Goal: Task Accomplishment & Management: Manage account settings

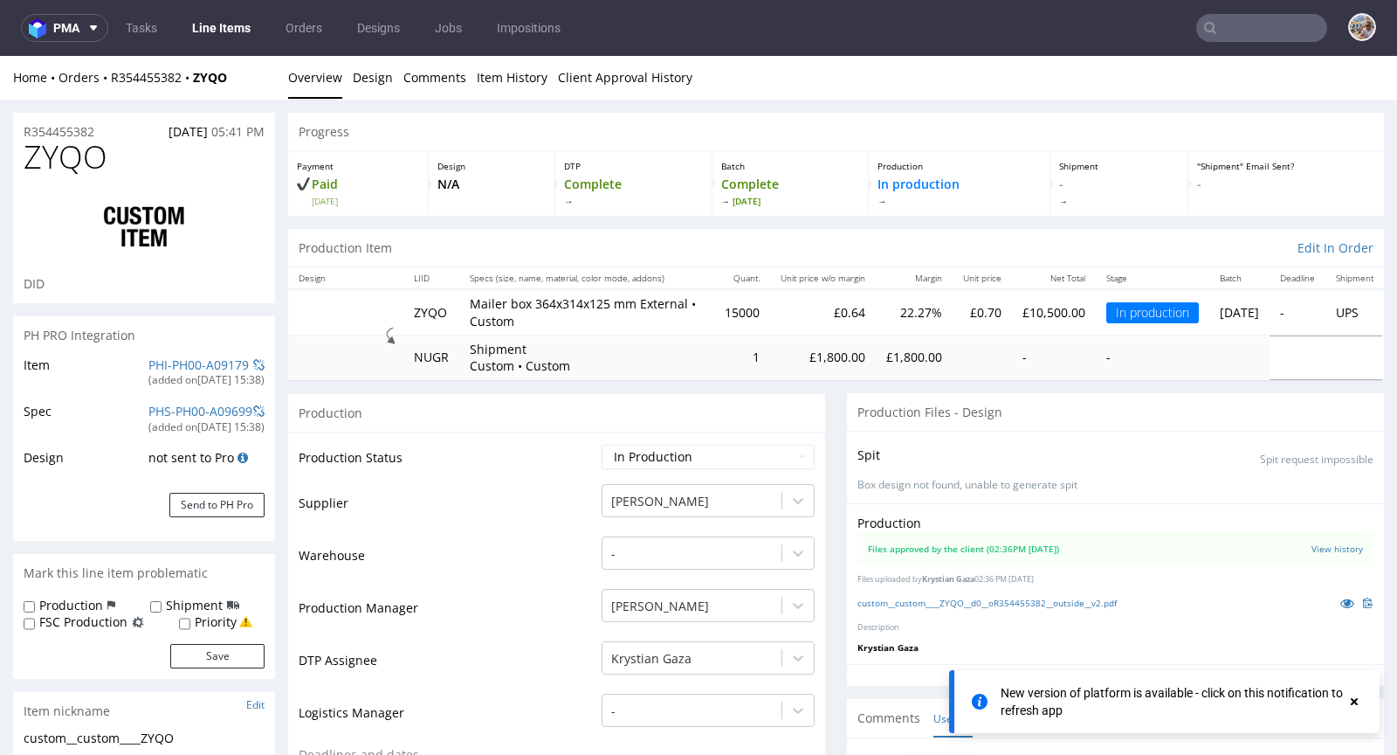
scroll to position [79, 0]
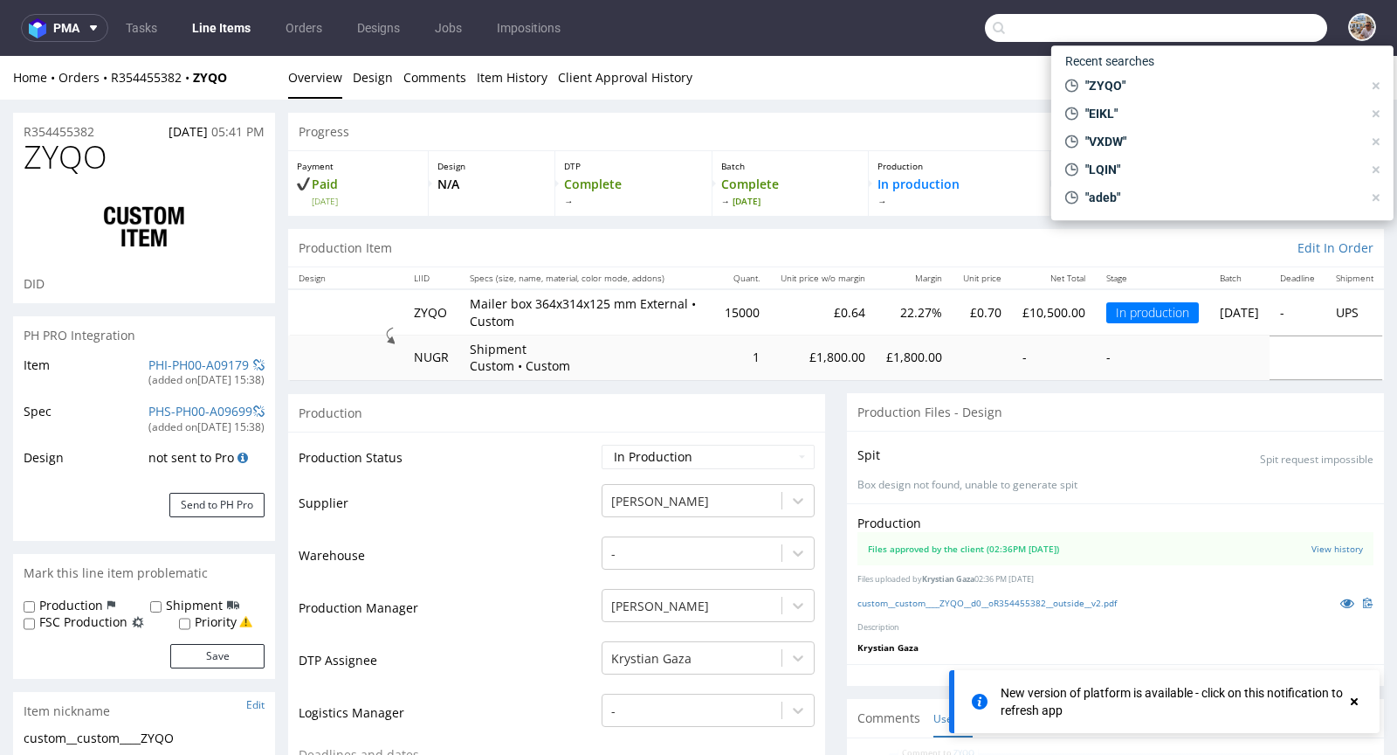
click at [1256, 21] on input "text" at bounding box center [1156, 28] width 342 height 28
paste input "WVLV"
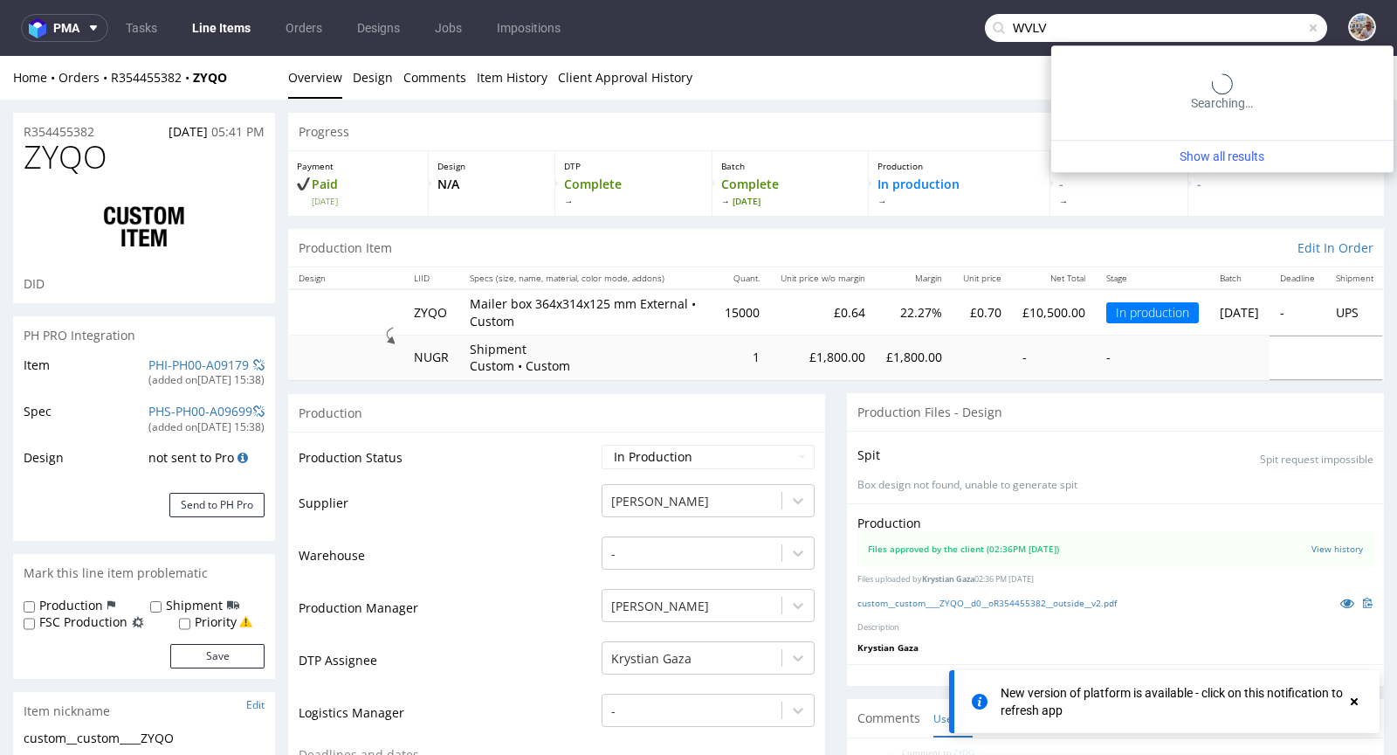
type input "WVLV"
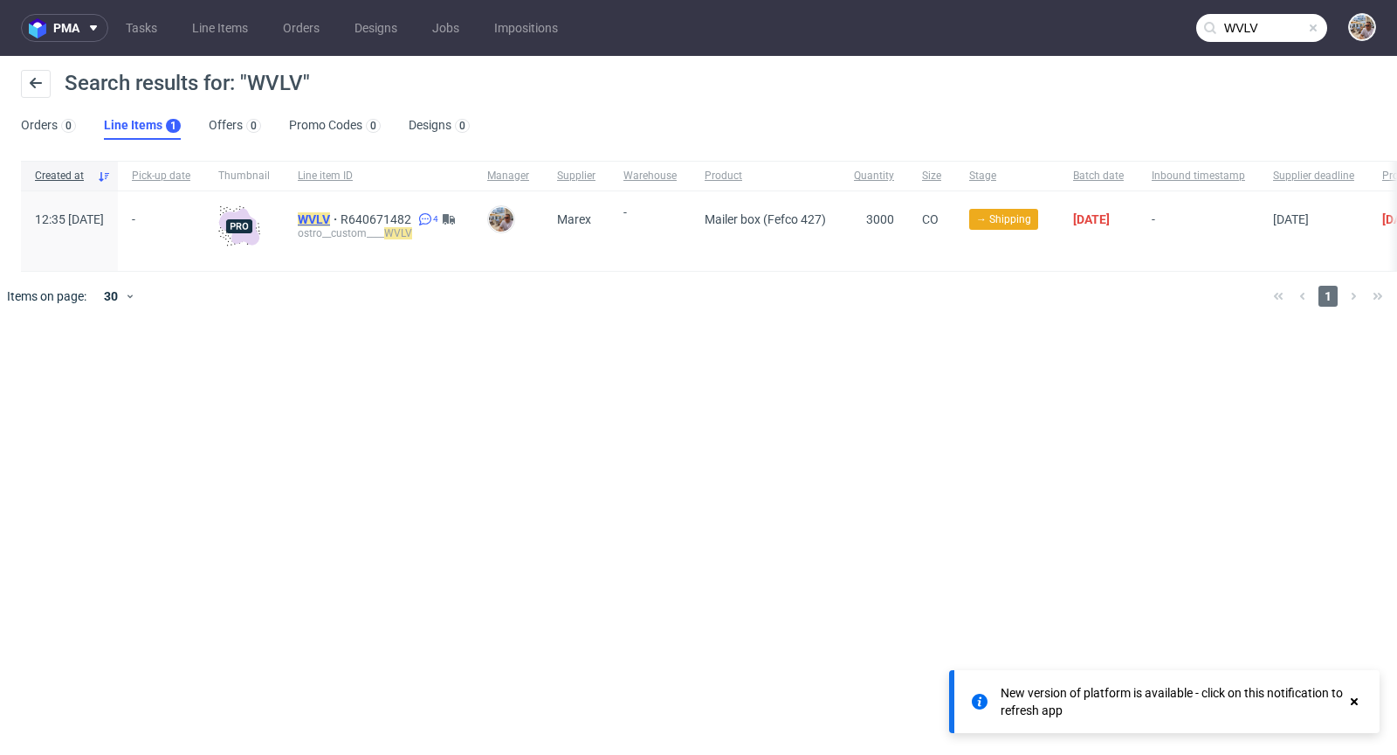
click at [330, 219] on mark "WVLV" at bounding box center [314, 219] width 32 height 14
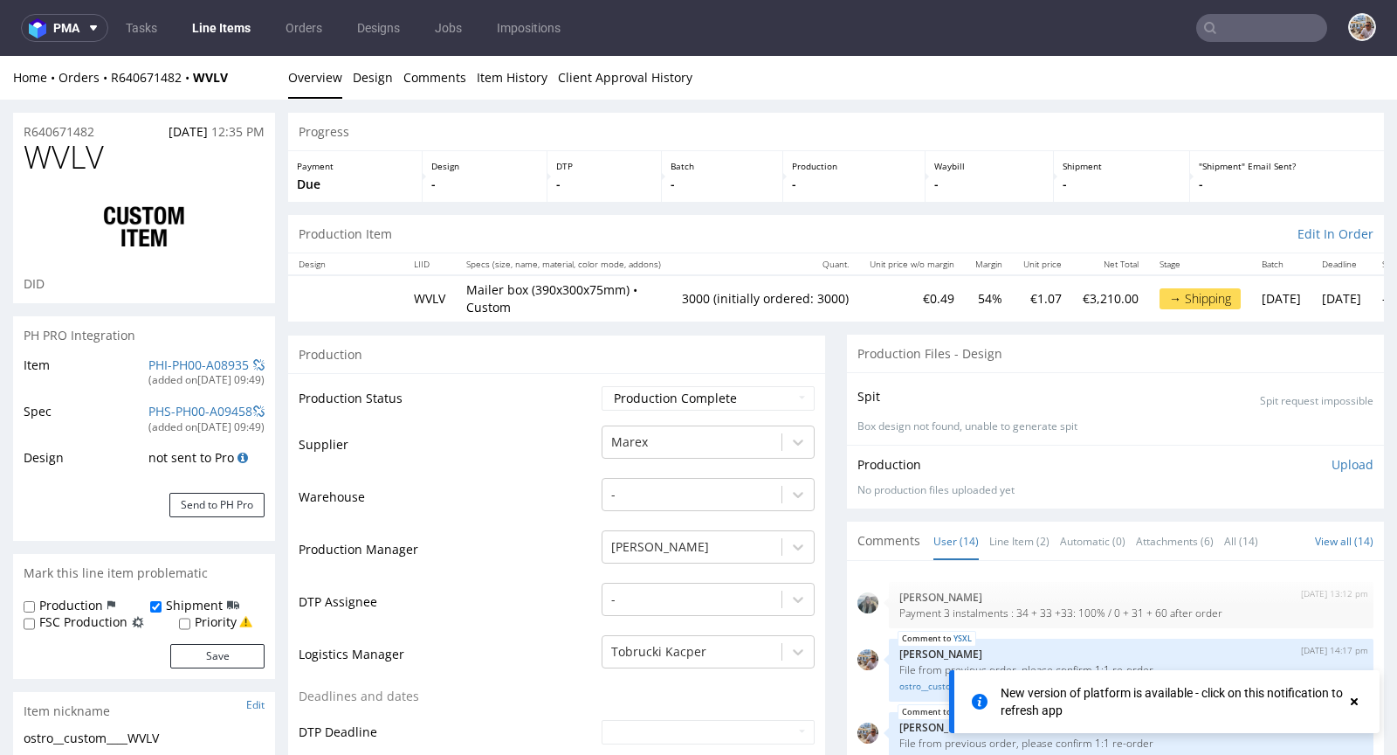
scroll to position [583, 0]
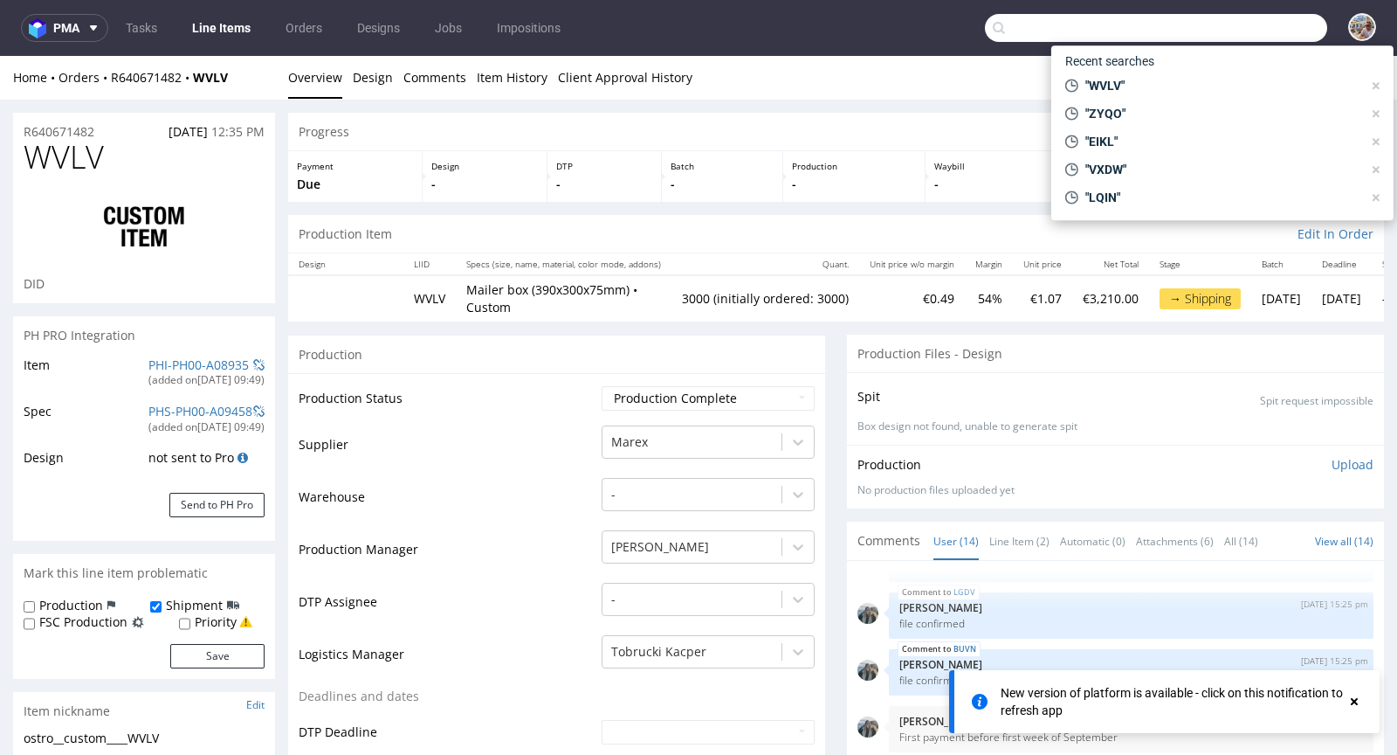
click at [1272, 33] on input "text" at bounding box center [1156, 28] width 342 height 28
paste input "UGJQ"
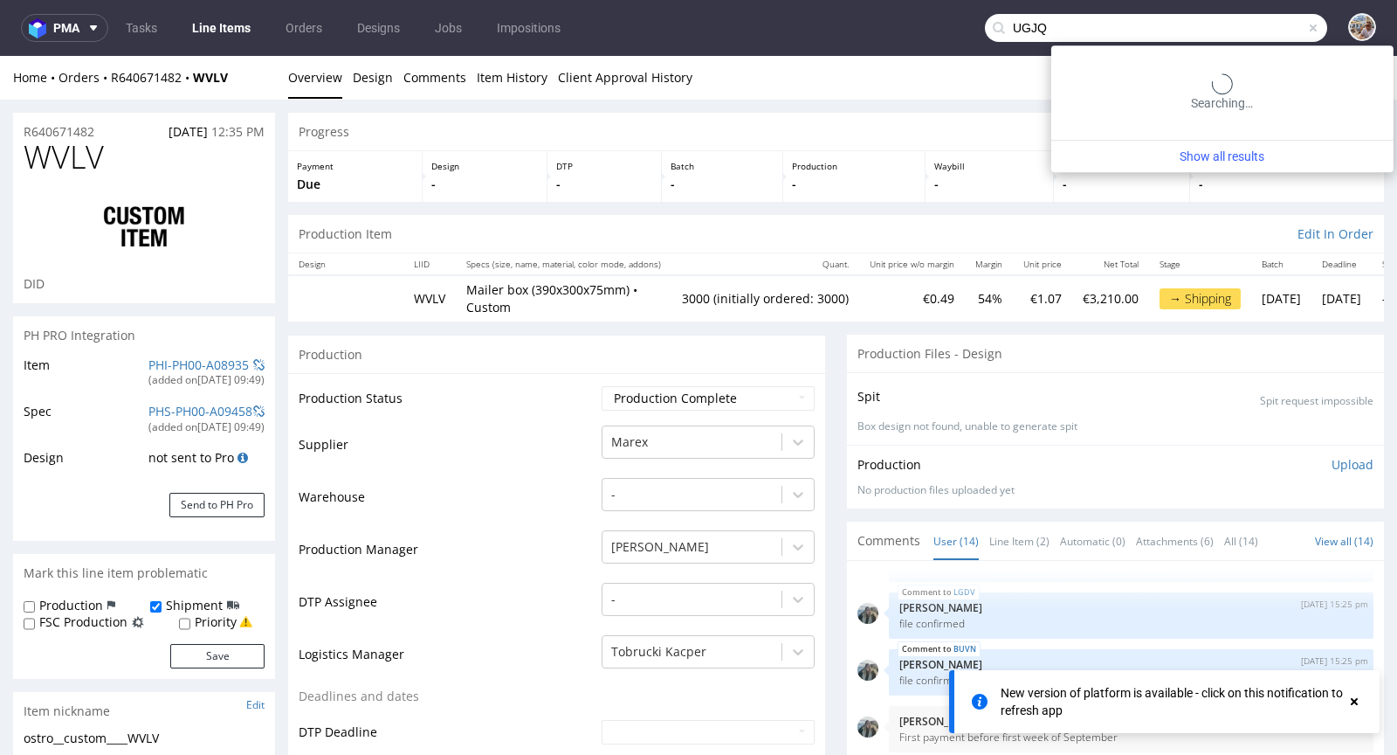
type input "UGJQ"
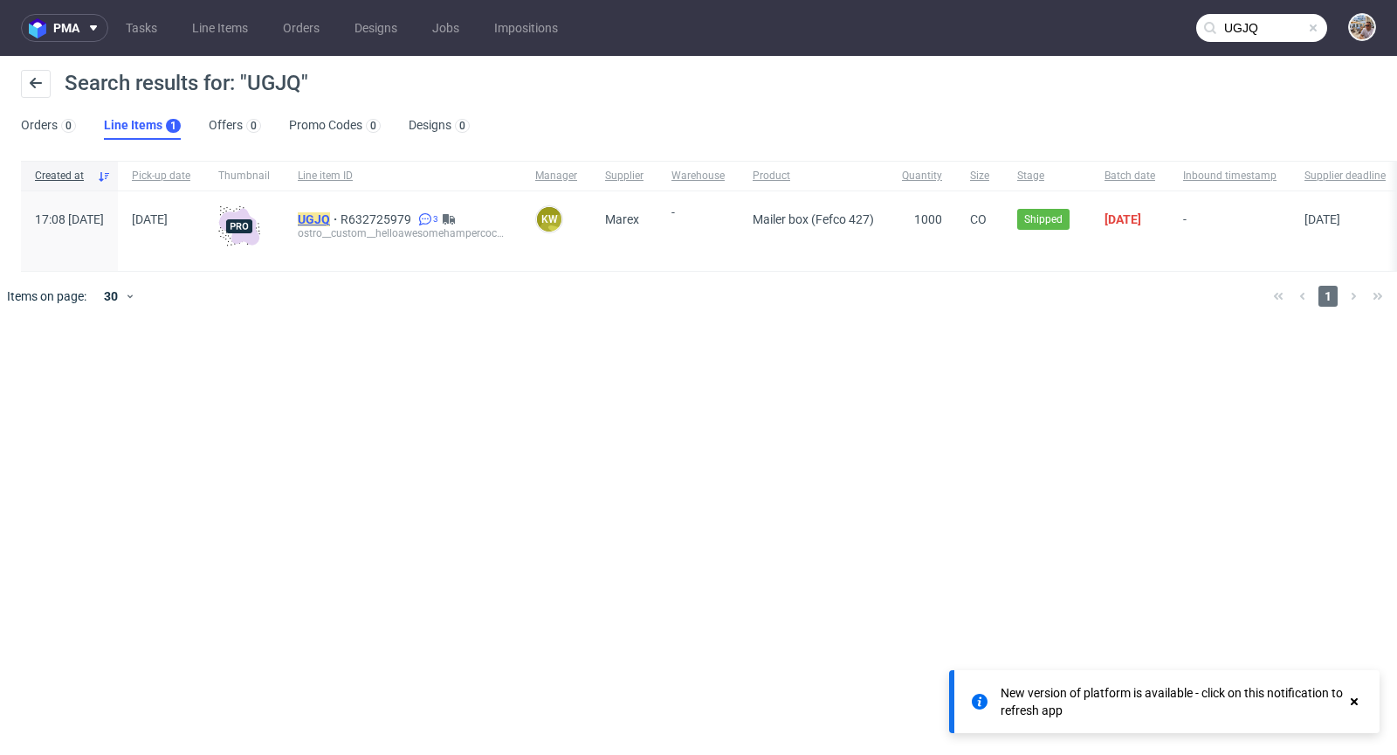
click at [330, 216] on mark "UGJQ" at bounding box center [314, 219] width 32 height 14
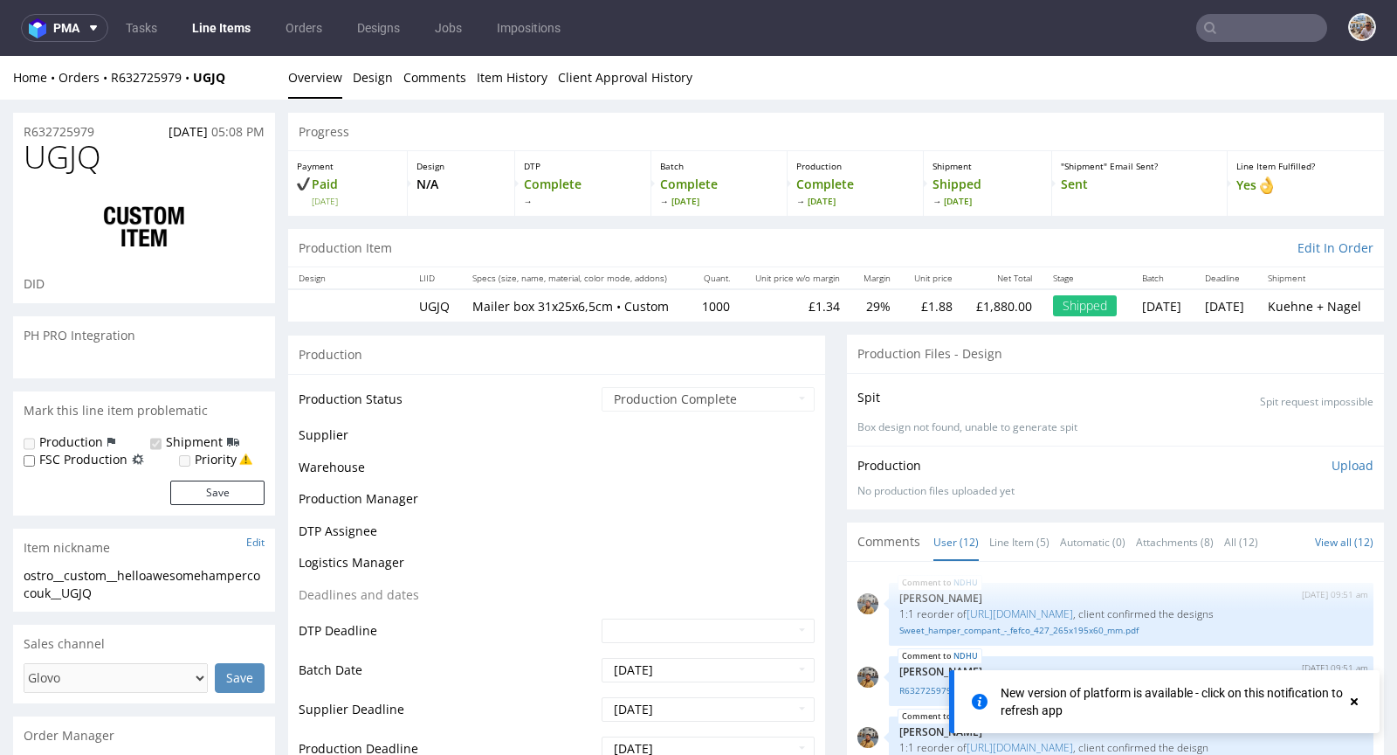
scroll to position [516, 0]
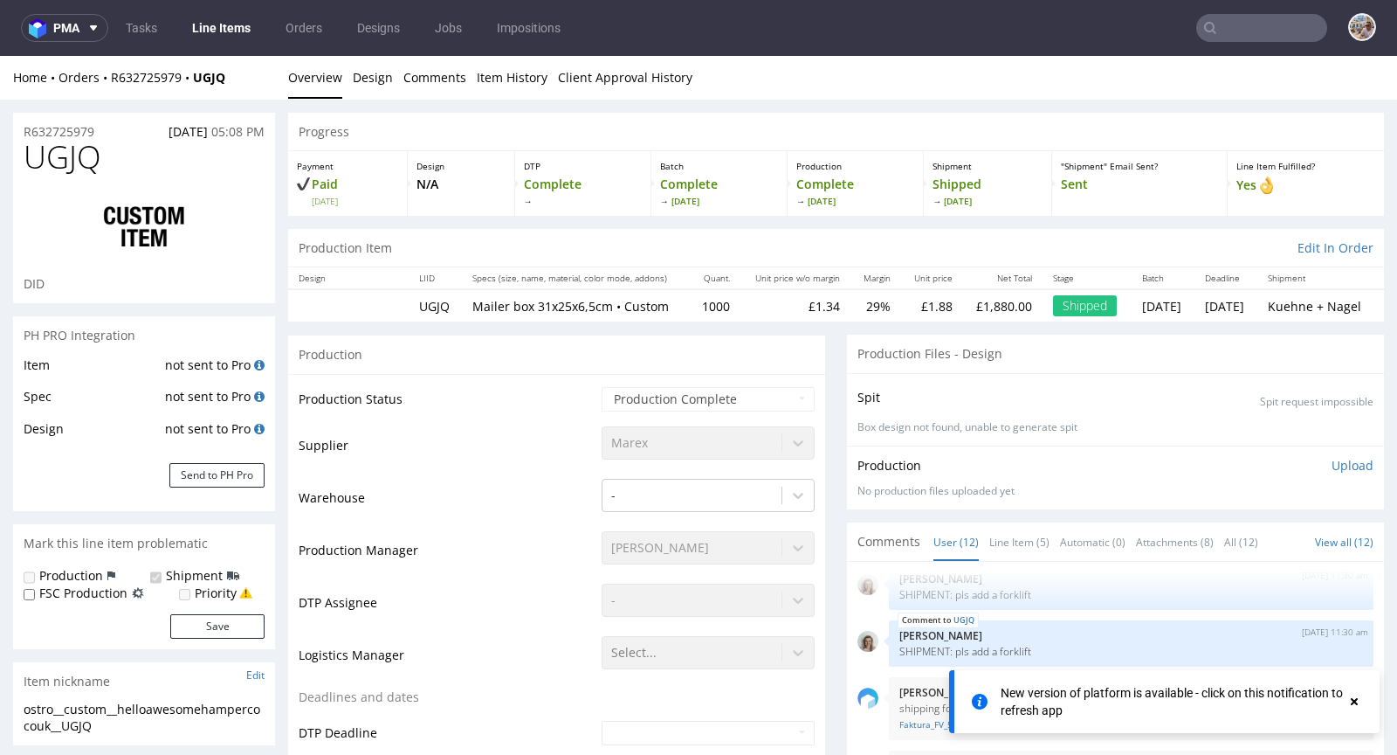
select select "in_progress"
drag, startPoint x: 241, startPoint y: 79, endPoint x: 113, endPoint y: 71, distance: 128.7
click at [113, 71] on div "Home Orders R632725979 UGJQ" at bounding box center [144, 77] width 262 height 17
copy div "R632725979 UGJQ"
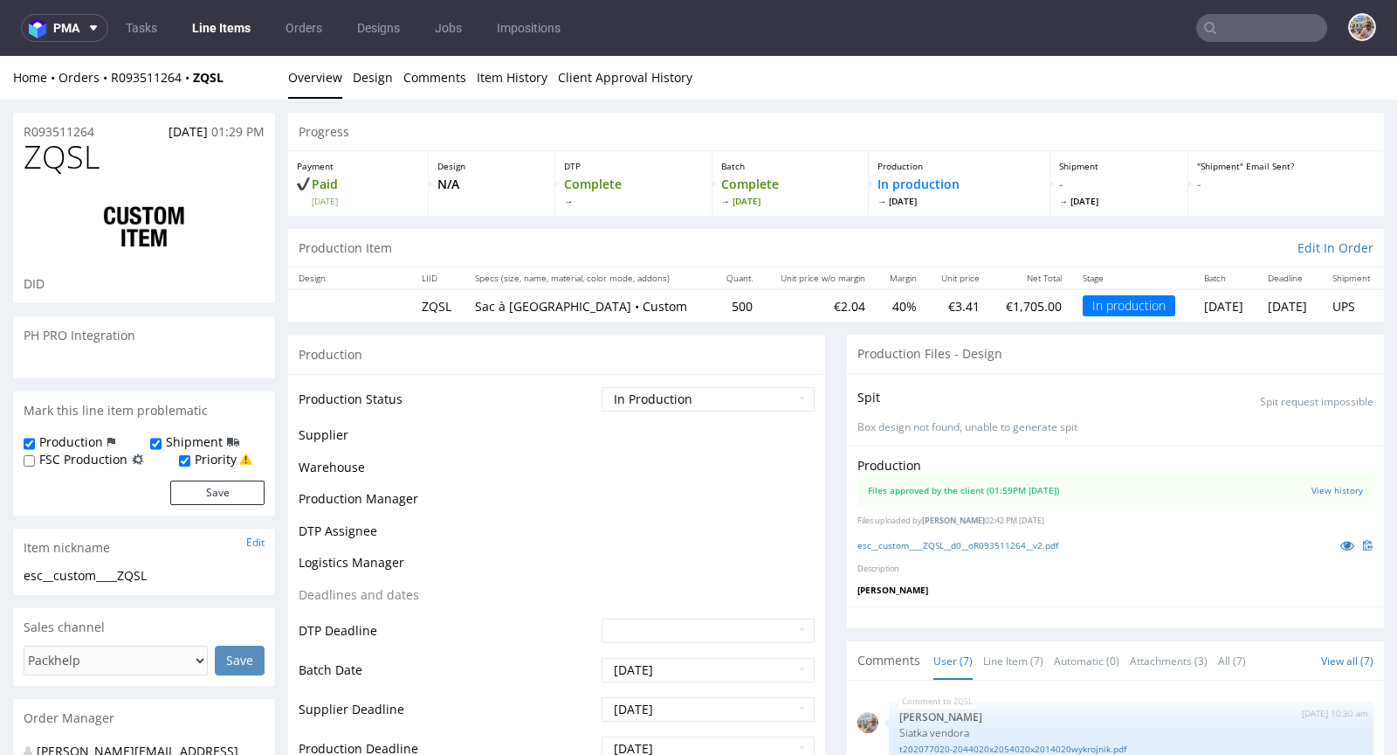
scroll to position [149, 0]
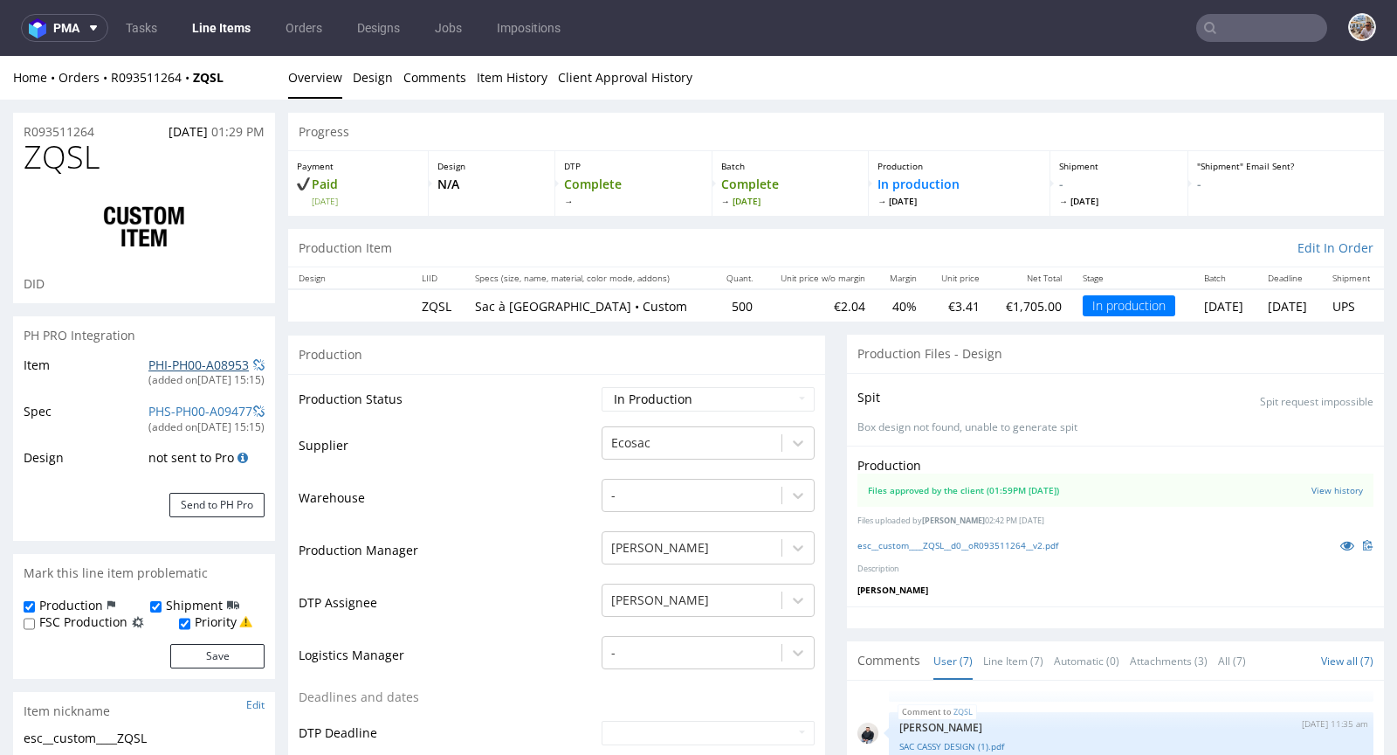
click at [212, 364] on link "PHI-PH00-A08953" at bounding box center [198, 364] width 100 height 17
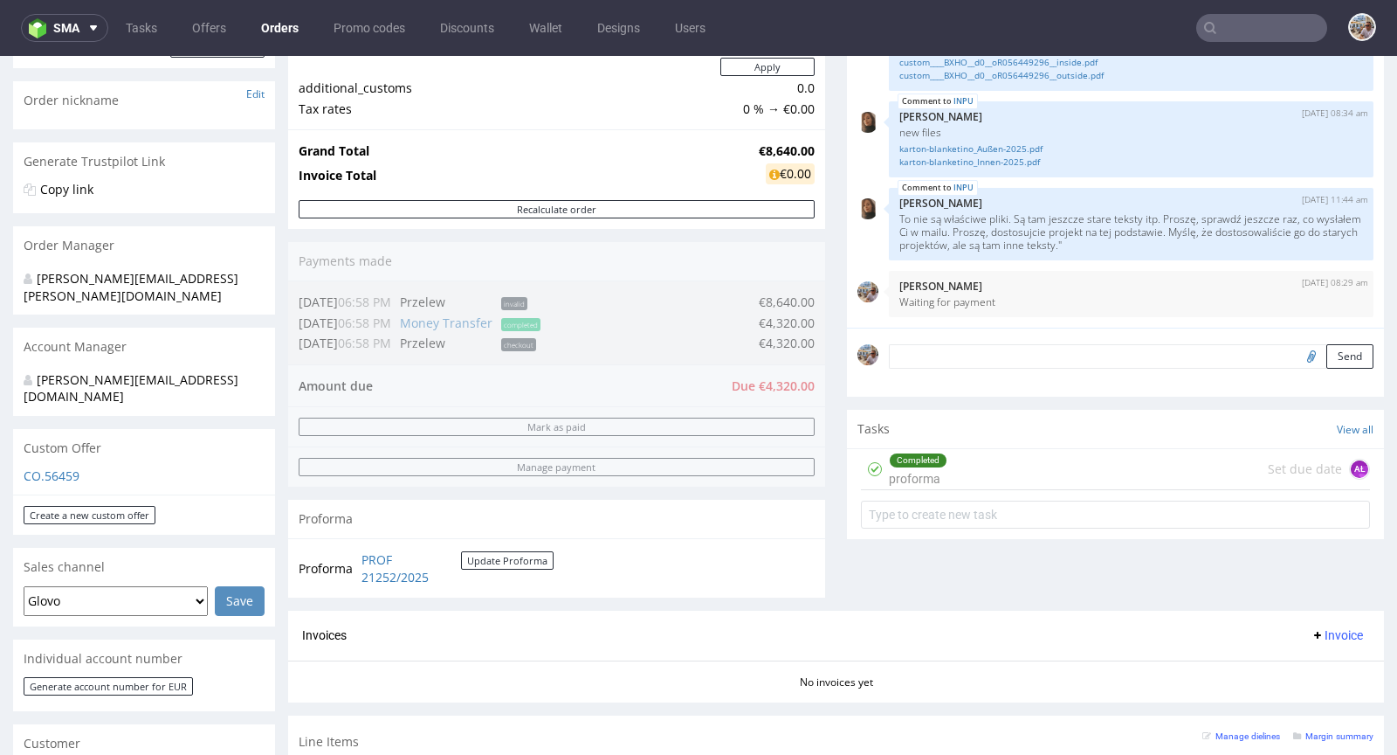
scroll to position [638, 0]
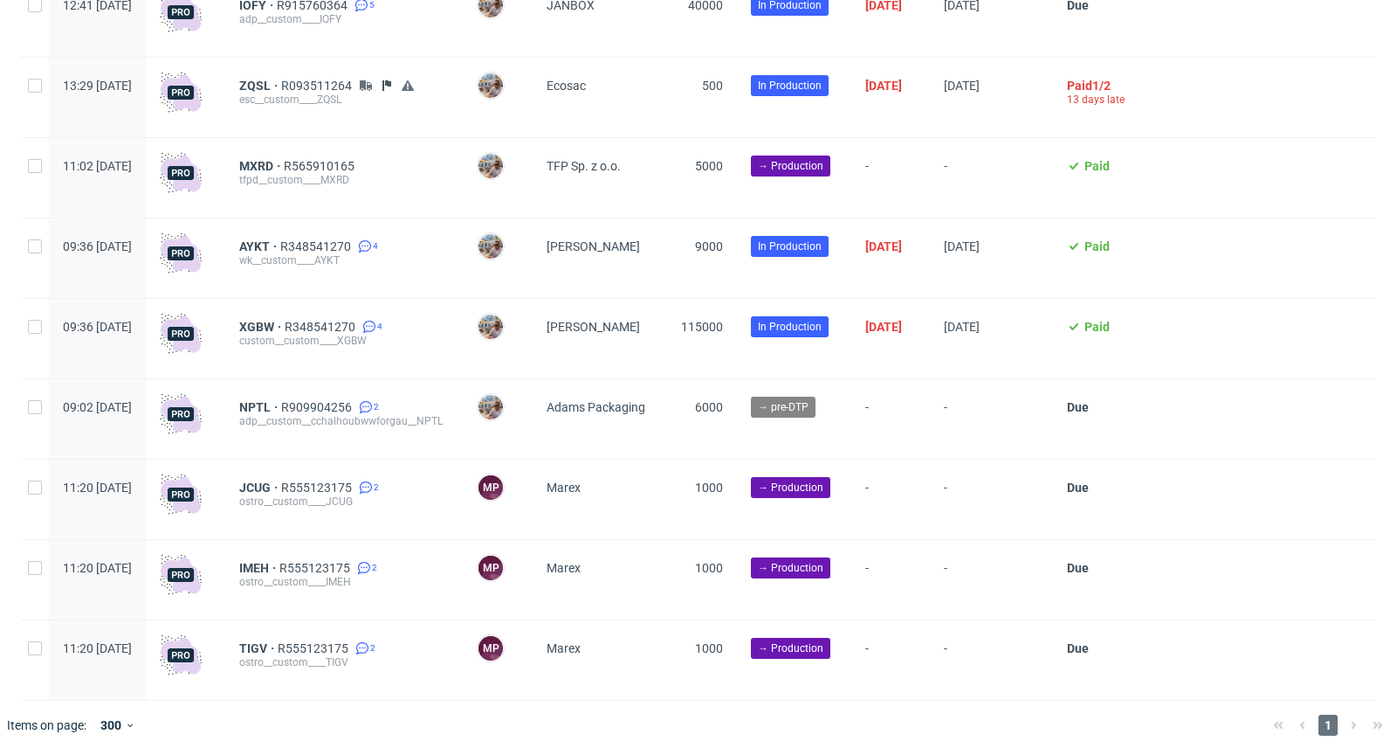
scroll to position [4389, 0]
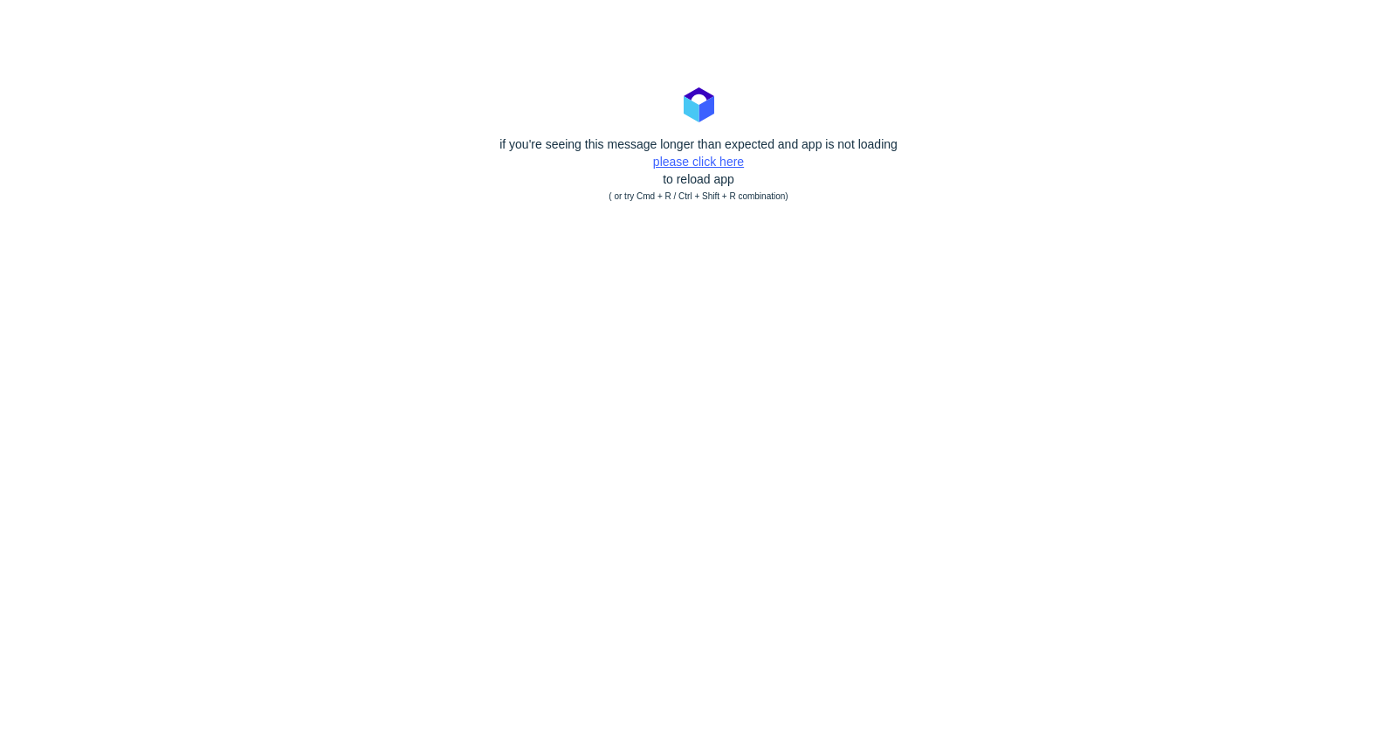
click at [725, 160] on link "please click here" at bounding box center [698, 162] width 91 height 14
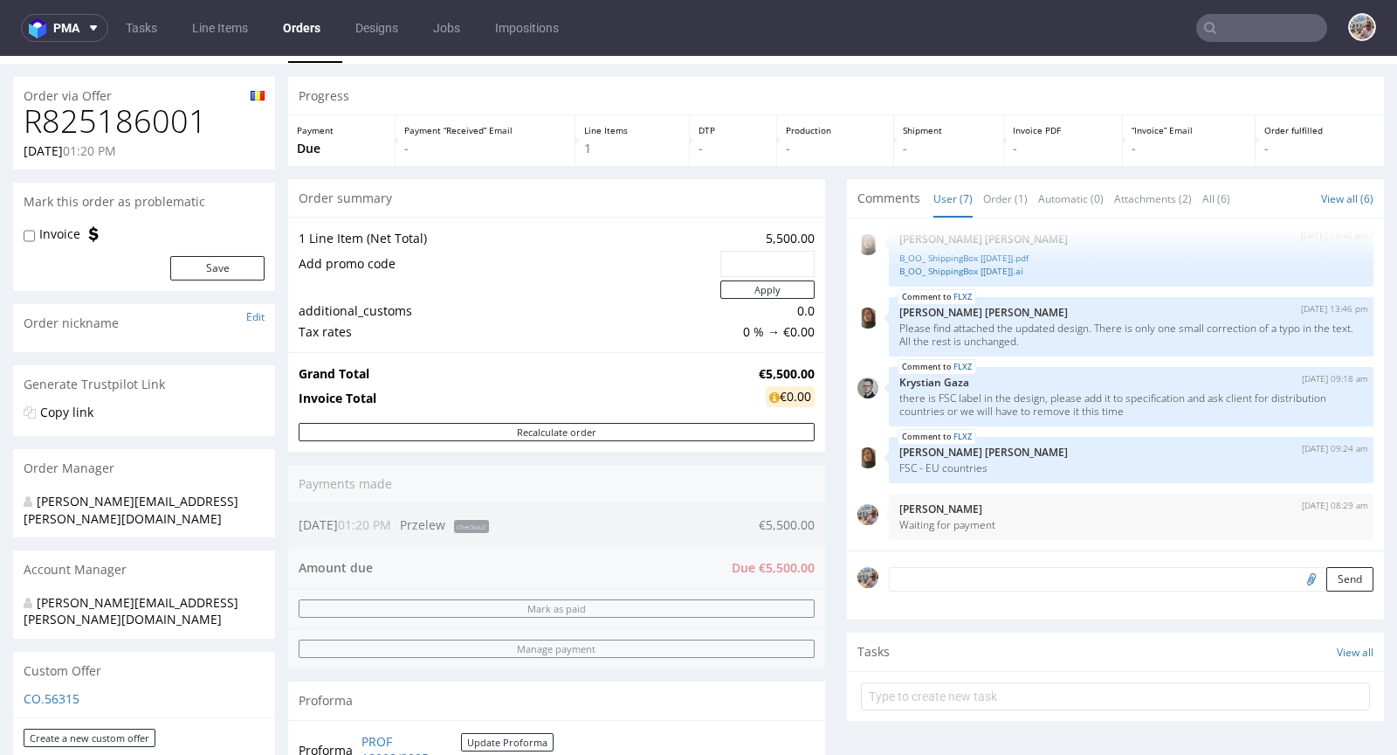
scroll to position [24, 0]
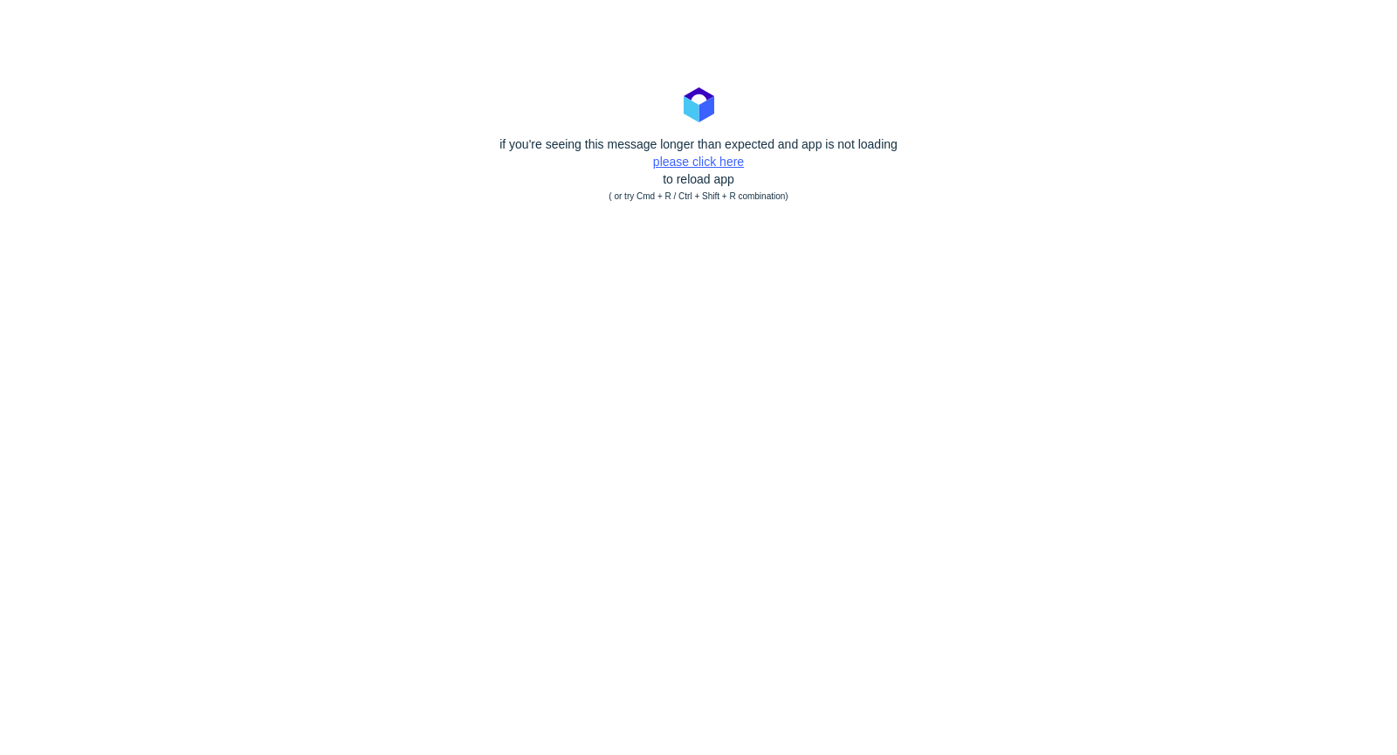
click at [727, 164] on link "please click here" at bounding box center [698, 162] width 91 height 14
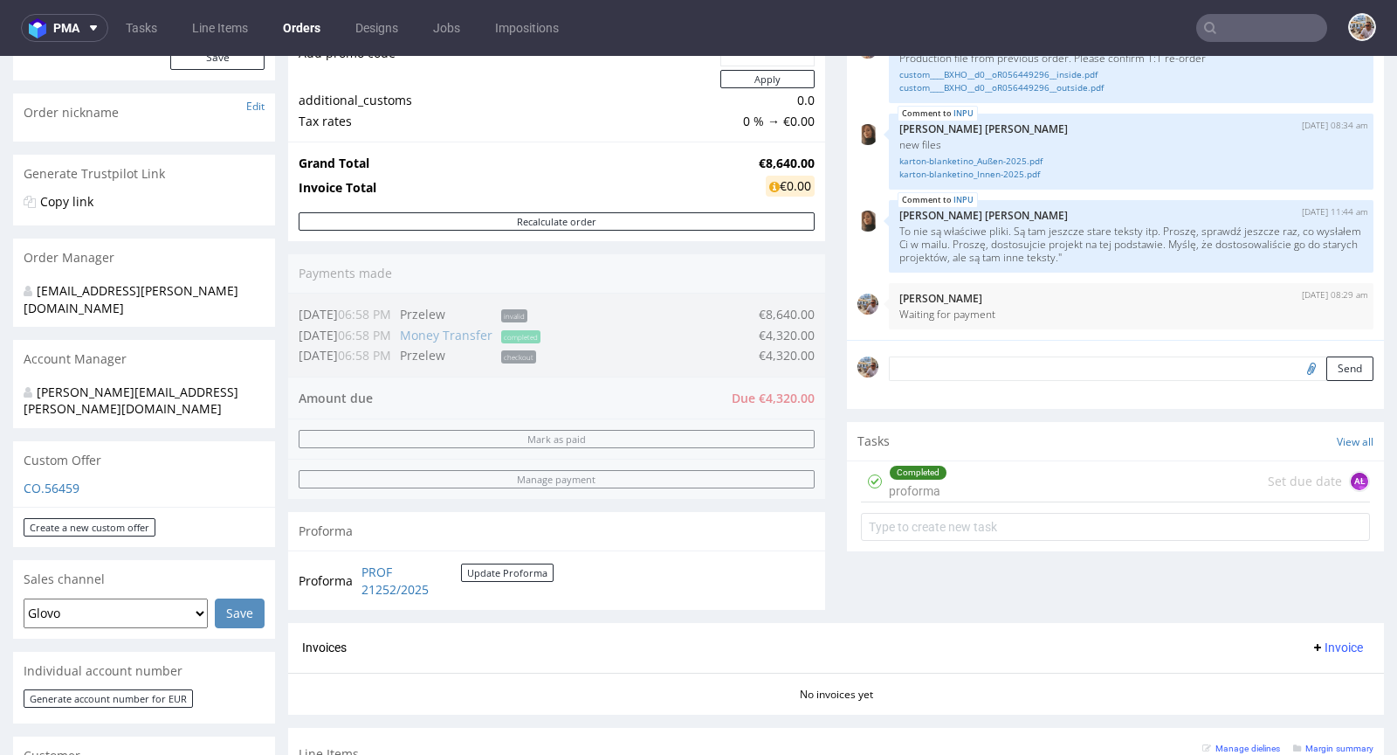
scroll to position [619, 0]
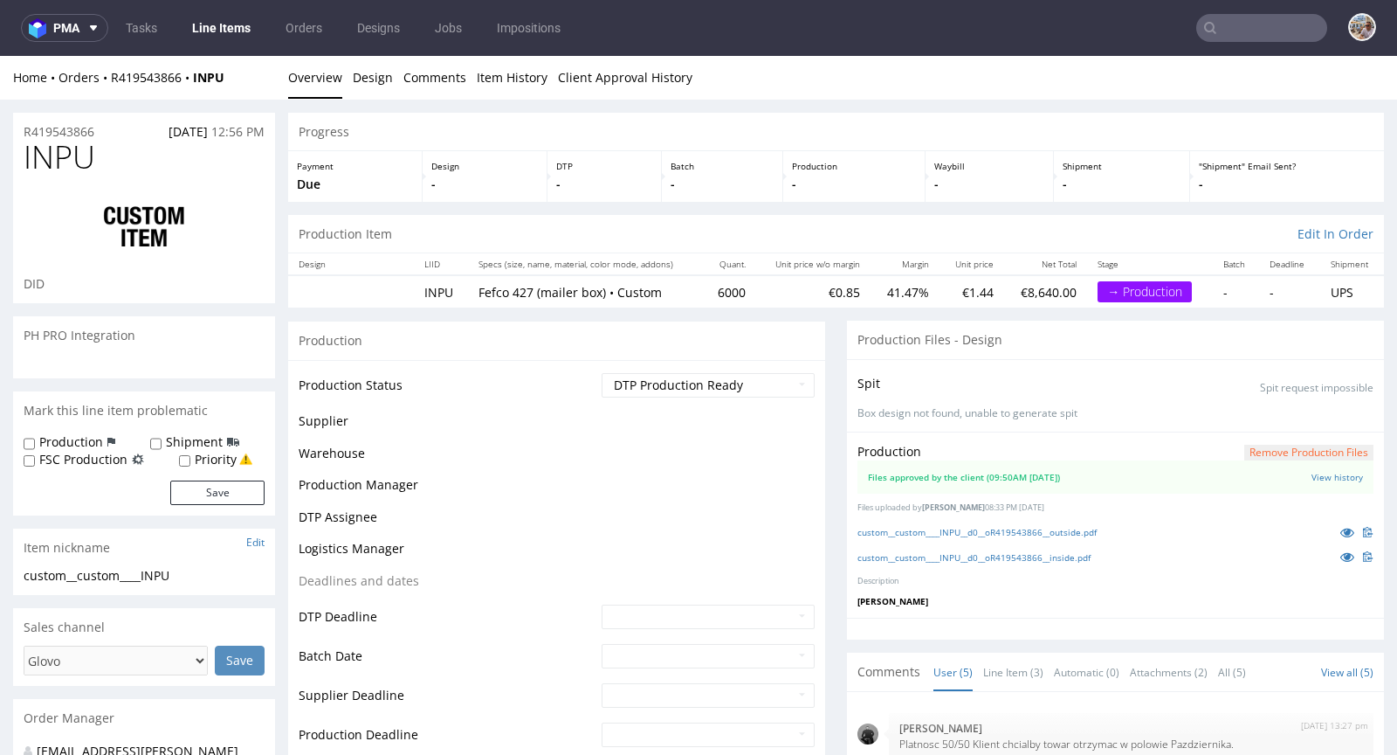
scroll to position [59, 0]
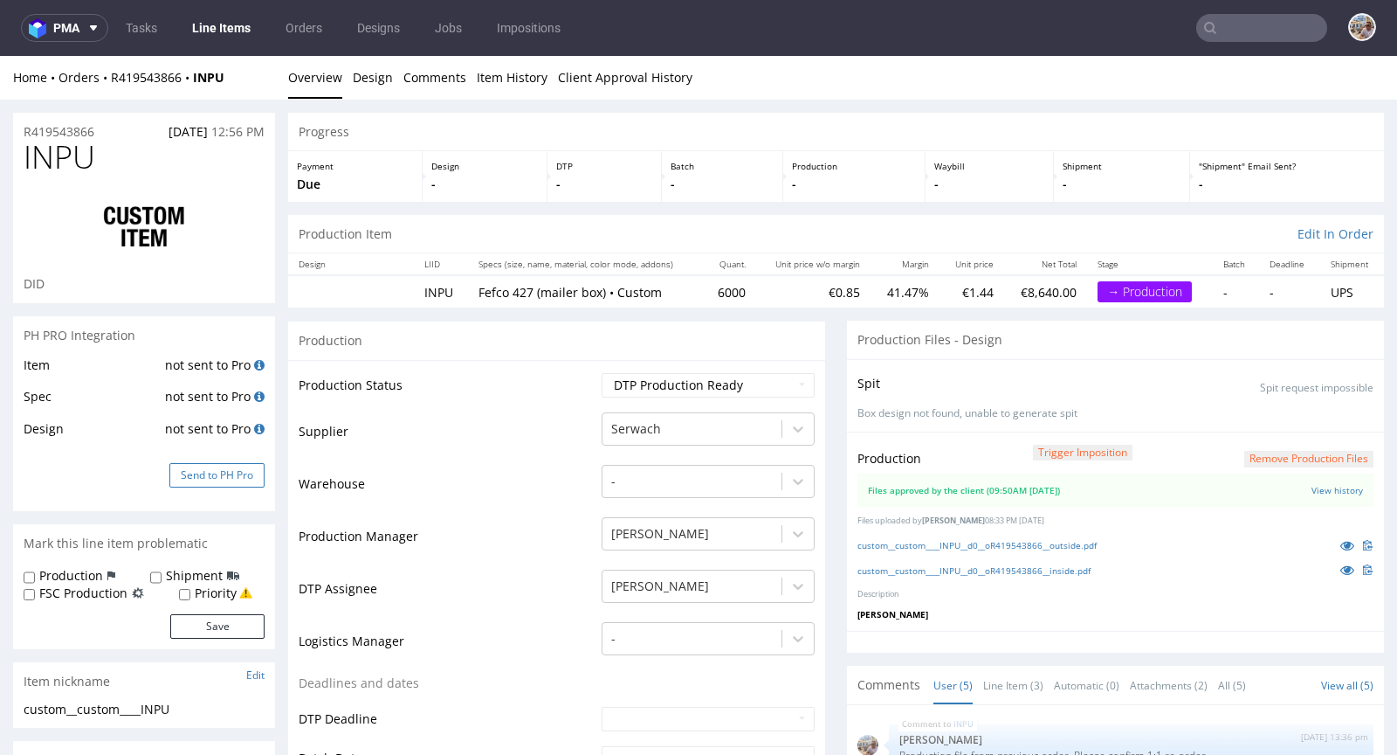
click at [206, 474] on button "Send to PH Pro" at bounding box center [216, 475] width 95 height 24
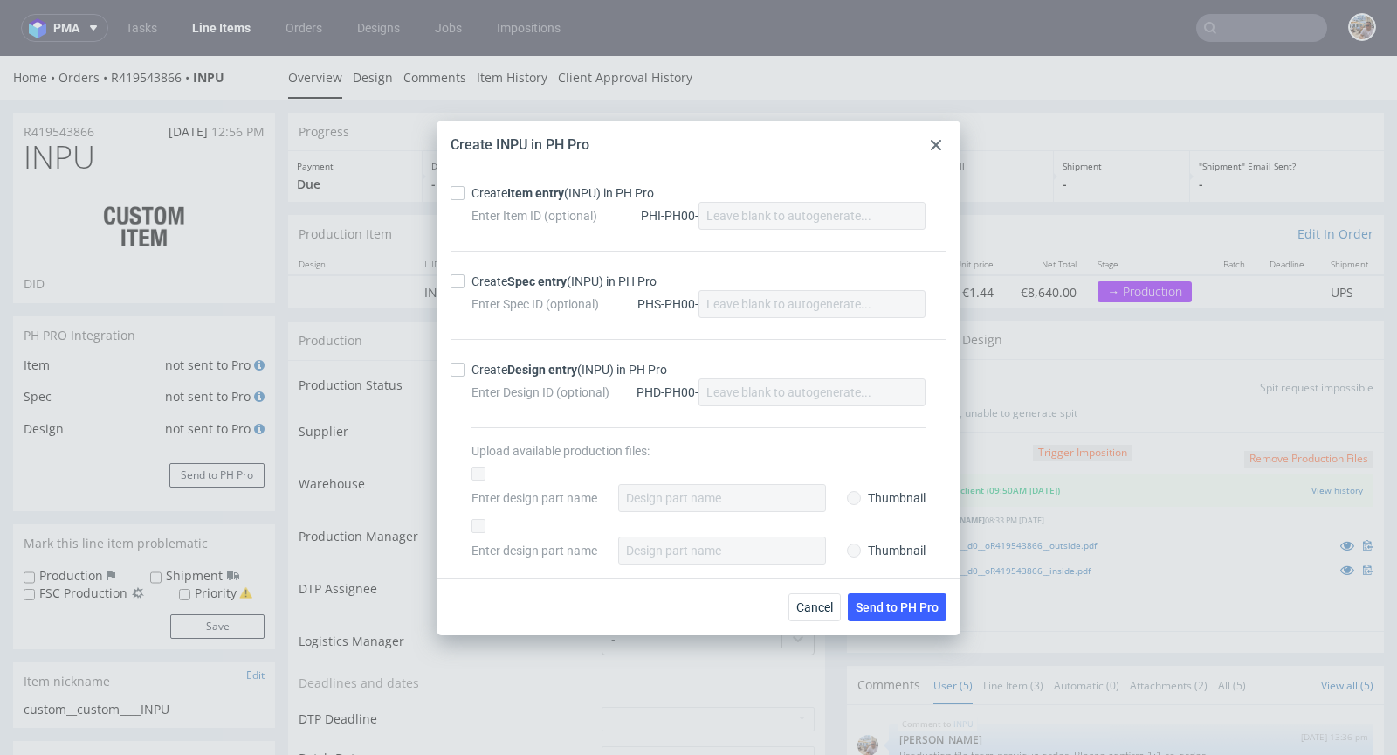
click at [516, 198] on strong "Item entry" at bounding box center [535, 193] width 57 height 14
click at [465, 198] on input "Create Item entry (INPU) in PH Pro" at bounding box center [458, 193] width 14 height 14
checkbox input "true"
click at [514, 287] on strong "Spec entry" at bounding box center [536, 281] width 59 height 14
click at [465, 287] on input "Create Spec entry (INPU) in PH Pro" at bounding box center [458, 281] width 14 height 14
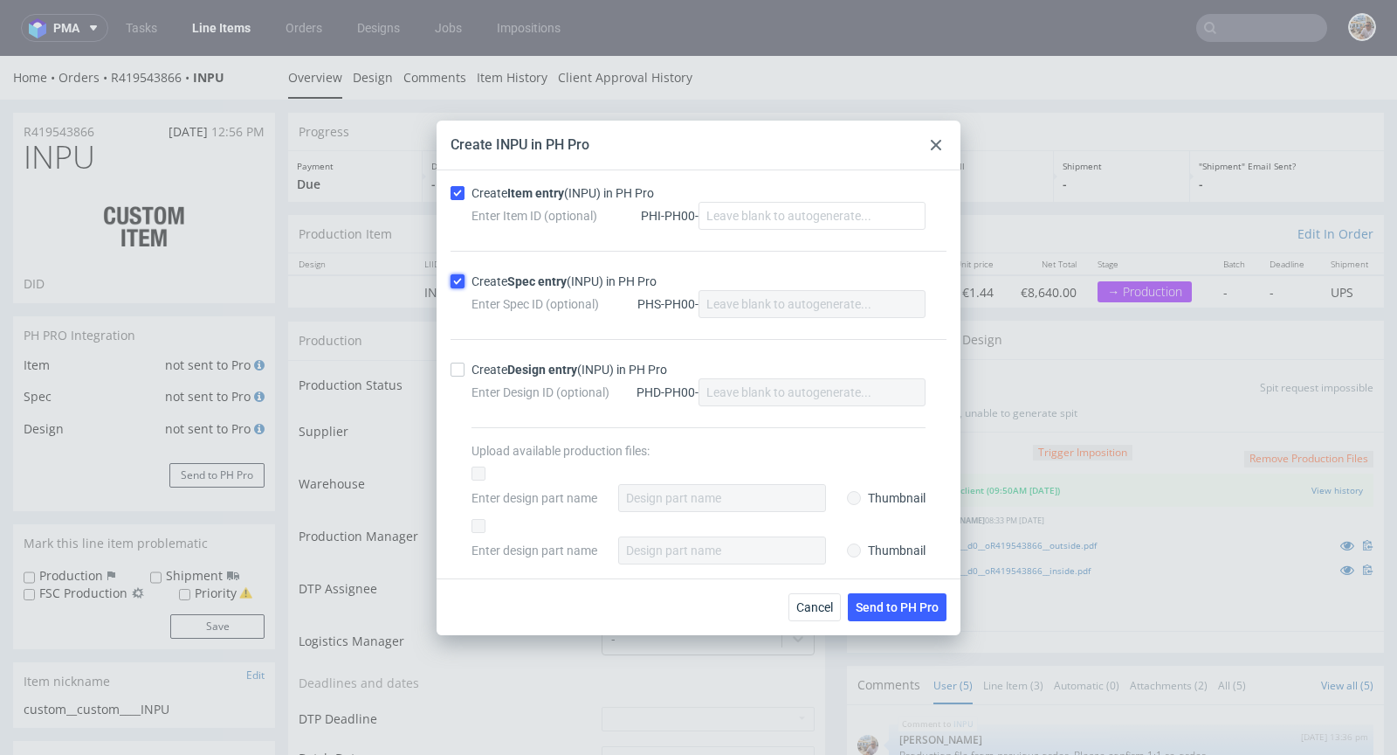
checkbox input "true"
click at [886, 610] on span "Send to PH Pro" at bounding box center [897, 607] width 83 height 12
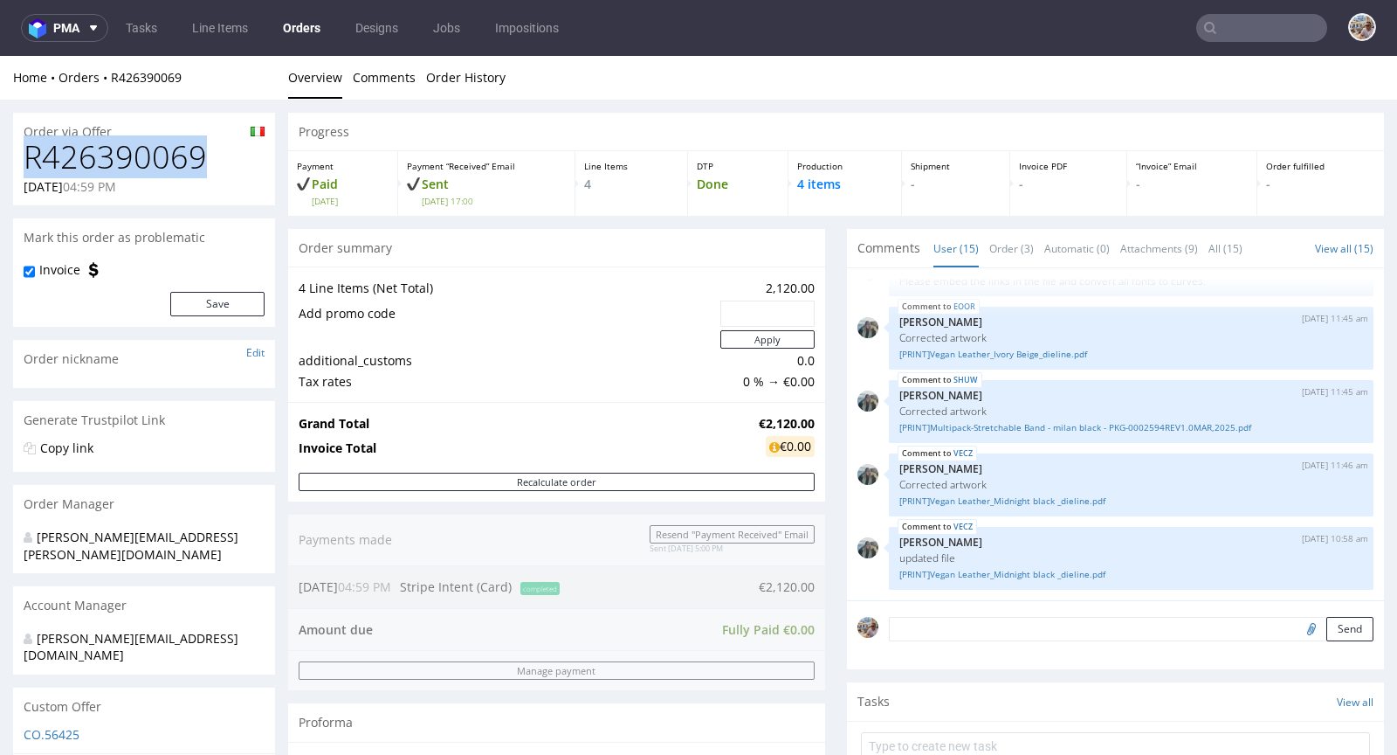
drag, startPoint x: 226, startPoint y: 152, endPoint x: 28, endPoint y: 155, distance: 198.3
click at [28, 155] on h1 "R426390069" at bounding box center [144, 157] width 241 height 35
copy h1 "R426390069"
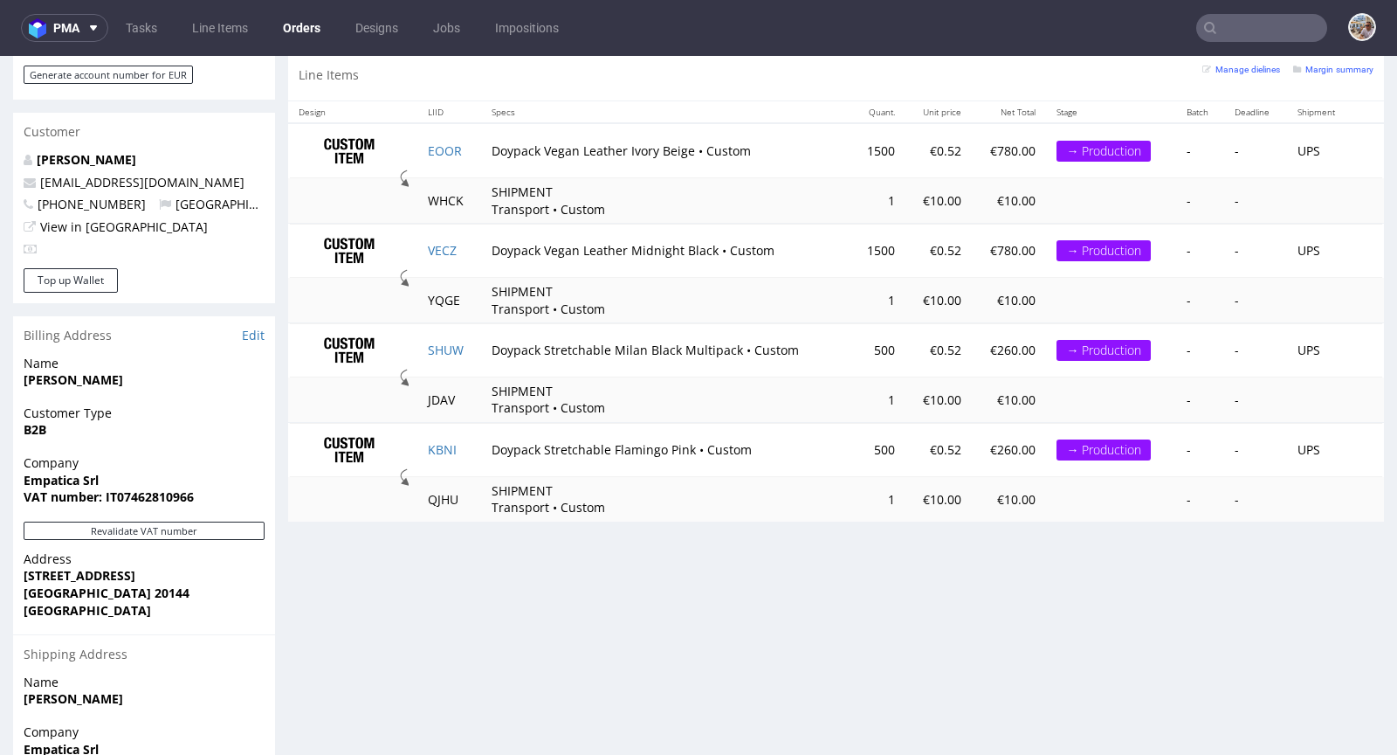
scroll to position [869, 0]
click at [460, 152] on td "EOOR" at bounding box center [449, 151] width 64 height 55
copy link "EOOR"
click at [464, 246] on td "VECZ" at bounding box center [449, 251] width 64 height 54
copy link "VECZ"
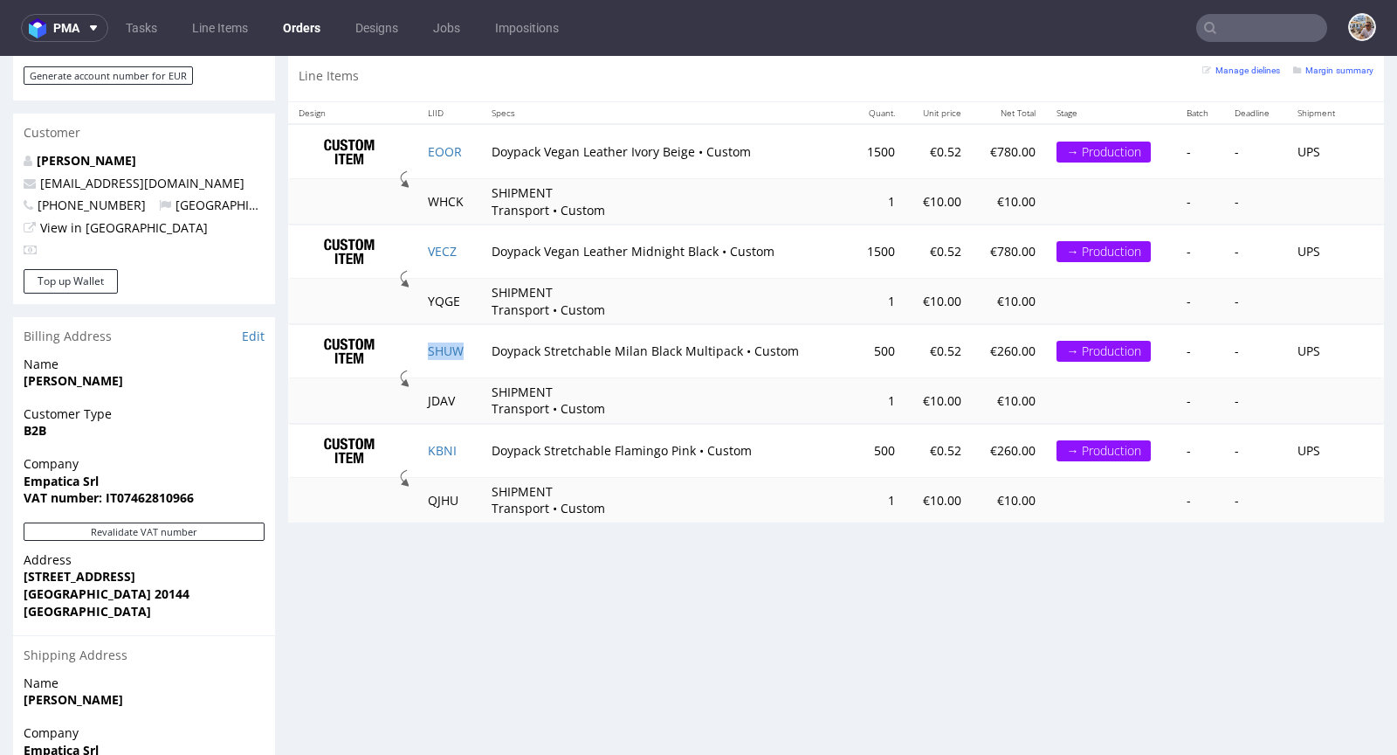
click at [473, 350] on td "SHUW" at bounding box center [449, 351] width 64 height 54
copy link "SHUW"
click at [464, 442] on td "KBNI" at bounding box center [449, 451] width 64 height 54
copy link "KBNI"
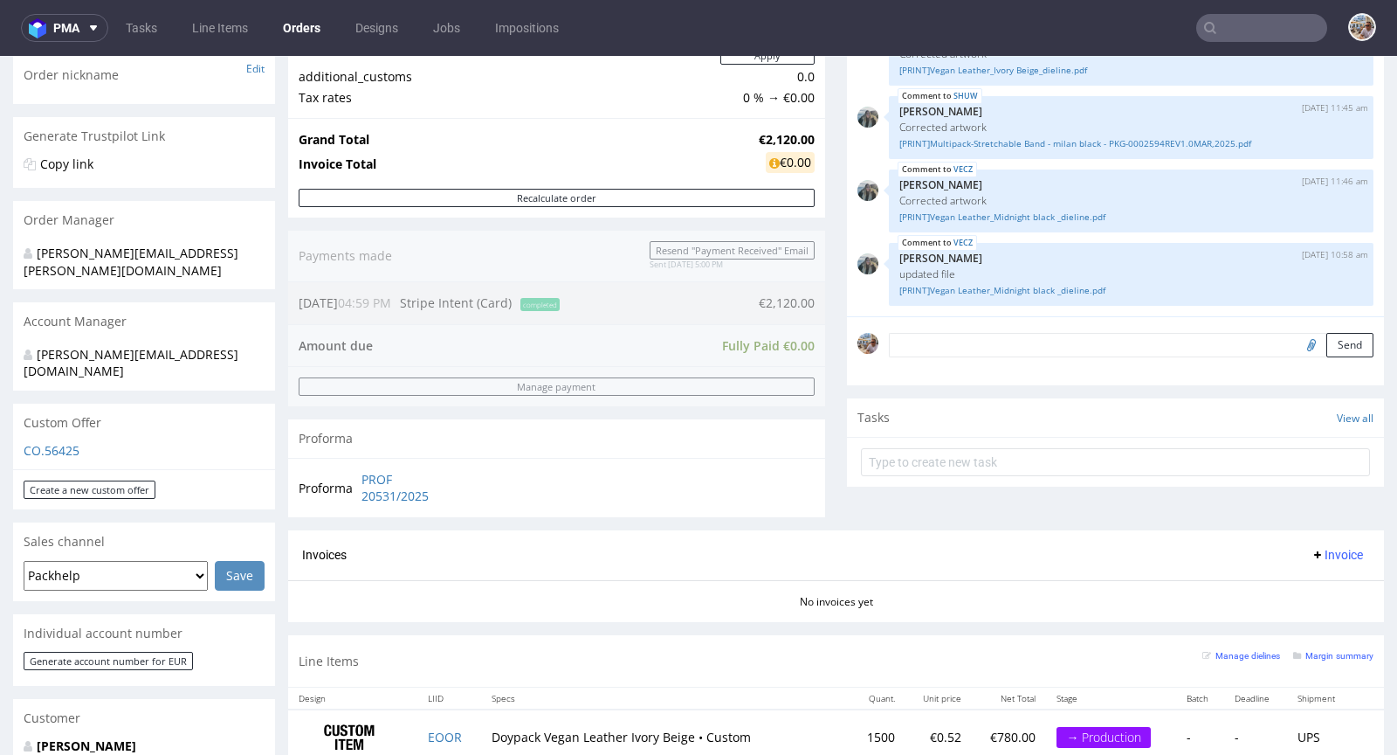
scroll to position [913, 0]
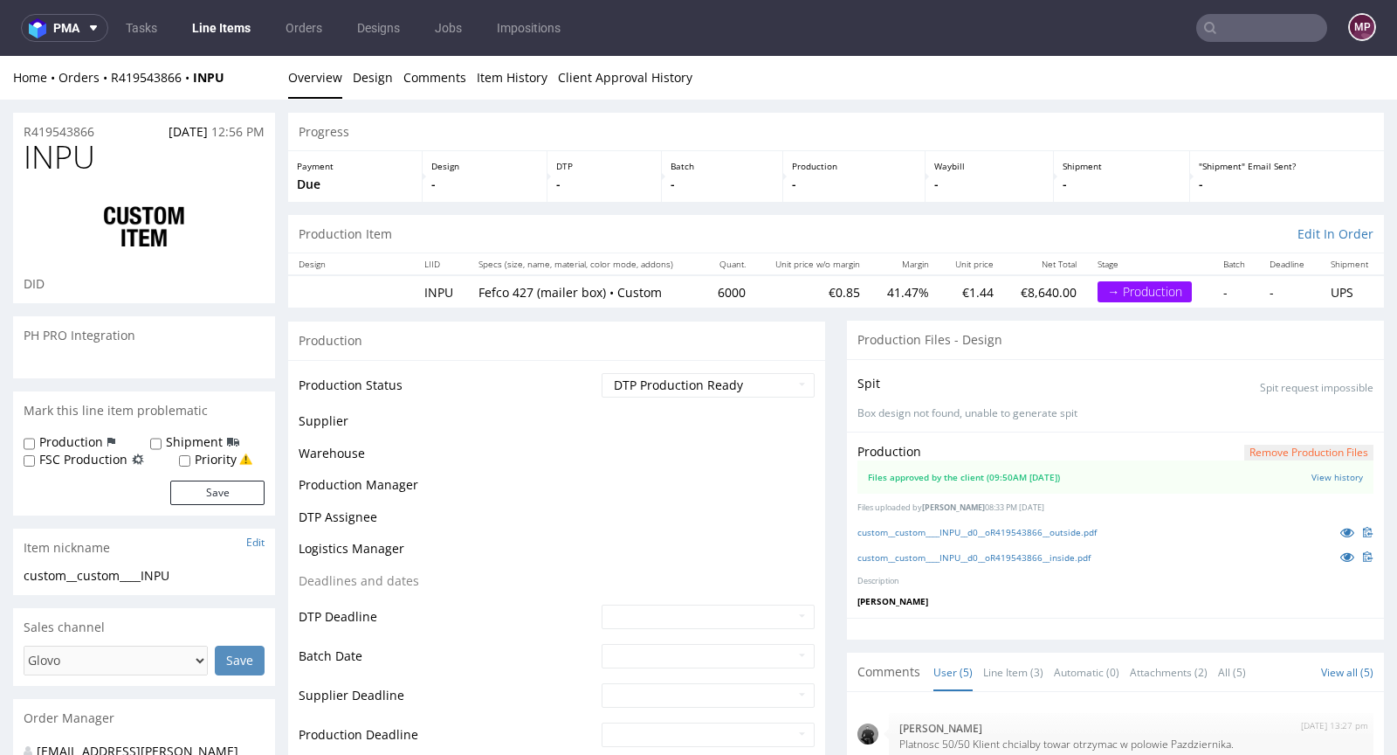
scroll to position [59, 0]
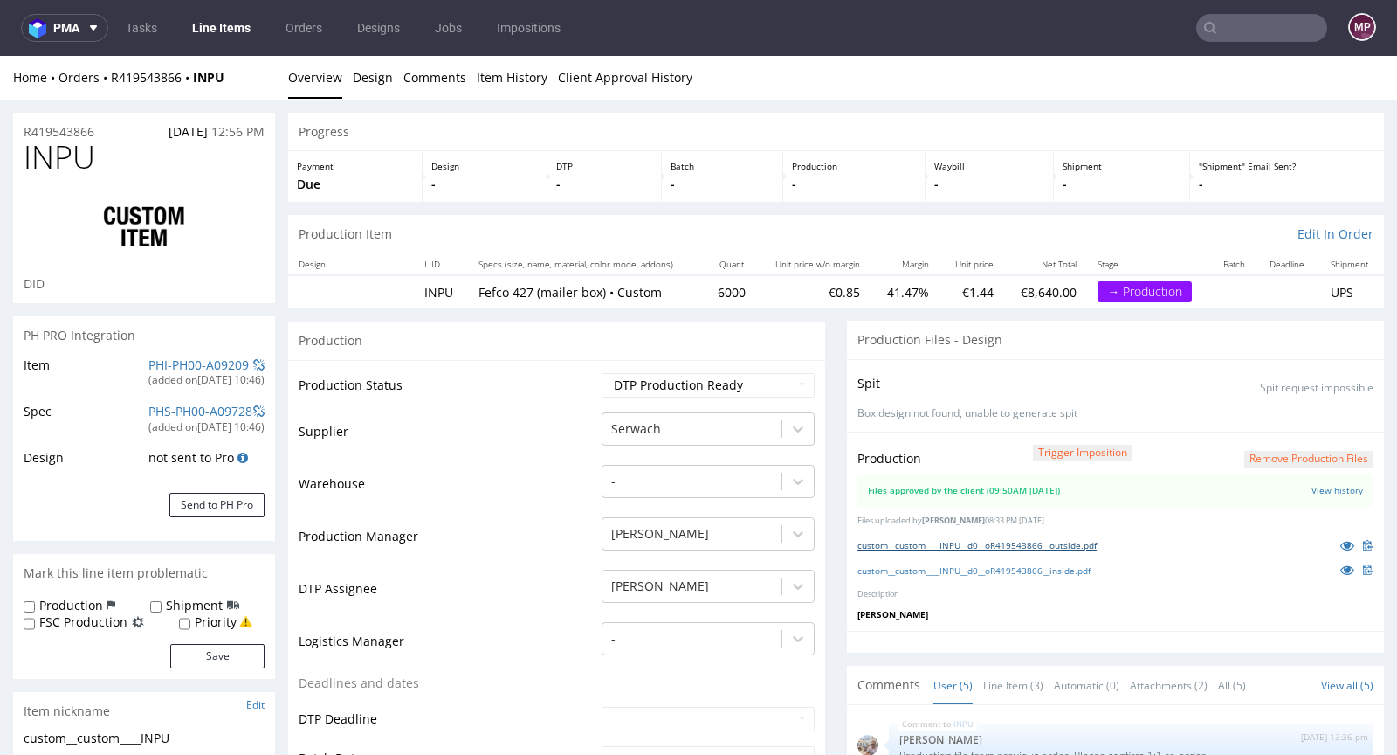
click at [950, 539] on link "custom__custom____INPU__d0__oR419543866__outside.pdf" at bounding box center [977, 545] width 239 height 12
click at [960, 572] on link "custom__custom____INPU__d0__oR419543866__inside.pdf" at bounding box center [974, 570] width 233 height 12
click at [209, 361] on link "PHI-PH00-A09209" at bounding box center [198, 364] width 100 height 17
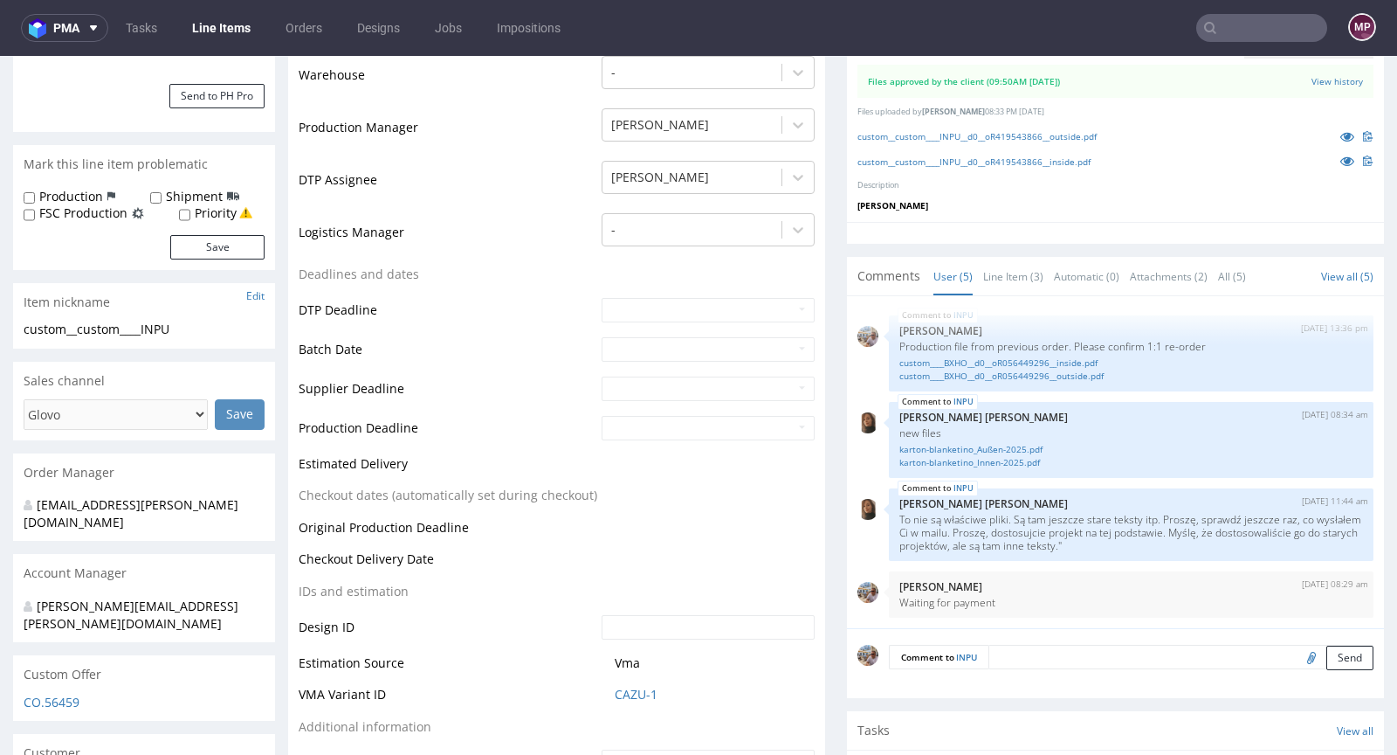
scroll to position [521, 0]
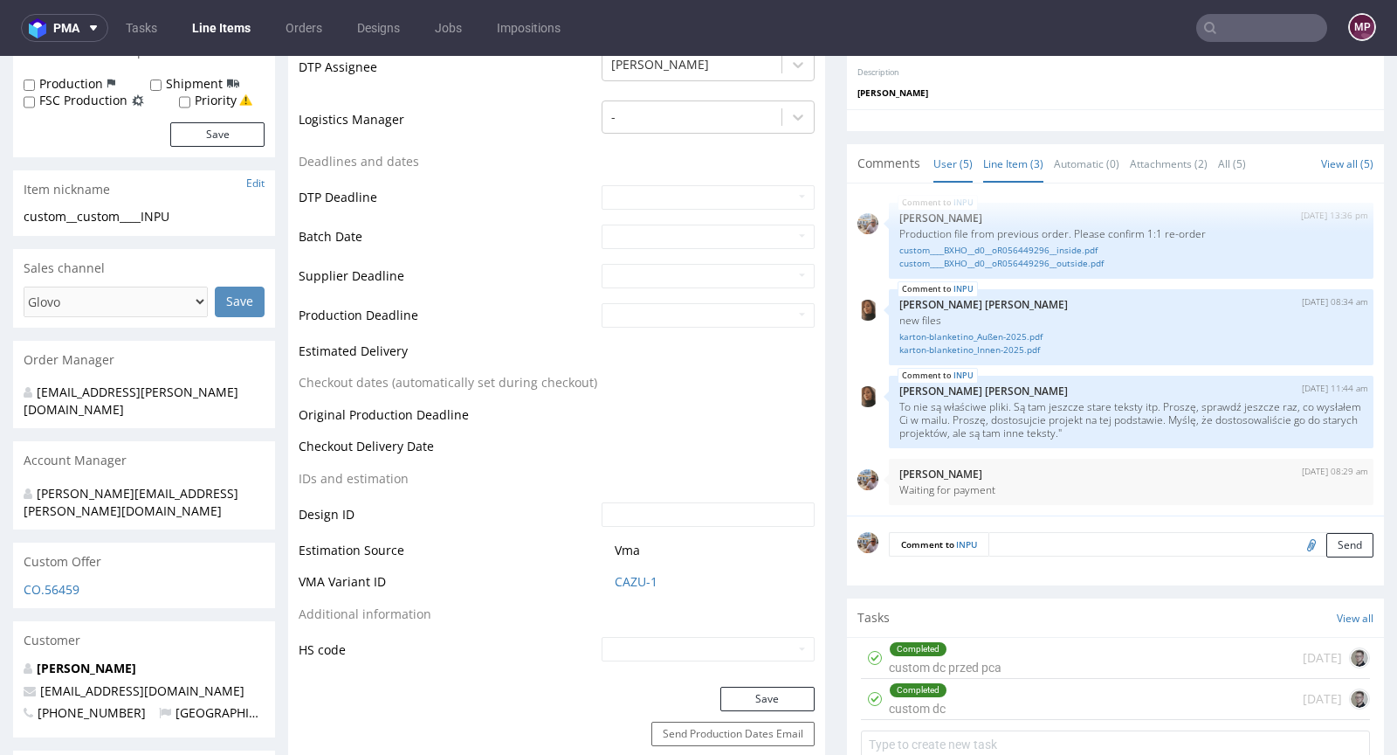
click at [1020, 149] on link "Line Item (3)" at bounding box center [1013, 164] width 60 height 38
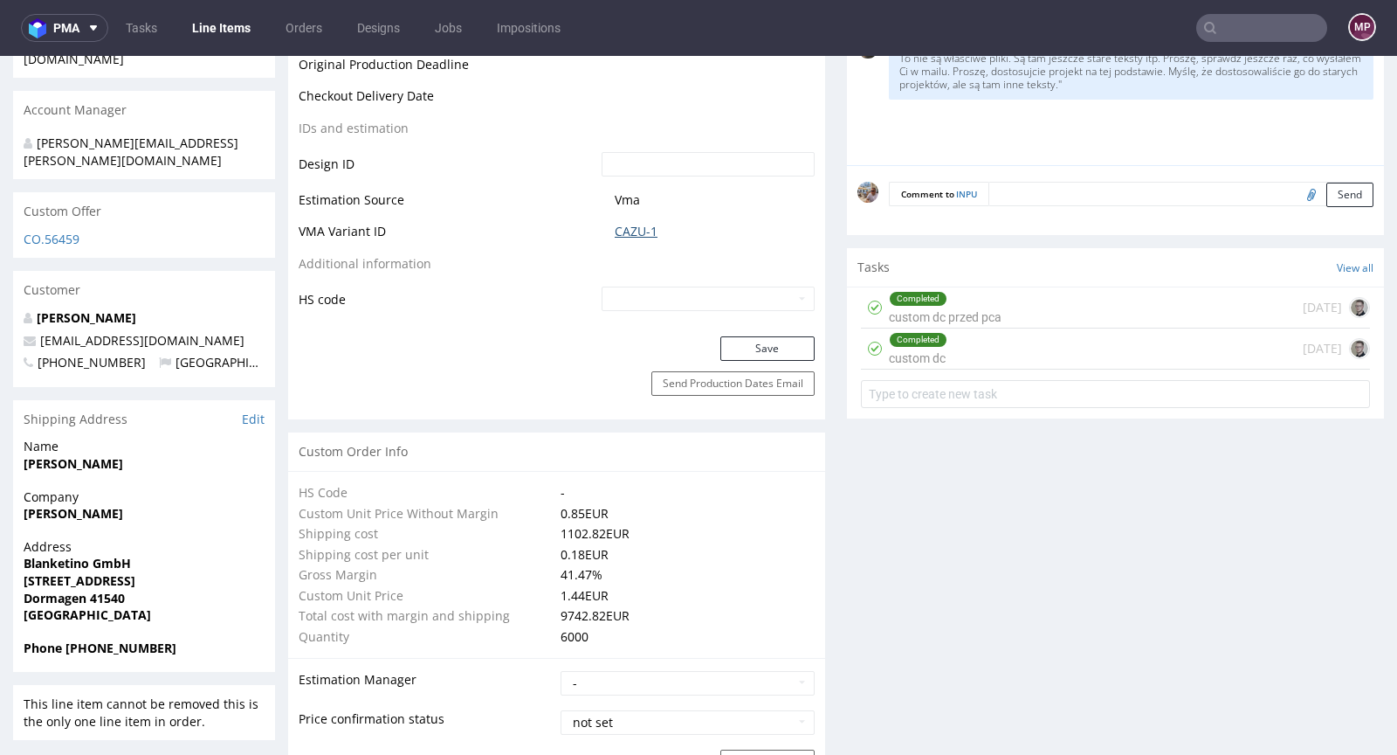
click at [624, 233] on link "CAZU-1" at bounding box center [636, 231] width 43 height 17
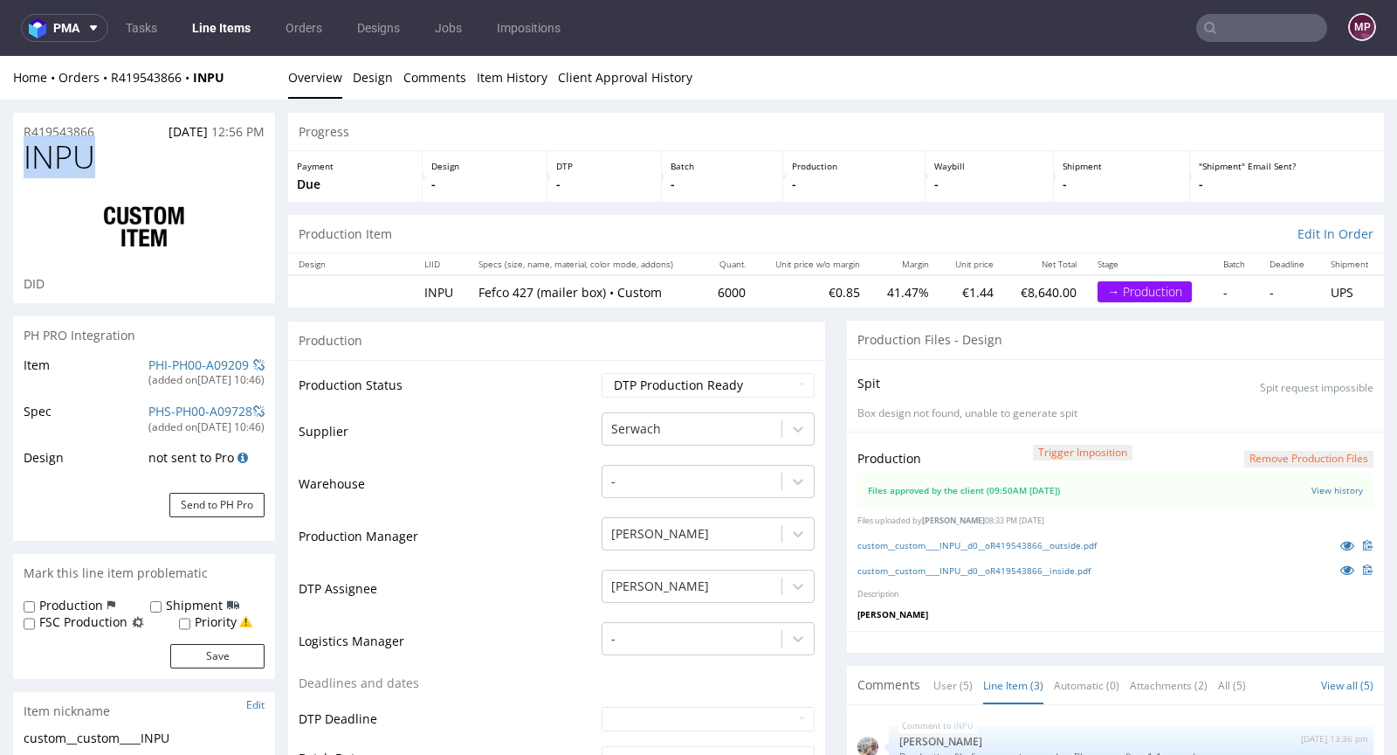
drag, startPoint x: 94, startPoint y: 161, endPoint x: 19, endPoint y: 160, distance: 75.1
click at [19, 160] on div "INPU DID" at bounding box center [144, 221] width 262 height 163
copy span "INPU"
drag, startPoint x: 755, startPoint y: 302, endPoint x: 707, endPoint y: 293, distance: 49.0
click at [707, 293] on tr "INPU Fefco 427 (mailer box) • Custom 6000 €0.85 41.47% €1.44 €8,640.00 → Produc…" at bounding box center [836, 291] width 1096 height 32
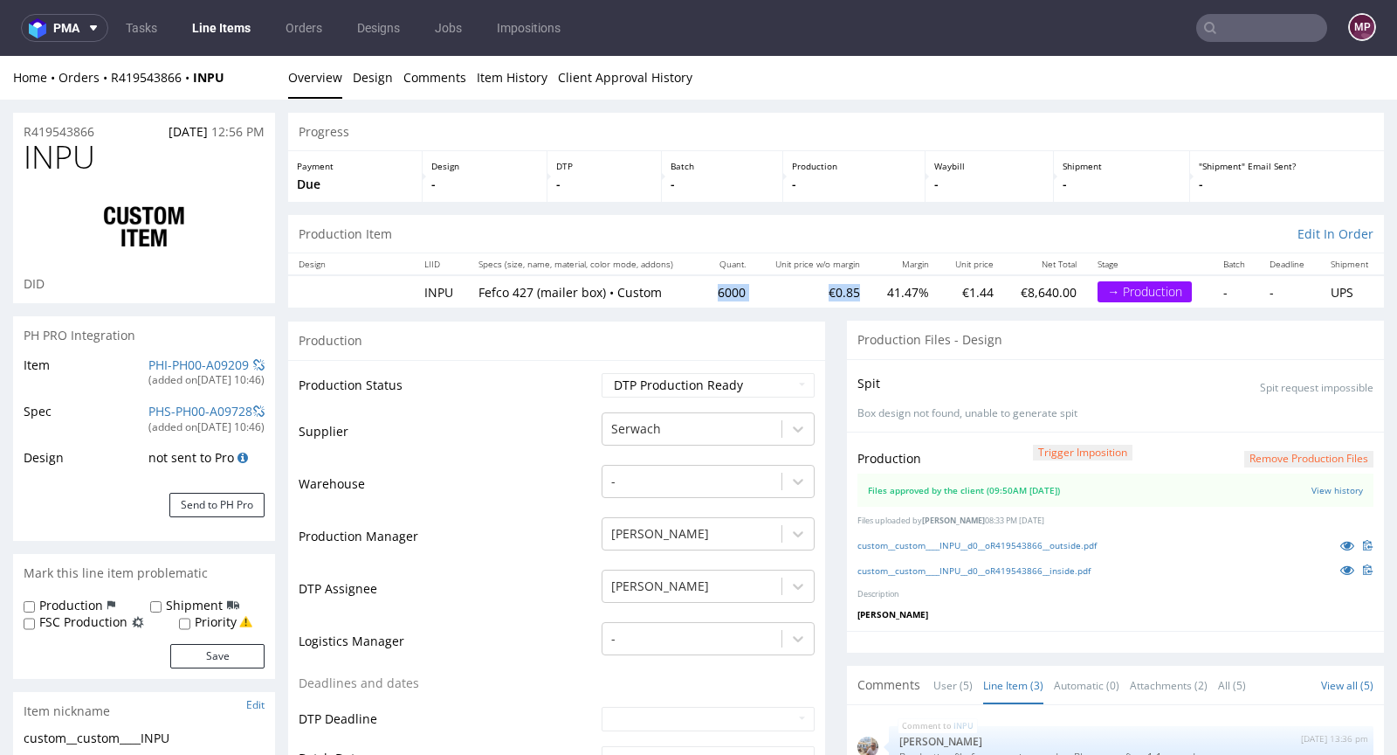
click at [706, 293] on td "6000" at bounding box center [729, 291] width 53 height 32
drag, startPoint x: 703, startPoint y: 291, endPoint x: 736, endPoint y: 288, distance: 33.3
click at [736, 288] on td "6000" at bounding box center [729, 291] width 53 height 32
copy td "6000"
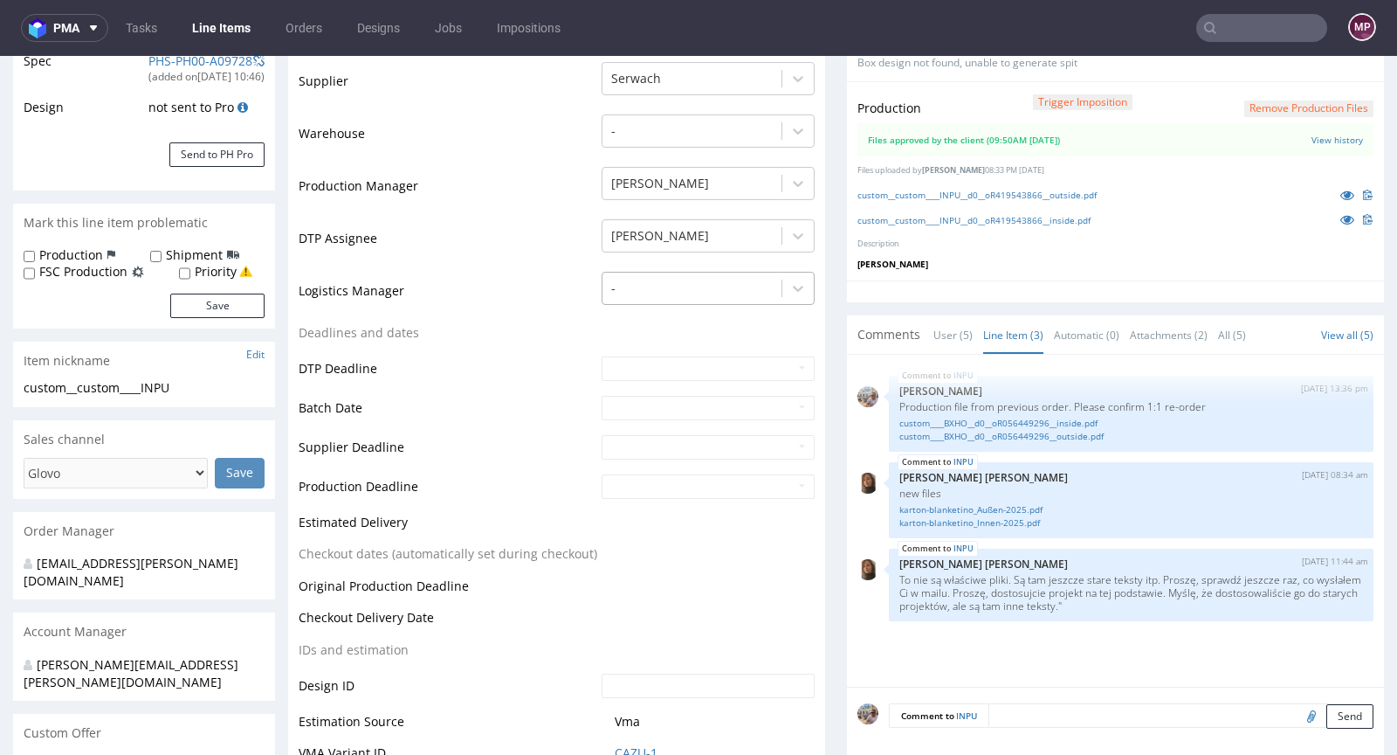
scroll to position [355, 0]
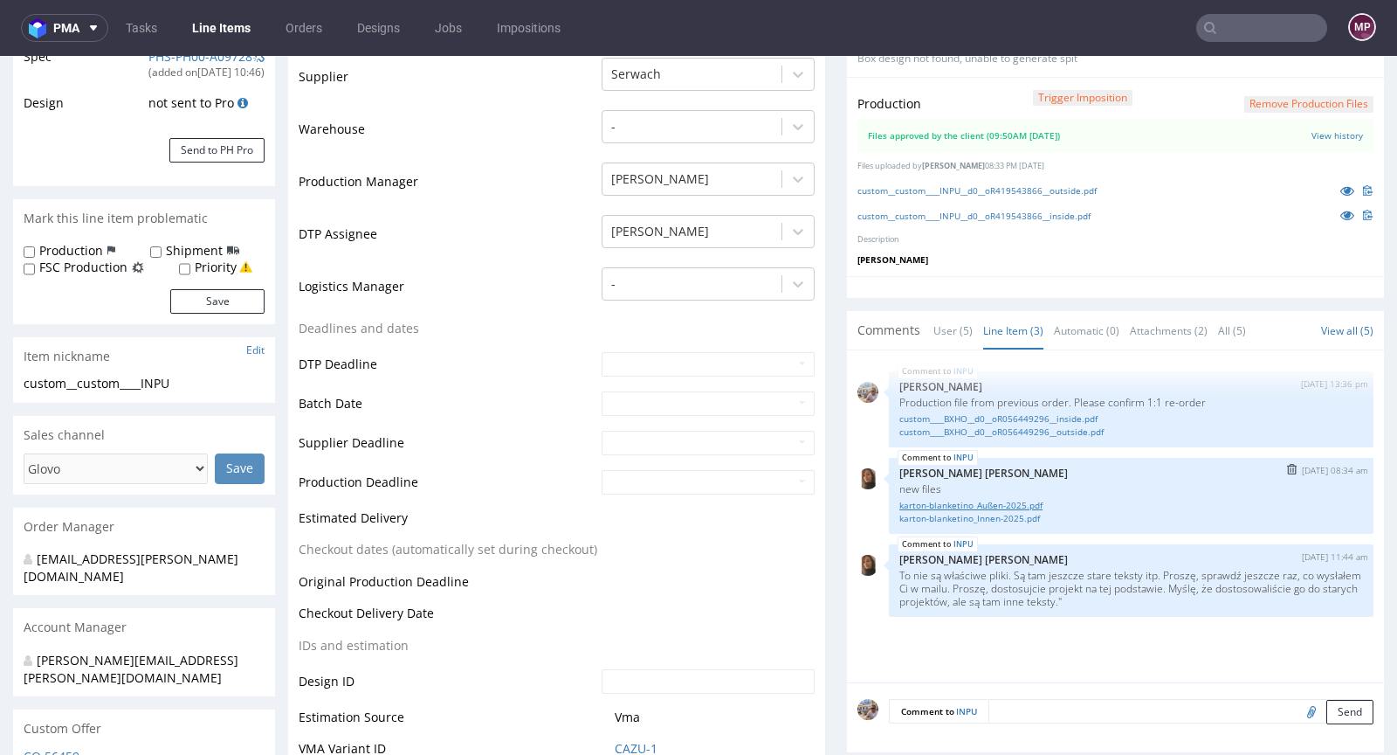
click at [932, 502] on link "karton-blanketino_Außen-2025.pdf" at bounding box center [1132, 505] width 464 height 13
click at [1018, 427] on link "custom____BXHO__d0__oR056449296__outside.pdf" at bounding box center [1132, 431] width 464 height 13
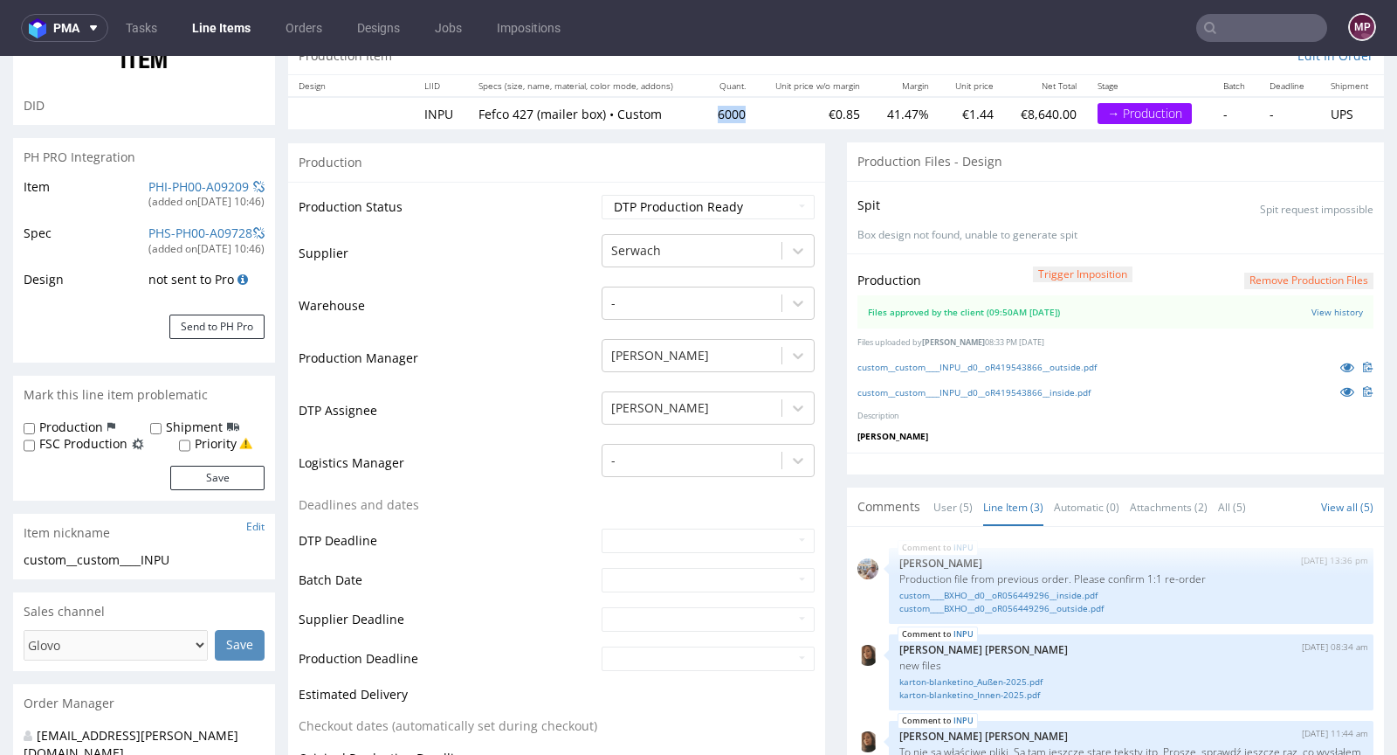
scroll to position [119, 0]
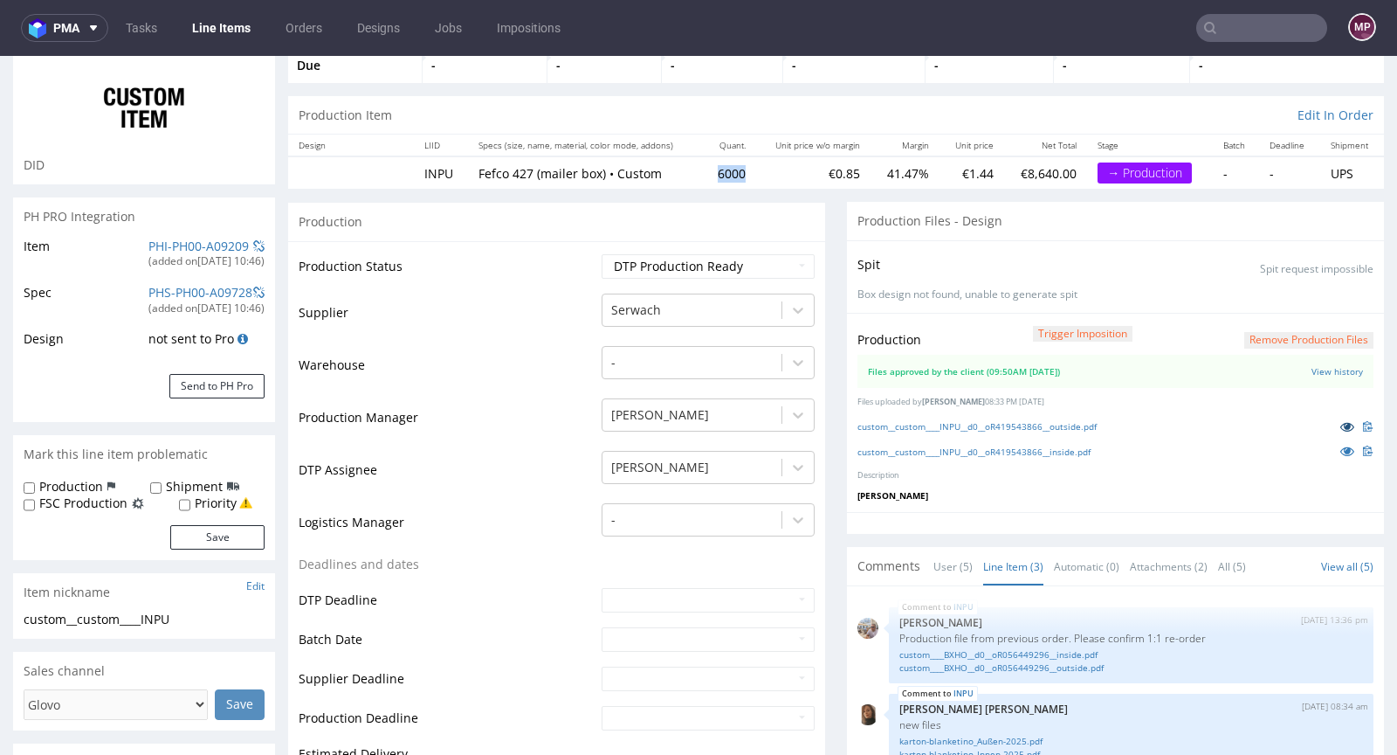
click at [1341, 420] on icon at bounding box center [1348, 426] width 14 height 12
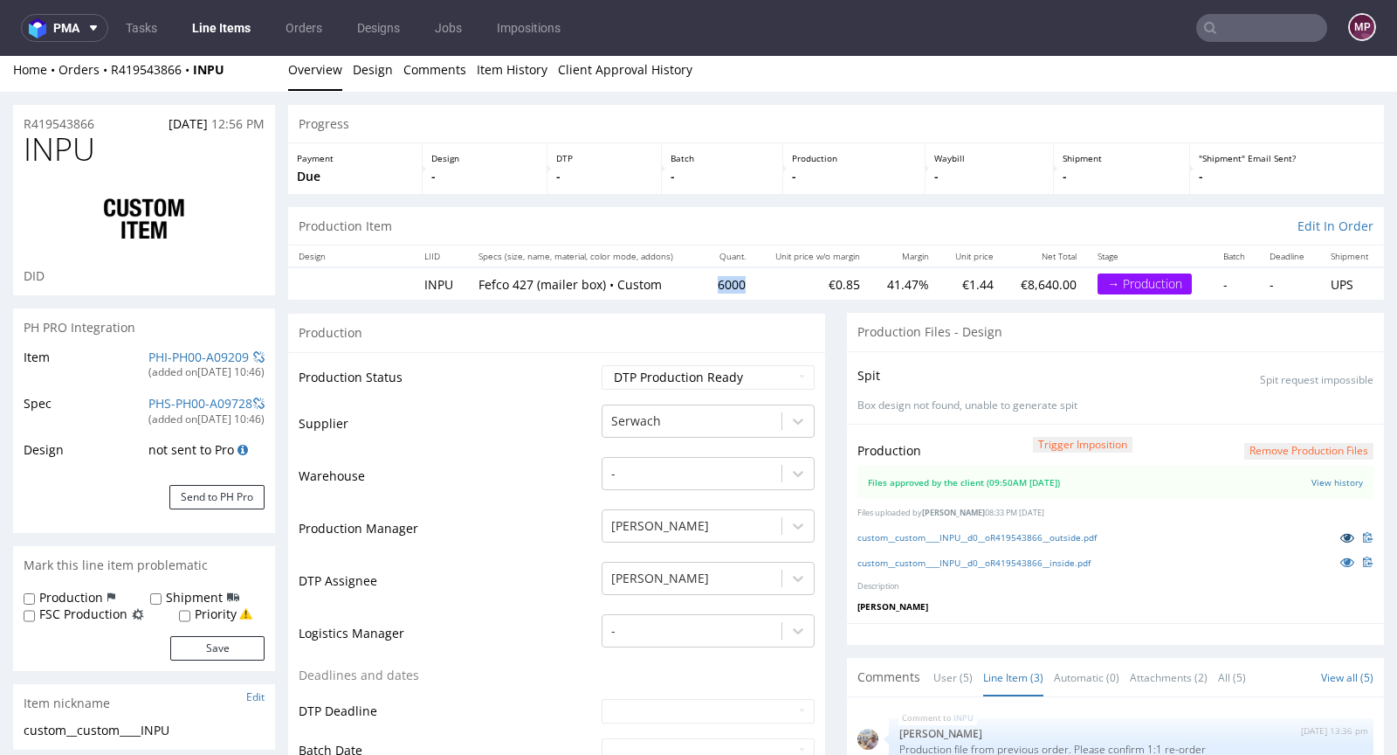
scroll to position [0, 0]
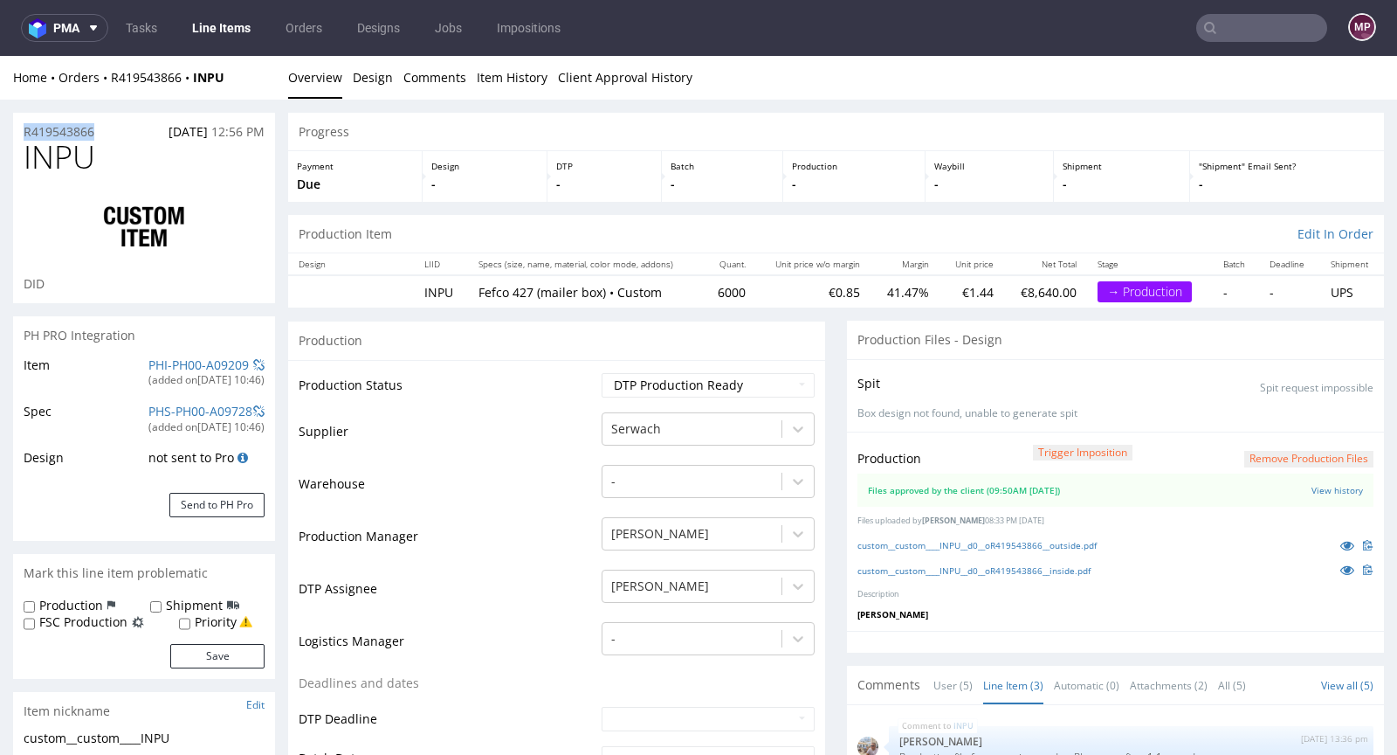
drag, startPoint x: 114, startPoint y: 130, endPoint x: 20, endPoint y: 131, distance: 94.3
click at [20, 131] on div "R419543866 27.08.2025 12:56 PM" at bounding box center [144, 127] width 262 height 28
copy p "R419543866"
drag, startPoint x: 94, startPoint y: 161, endPoint x: 10, endPoint y: 162, distance: 83.8
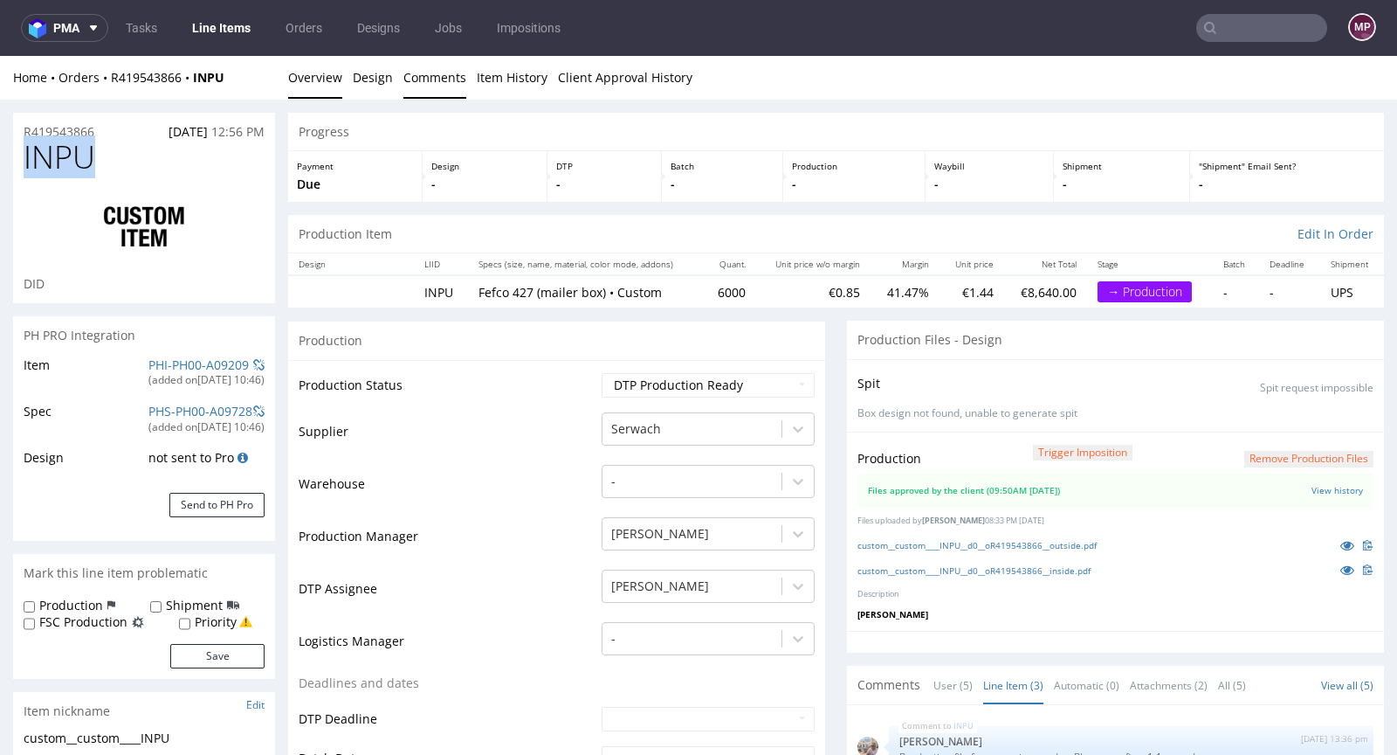
copy span "INPU"
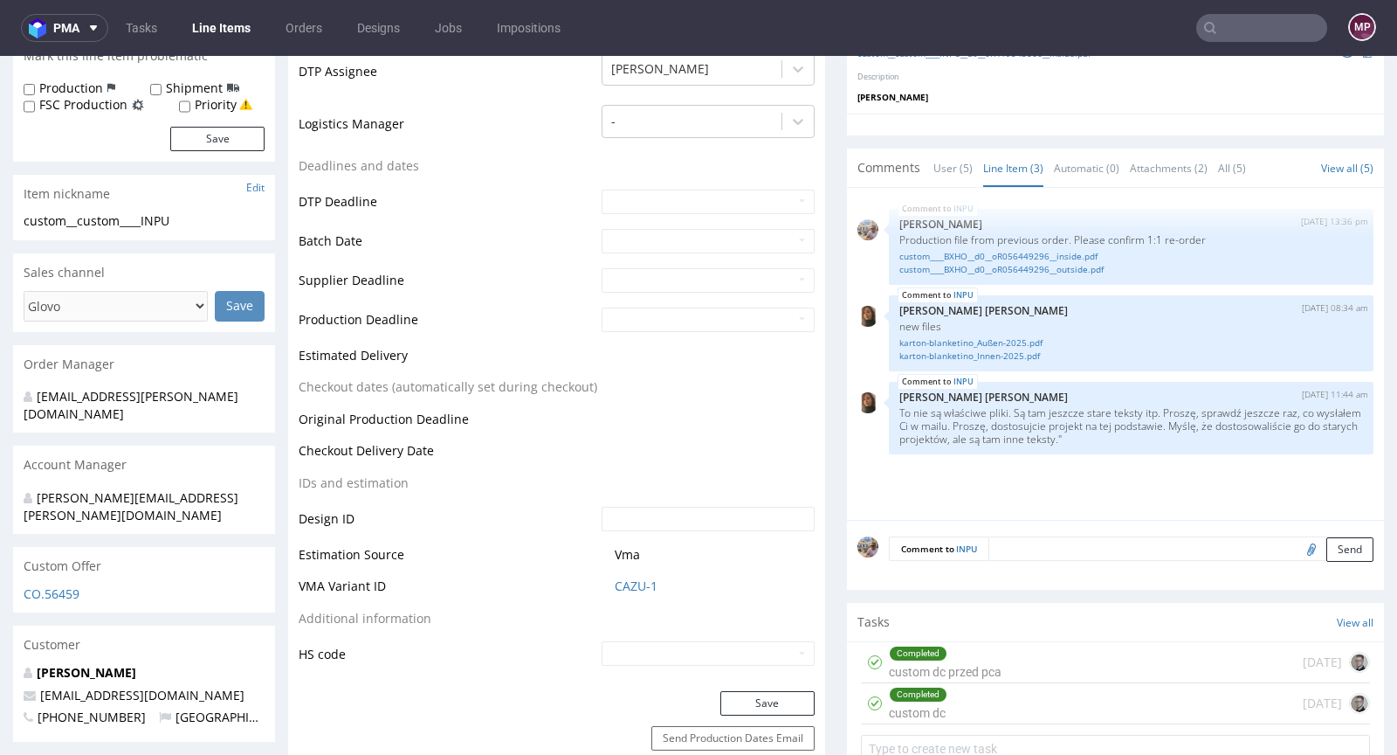
scroll to position [588, 0]
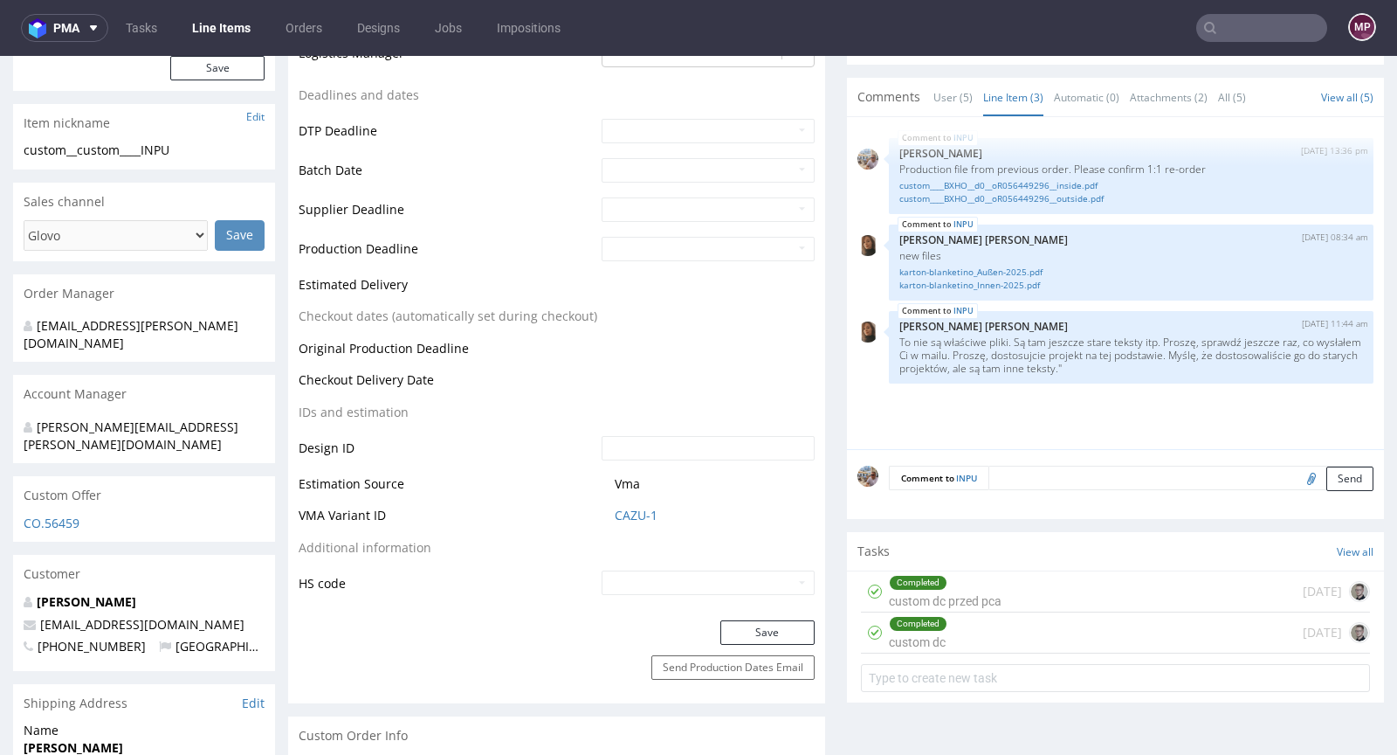
click at [690, 511] on span "CAZU-1" at bounding box center [715, 515] width 200 height 17
drag, startPoint x: 687, startPoint y: 512, endPoint x: 602, endPoint y: 519, distance: 85.9
click at [602, 519] on td "CAZU-1" at bounding box center [705, 521] width 217 height 32
copy link "CAZU-1"
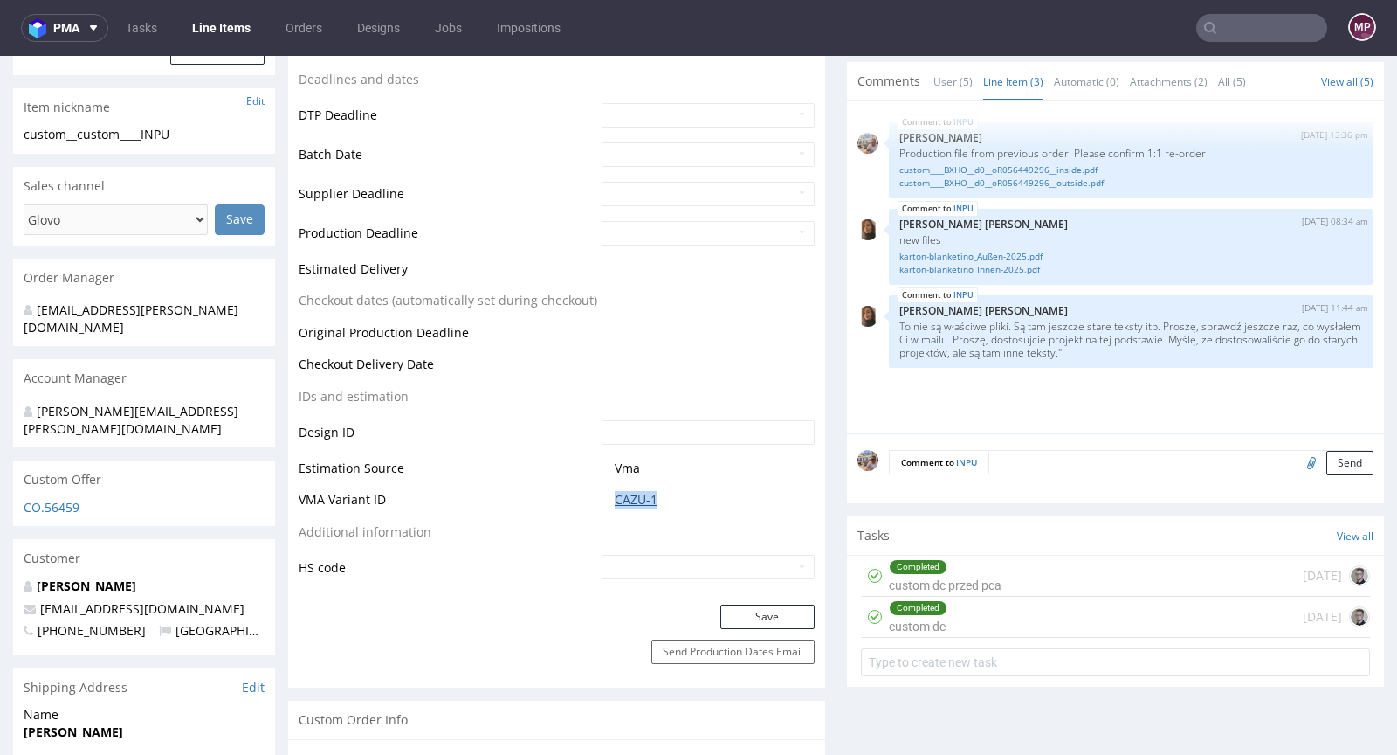
scroll to position [623, 0]
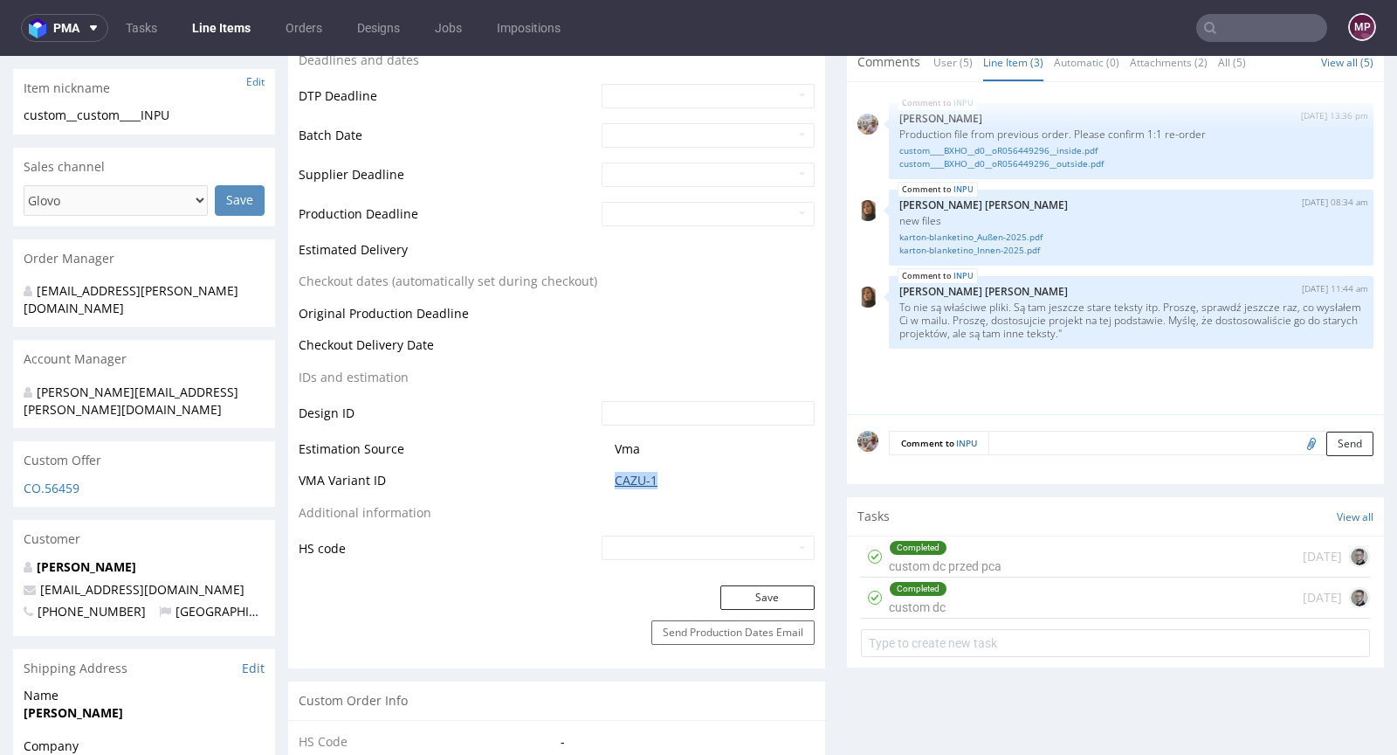
click at [642, 473] on link "CAZU-1" at bounding box center [636, 480] width 43 height 17
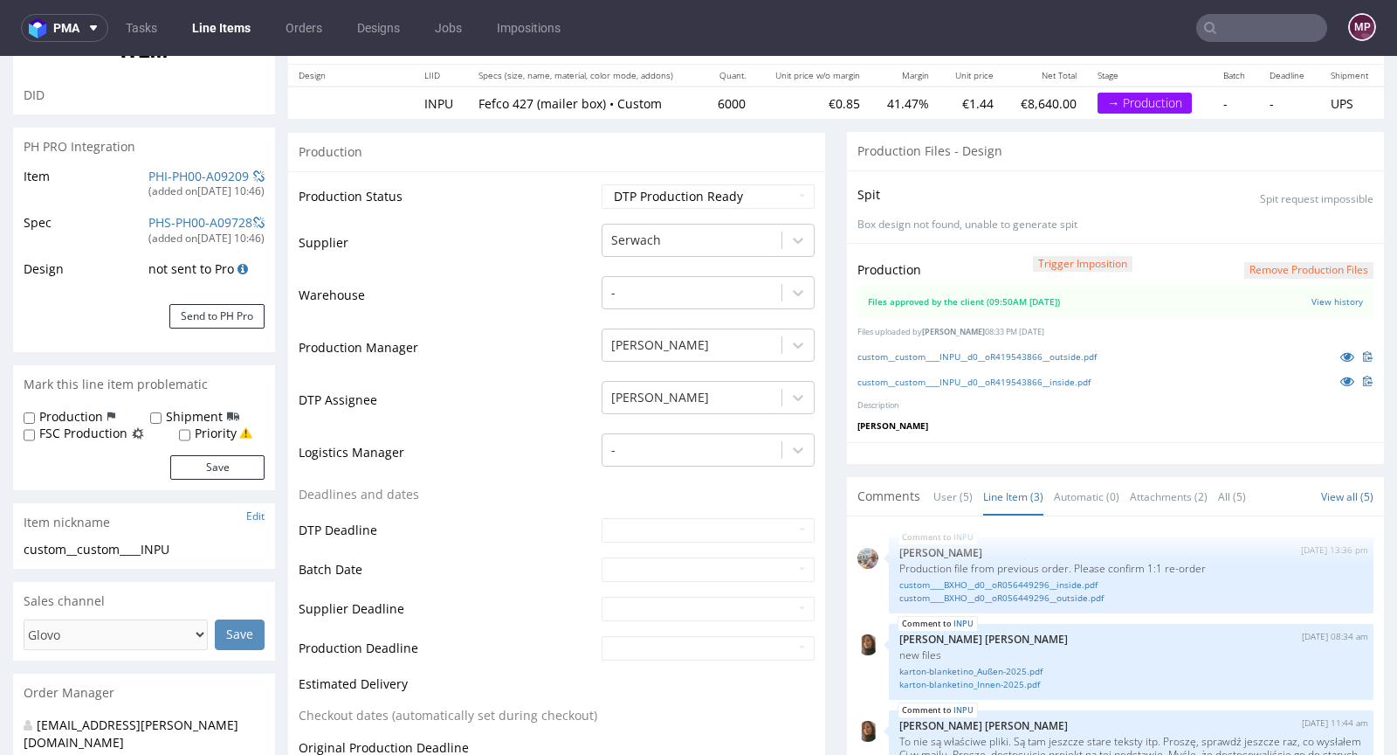
scroll to position [190, 0]
click at [1060, 581] on link "custom____BXHO__d0__oR056449296__inside.pdf" at bounding box center [1132, 583] width 464 height 13
click at [1050, 375] on link "custom__custom____INPU__d0__oR419543866__inside.pdf" at bounding box center [974, 381] width 233 height 12
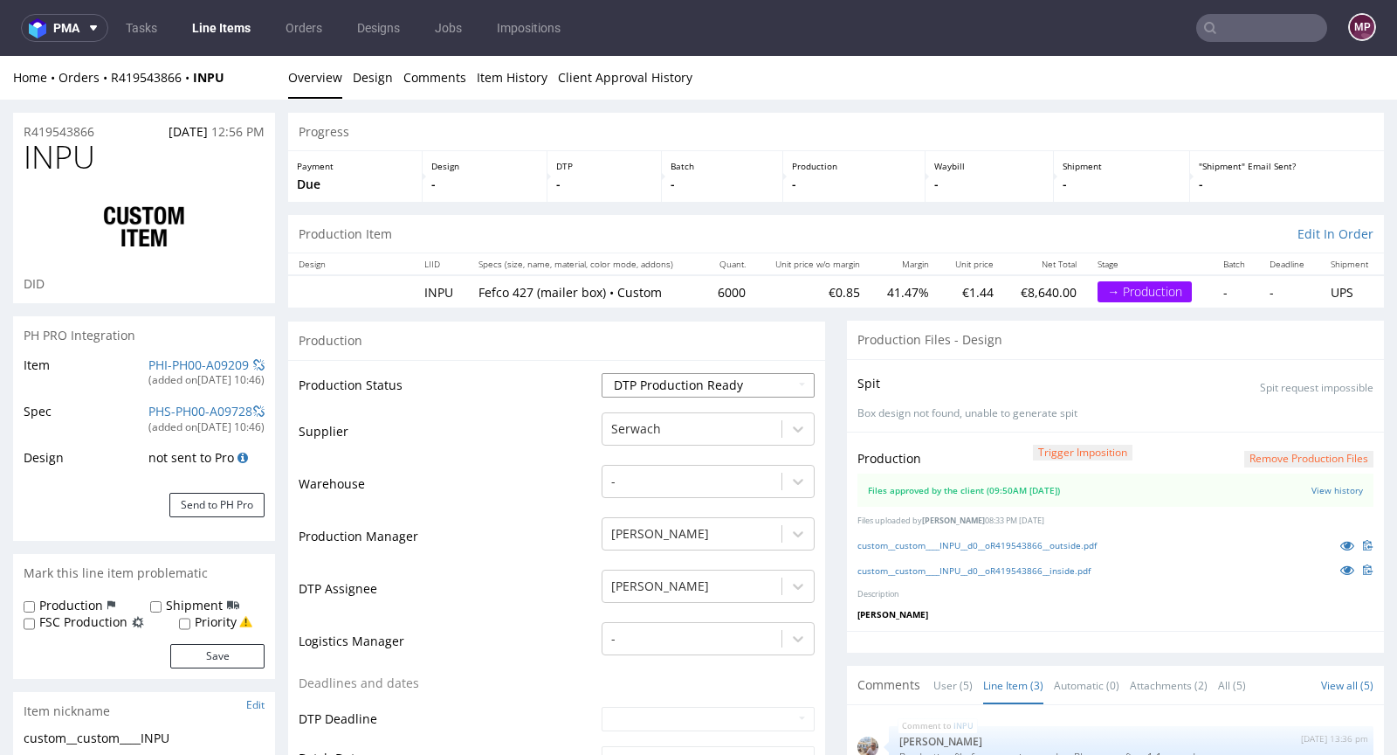
click at [693, 383] on select "Waiting for Artwork Waiting for Diecut Waiting for Mockup Waiting for DTP Waiti…" at bounding box center [708, 385] width 213 height 24
select select "production_in_process"
click at [602, 373] on select "Waiting for Artwork Waiting for Diecut Waiting for Mockup Waiting for DTP Waiti…" at bounding box center [708, 385] width 213 height 24
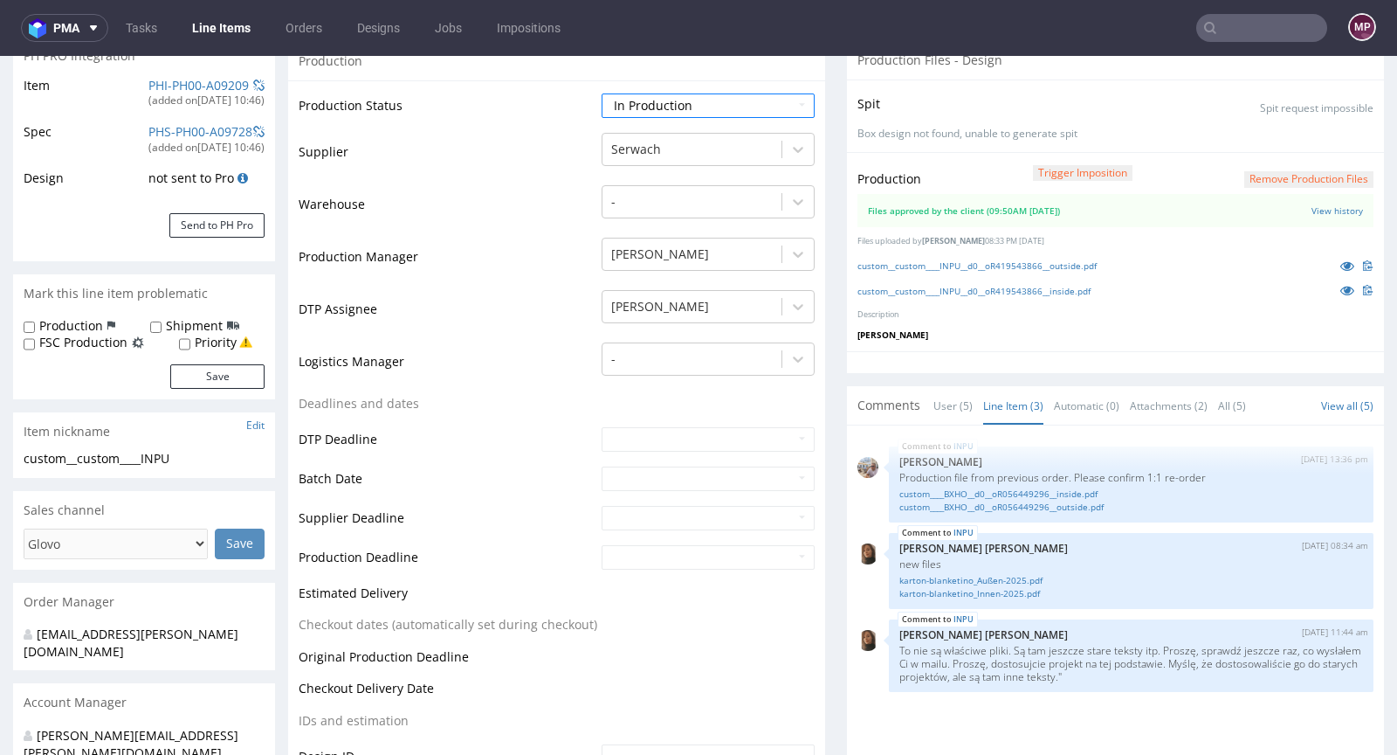
scroll to position [279, 0]
click at [645, 470] on input "text" at bounding box center [708, 478] width 213 height 24
click at [739, 314] on td "3" at bounding box center [746, 320] width 26 height 26
type input "2025-10-03"
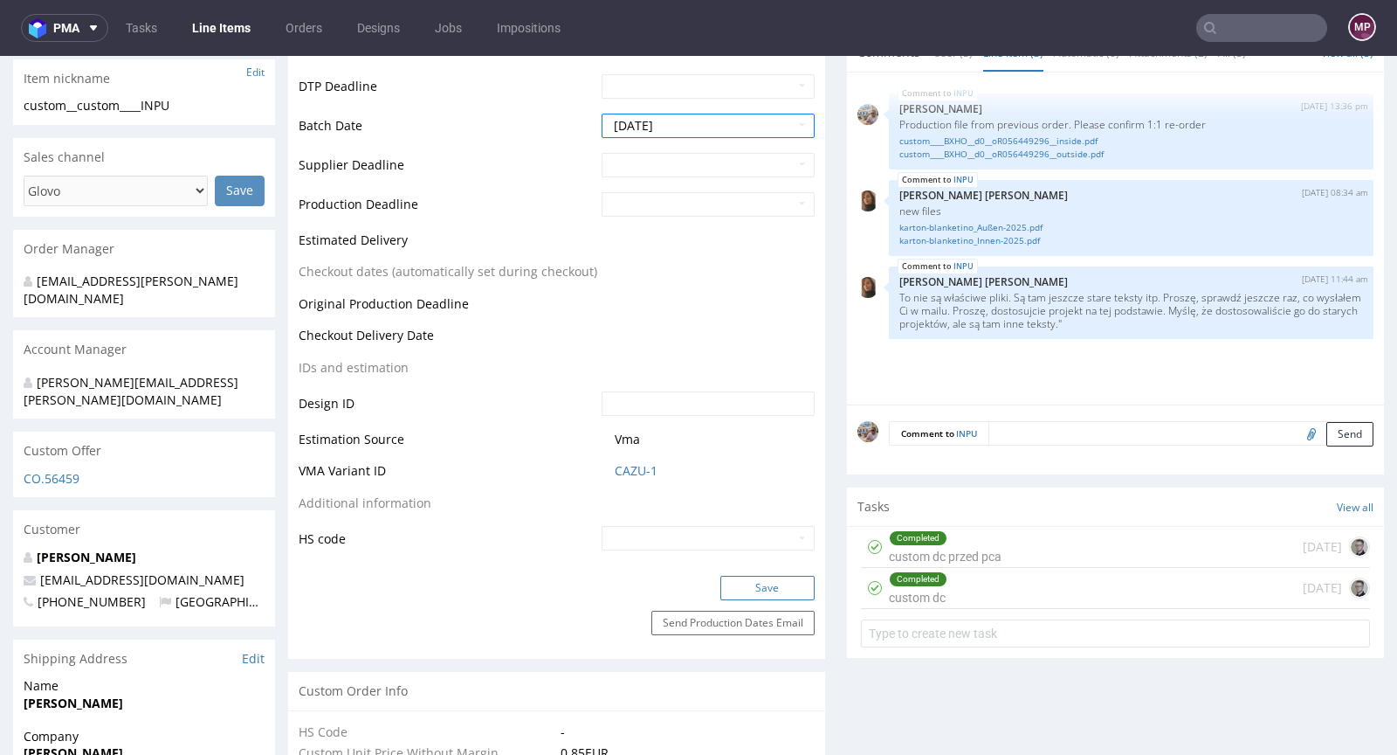
click at [758, 589] on button "Save" at bounding box center [767, 588] width 94 height 24
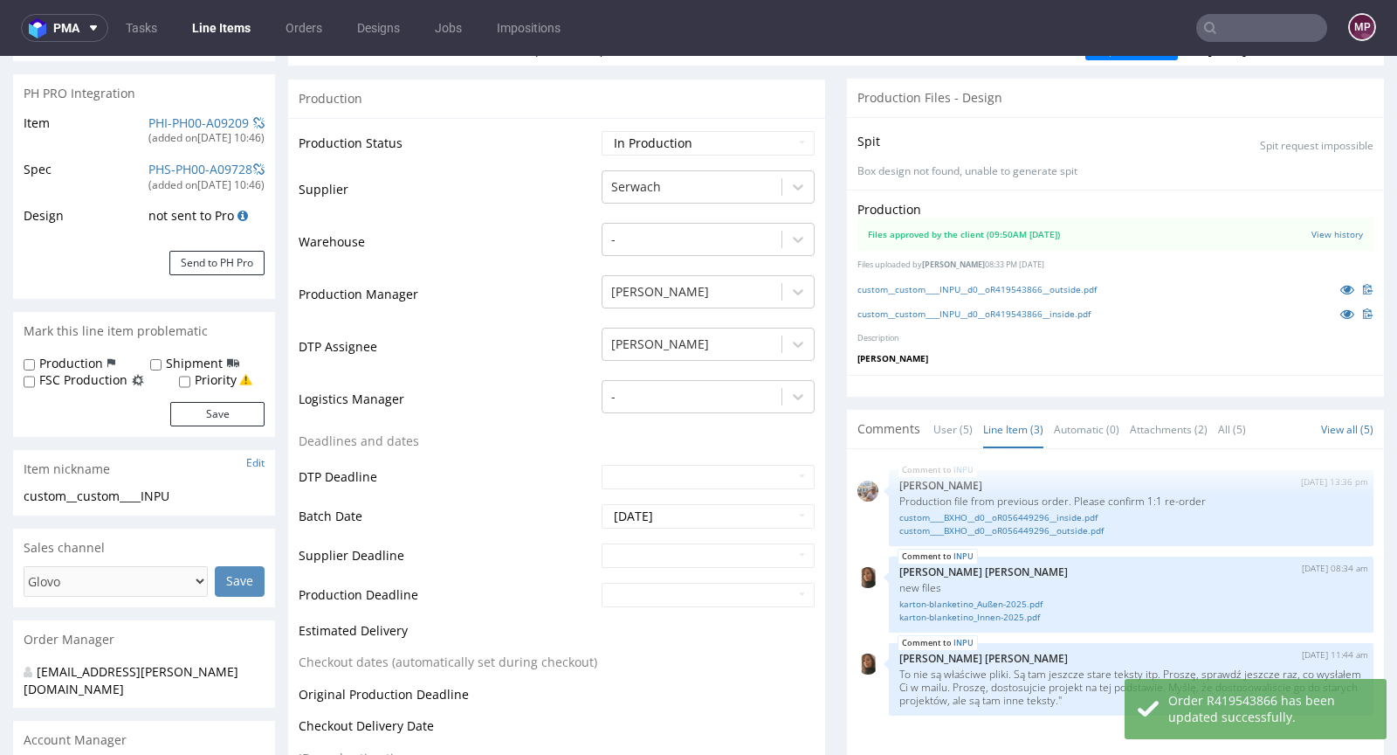
scroll to position [0, 0]
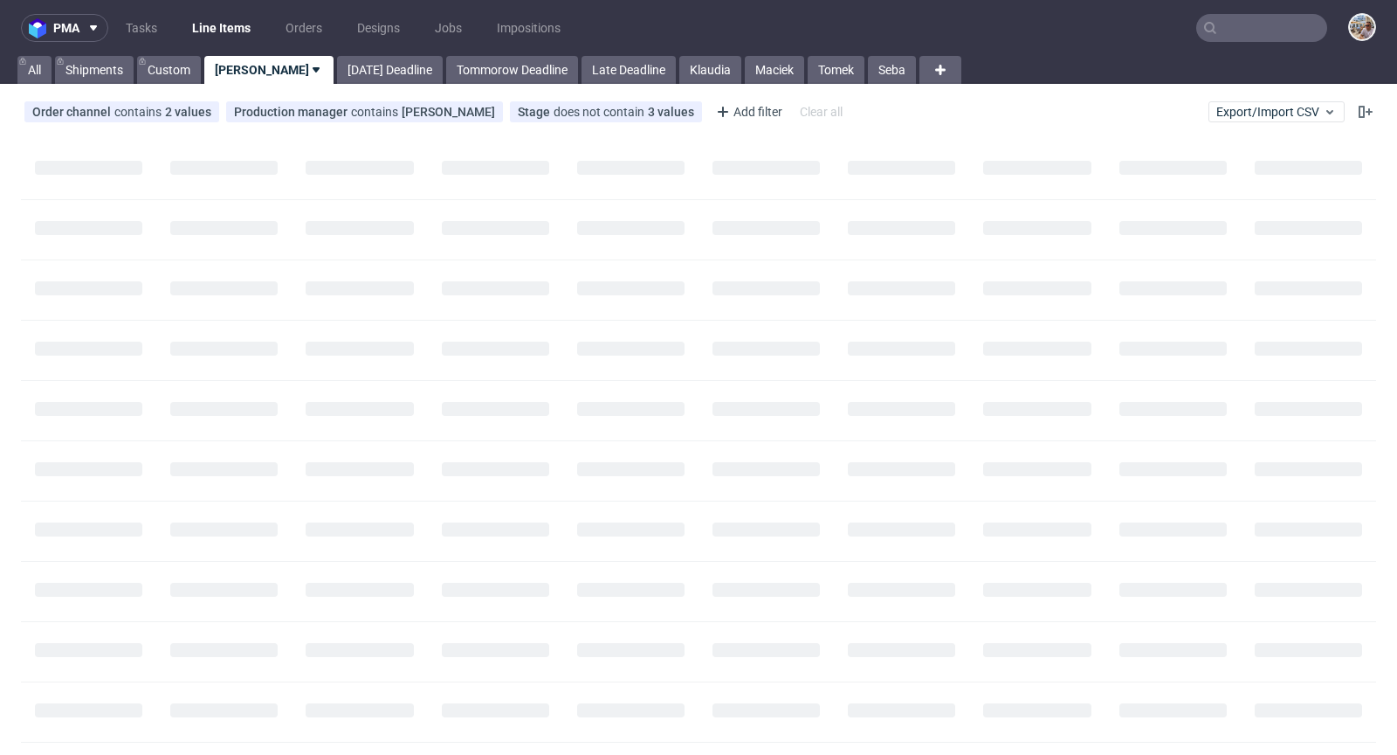
click at [1223, 27] on input "text" at bounding box center [1261, 28] width 131 height 28
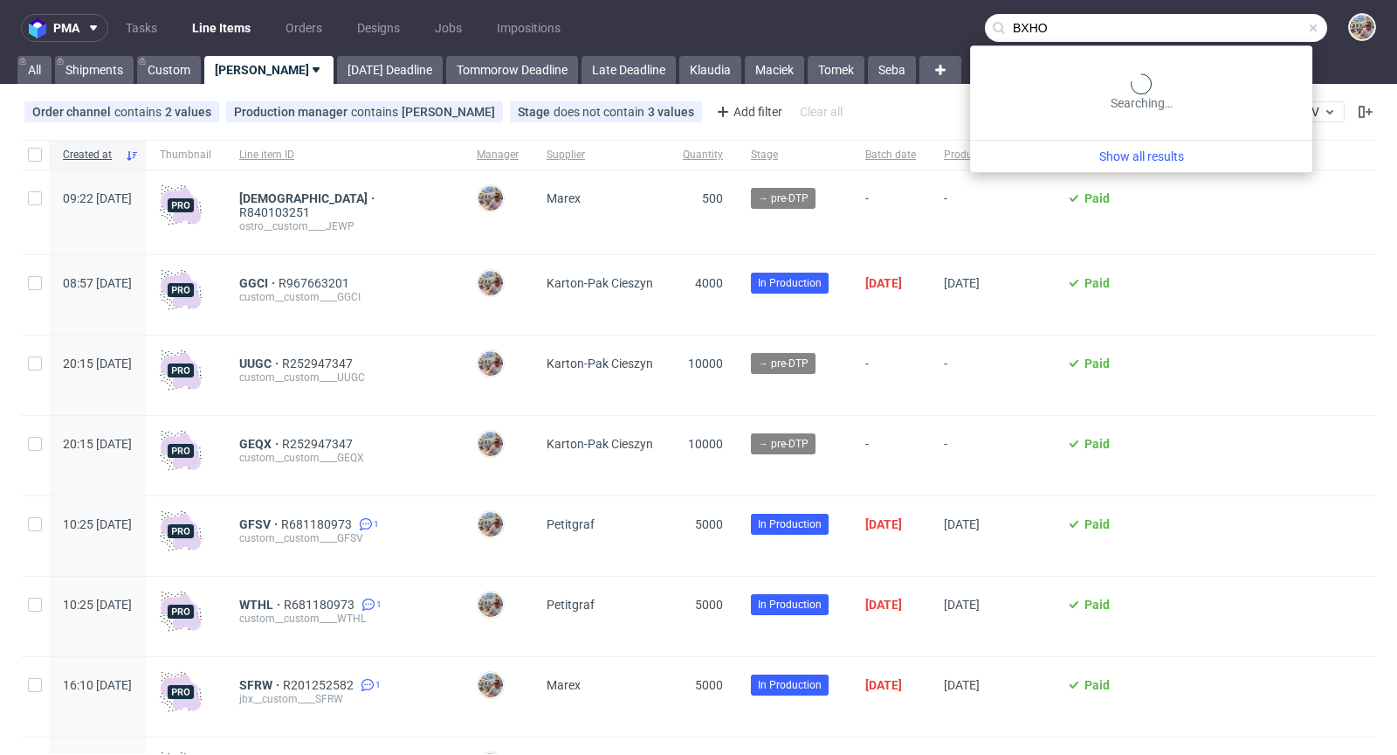
type input "BXHO"
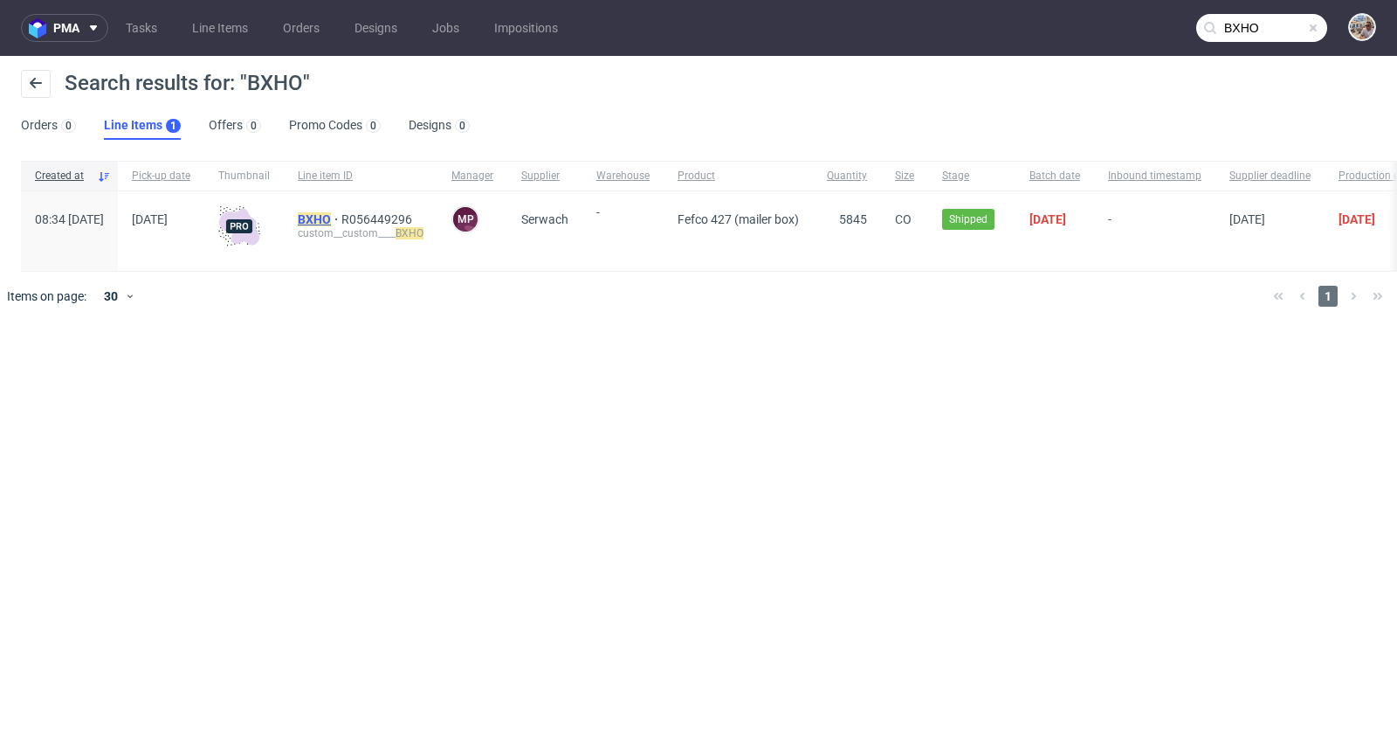
click at [331, 224] on mark "BXHO" at bounding box center [314, 219] width 33 height 14
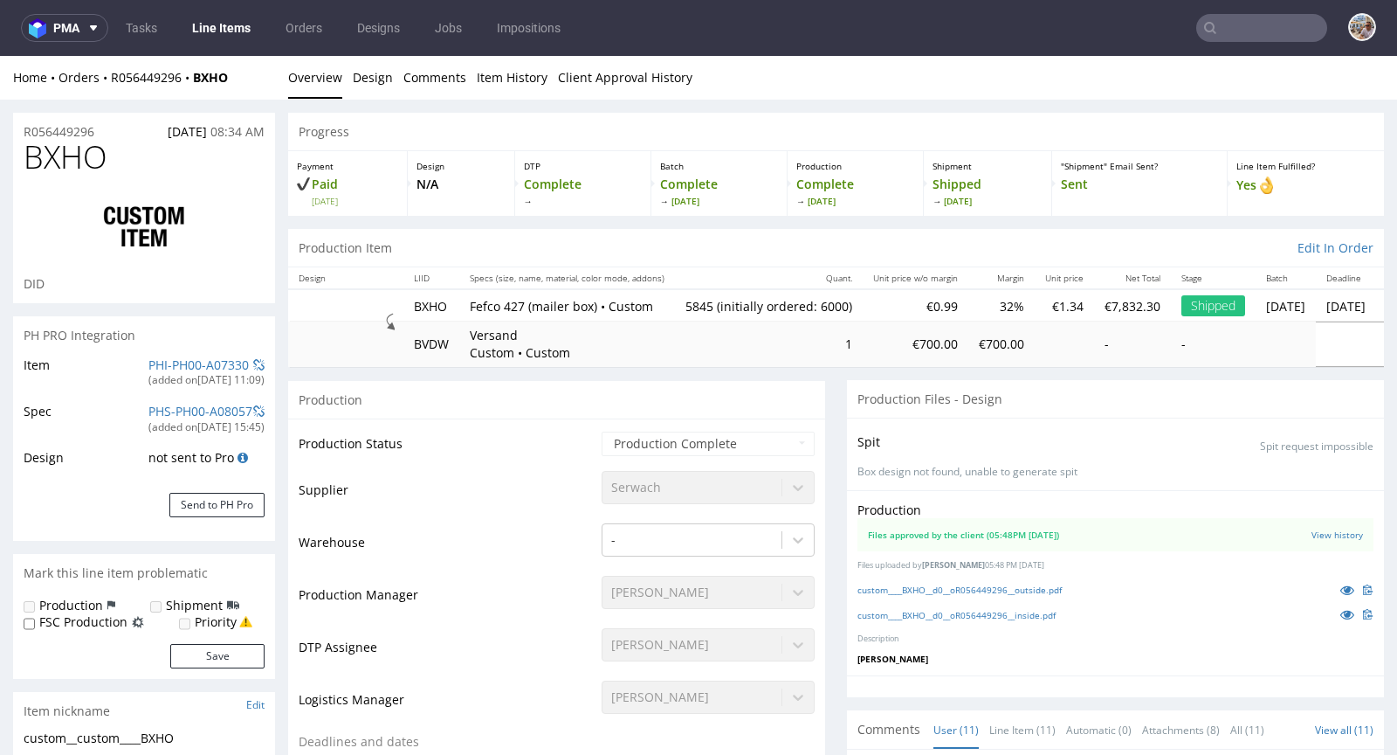
scroll to position [1517, 0]
select select "in_progress"
click at [1341, 593] on icon at bounding box center [1348, 589] width 14 height 12
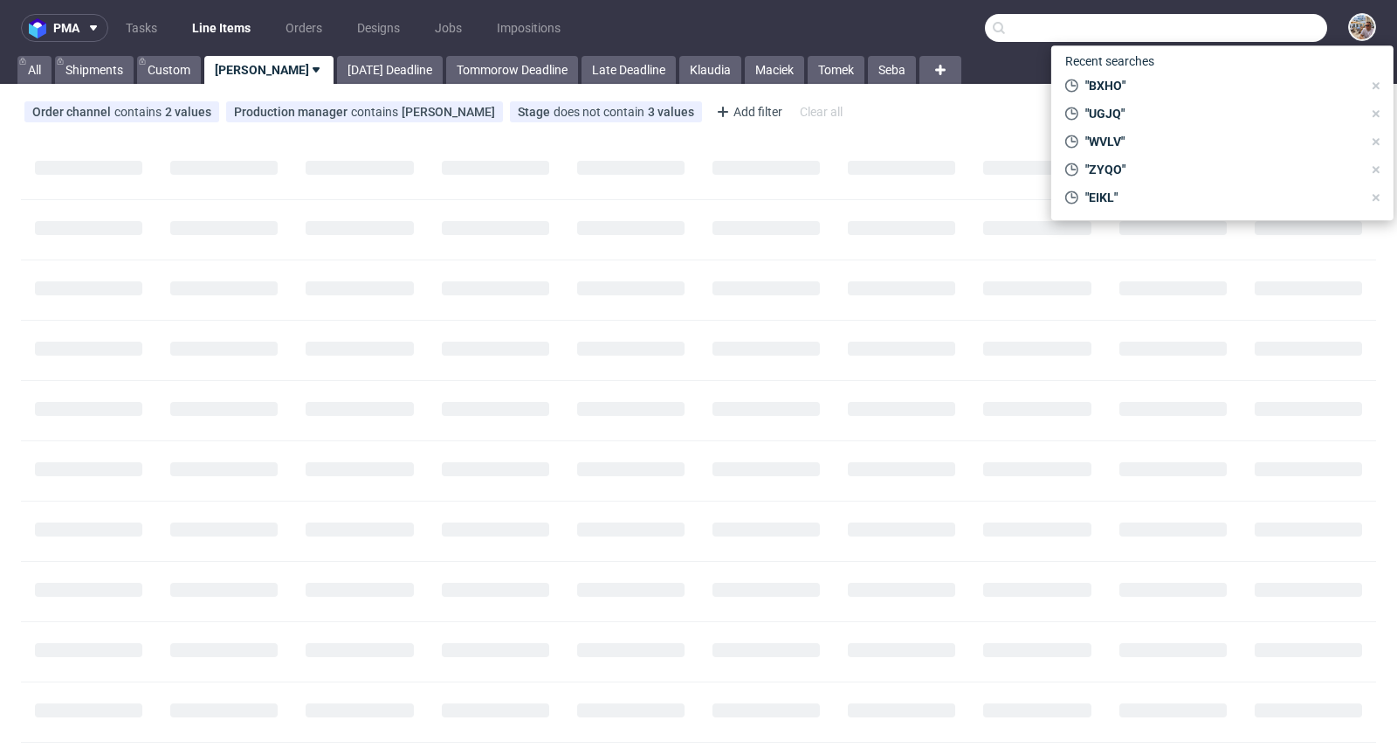
click at [1270, 28] on input "text" at bounding box center [1156, 28] width 342 height 28
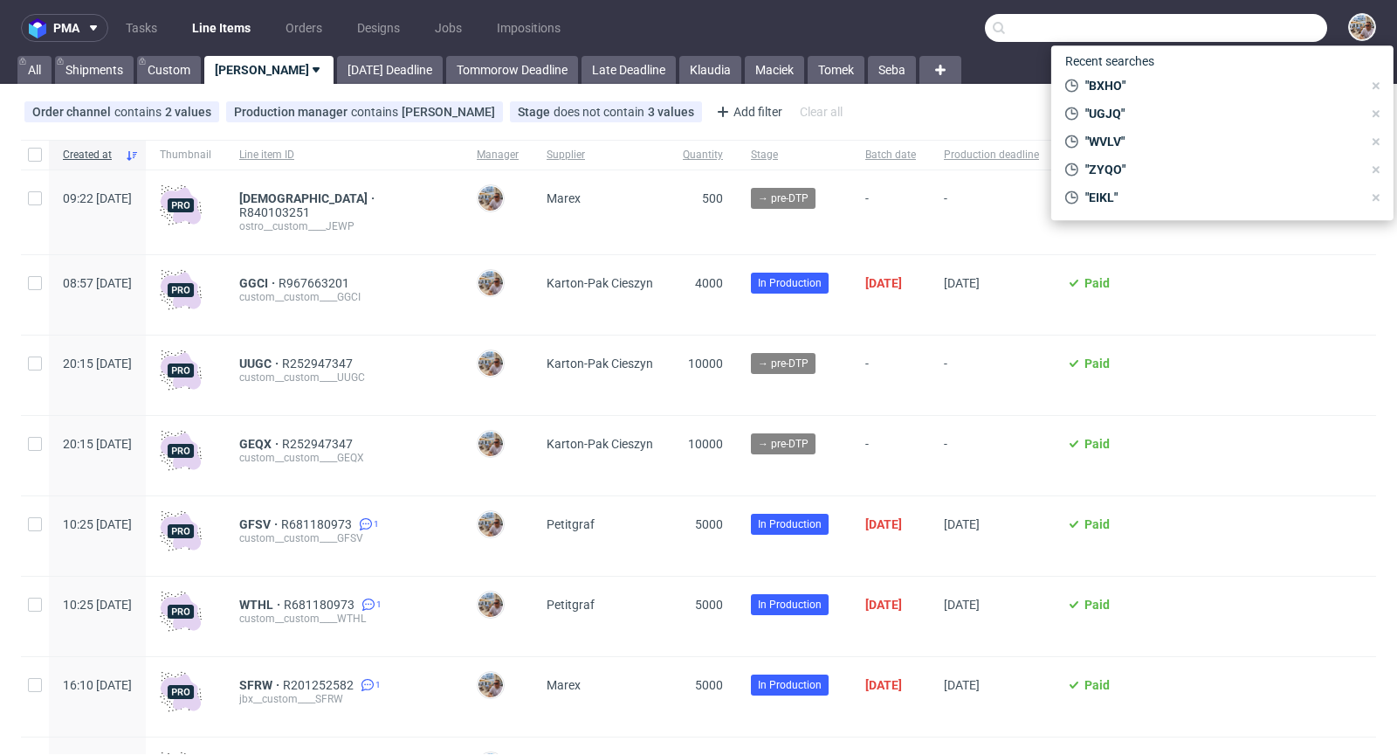
paste input "[PERSON_NAME]"
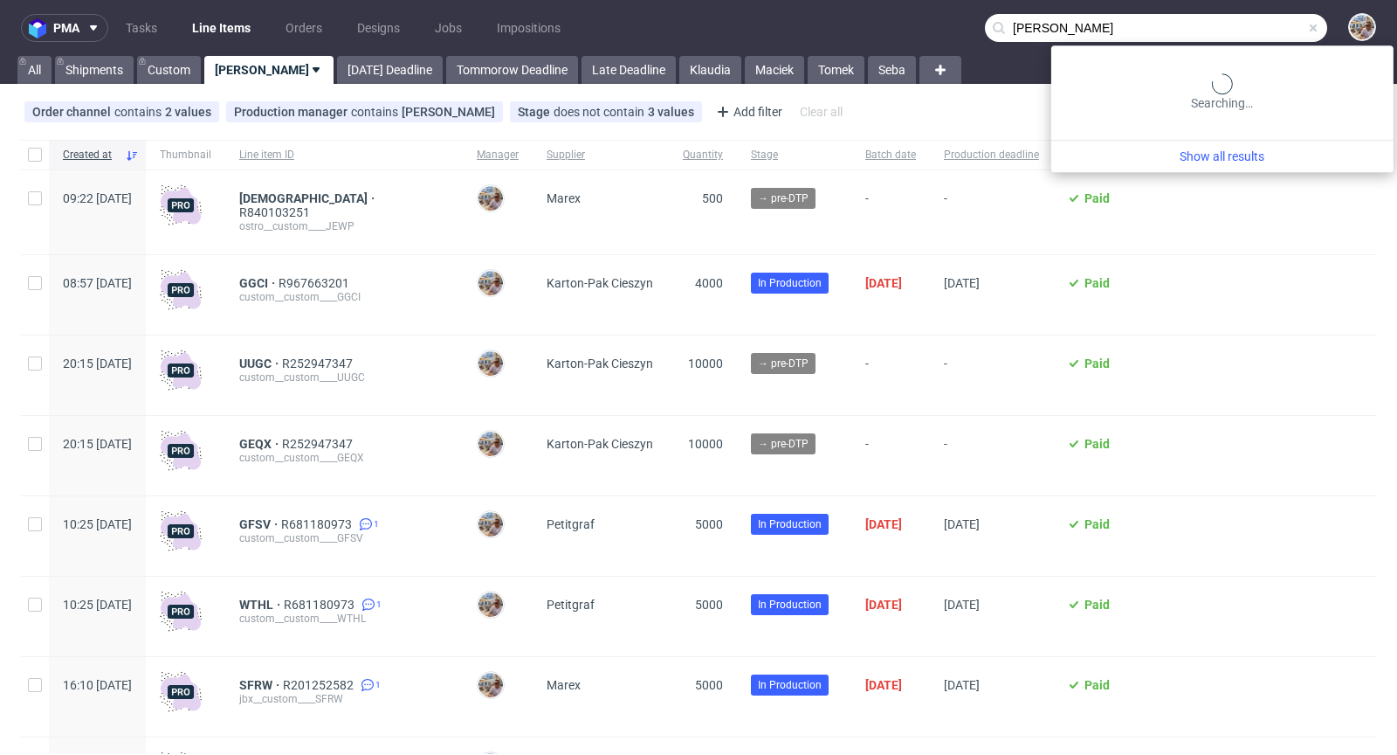
type input "[PERSON_NAME]"
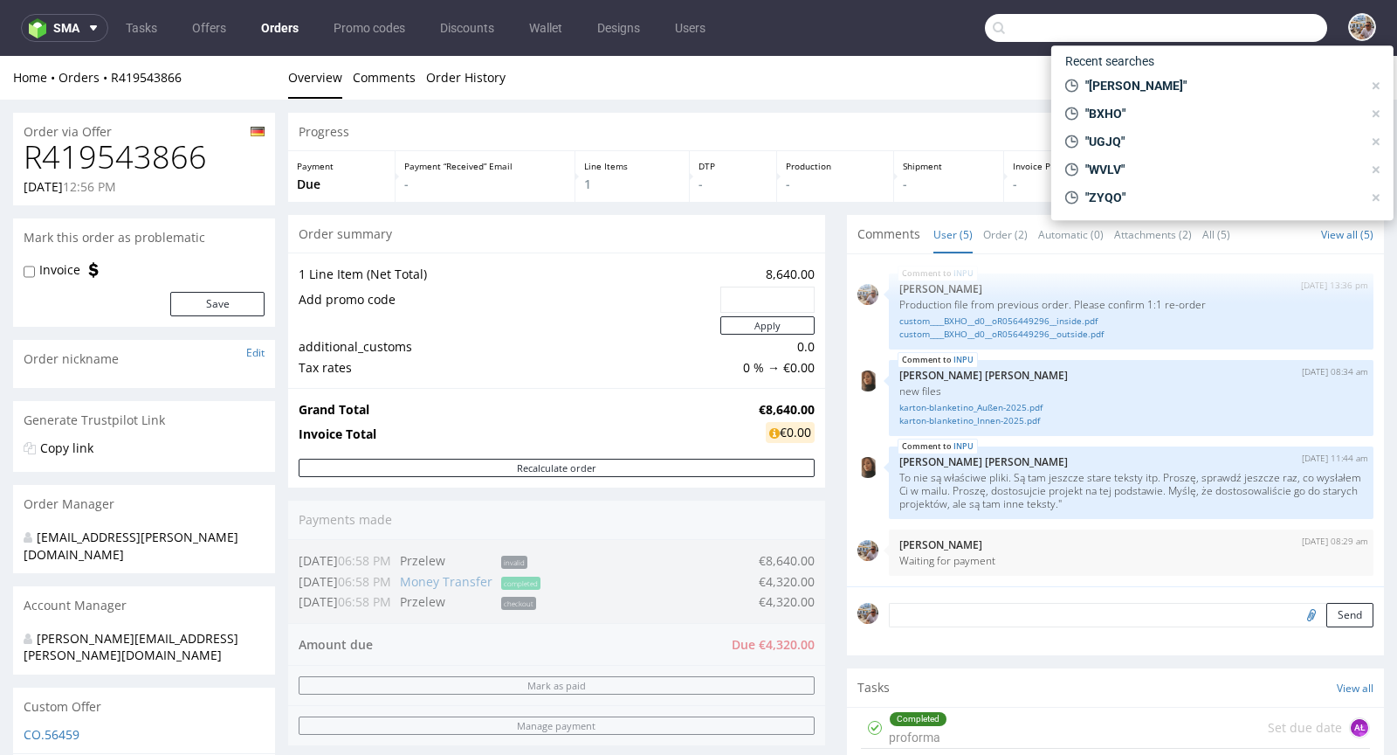
click at [1235, 33] on input "text" at bounding box center [1156, 28] width 342 height 28
paste input "ZQSL"
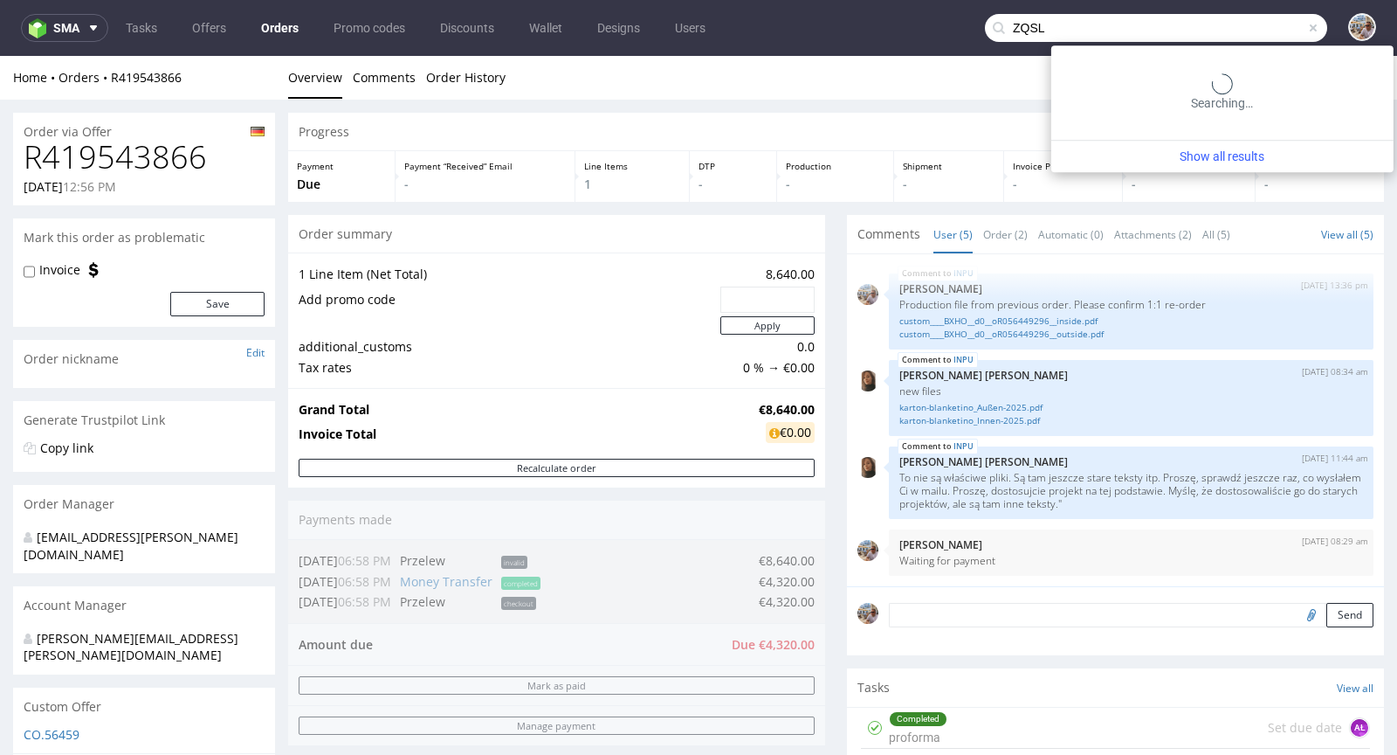
type input "ZQSL"
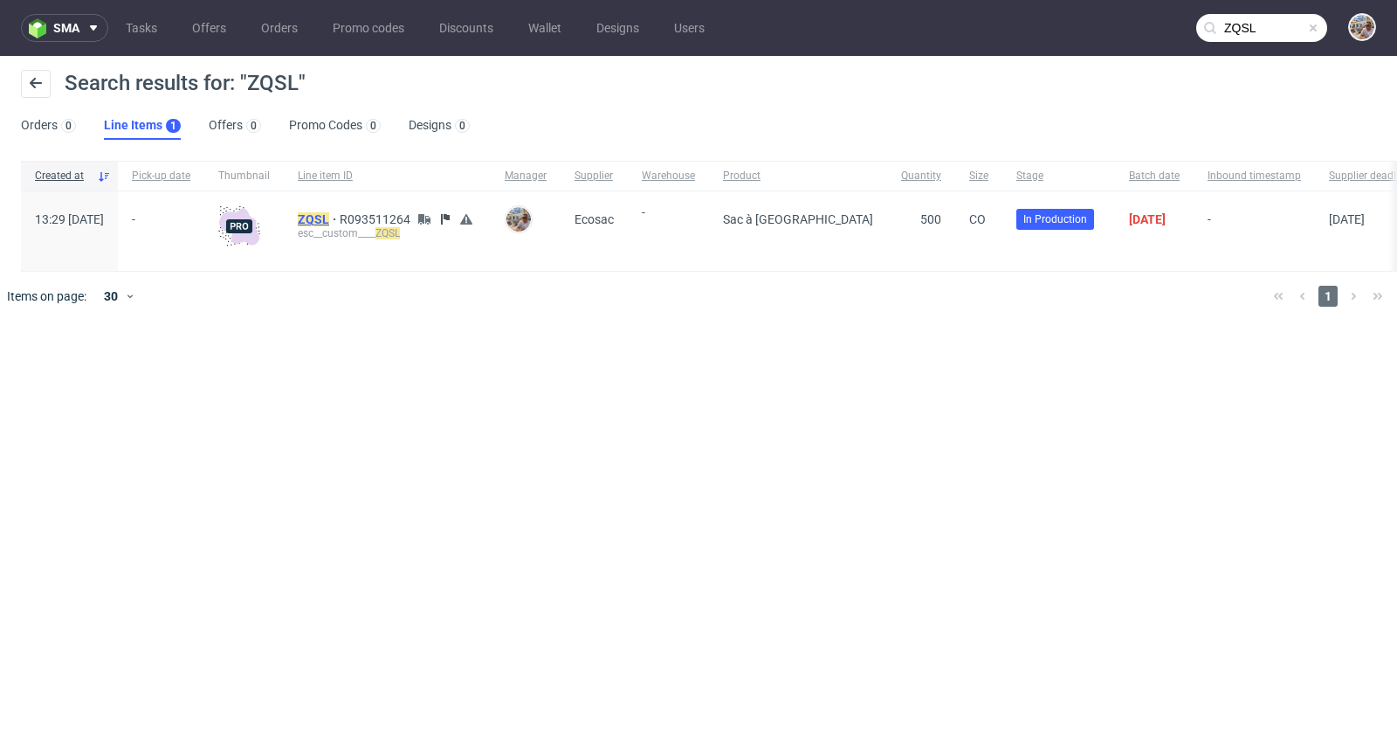
click at [329, 212] on mark "ZQSL" at bounding box center [313, 219] width 31 height 14
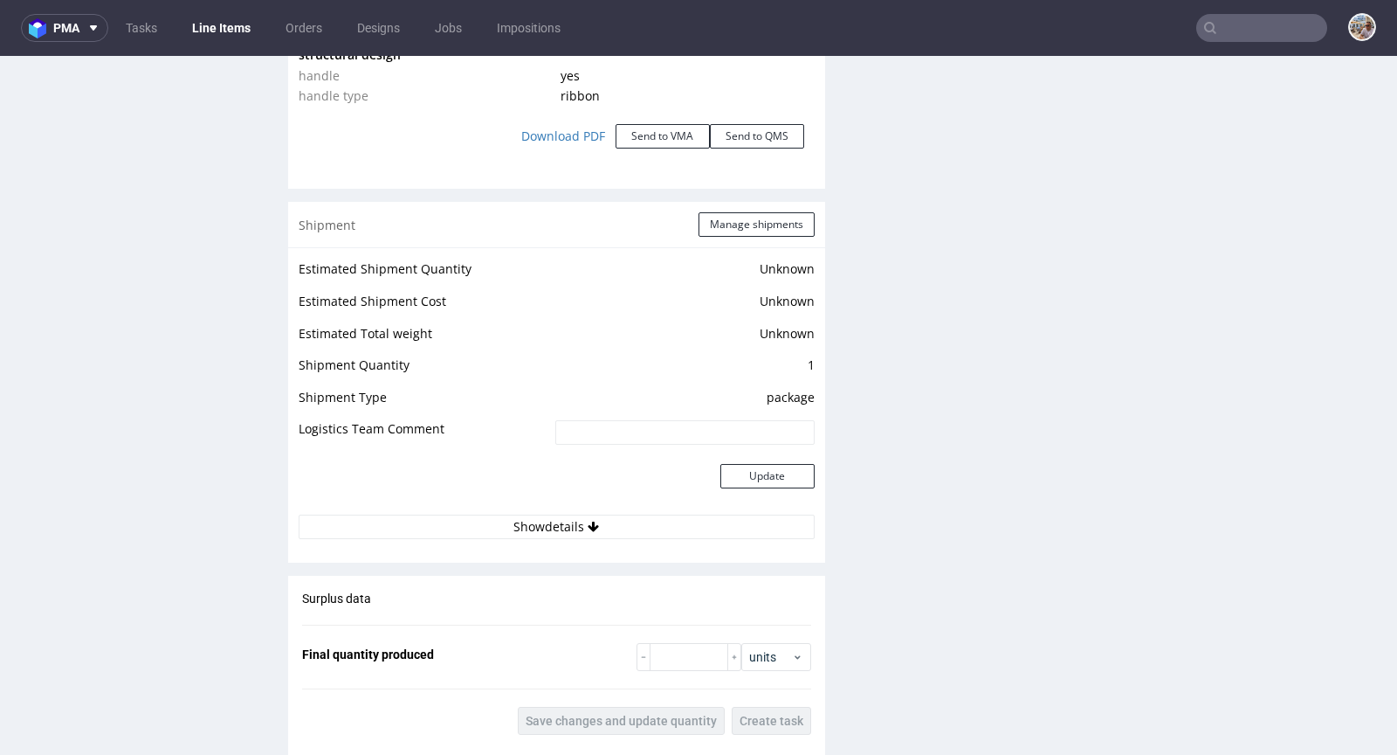
scroll to position [2448, 0]
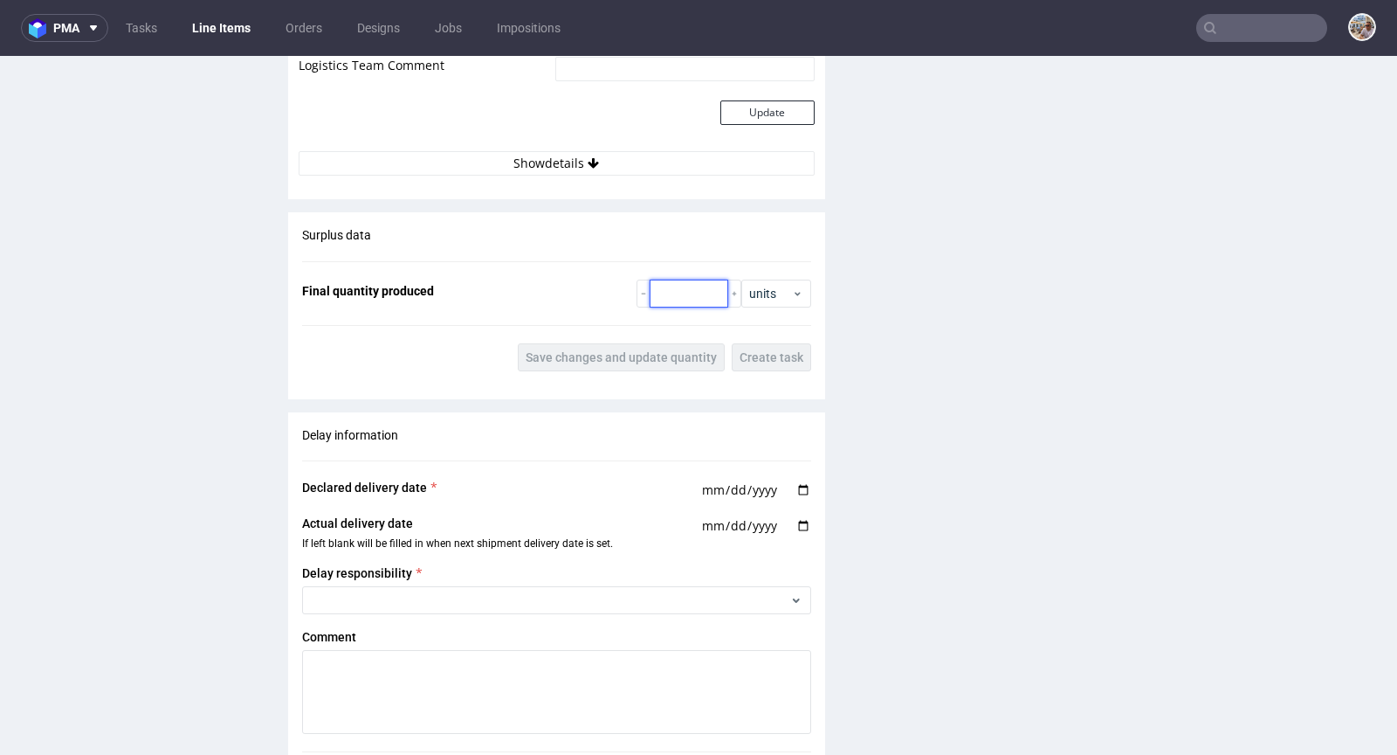
click at [689, 297] on input "number" at bounding box center [689, 293] width 79 height 28
type input "525"
click at [656, 331] on div "Surplus data Final quantity produced 525 units Save changes and update quantity…" at bounding box center [556, 298] width 537 height 173
click at [653, 344] on button "Save changes and update quantity" at bounding box center [621, 357] width 207 height 28
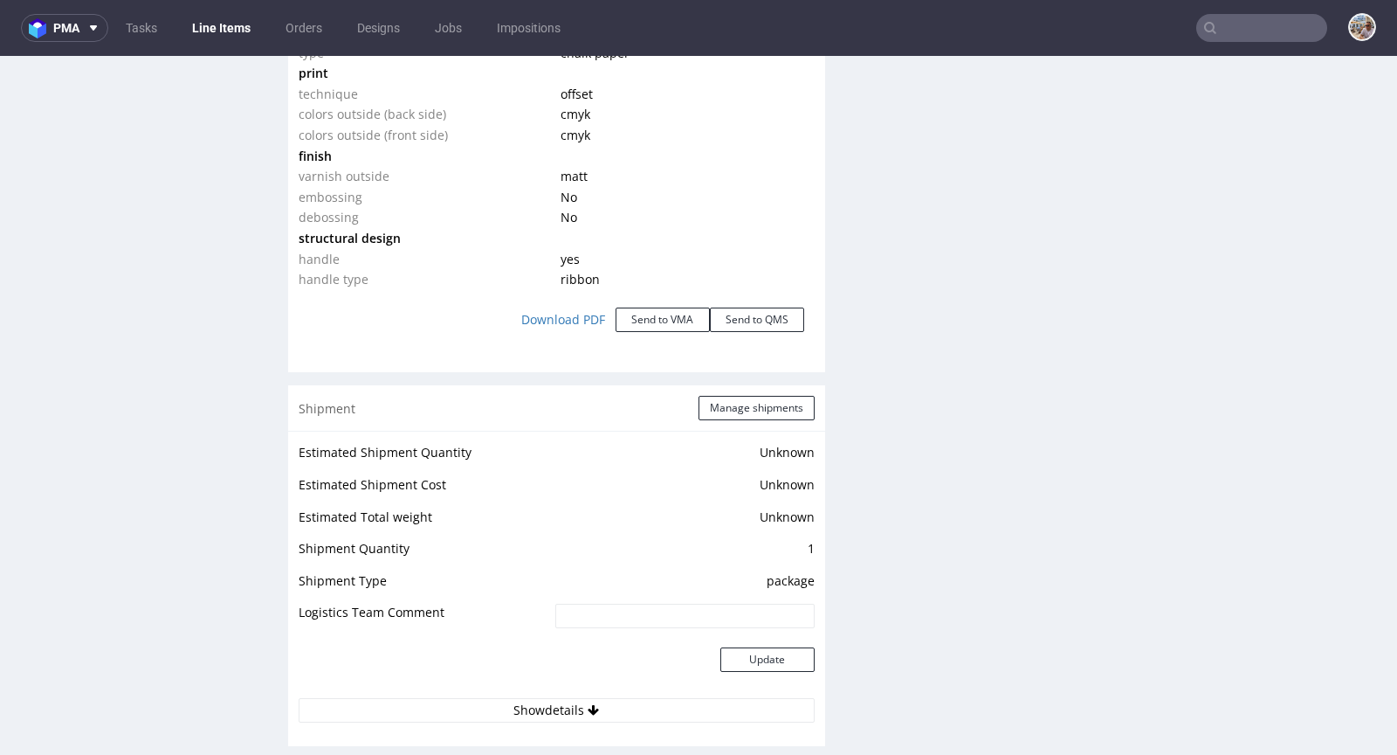
scroll to position [1900, 0]
click at [739, 403] on button "Manage shipments" at bounding box center [757, 408] width 116 height 24
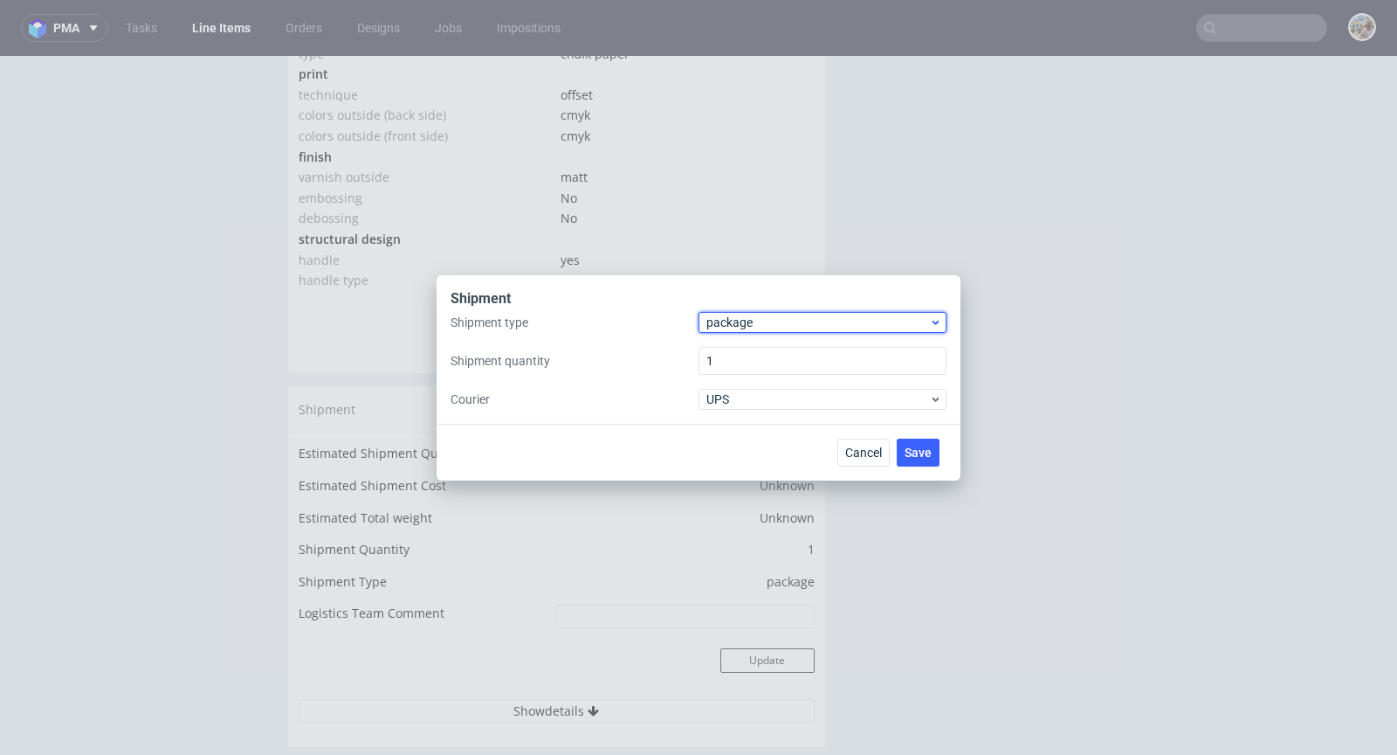
click at [755, 324] on span "package" at bounding box center [818, 322] width 223 height 17
click at [755, 349] on div "pallet" at bounding box center [823, 358] width 234 height 31
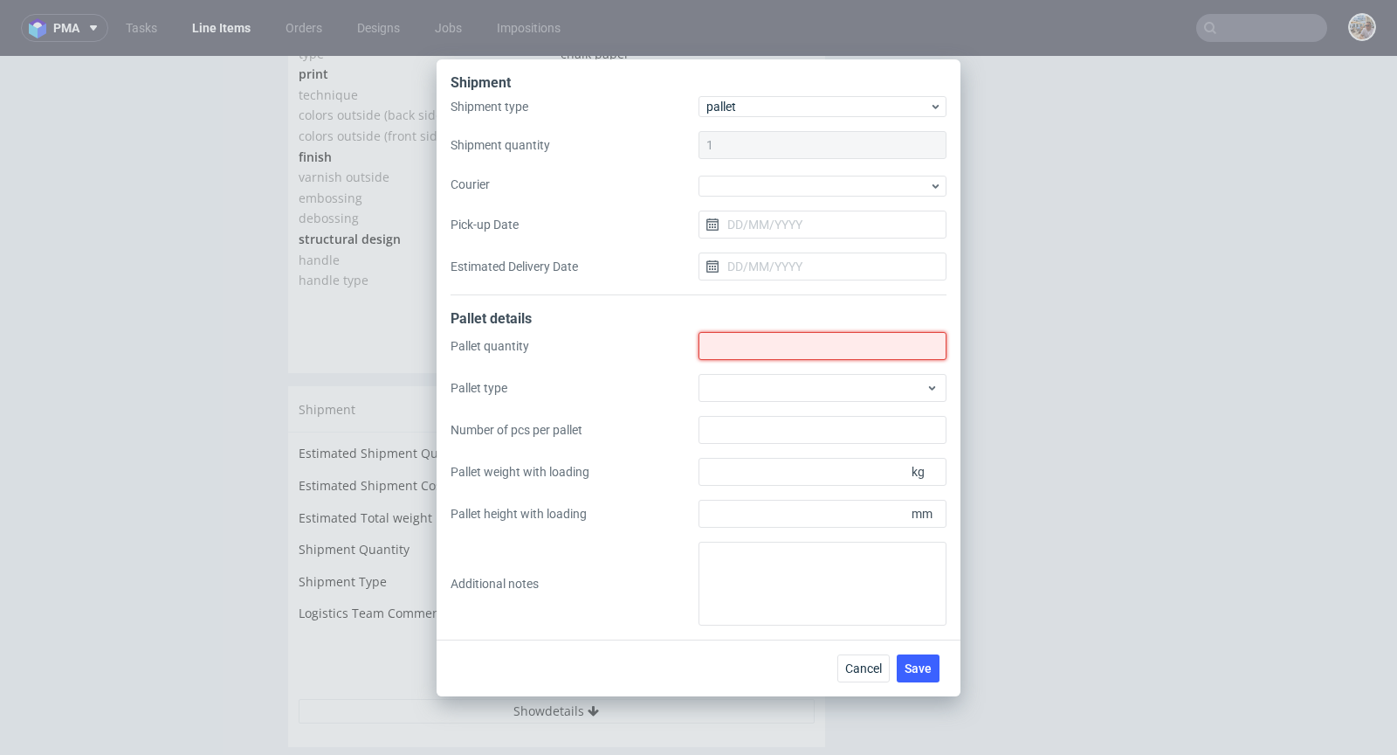
click at [727, 350] on input "Shipment type" at bounding box center [823, 346] width 248 height 28
type input "1"
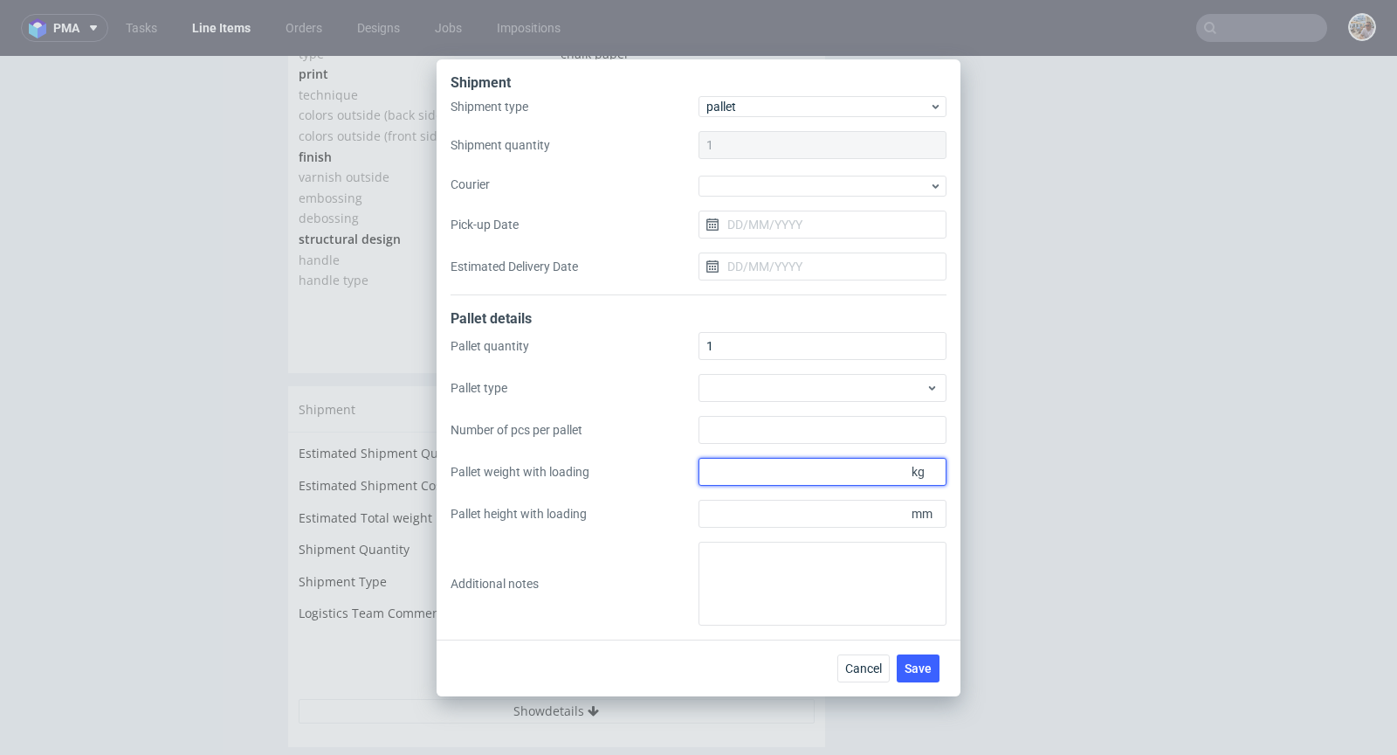
click at [746, 467] on input "Pallet weight with loading" at bounding box center [823, 472] width 248 height 28
click at [780, 468] on input "160" at bounding box center [823, 472] width 248 height 28
drag, startPoint x: 780, startPoint y: 468, endPoint x: 687, endPoint y: 462, distance: 92.8
click at [687, 462] on div "Pallet quantity 1 Pallet type Number of pcs per pallet Pallet weight with loadi…" at bounding box center [699, 478] width 496 height 293
type input "135"
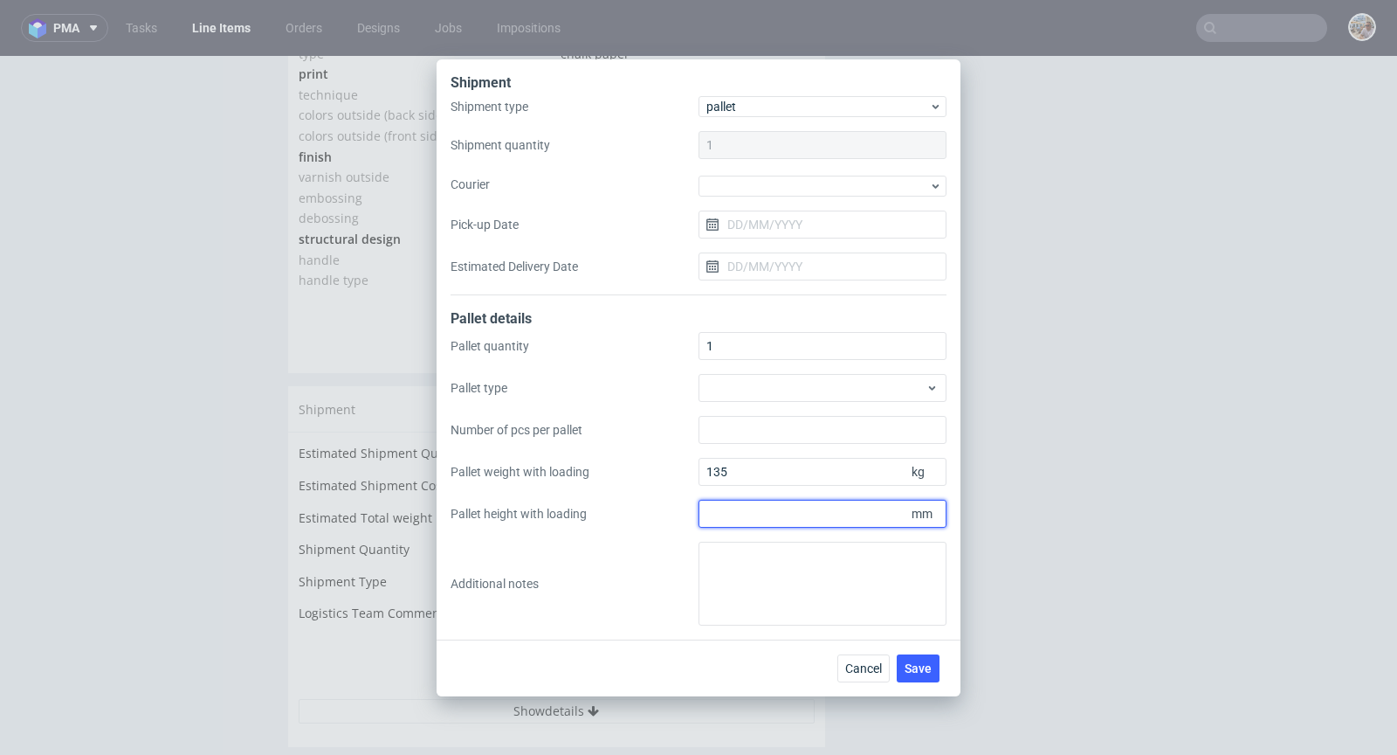
click at [741, 501] on input "Pallet height with loading" at bounding box center [823, 514] width 248 height 28
type input "1600"
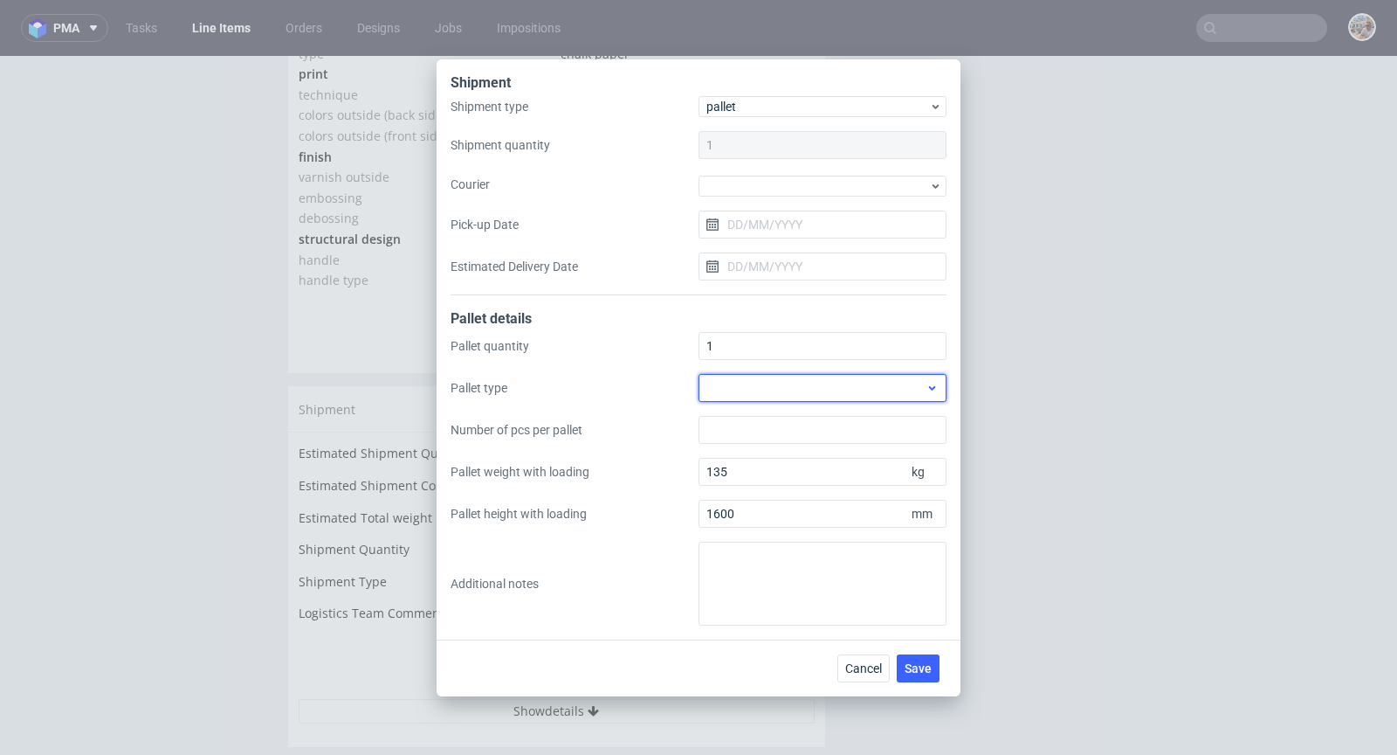
click at [856, 386] on div at bounding box center [823, 388] width 248 height 28
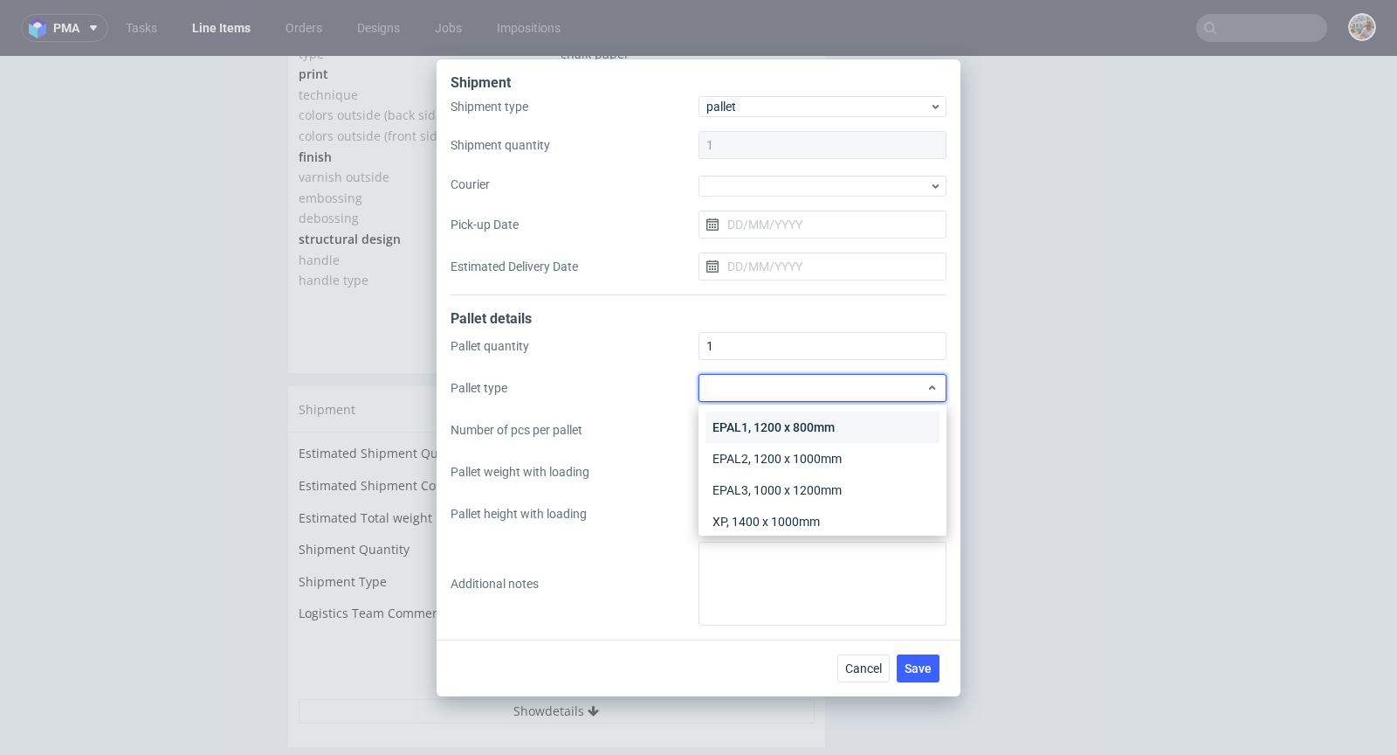
click at [851, 420] on div "EPAL1, 1200 x 800mm" at bounding box center [823, 426] width 234 height 31
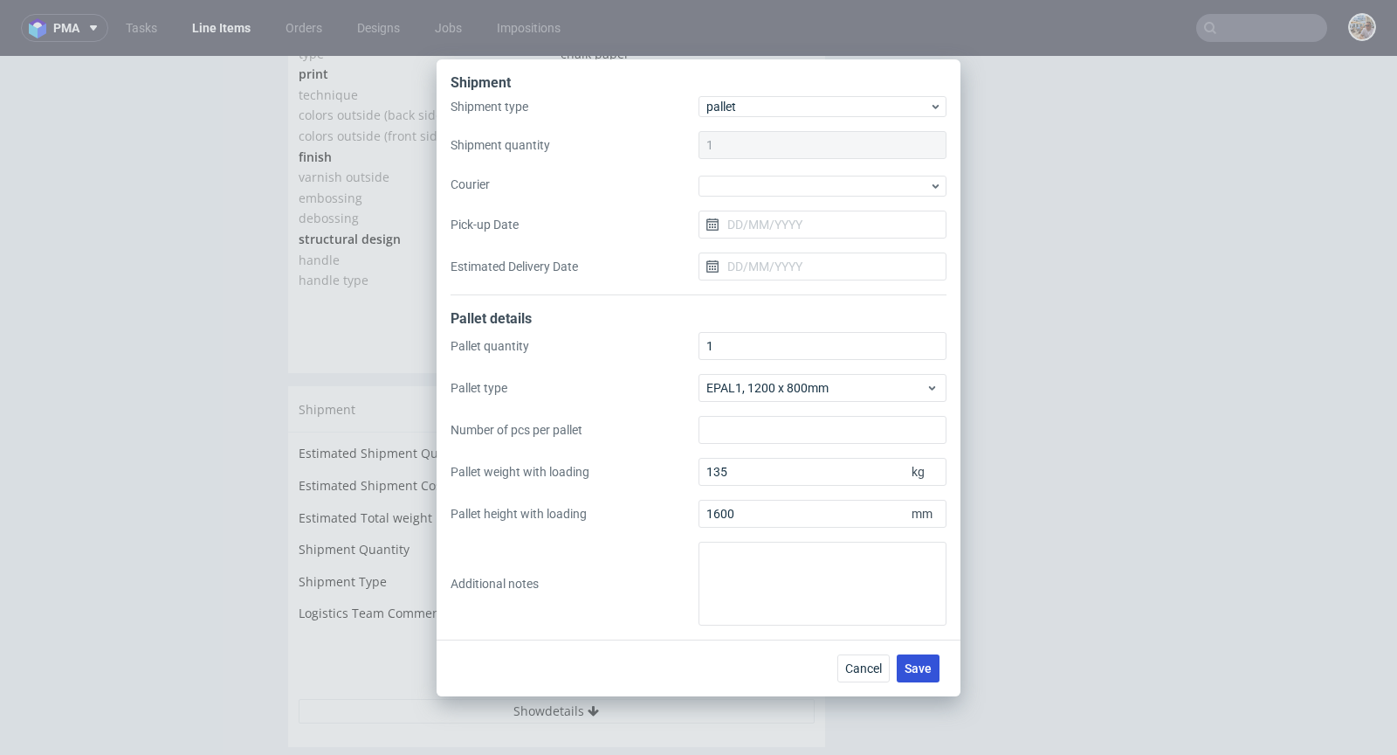
click at [920, 668] on span "Save" at bounding box center [918, 668] width 27 height 12
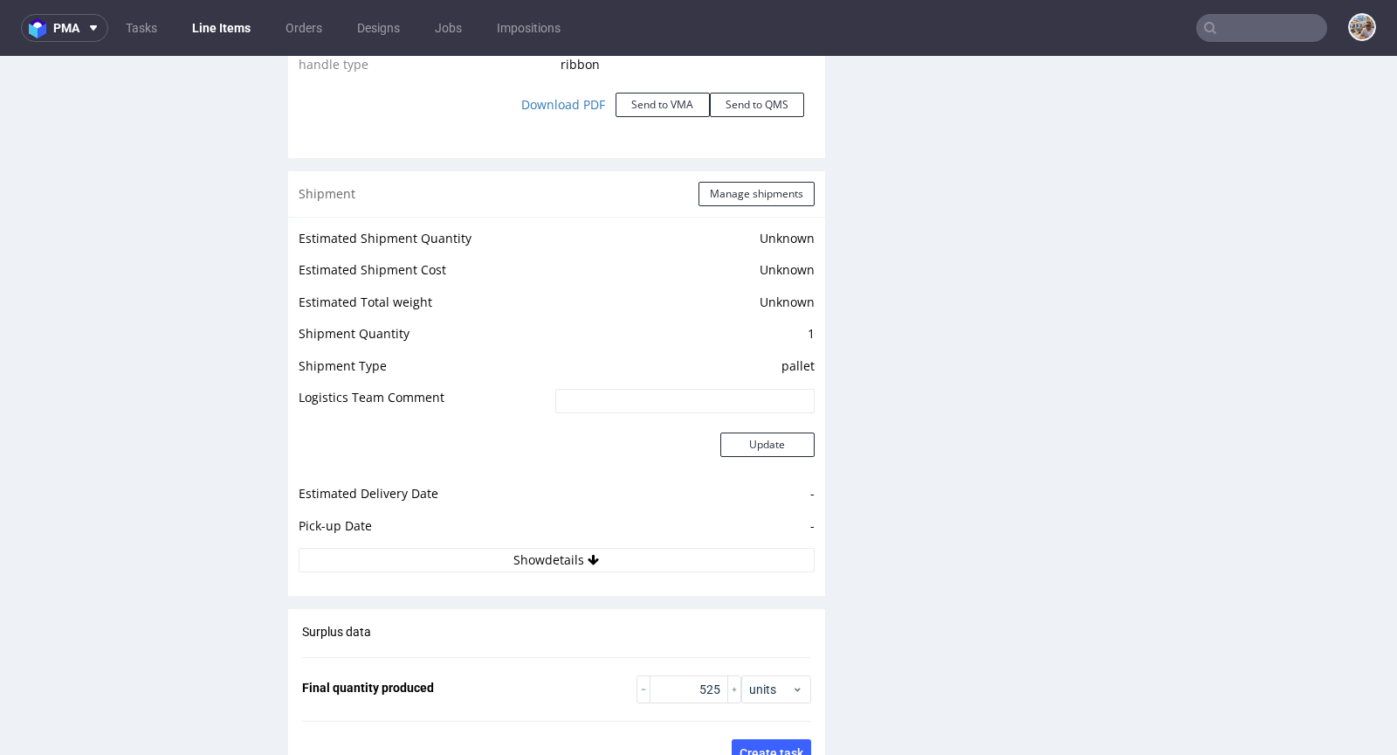
scroll to position [2114, 0]
click at [760, 183] on button "Manage shipments" at bounding box center [757, 195] width 116 height 24
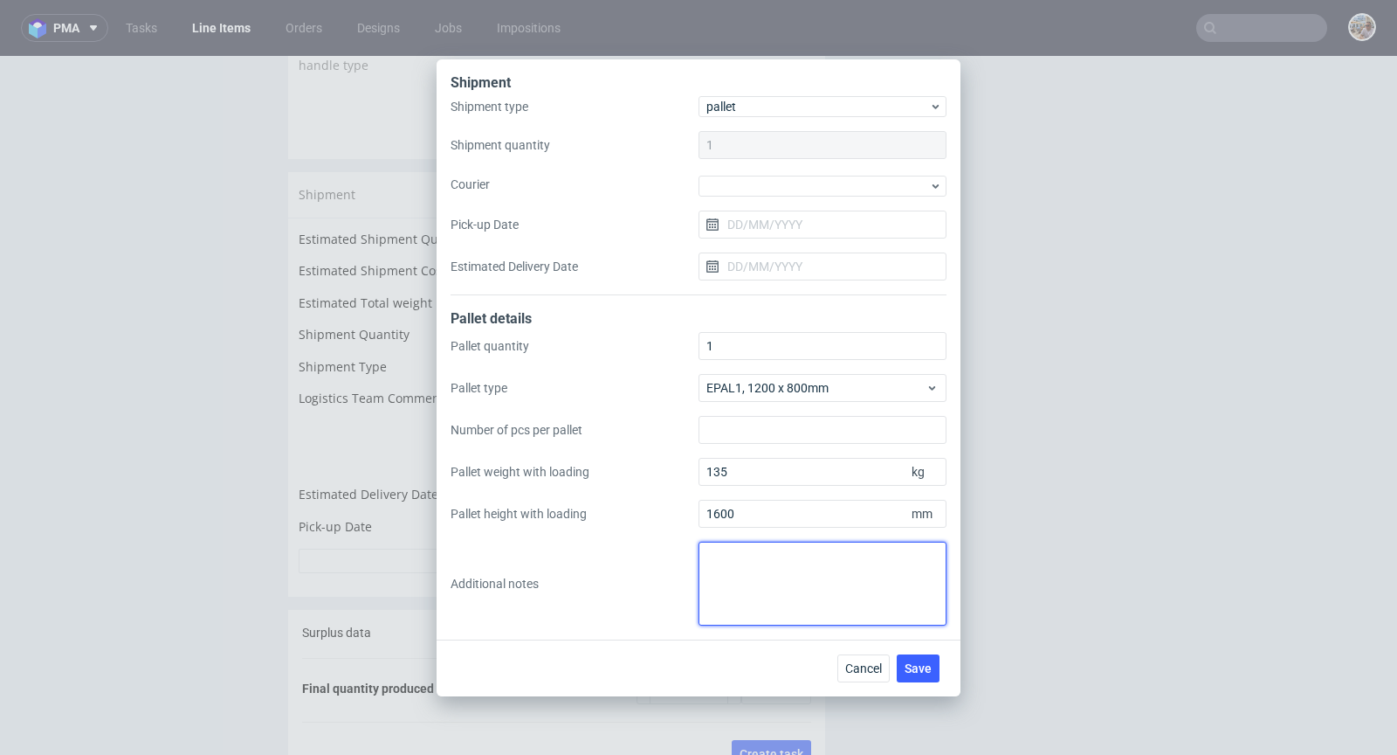
click at [742, 553] on textarea at bounding box center [823, 583] width 248 height 84
drag, startPoint x: 827, startPoint y: 576, endPoint x: 674, endPoint y: 534, distance: 158.7
click at [674, 534] on div "Pallet quantity 1 Pallet type EPAL1, 1200 x 800mm Number of pcs per pallet Pall…" at bounding box center [699, 478] width 496 height 293
paste textarea "Pick-up location:"
click at [798, 553] on textarea "Pick-up location: ul. Konduktorska 39 B-C 40-155 Katowice" at bounding box center [823, 583] width 248 height 84
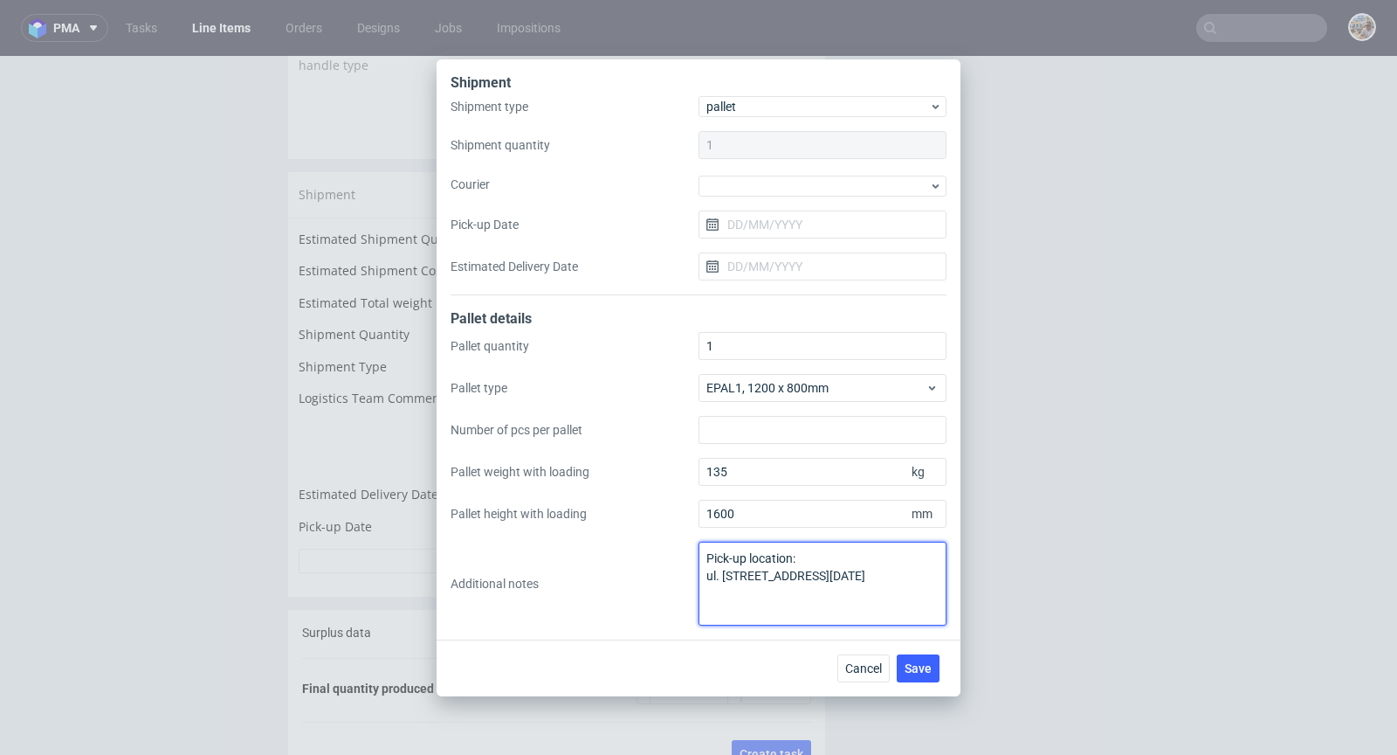
click at [725, 589] on textarea "Pick-up location: ul. Konduktorska 39 B-C 40-155 Katowice" at bounding box center [823, 583] width 248 height 84
click at [723, 596] on textarea "Pick-up location: ul. Konduktorska 39 B-C 40-155 Katowice" at bounding box center [823, 583] width 248 height 84
type textarea "Pick-up location: ul. Konduktorska 39 B-C 40-155 Katowice"
click at [930, 666] on span "Save" at bounding box center [918, 668] width 27 height 12
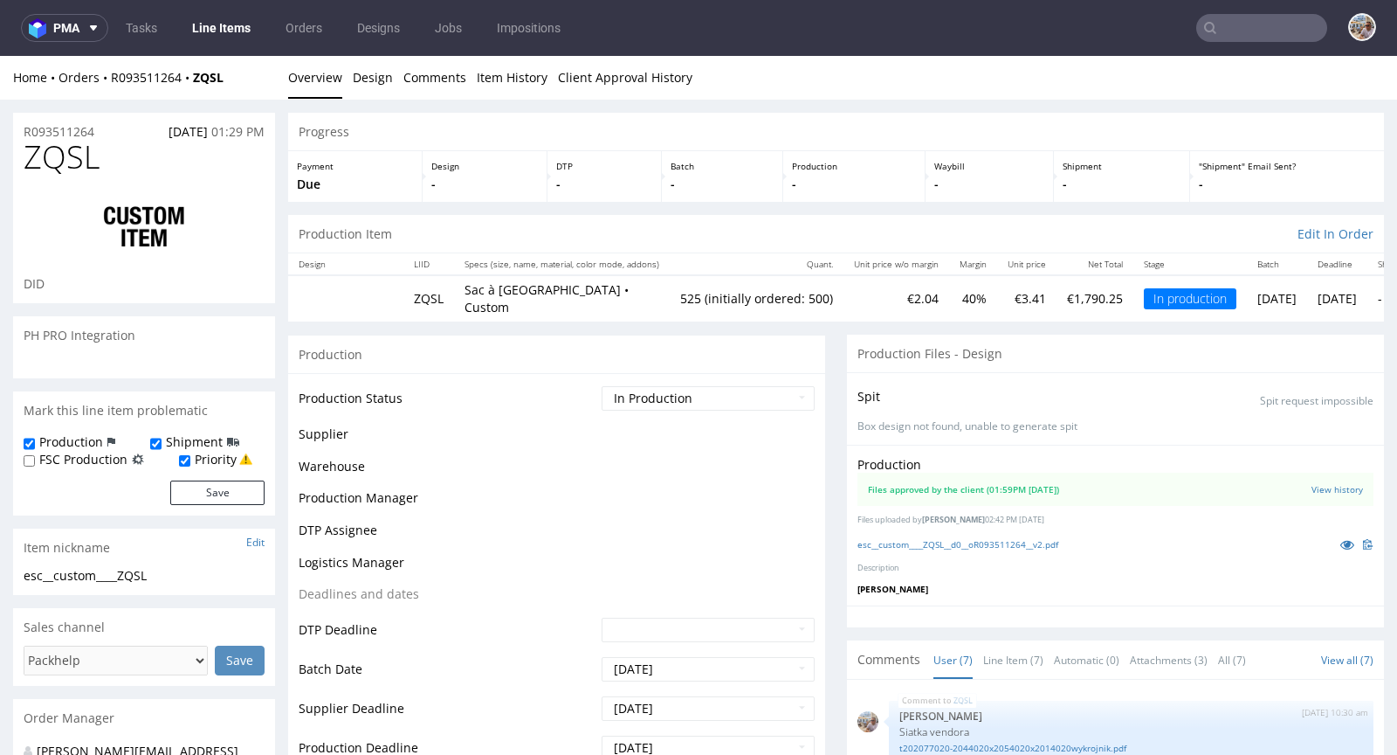
scroll to position [149, 0]
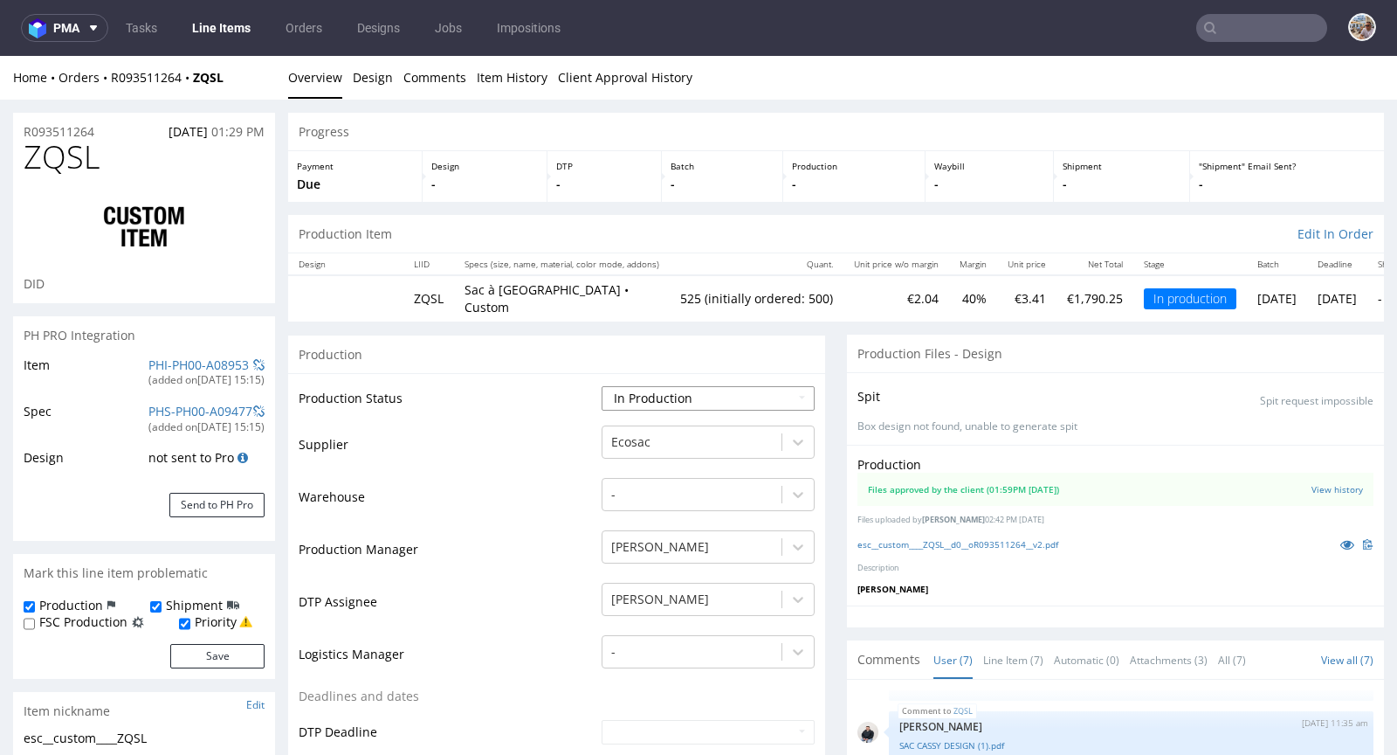
click at [677, 386] on select "Waiting for Artwork Waiting for Diecut Waiting for Mockup Waiting for DTP Waiti…" at bounding box center [708, 398] width 213 height 24
select select "production_complete"
click at [602, 386] on select "Waiting for Artwork Waiting for Diecut Waiting for Mockup Waiting for DTP Waiti…" at bounding box center [708, 398] width 213 height 24
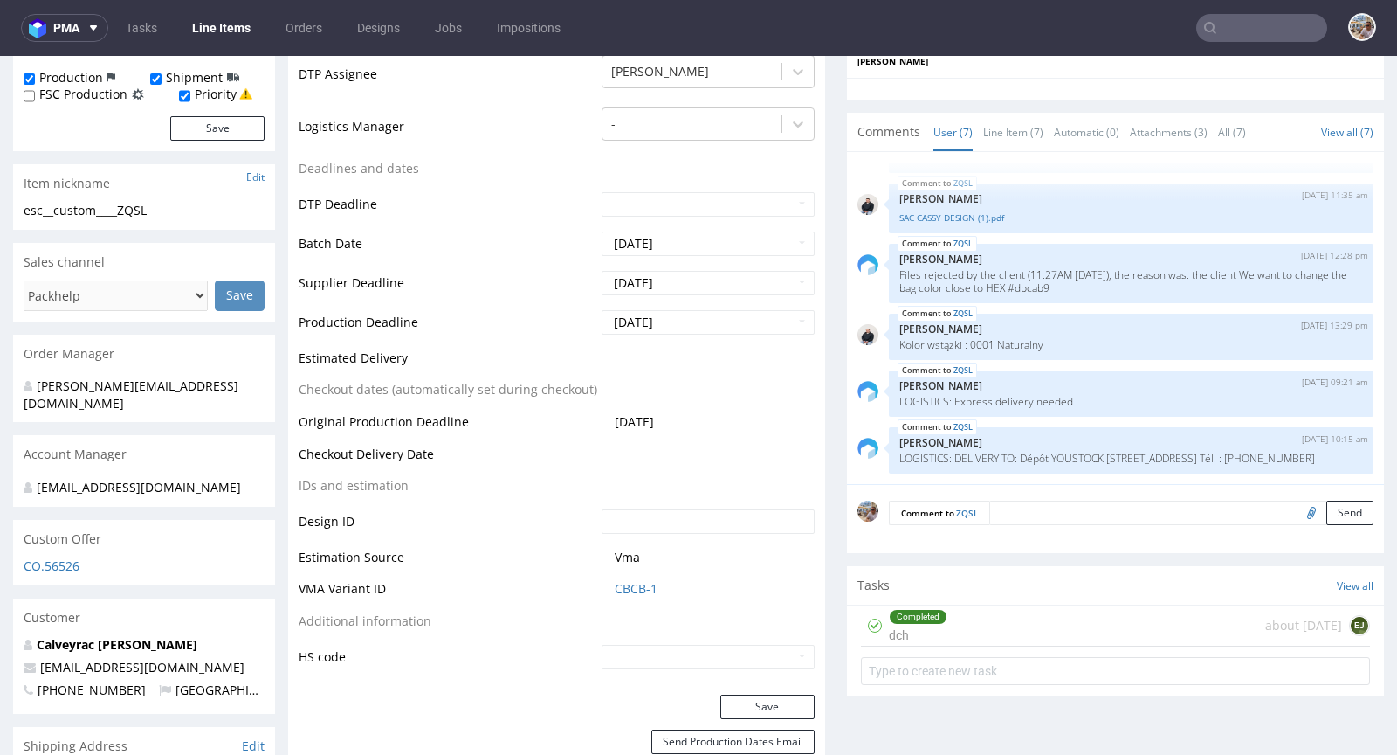
scroll to position [534, 0]
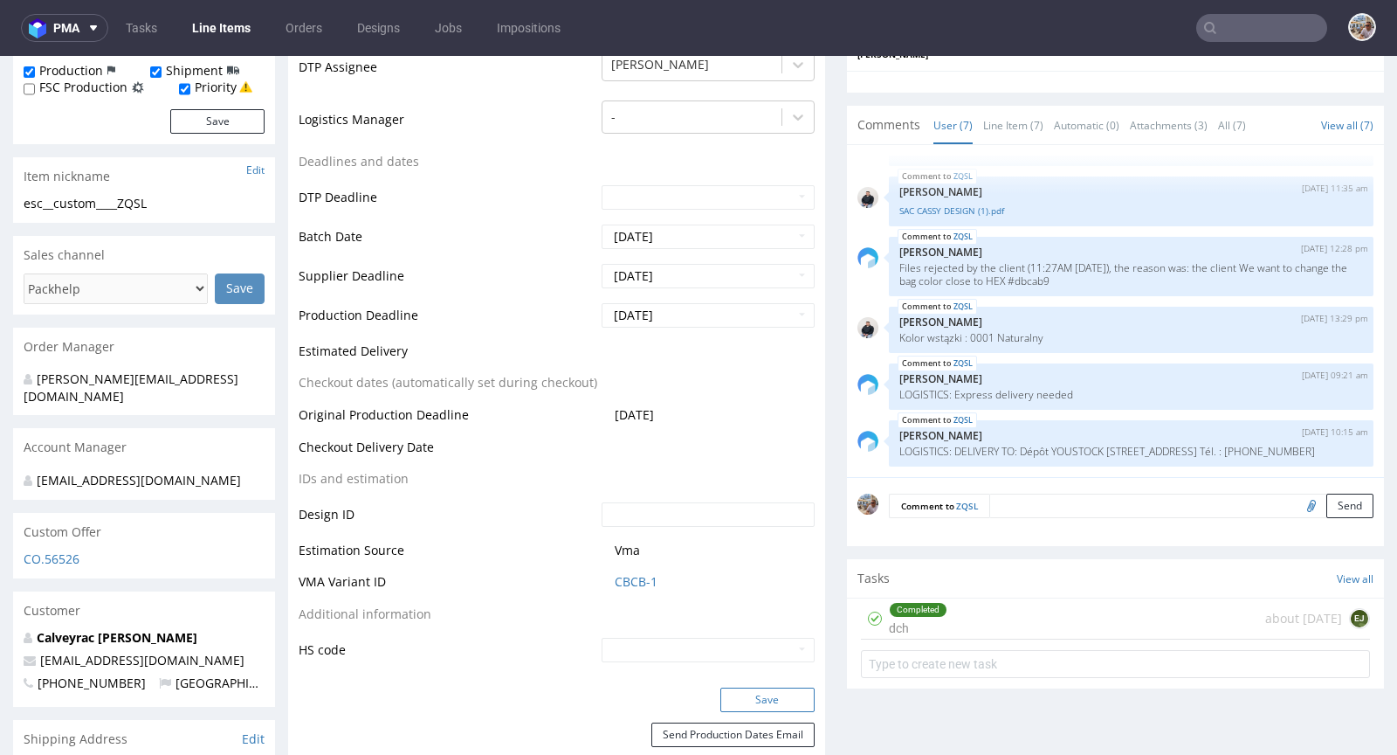
click at [751, 687] on button "Save" at bounding box center [767, 699] width 94 height 24
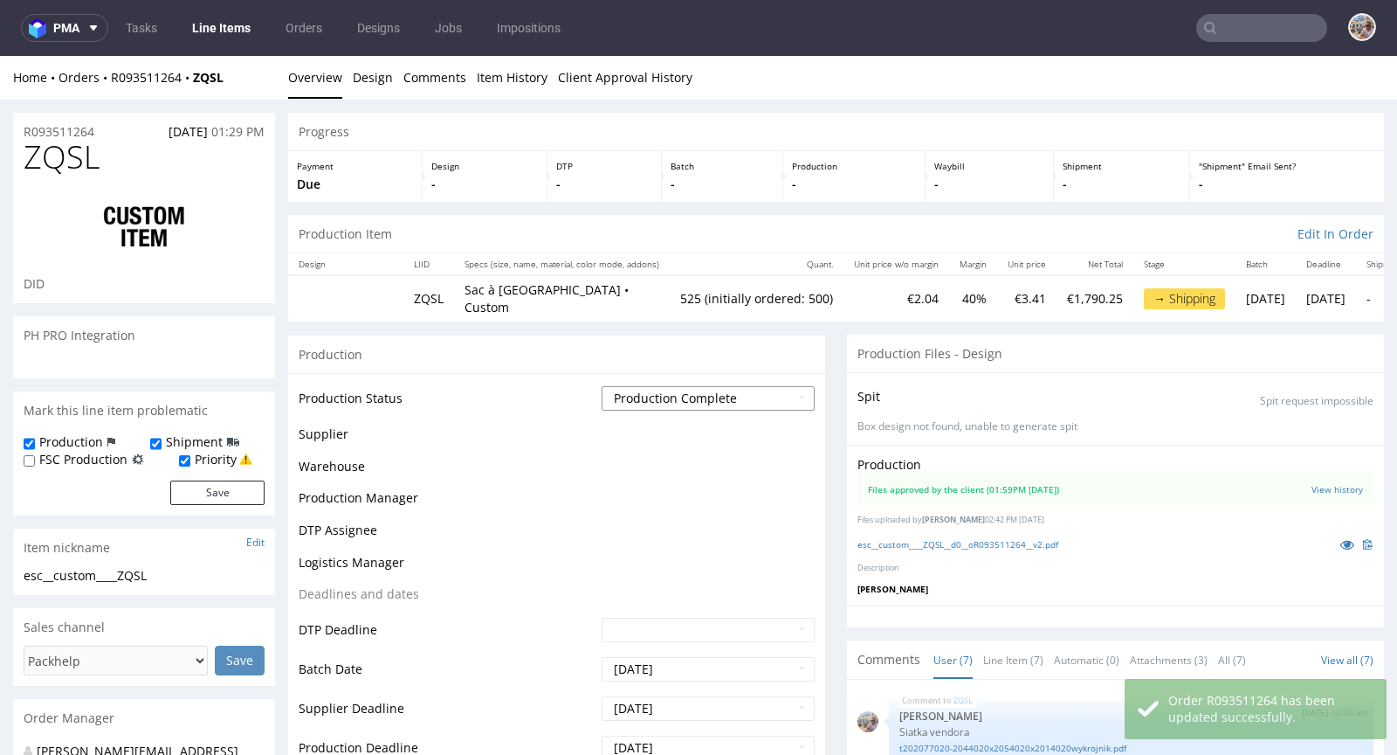
scroll to position [149, 0]
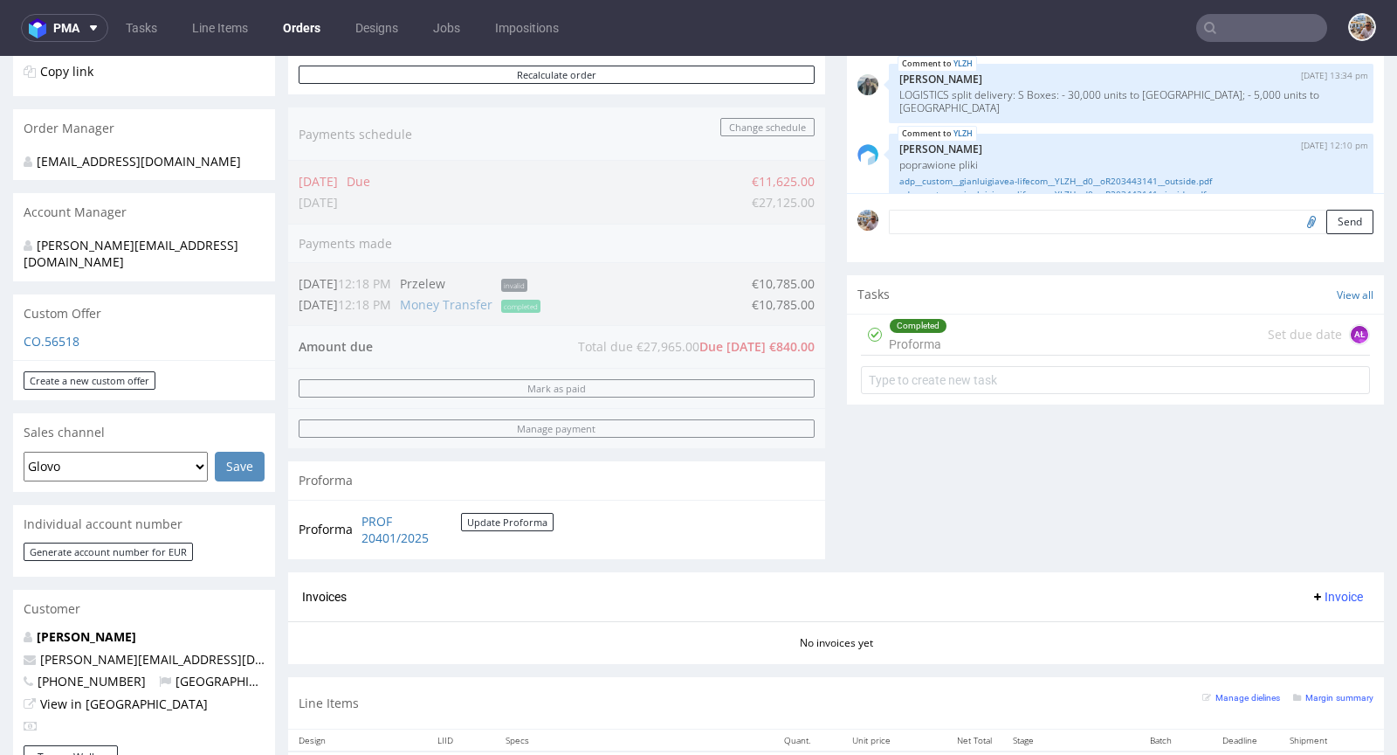
scroll to position [748, 0]
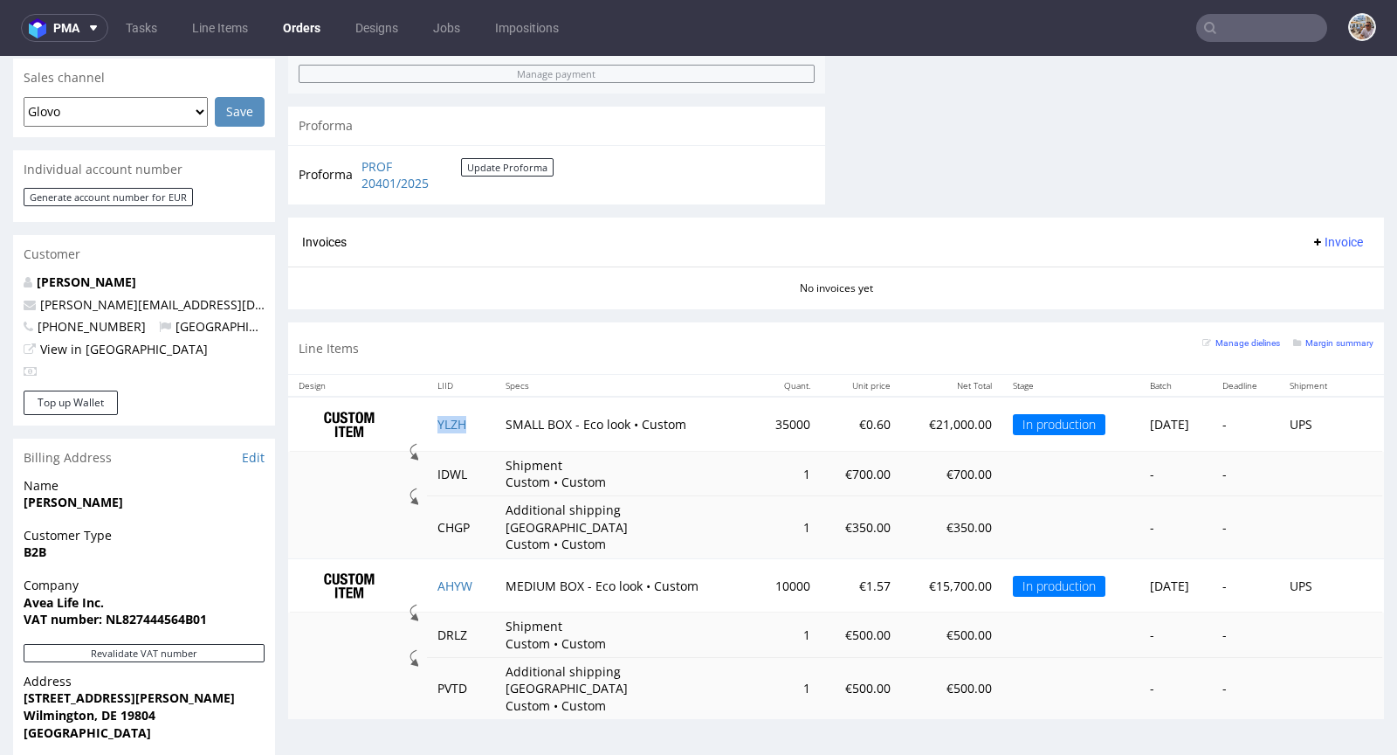
click at [440, 410] on td "YLZH" at bounding box center [460, 423] width 67 height 55
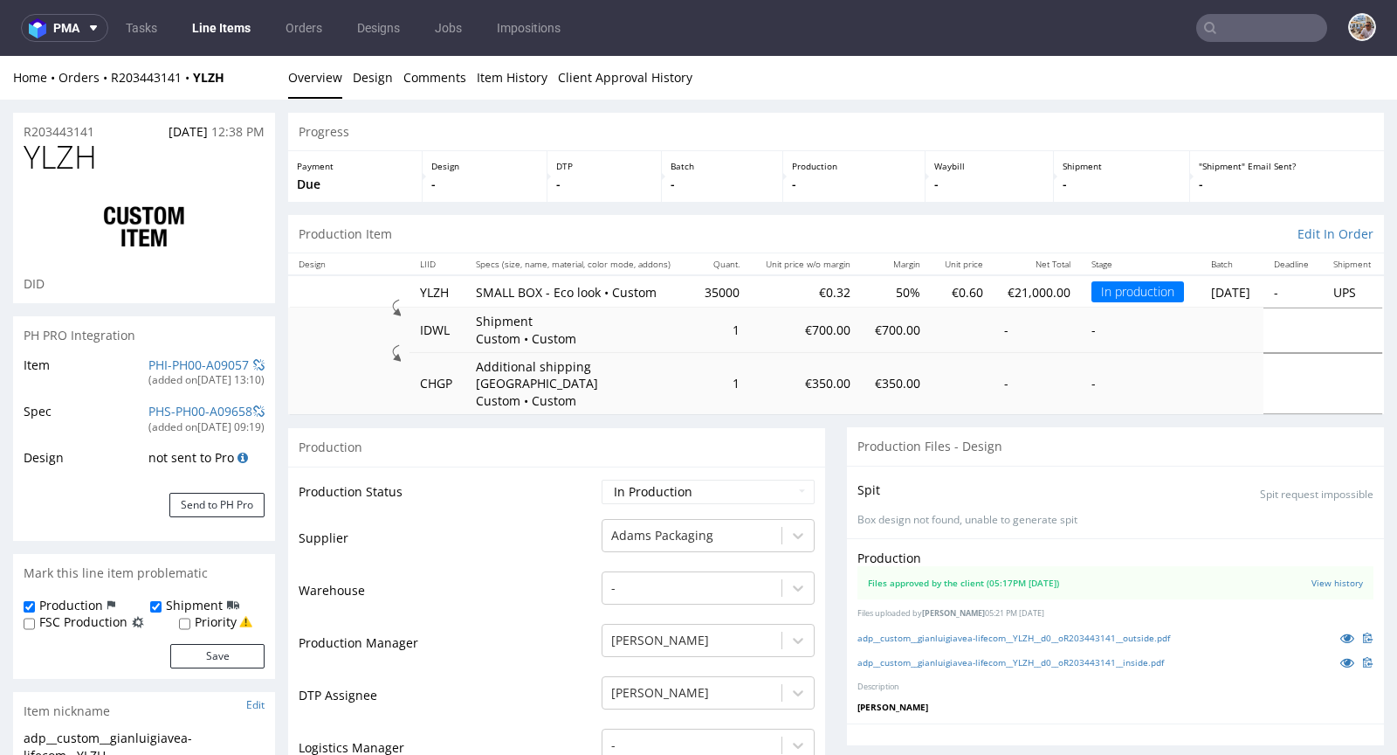
scroll to position [147, 0]
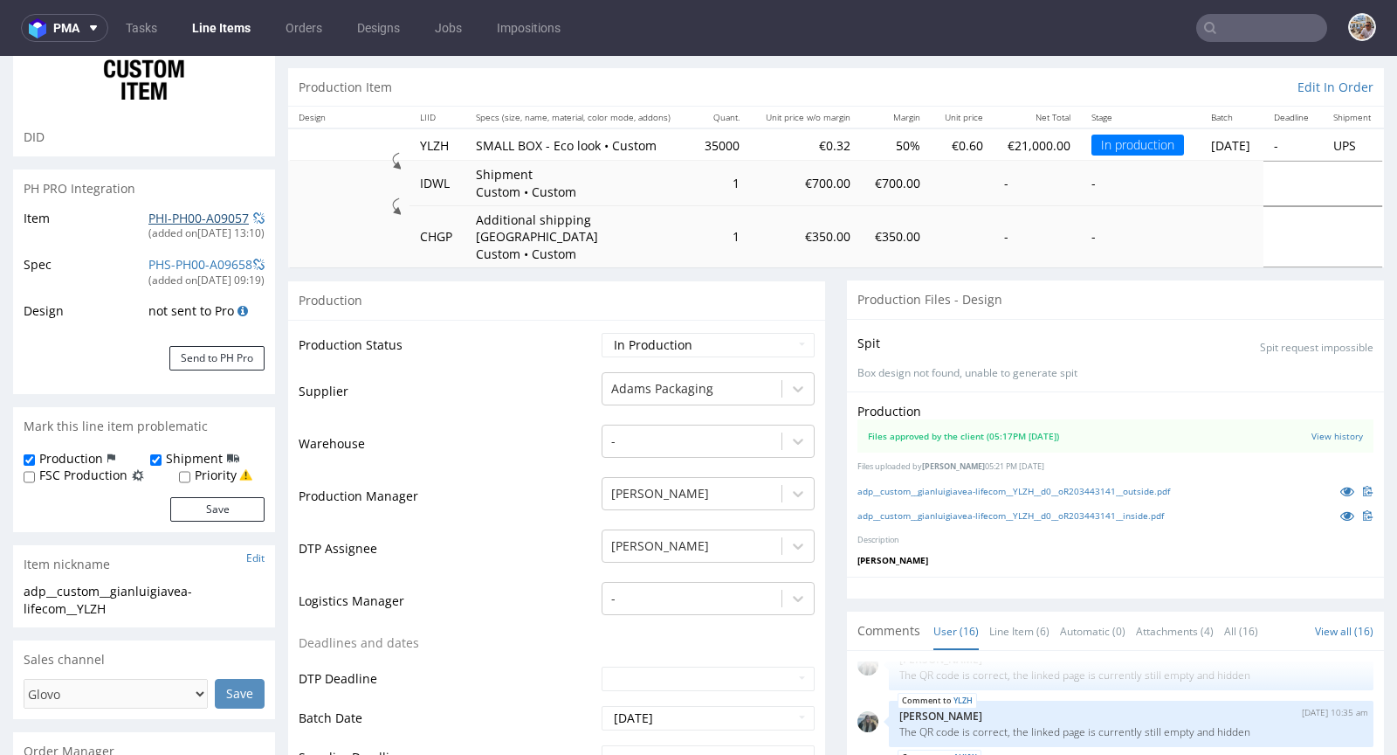
click at [203, 220] on link "PHI-PH00-A09057" at bounding box center [198, 218] width 100 height 17
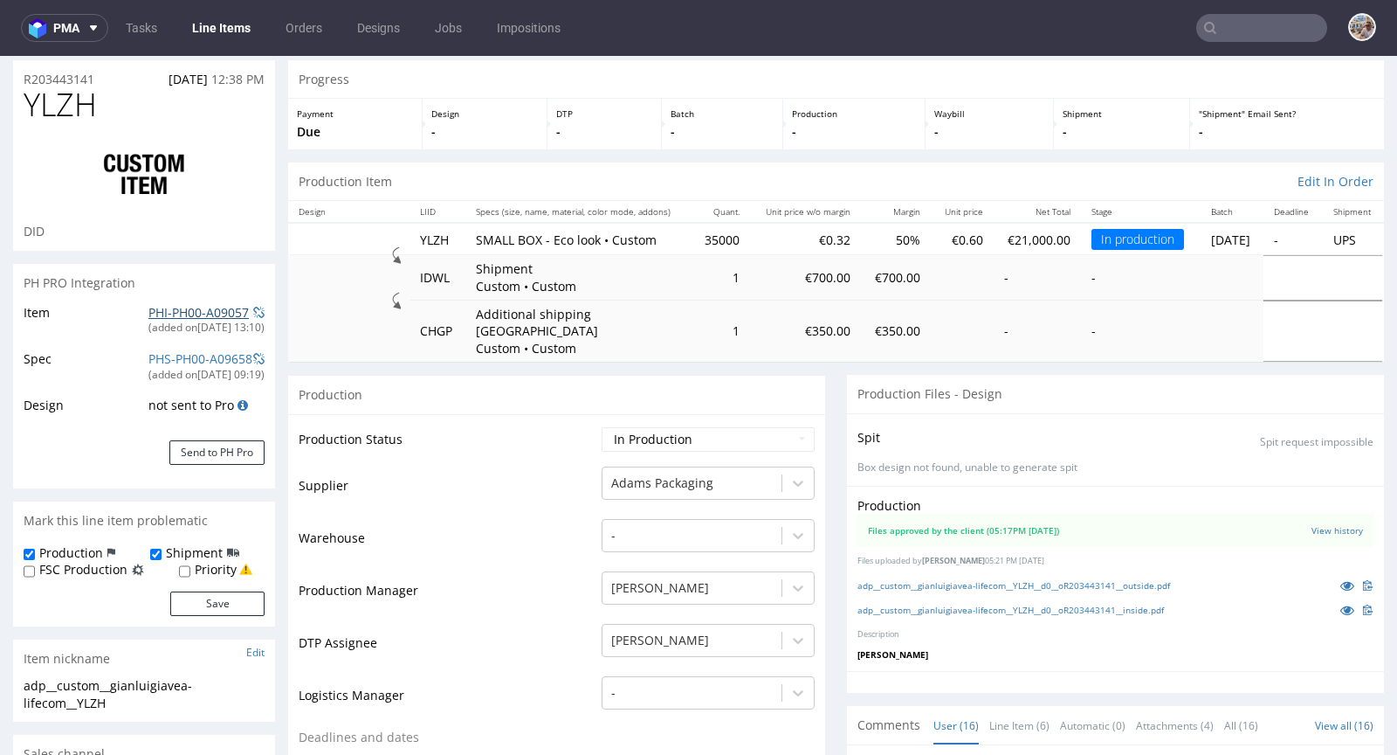
scroll to position [0, 0]
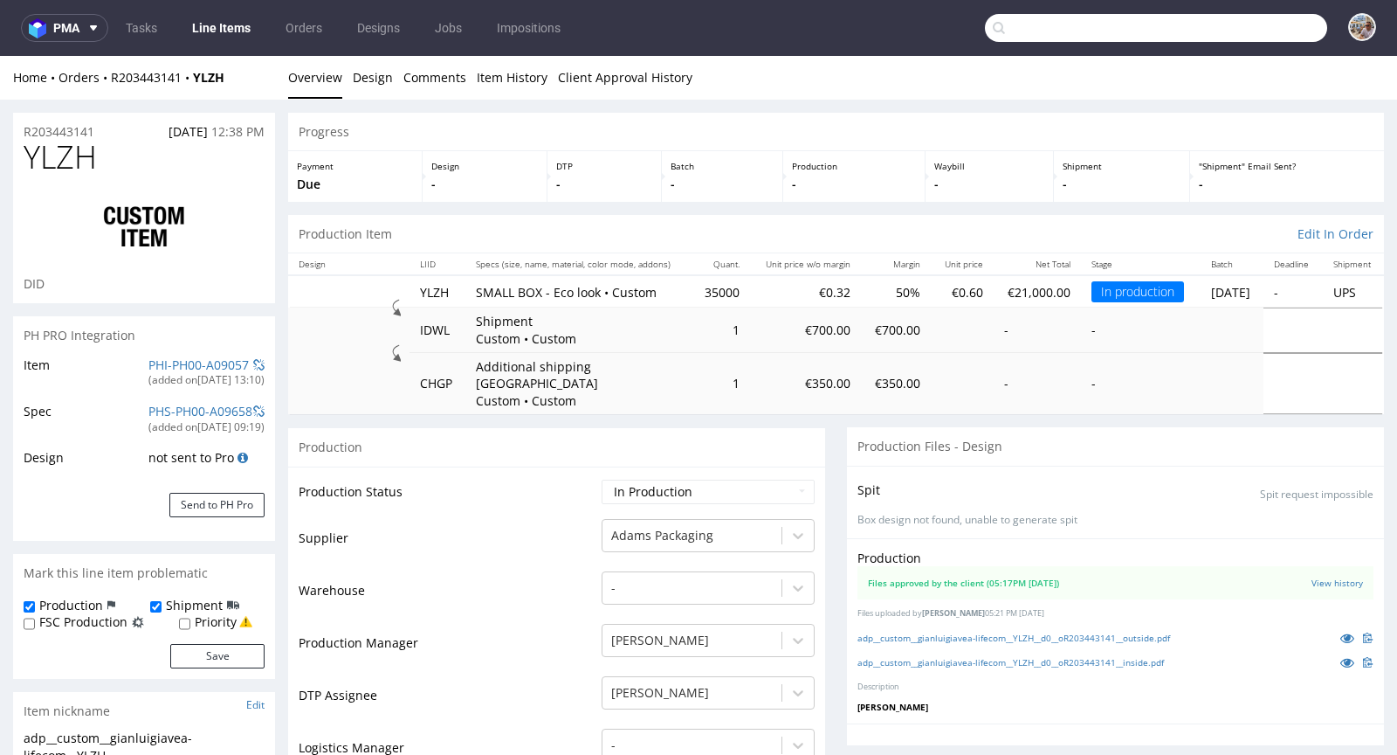
click at [1248, 29] on input "text" at bounding box center [1156, 28] width 342 height 28
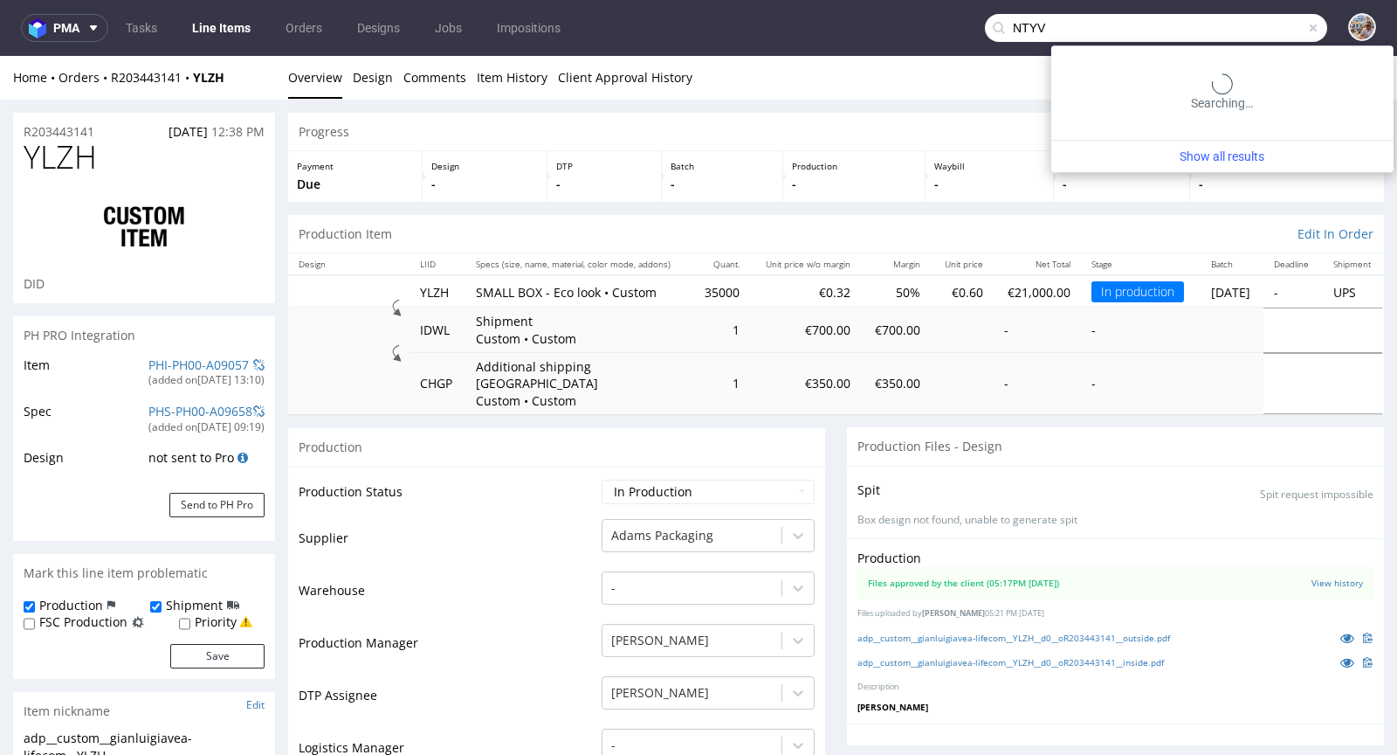
type input "NTYV"
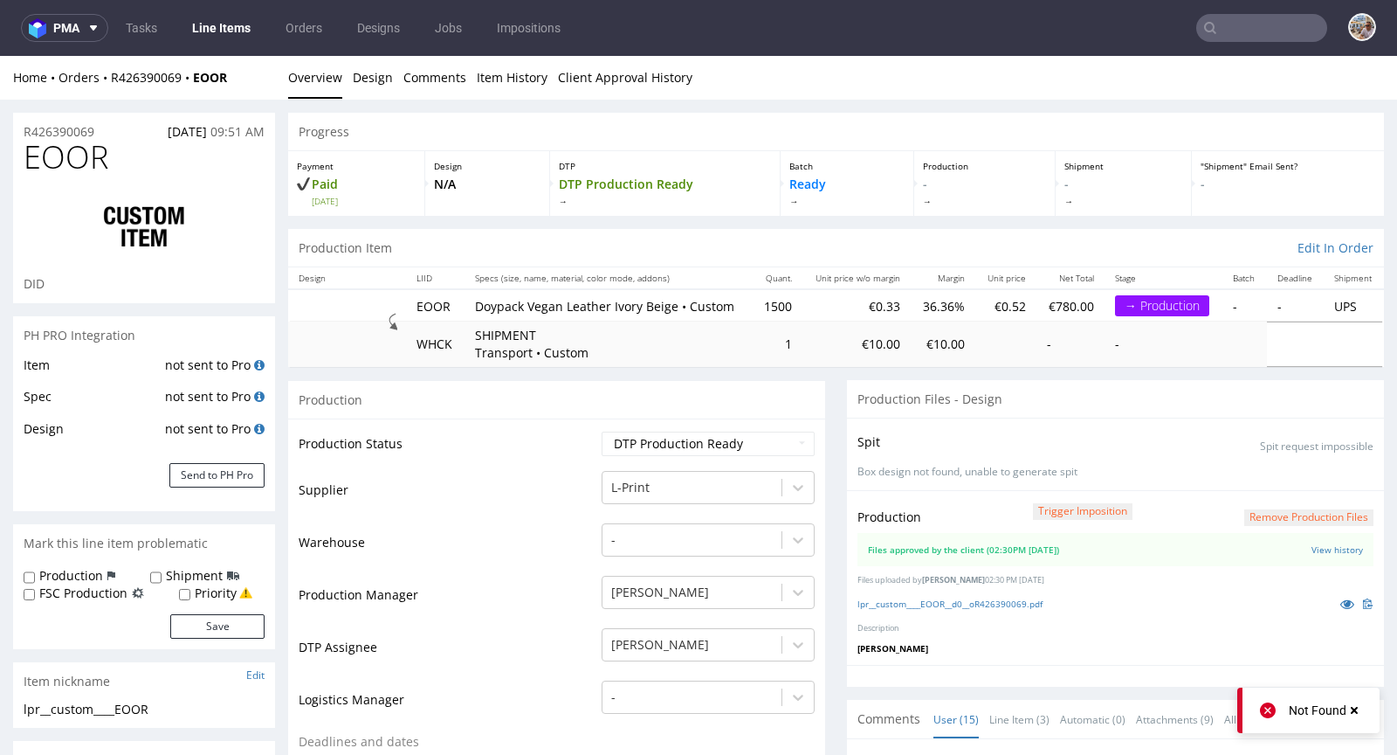
scroll to position [716, 0]
click at [231, 472] on button "Send to PH Pro" at bounding box center [216, 475] width 95 height 24
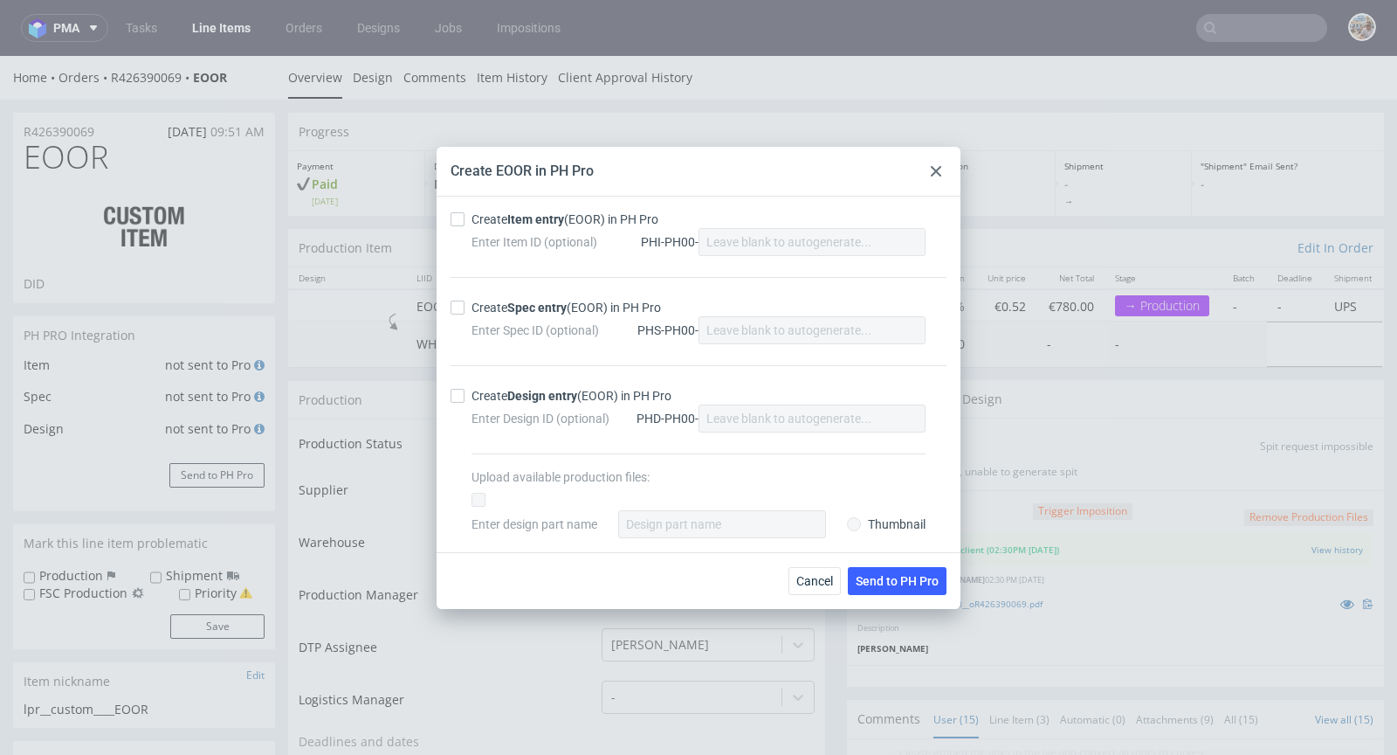
click at [555, 224] on strong "Item entry" at bounding box center [535, 219] width 57 height 14
click at [465, 224] on input "Create Item entry (EOOR) in PH Pro" at bounding box center [458, 219] width 14 height 14
checkbox input "true"
click at [552, 305] on strong "Spec entry" at bounding box center [536, 307] width 59 height 14
click at [465, 305] on input "Create Spec entry (EOOR) in PH Pro" at bounding box center [458, 307] width 14 height 14
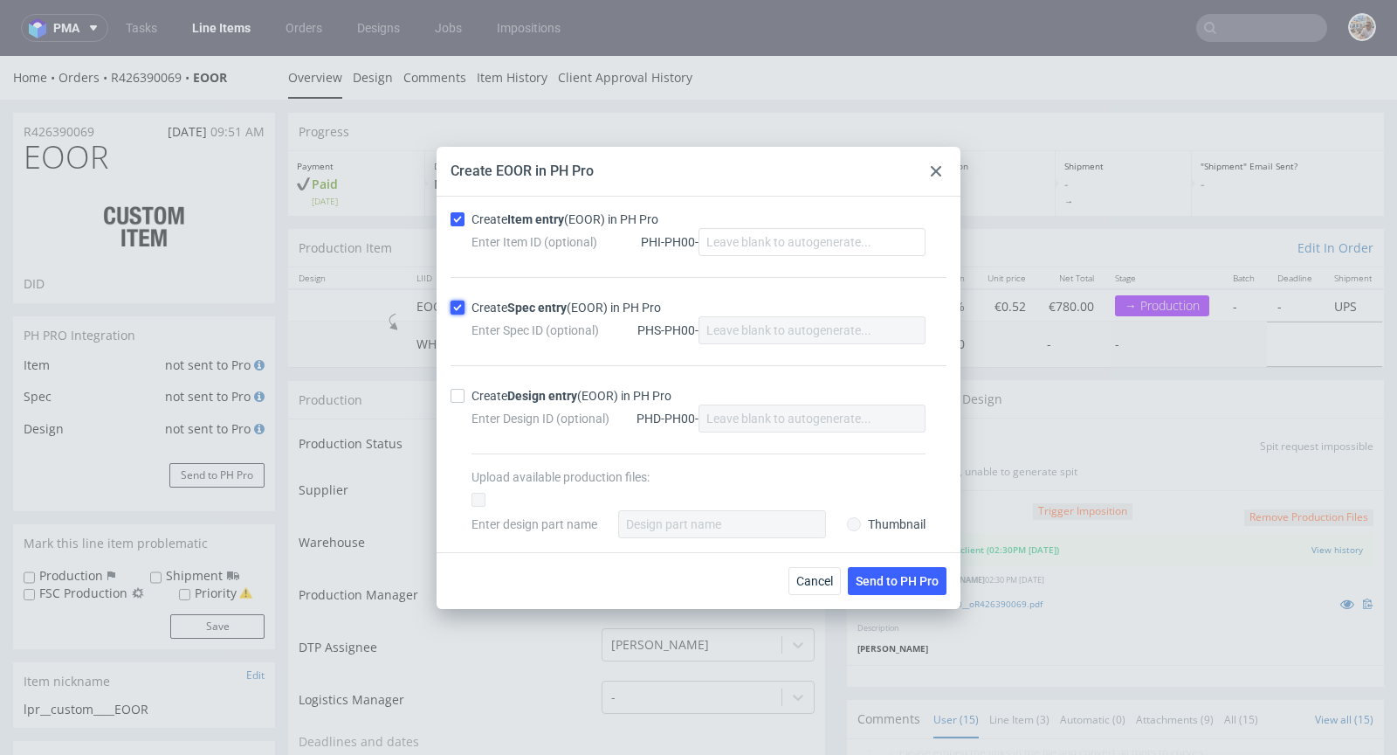
checkbox input "true"
click at [882, 563] on div "Cancel Send to PH Pro" at bounding box center [699, 580] width 524 height 57
click at [881, 589] on button "Send to PH Pro" at bounding box center [897, 581] width 99 height 28
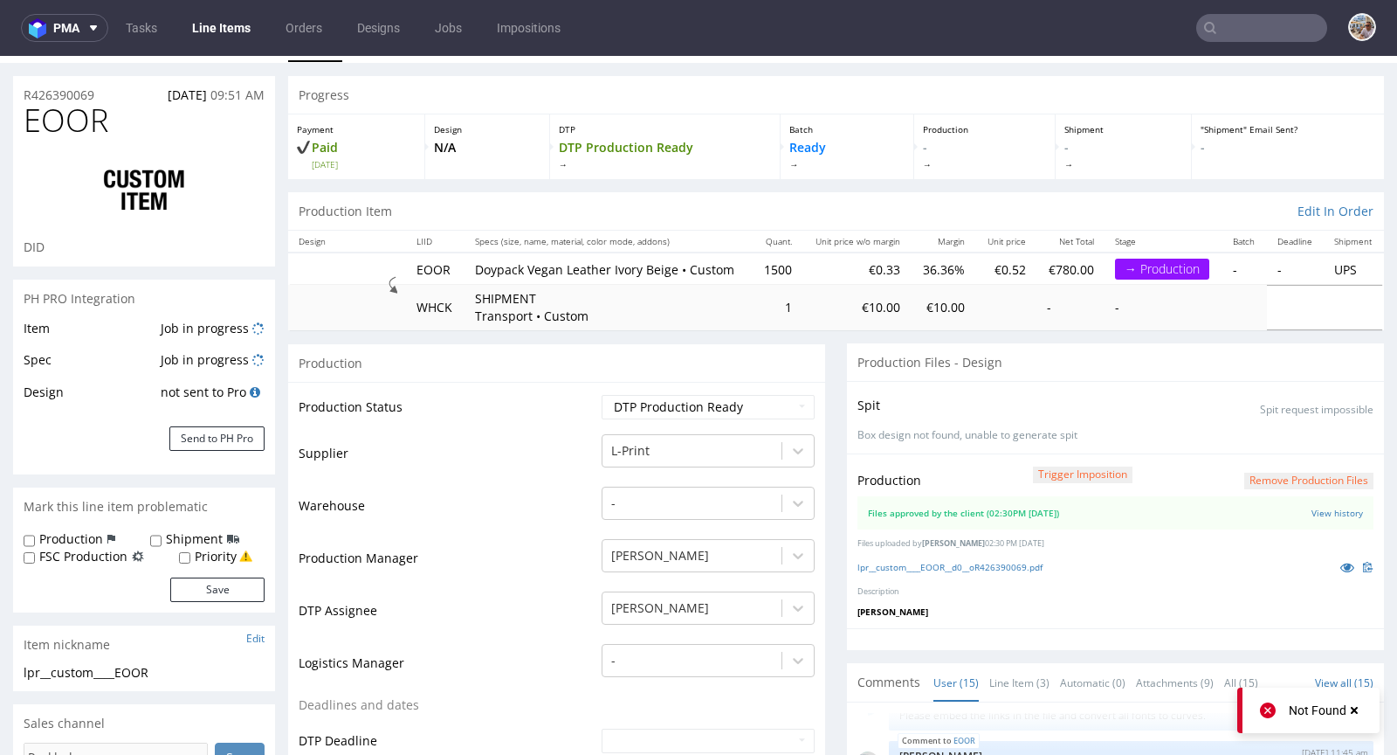
scroll to position [38, 0]
click at [993, 571] on link "lpr__custom____EOOR__d0__oR426390069.pdf" at bounding box center [950, 565] width 185 height 12
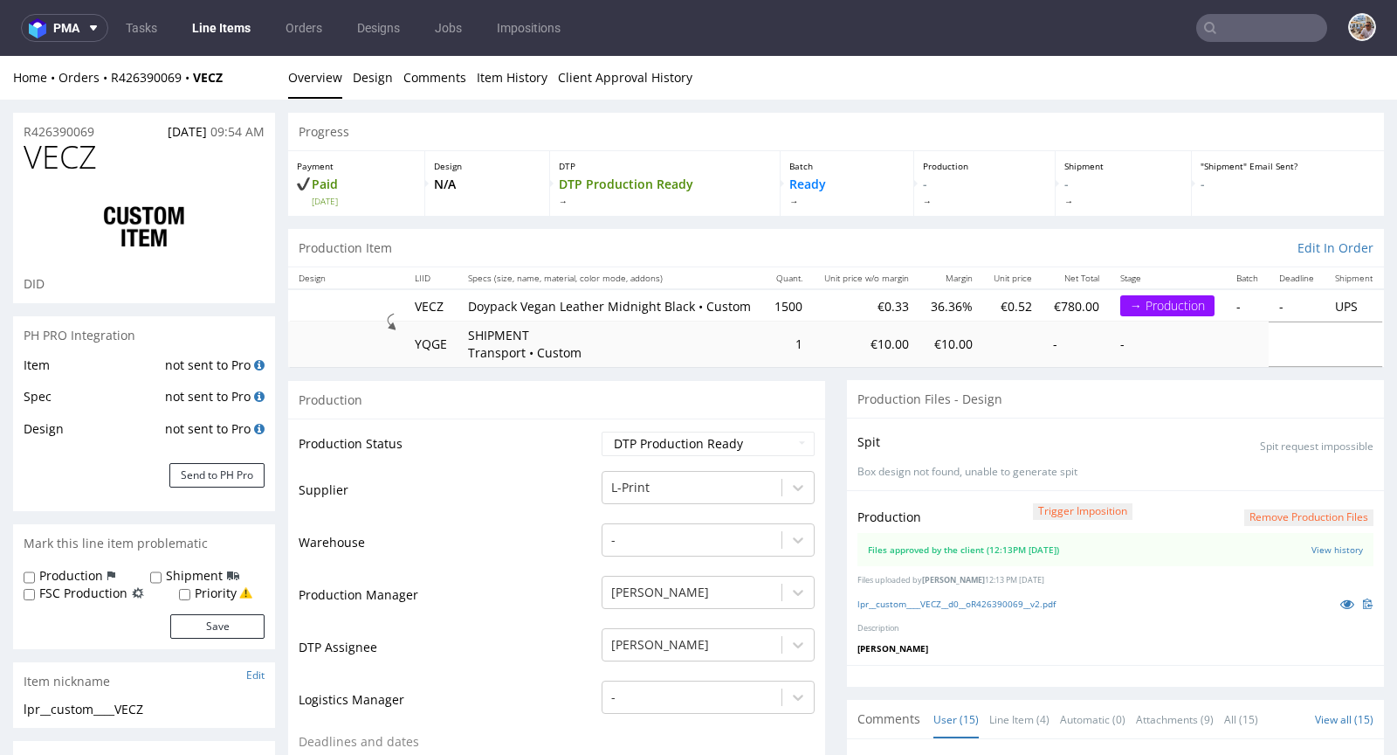
scroll to position [716, 0]
click at [250, 479] on button "Send to PH Pro" at bounding box center [216, 475] width 95 height 24
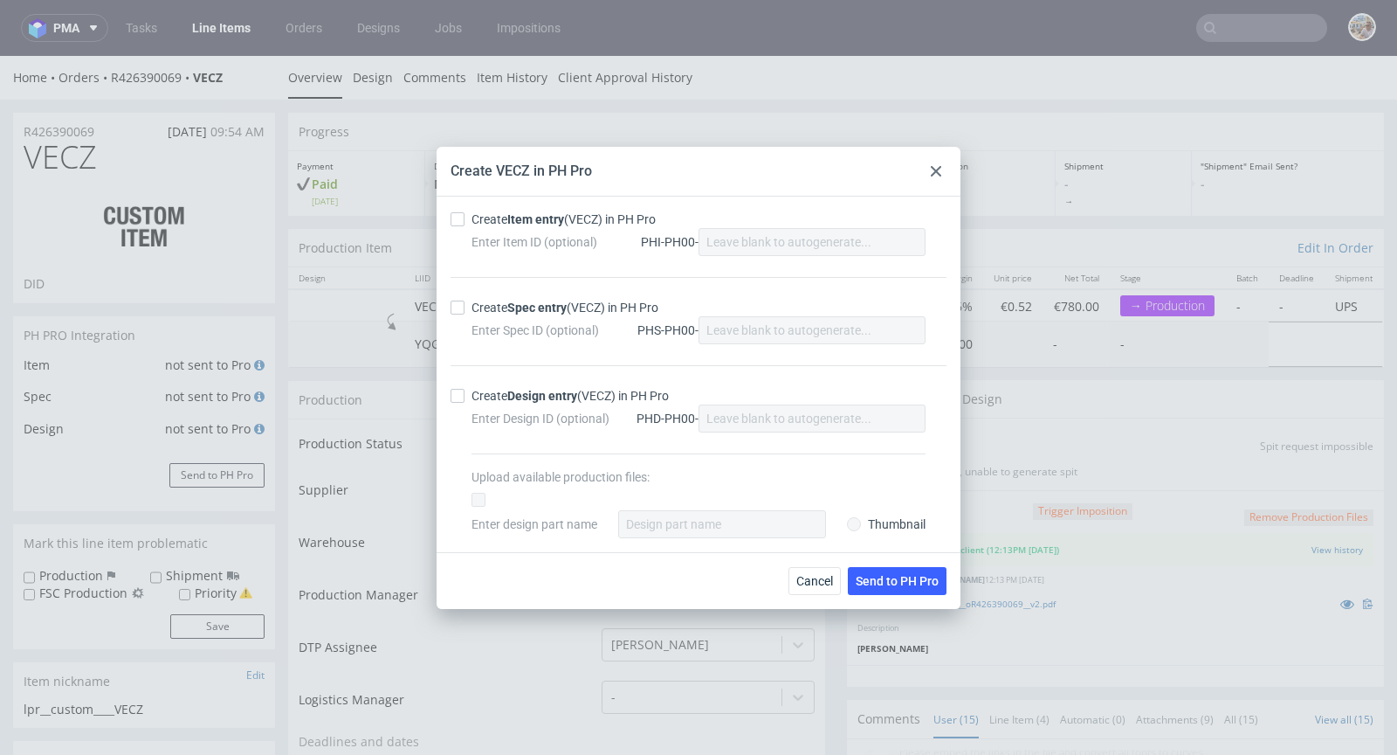
click at [493, 229] on div "Enter Item ID (optional) PHI-PH00-" at bounding box center [699, 242] width 454 height 28
click at [495, 226] on div "Create Item entry (VECZ) in PH Pro" at bounding box center [564, 218] width 184 height 17
click at [465, 226] on input "Create Item entry (VECZ) in PH Pro" at bounding box center [458, 219] width 14 height 14
checkbox input "true"
click at [513, 308] on strong "Spec entry" at bounding box center [536, 307] width 59 height 14
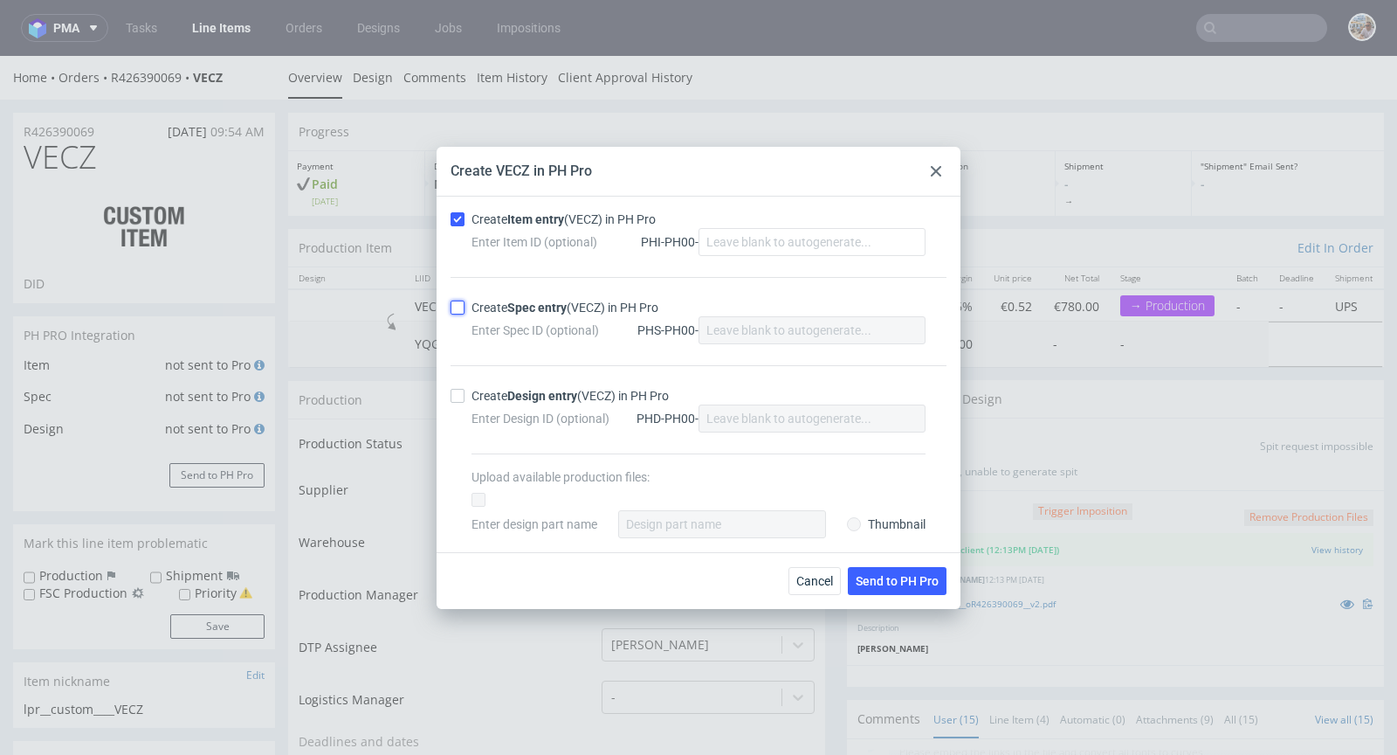
click at [465, 308] on input "Create Spec entry (VECZ) in PH Pro" at bounding box center [458, 307] width 14 height 14
checkbox input "true"
click at [885, 575] on span "Send to PH Pro" at bounding box center [897, 581] width 83 height 12
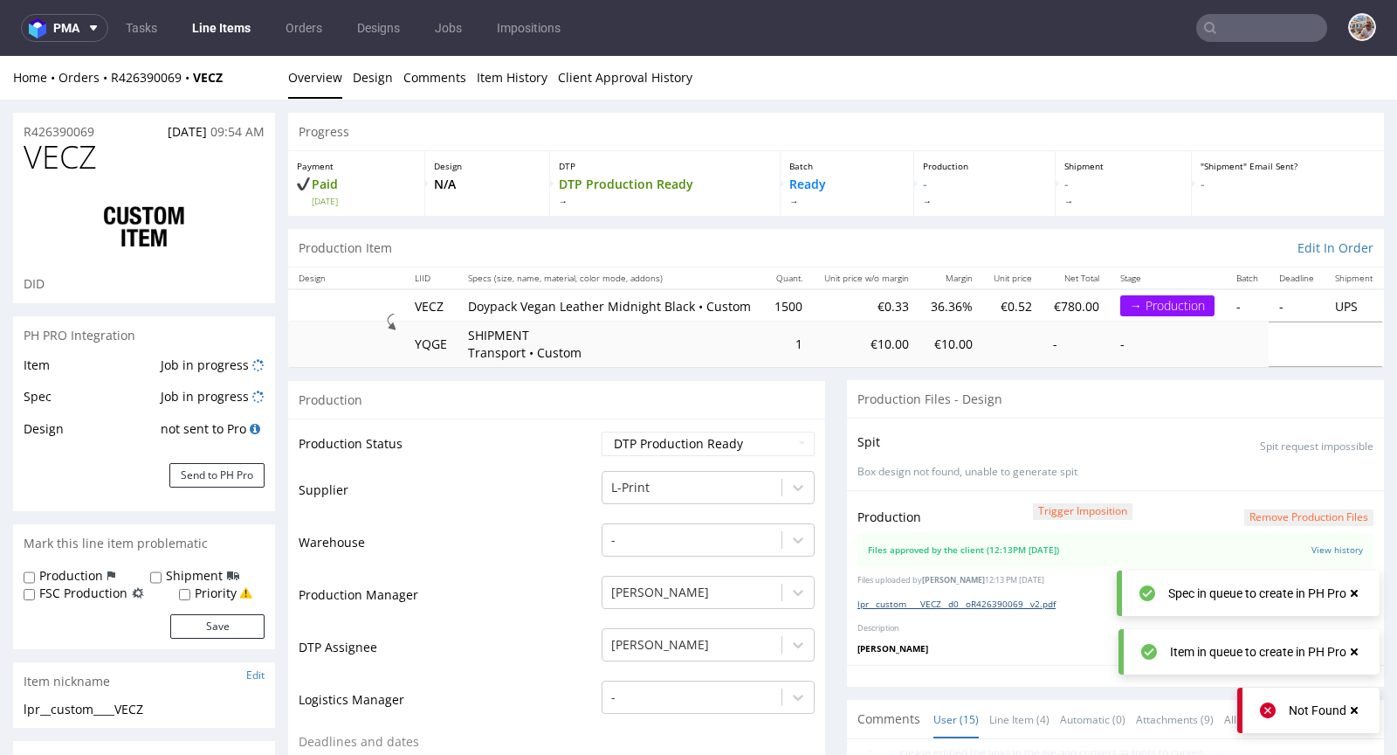
click at [944, 610] on link "lpr__custom____VECZ__d0__oR426390069__v2.pdf" at bounding box center [957, 603] width 198 height 12
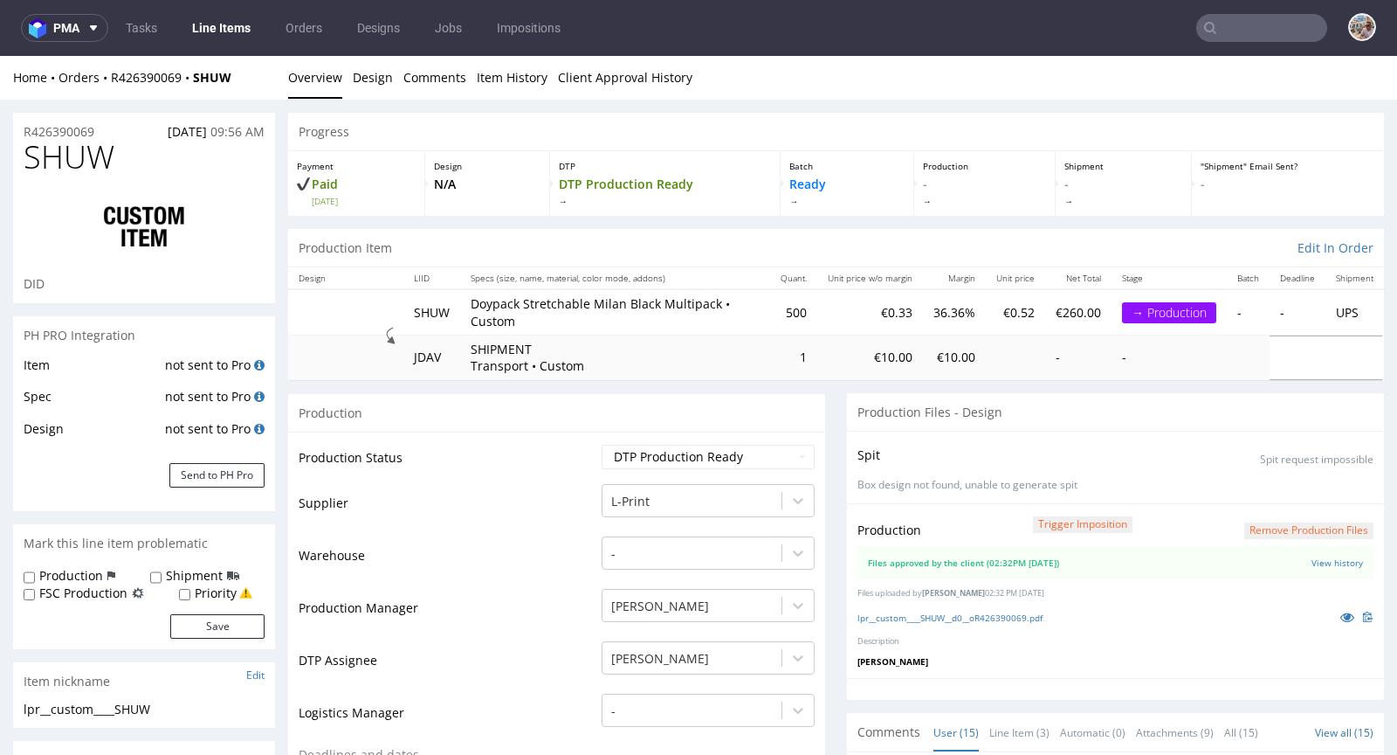
scroll to position [716, 0]
click at [214, 475] on button "Send to PH Pro" at bounding box center [216, 475] width 95 height 24
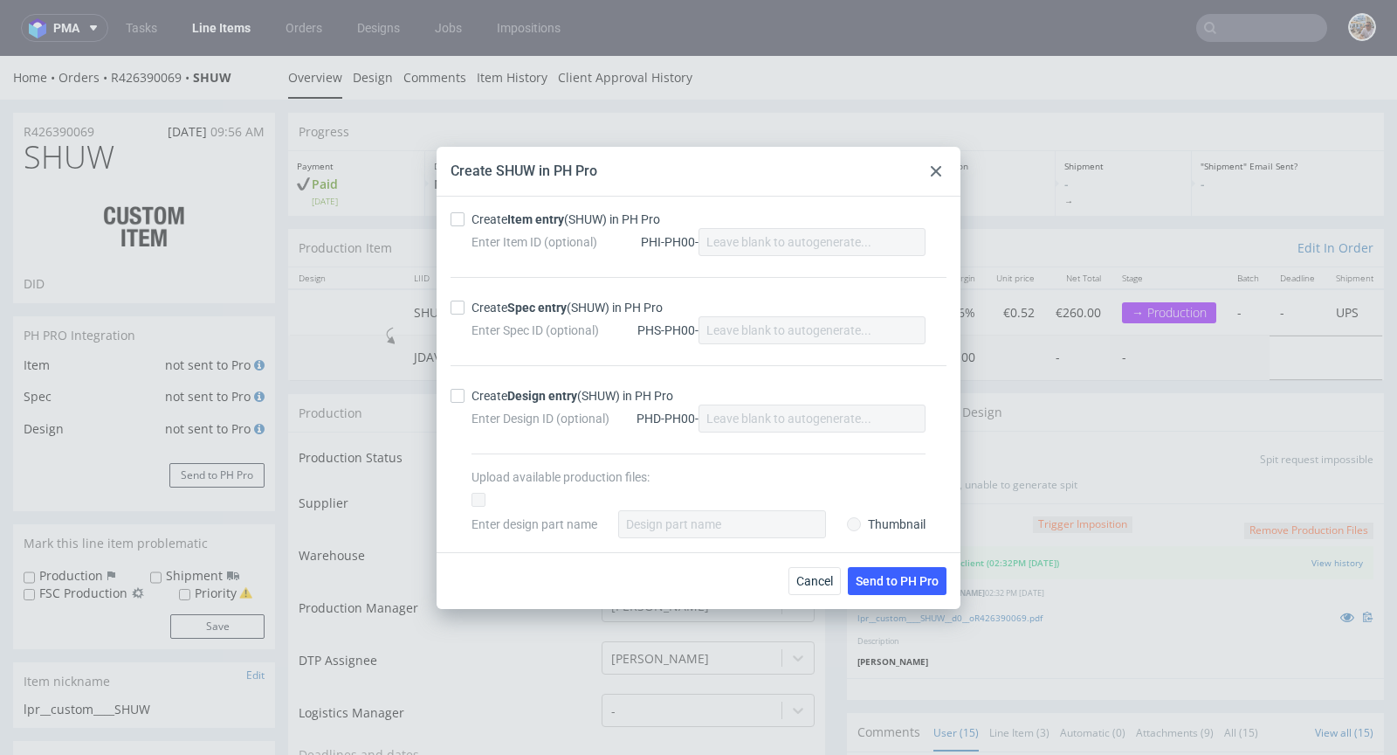
click at [500, 223] on div "Create Item entry (SHUW) in PH Pro" at bounding box center [566, 218] width 189 height 17
click at [465, 223] on input "Create Item entry (SHUW) in PH Pro" at bounding box center [458, 219] width 14 height 14
checkbox input "true"
click at [505, 315] on div "Create Spec entry (SHUW) in PH Pro" at bounding box center [567, 307] width 191 height 17
click at [465, 314] on input "Create Spec entry (SHUW) in PH Pro" at bounding box center [458, 307] width 14 height 14
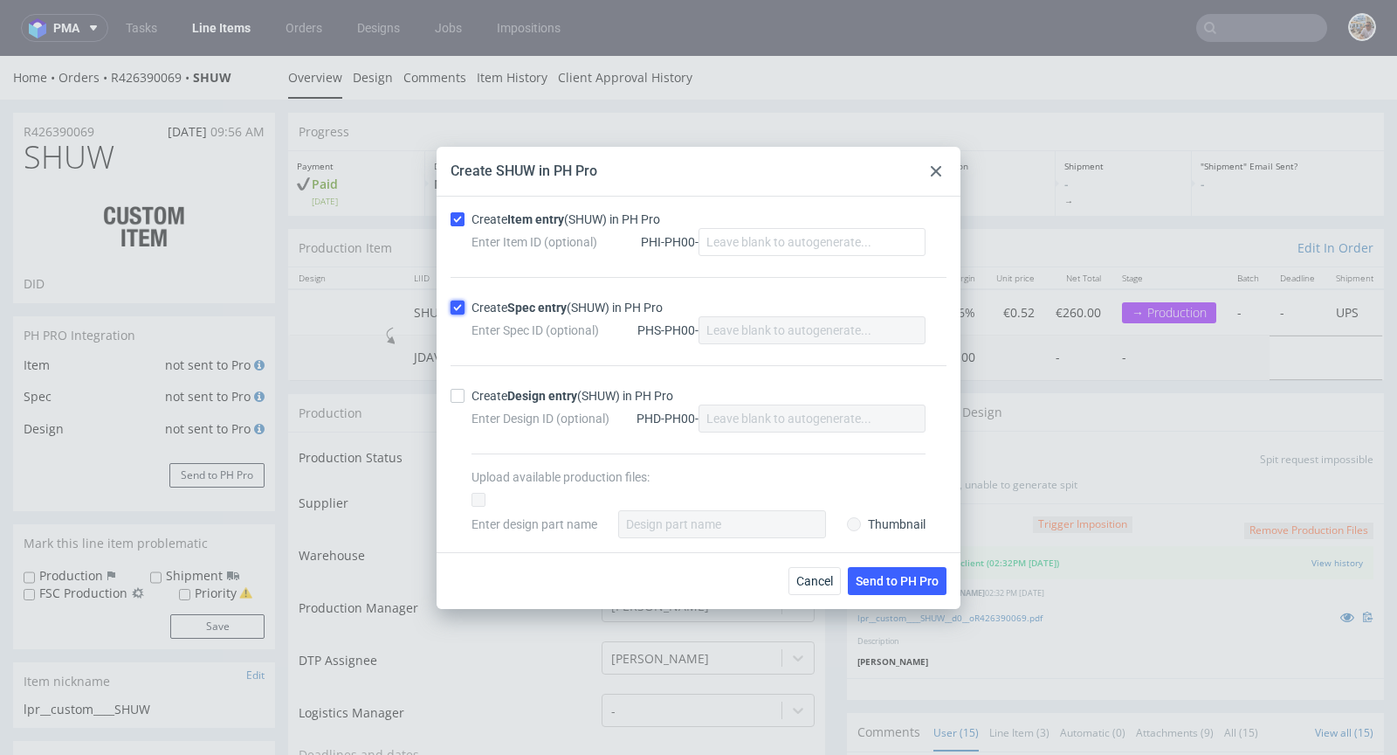
checkbox input "true"
click at [861, 568] on button "Send to PH Pro" at bounding box center [897, 581] width 99 height 28
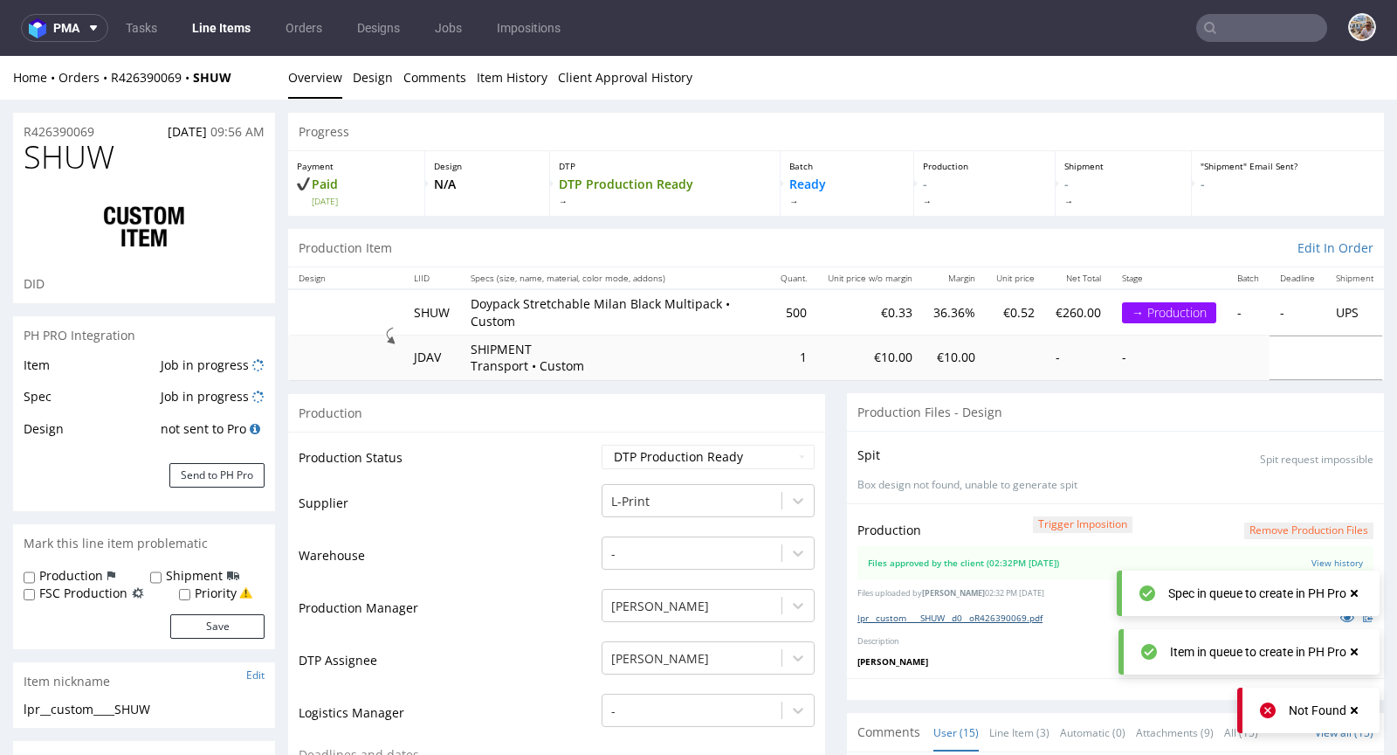
click at [912, 611] on link "lpr__custom____SHUW__d0__oR426390069.pdf" at bounding box center [950, 617] width 185 height 12
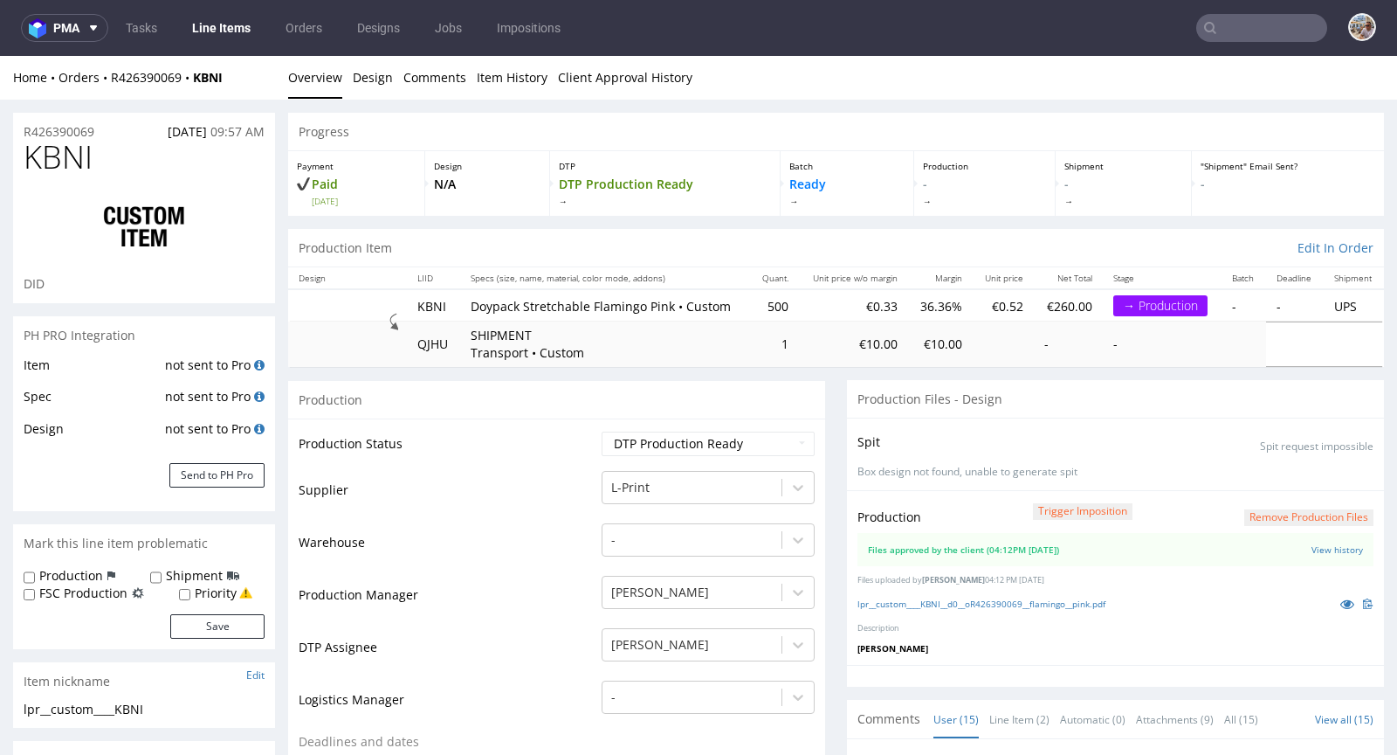
scroll to position [716, 0]
click at [978, 603] on div "Production Trigger Imposition Remove production files Files approved by the cli…" at bounding box center [1115, 577] width 537 height 175
click at [979, 610] on link "lpr__custom____KBNI__d0__oR426390069__flamingo__pink.pdf" at bounding box center [982, 603] width 248 height 12
click at [238, 493] on div "Item not sent to Pro Spec not sent to Pro Design not sent to Pro Send to PH Pro" at bounding box center [144, 433] width 262 height 157
click at [224, 475] on button "Send to PH Pro" at bounding box center [216, 475] width 95 height 24
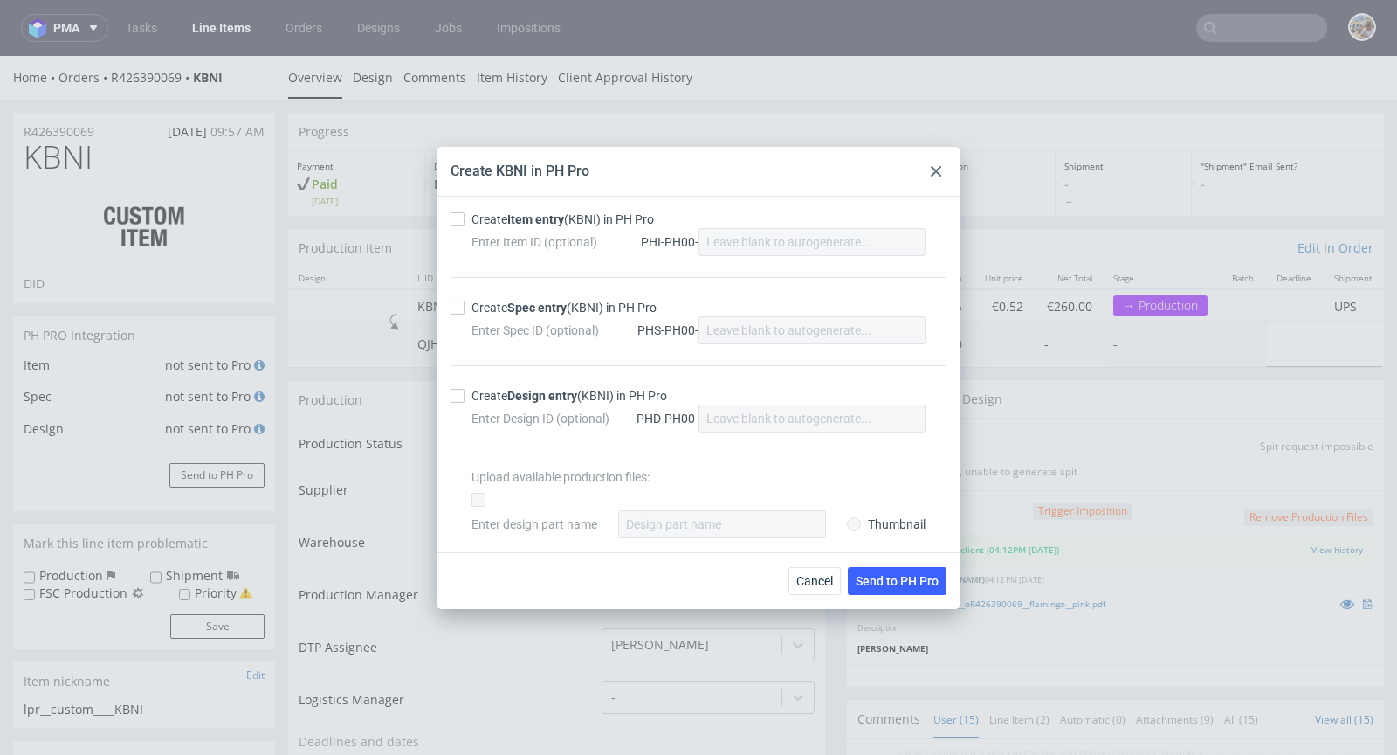
click at [500, 222] on div "Create Item entry (KBNI) in PH Pro" at bounding box center [563, 218] width 183 height 17
click at [465, 222] on input "Create Item entry (KBNI) in PH Pro" at bounding box center [458, 219] width 14 height 14
checkbox input "true"
click at [479, 305] on div "Create Spec entry (KBNI) in PH Pro" at bounding box center [564, 307] width 185 height 17
click at [465, 305] on input "Create Spec entry (KBNI) in PH Pro" at bounding box center [458, 307] width 14 height 14
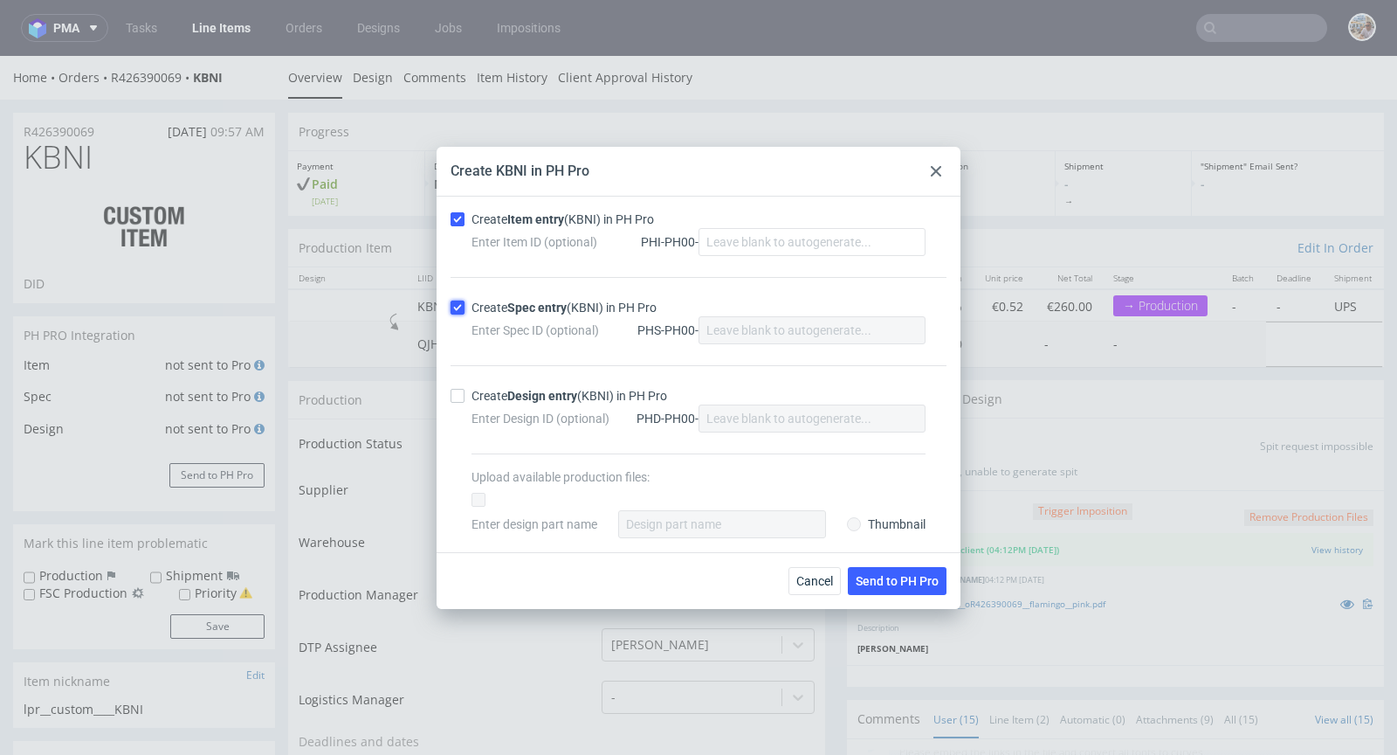
checkbox input "true"
click at [909, 583] on span "Send to PH Pro" at bounding box center [897, 581] width 83 height 12
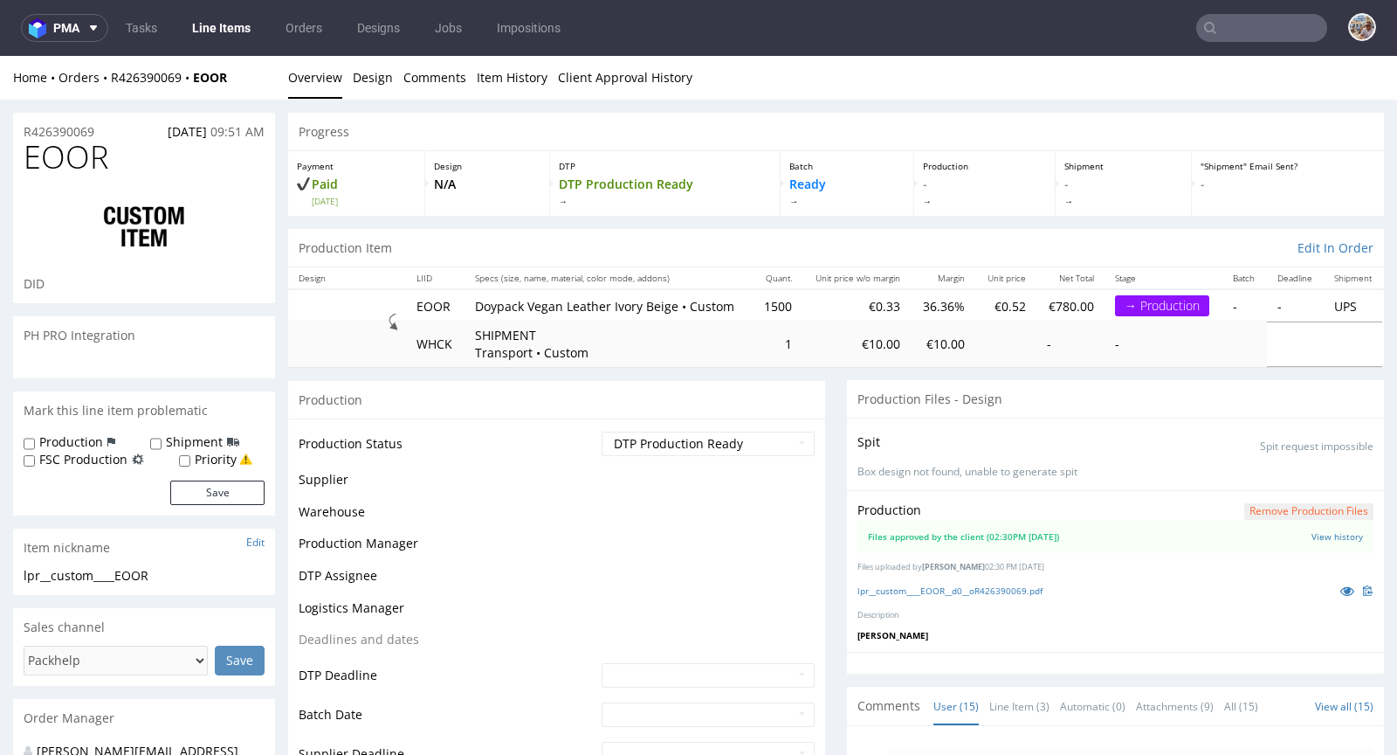
scroll to position [716, 0]
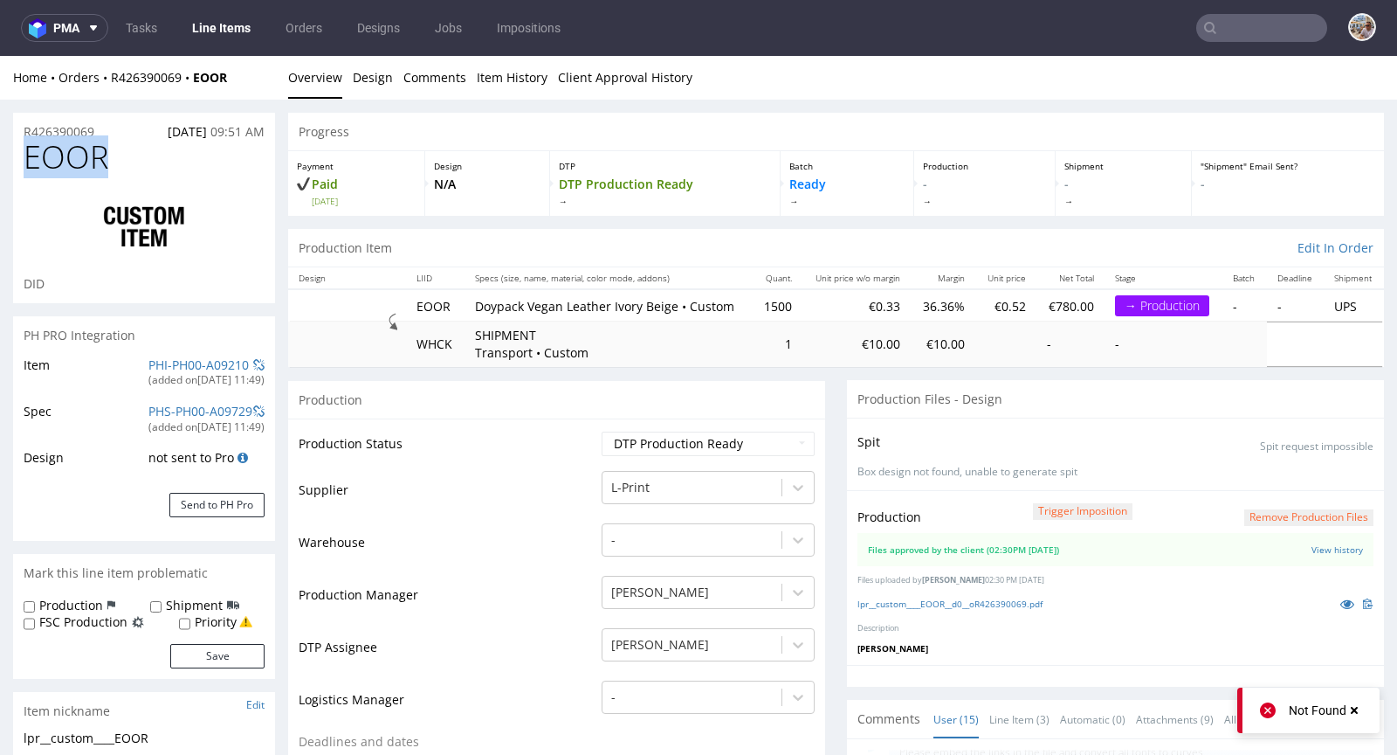
drag, startPoint x: 130, startPoint y: 166, endPoint x: 31, endPoint y: 162, distance: 99.6
click at [31, 162] on h1 "EOOR" at bounding box center [144, 157] width 241 height 35
copy span "EOOR"
click at [183, 364] on link "PHI-PH00-A09210" at bounding box center [198, 364] width 100 height 17
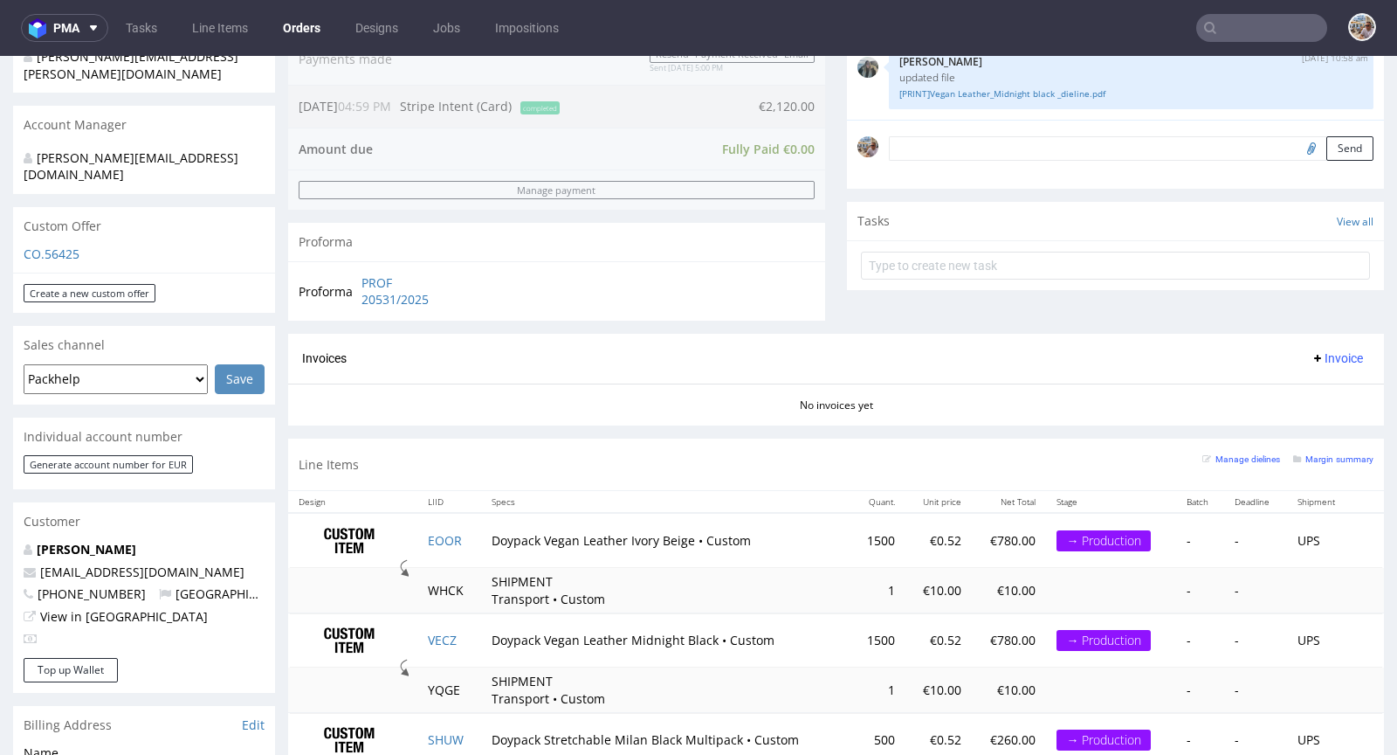
scroll to position [522, 0]
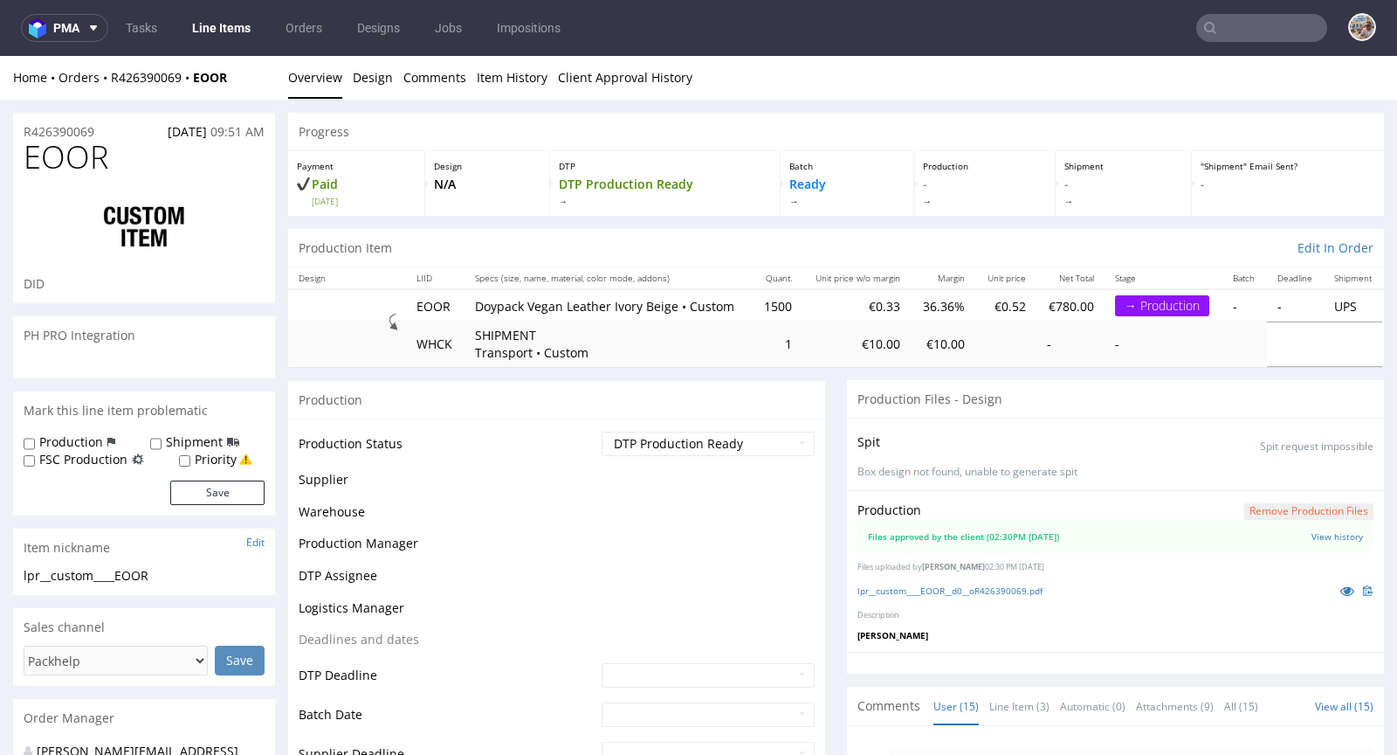
scroll to position [716, 0]
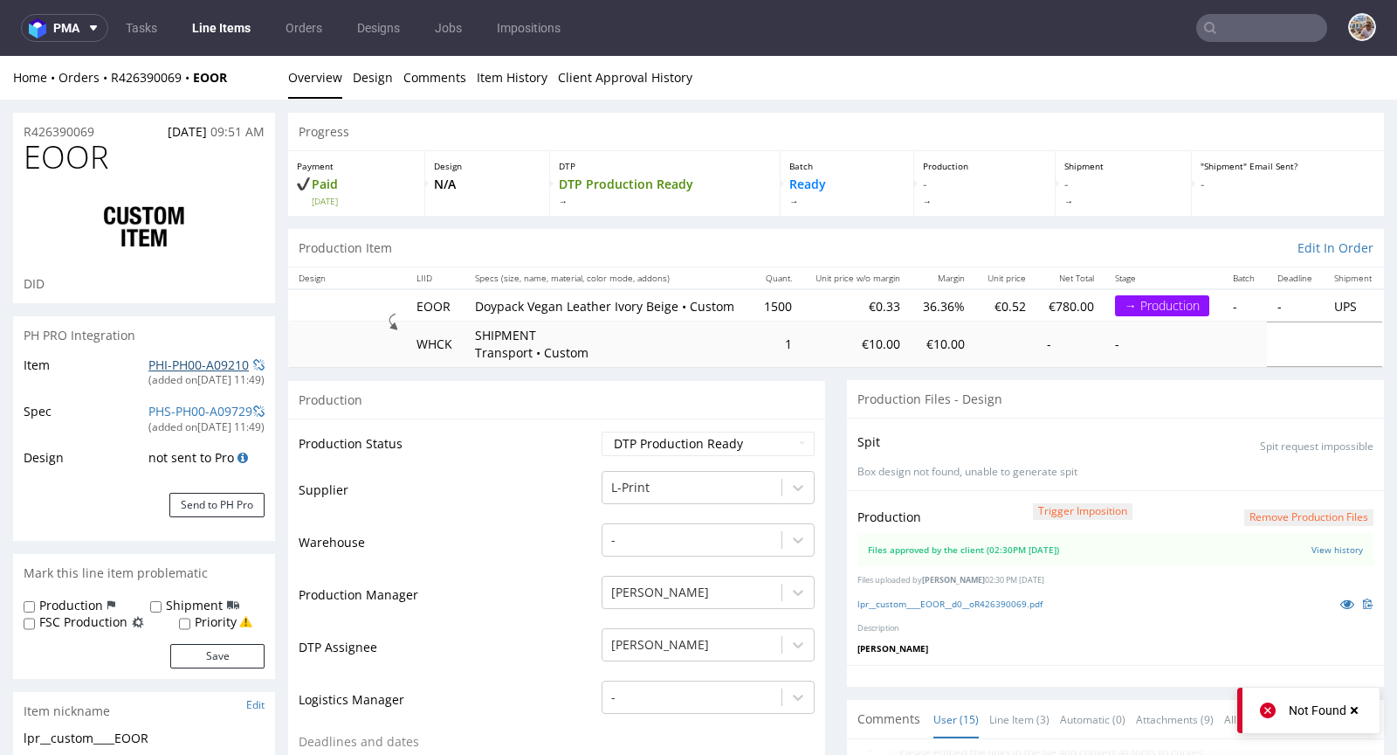
click at [198, 360] on link "PHI-PH00-A09210" at bounding box center [198, 364] width 100 height 17
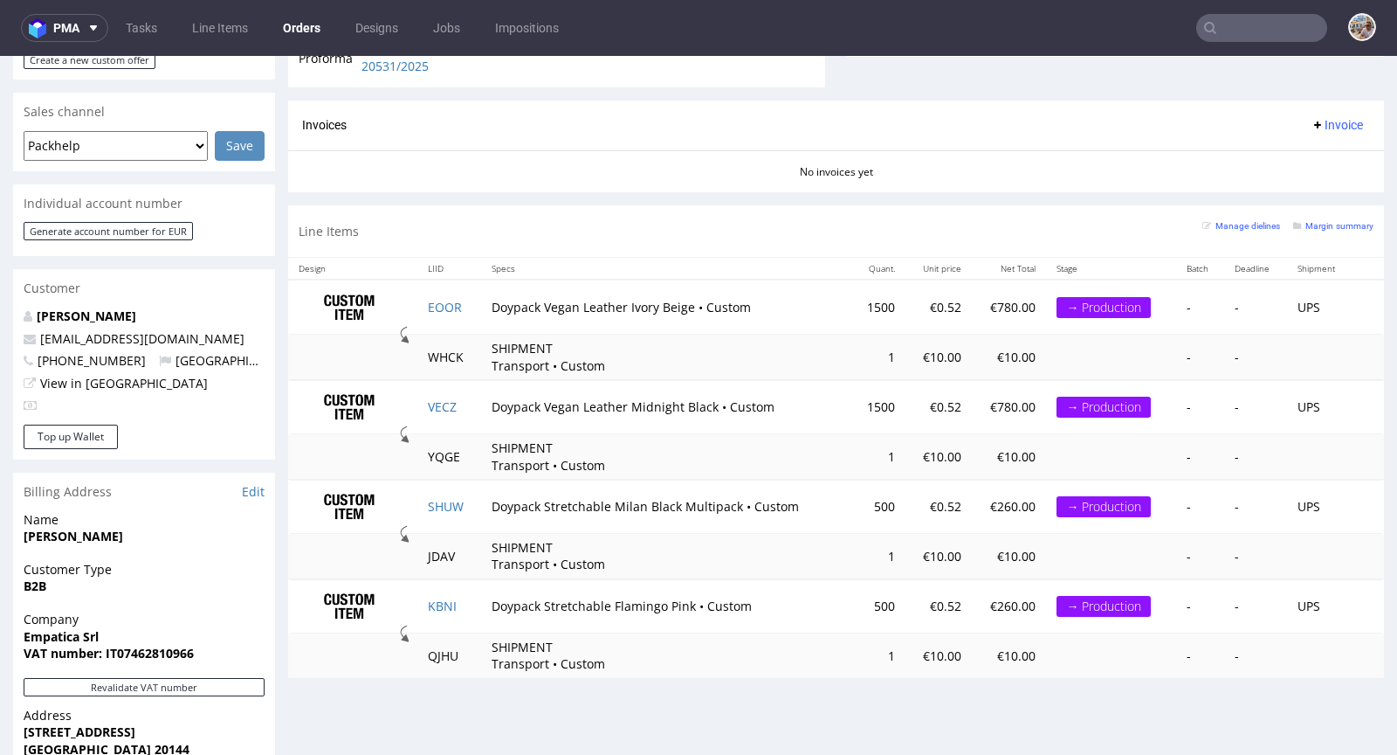
scroll to position [713, 0]
click at [462, 312] on td "EOOR" at bounding box center [449, 307] width 64 height 55
click at [456, 403] on td "VECZ" at bounding box center [449, 408] width 64 height 54
click at [464, 493] on td "SHUW" at bounding box center [449, 507] width 64 height 54
click at [465, 596] on td "KBNI" at bounding box center [449, 607] width 64 height 54
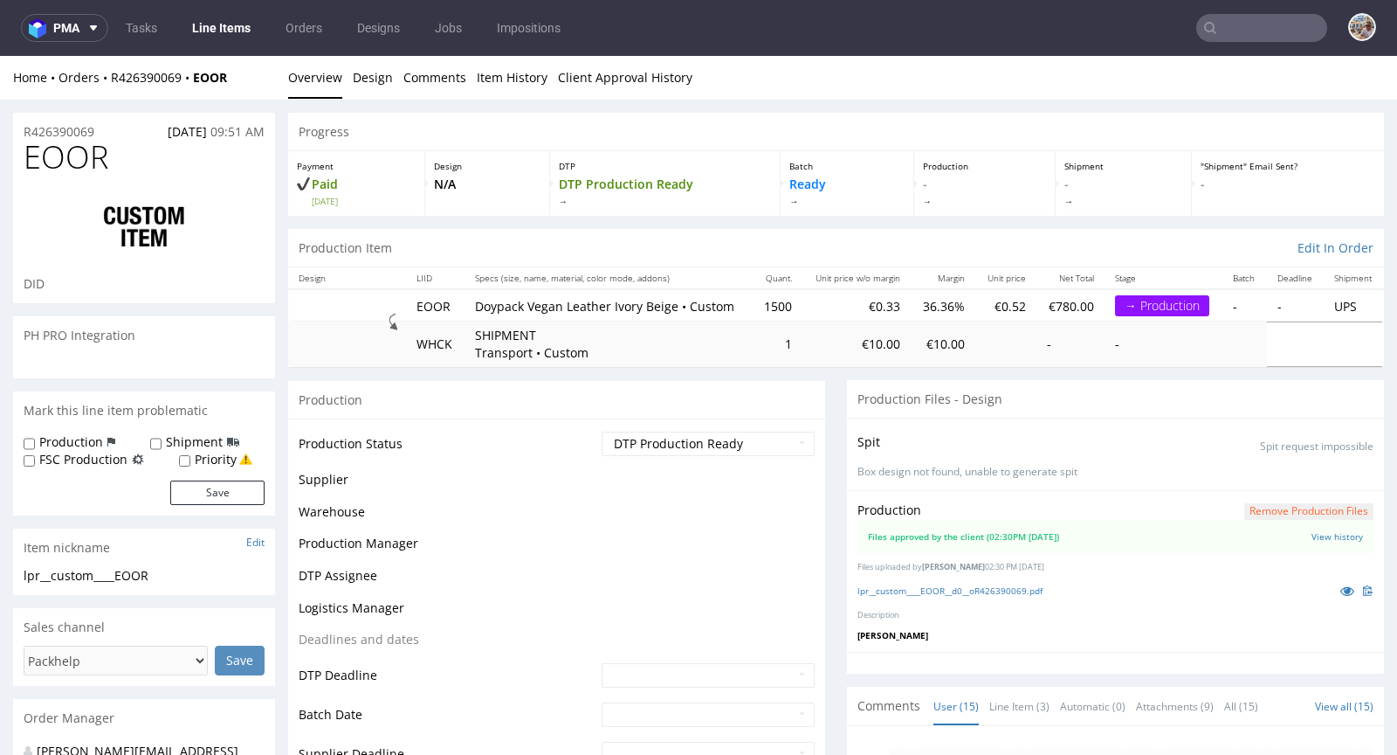
scroll to position [716, 0]
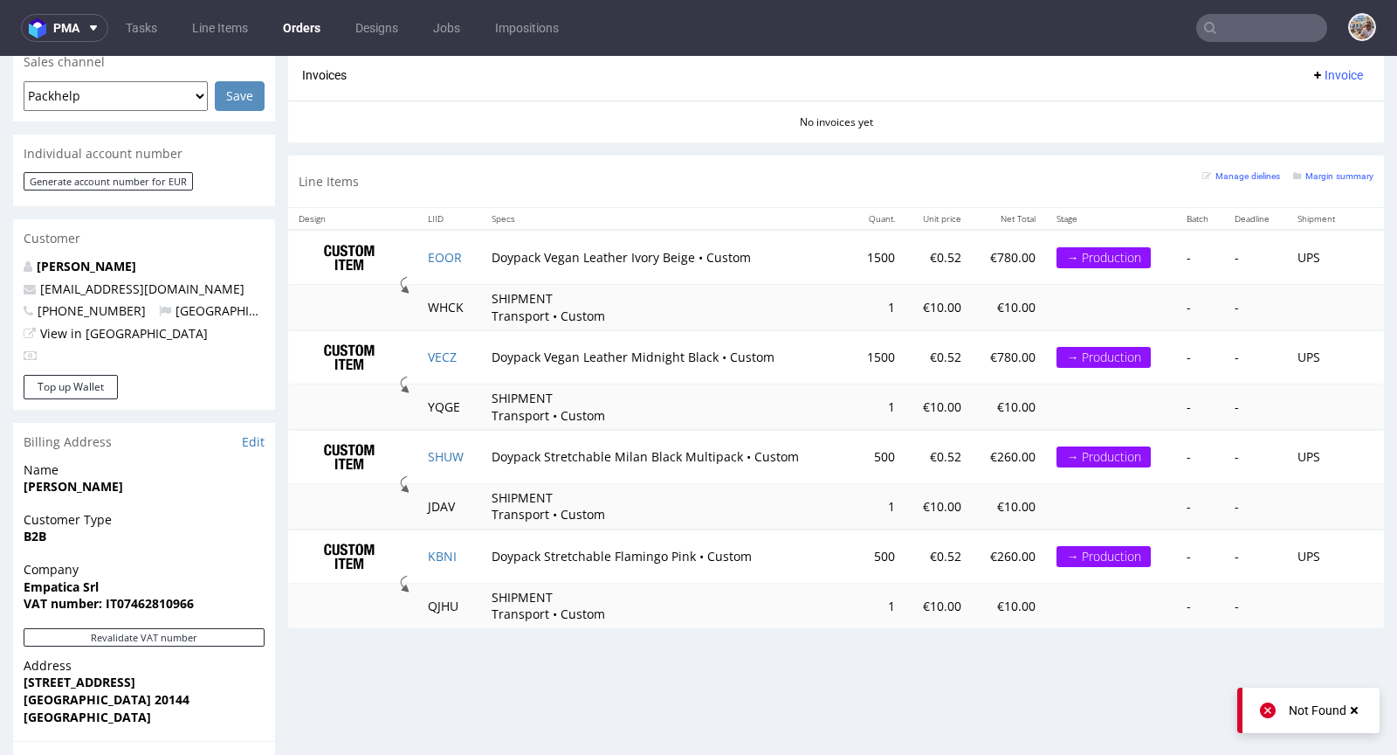
scroll to position [810, 0]
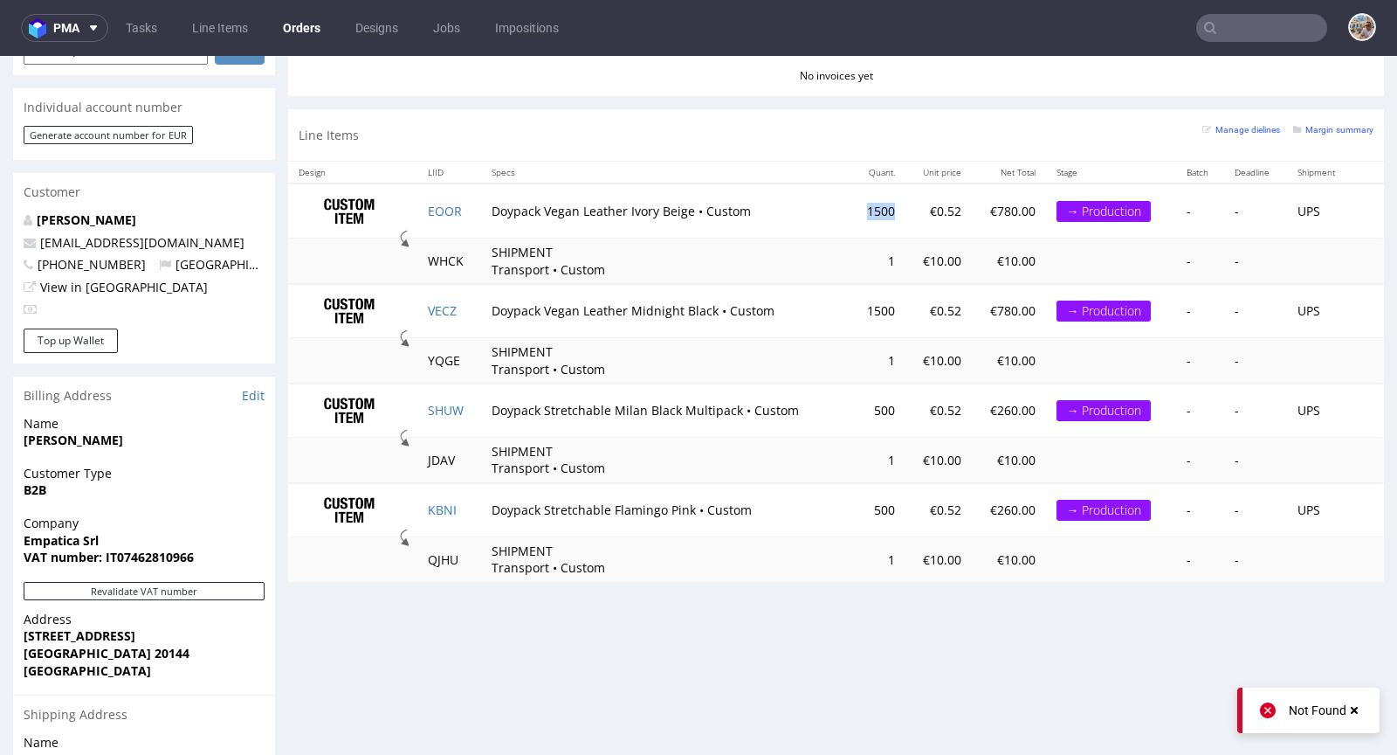
drag, startPoint x: 829, startPoint y: 204, endPoint x: 868, endPoint y: 205, distance: 39.3
click at [868, 205] on td "1500" at bounding box center [878, 210] width 55 height 55
copy td "1500"
drag, startPoint x: 842, startPoint y: 306, endPoint x: 865, endPoint y: 306, distance: 22.7
click at [867, 303] on td "1500" at bounding box center [878, 311] width 55 height 54
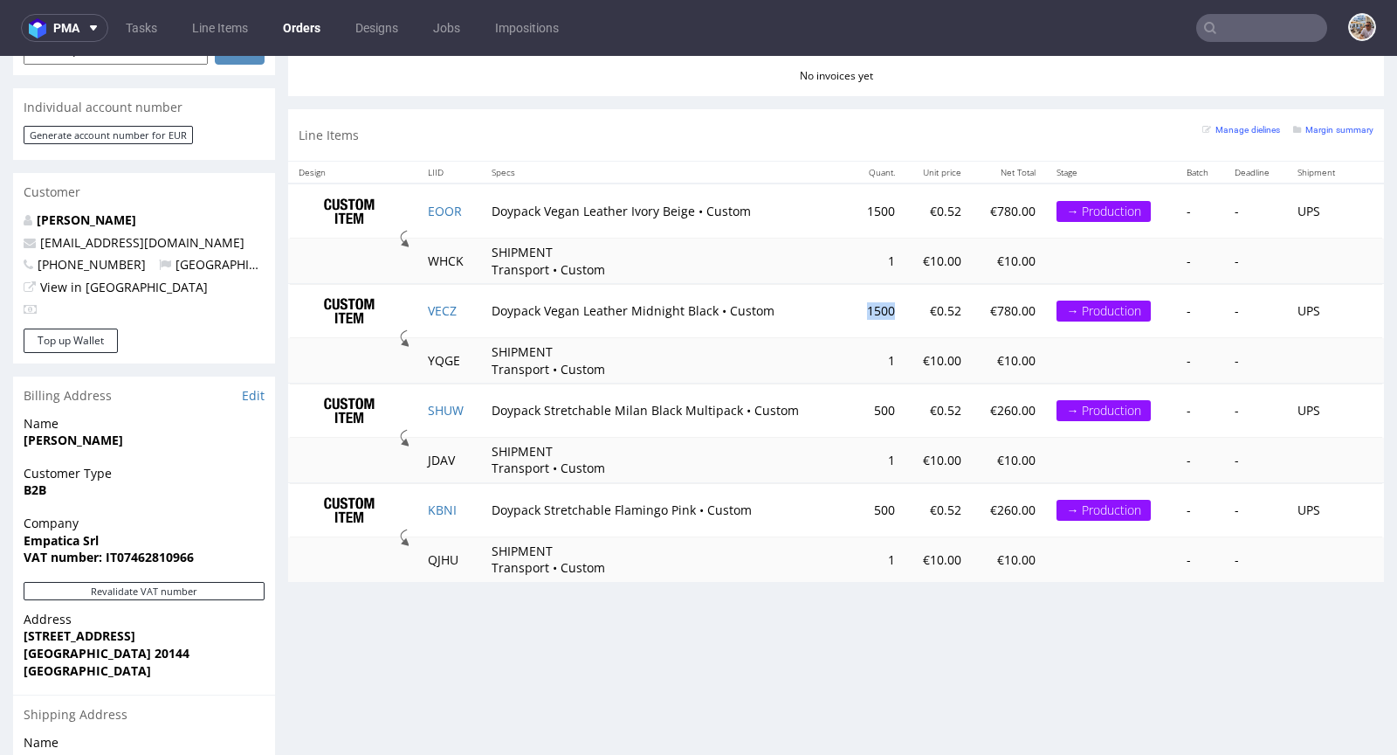
copy td "1500"
click at [822, 410] on td "Doypack Stretchable Milan Black Multipack • Custom" at bounding box center [665, 410] width 369 height 54
drag, startPoint x: 831, startPoint y: 406, endPoint x: 872, endPoint y: 408, distance: 40.2
click at [872, 408] on td "500" at bounding box center [878, 410] width 55 height 54
copy td "500"
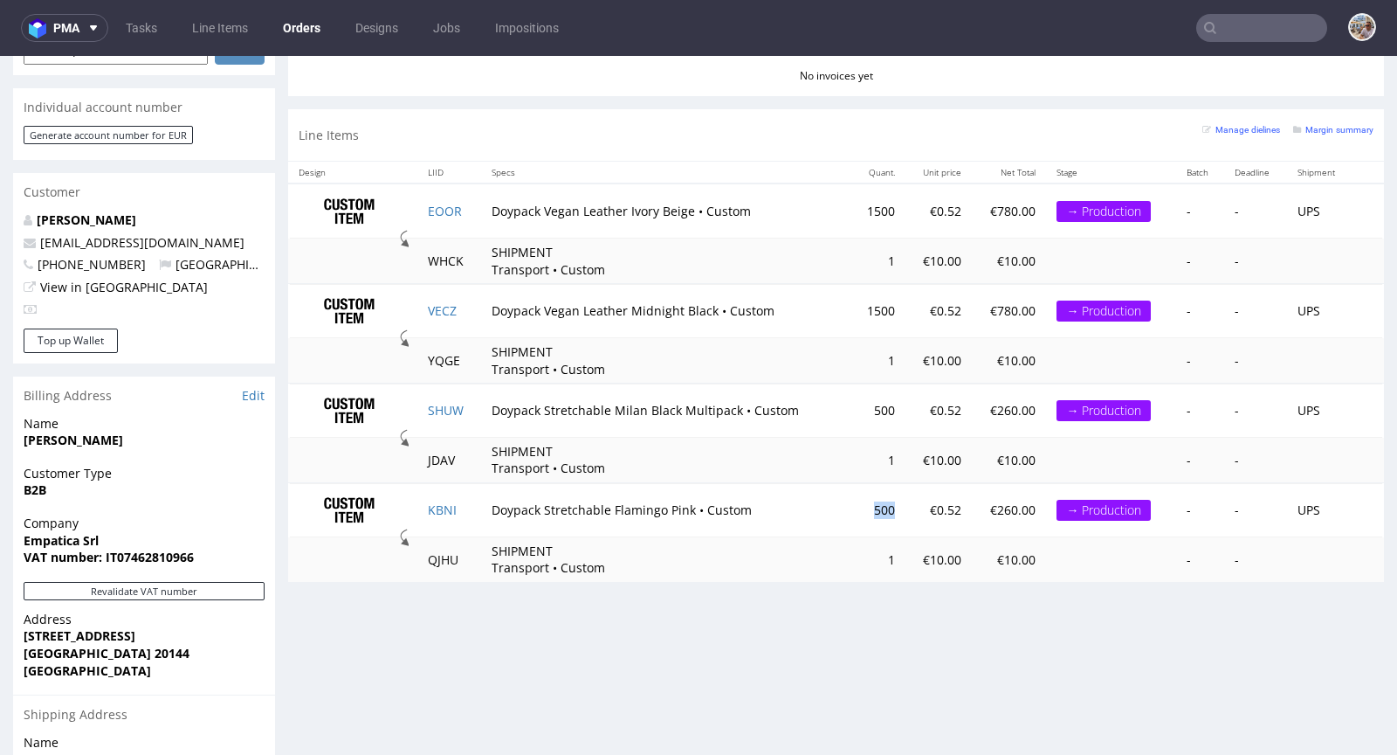
drag, startPoint x: 846, startPoint y: 507, endPoint x: 877, endPoint y: 508, distance: 30.6
click at [877, 508] on td "500" at bounding box center [878, 510] width 55 height 54
copy td "500"
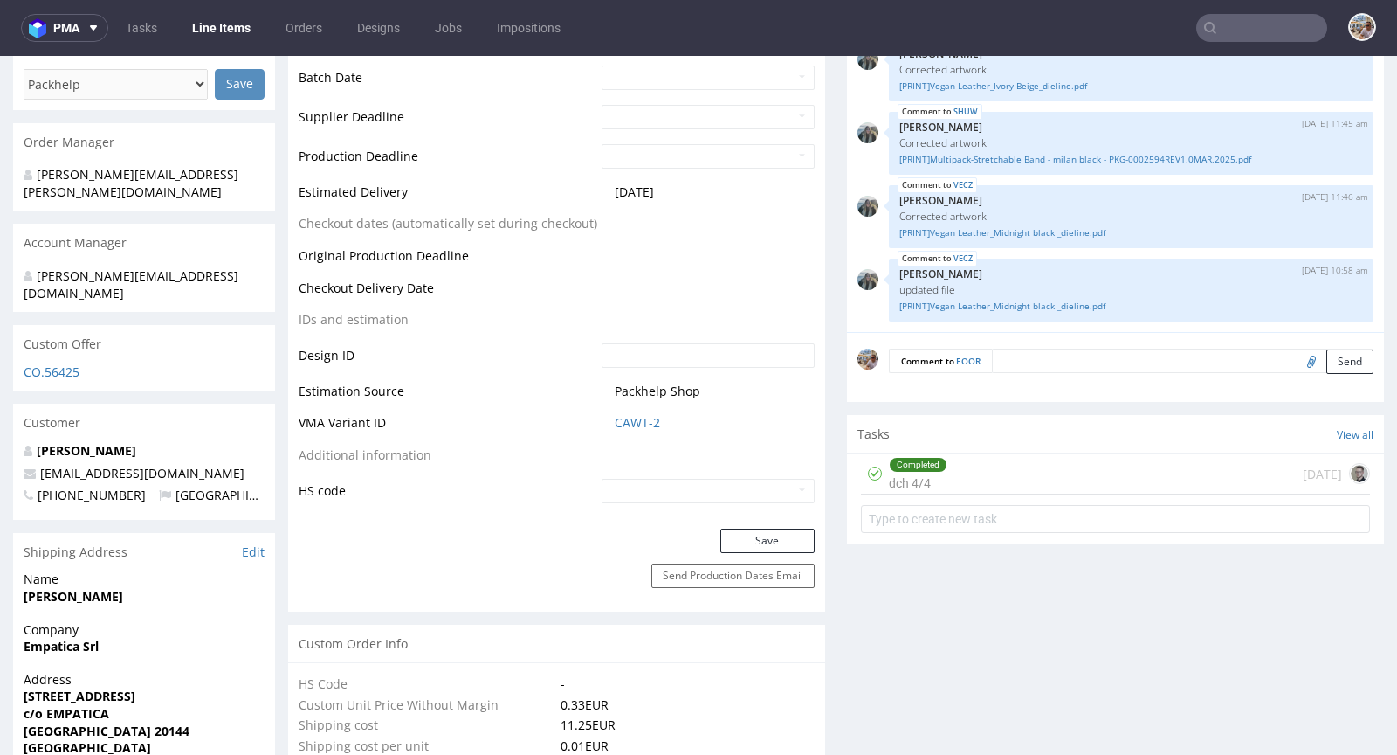
scroll to position [844, 0]
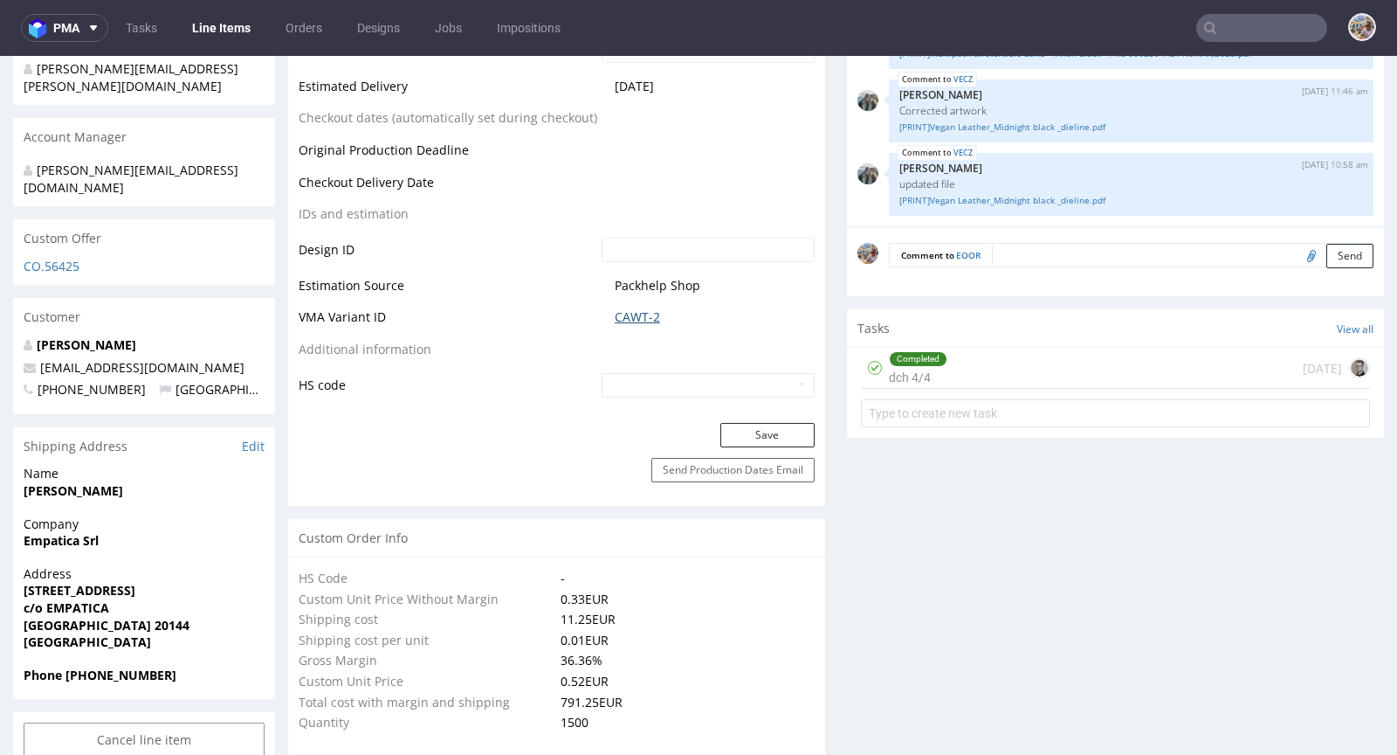
click at [631, 326] on link "CAWT-2" at bounding box center [637, 316] width 45 height 17
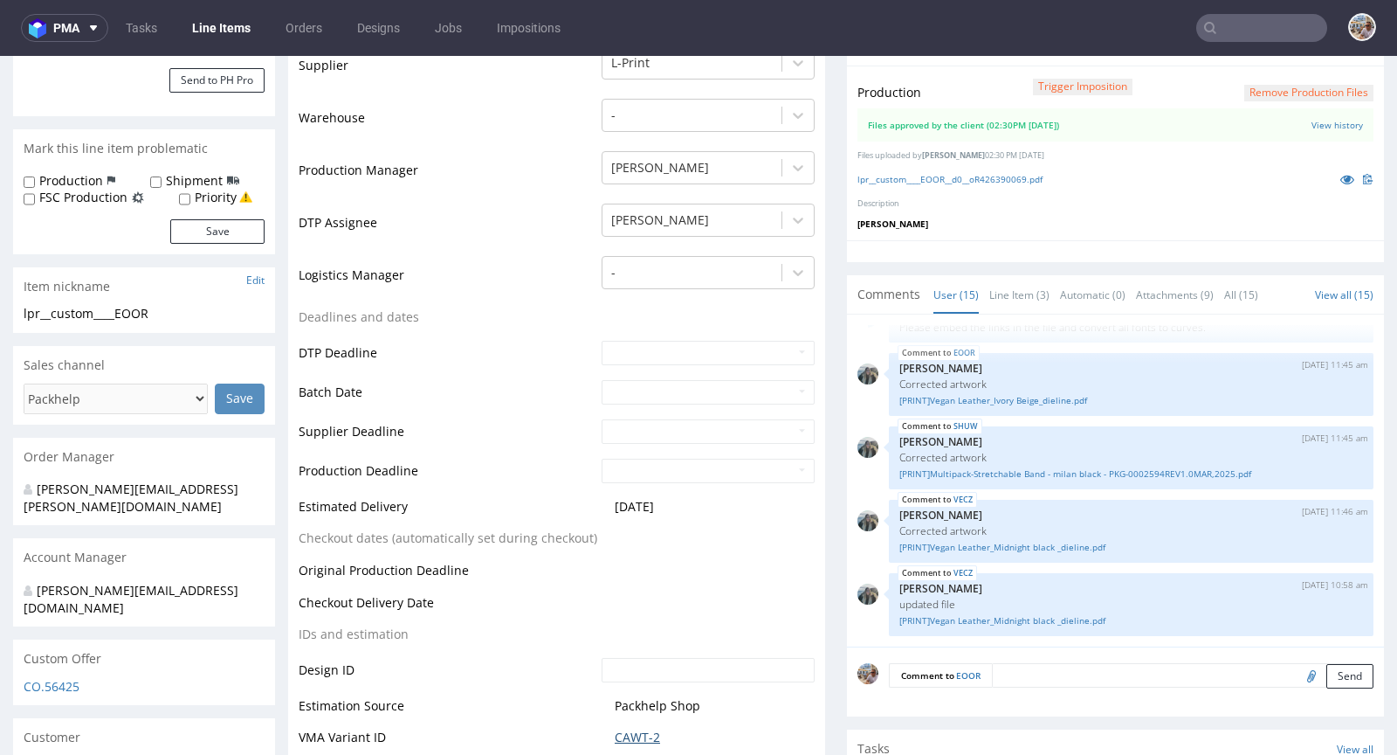
scroll to position [0, 0]
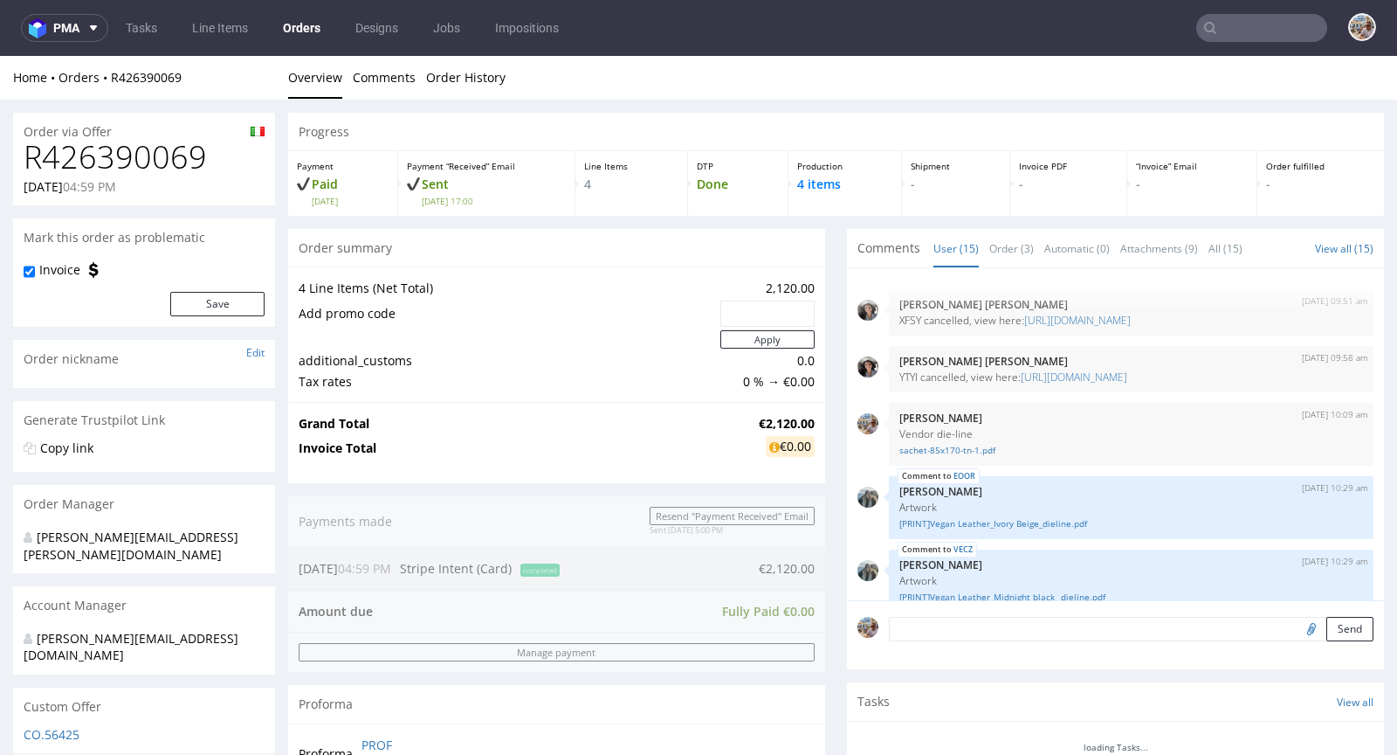
scroll to position [716, 0]
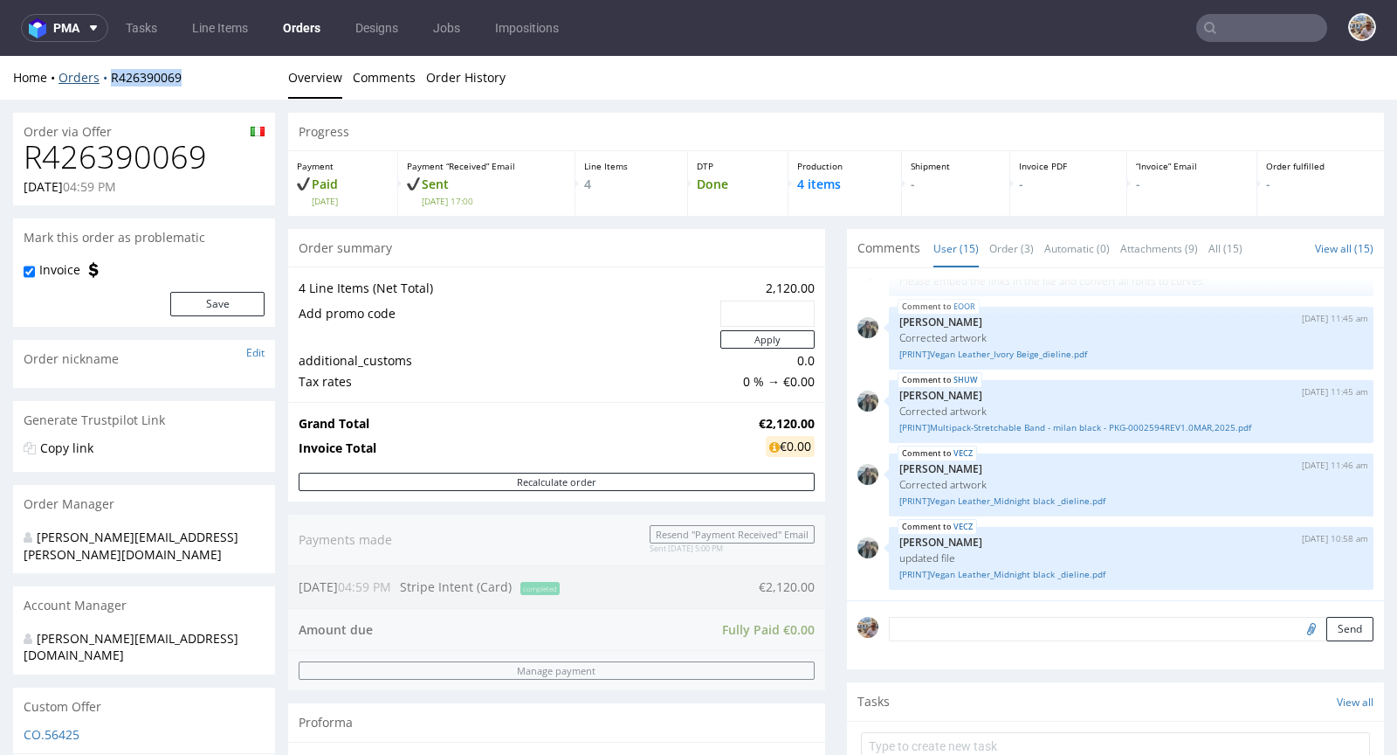
drag, startPoint x: 202, startPoint y: 78, endPoint x: 107, endPoint y: 78, distance: 95.2
click at [107, 78] on div "Home Orders R426390069" at bounding box center [144, 77] width 262 height 17
copy link "R426390069"
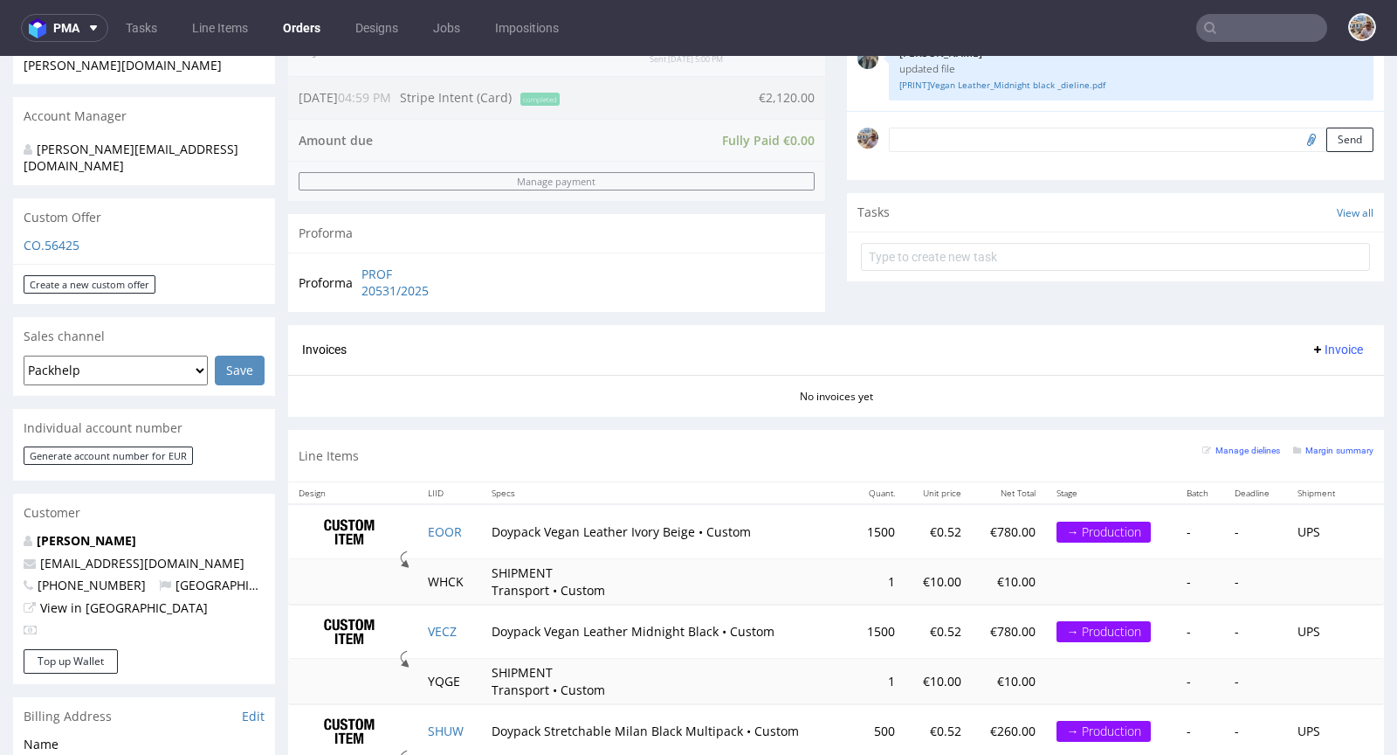
scroll to position [667, 0]
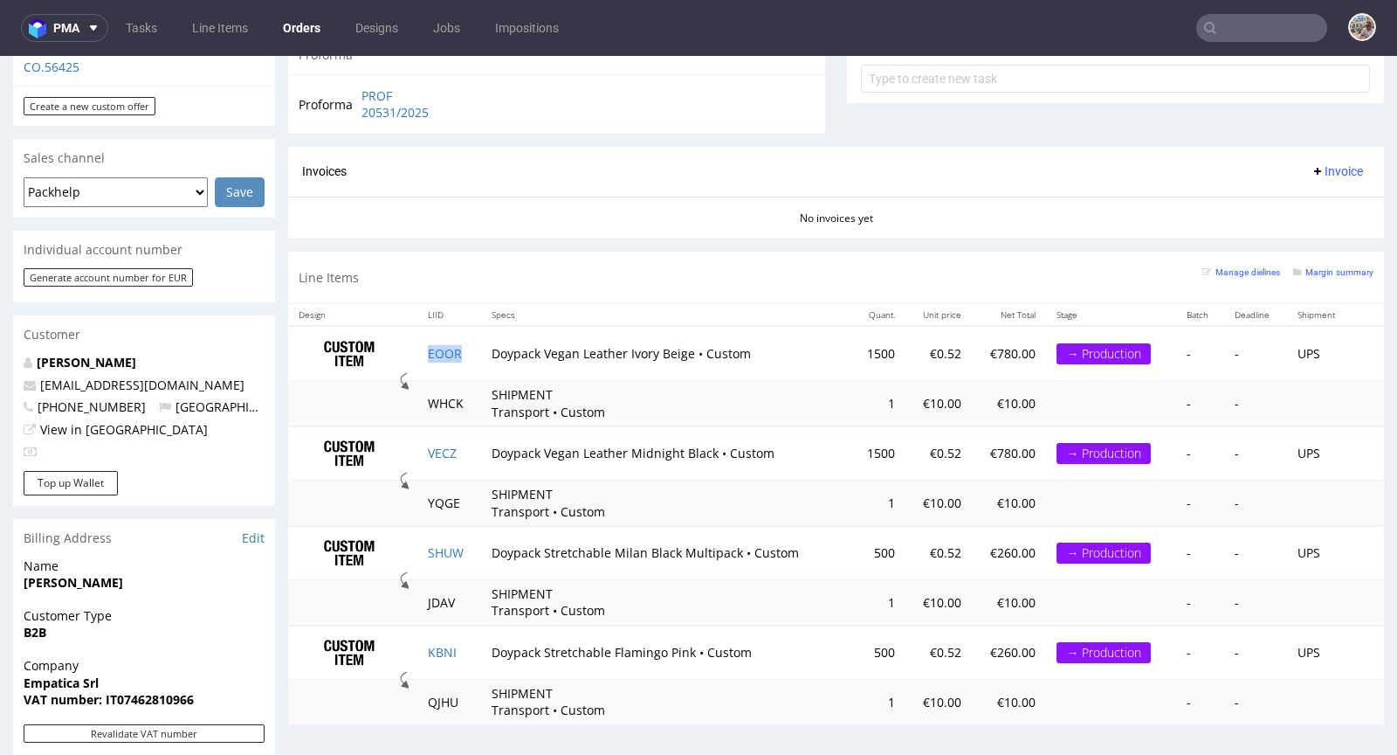
click at [476, 348] on td "EOOR" at bounding box center [449, 353] width 64 height 55
copy link "EOOR"
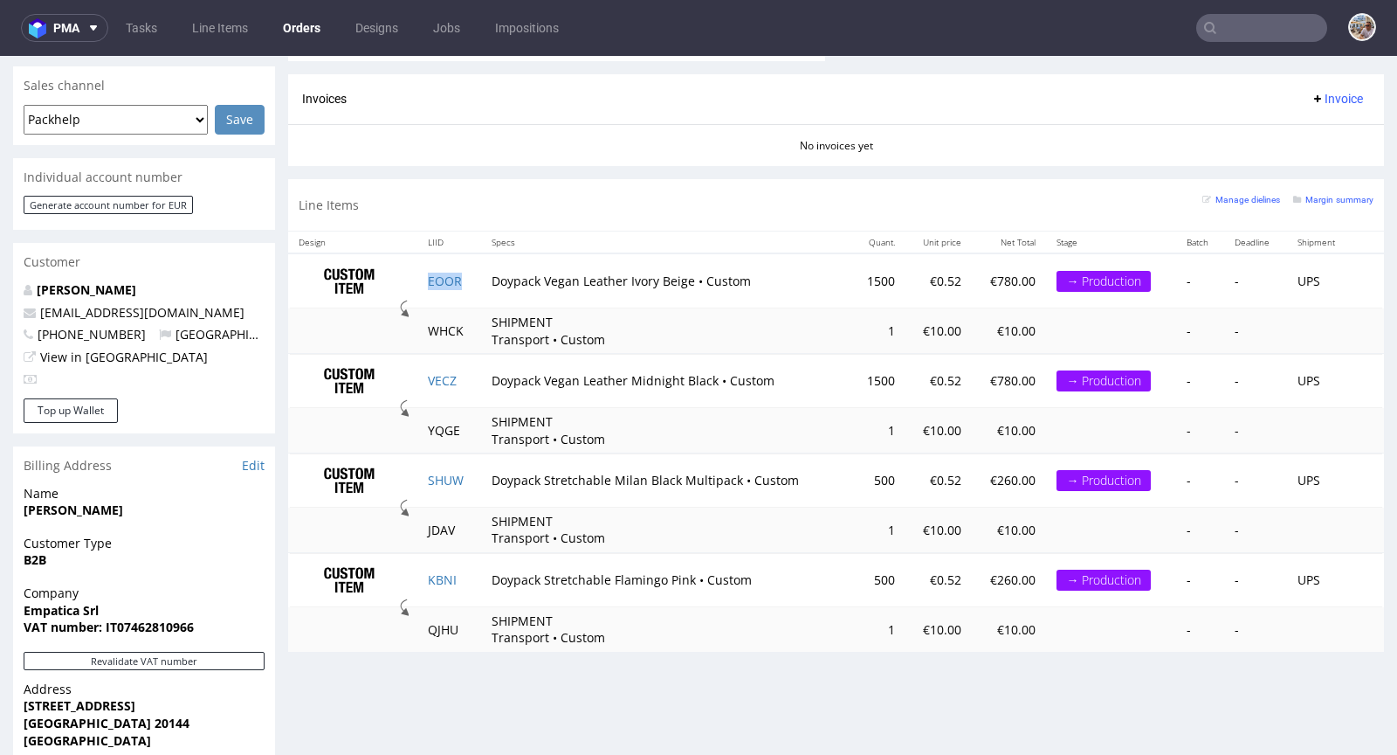
scroll to position [791, 0]
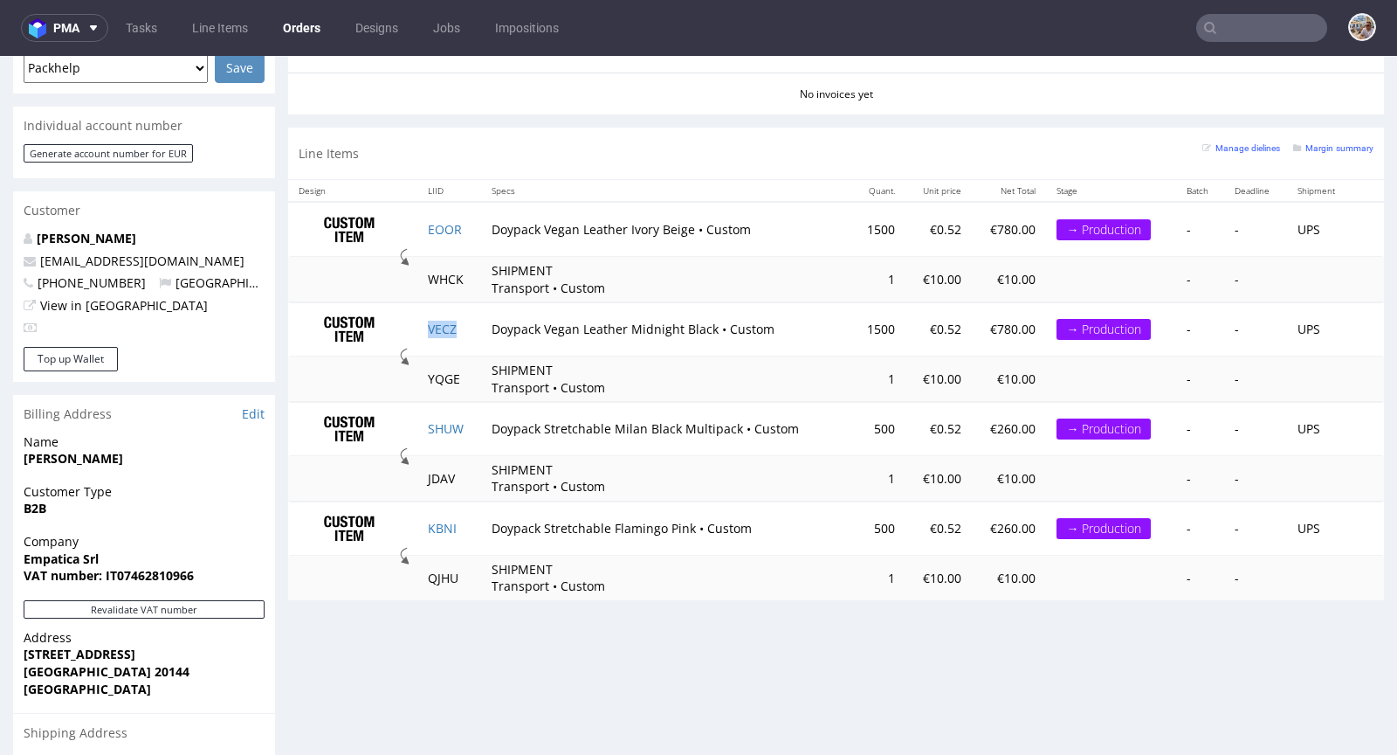
click at [463, 316] on td "VECZ" at bounding box center [449, 329] width 64 height 54
copy link "VECZ"
click at [469, 430] on td "SHUW" at bounding box center [449, 429] width 64 height 54
copy link "SHUW"
click at [459, 520] on td "KBNI" at bounding box center [449, 528] width 64 height 54
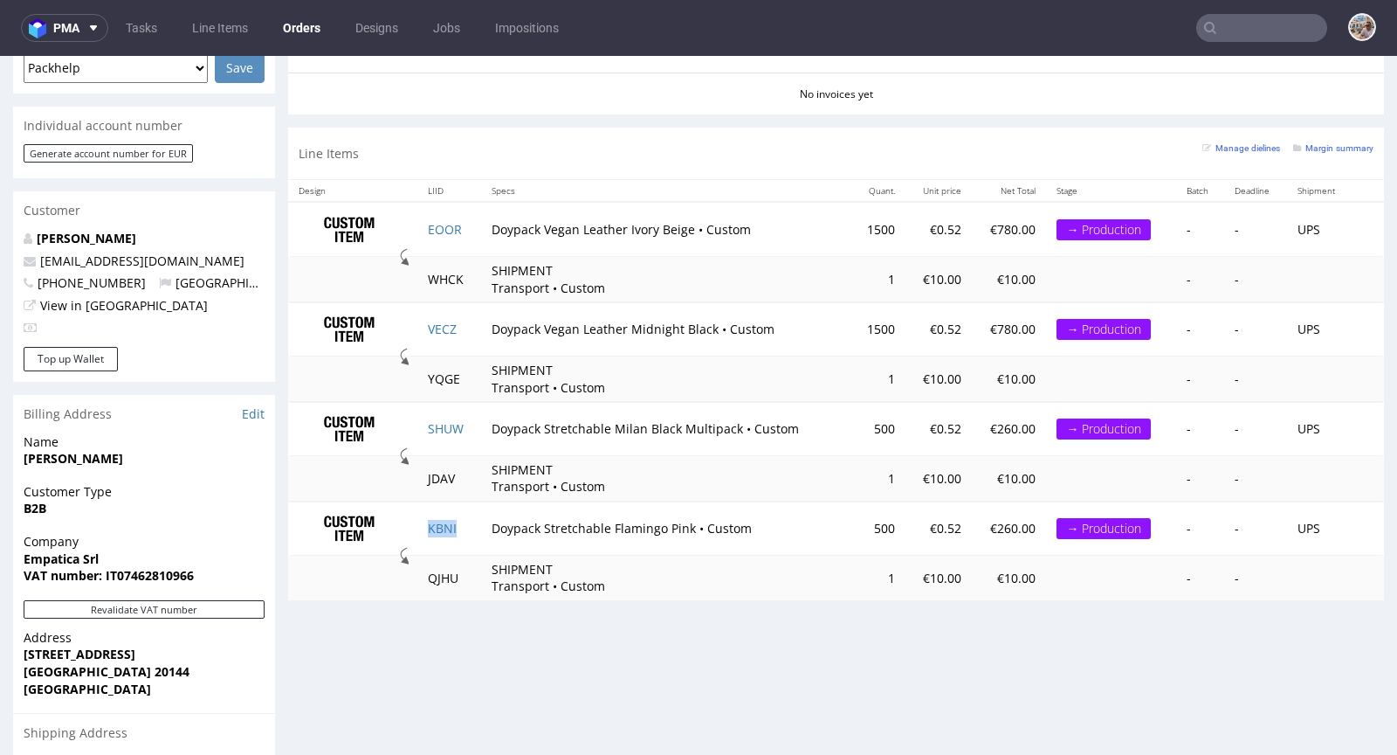
copy link "KBNI"
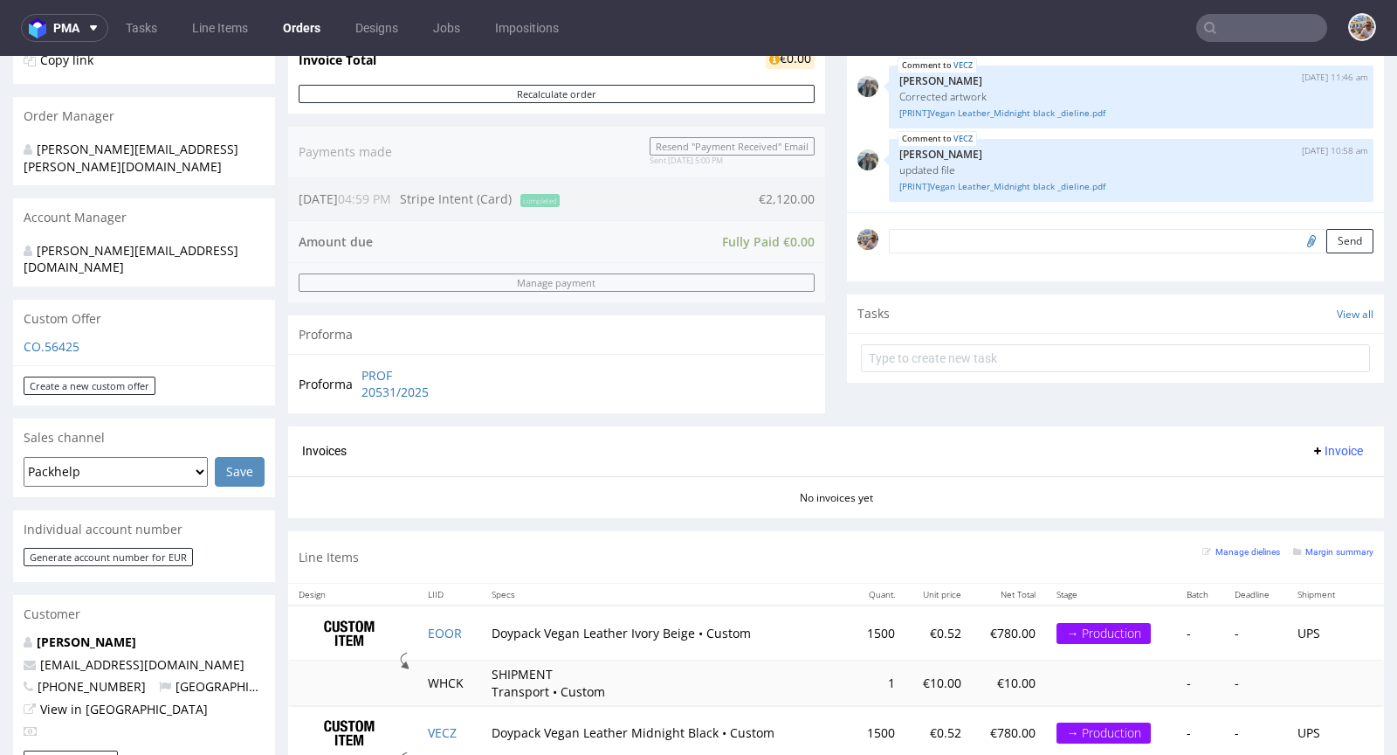
scroll to position [190, 0]
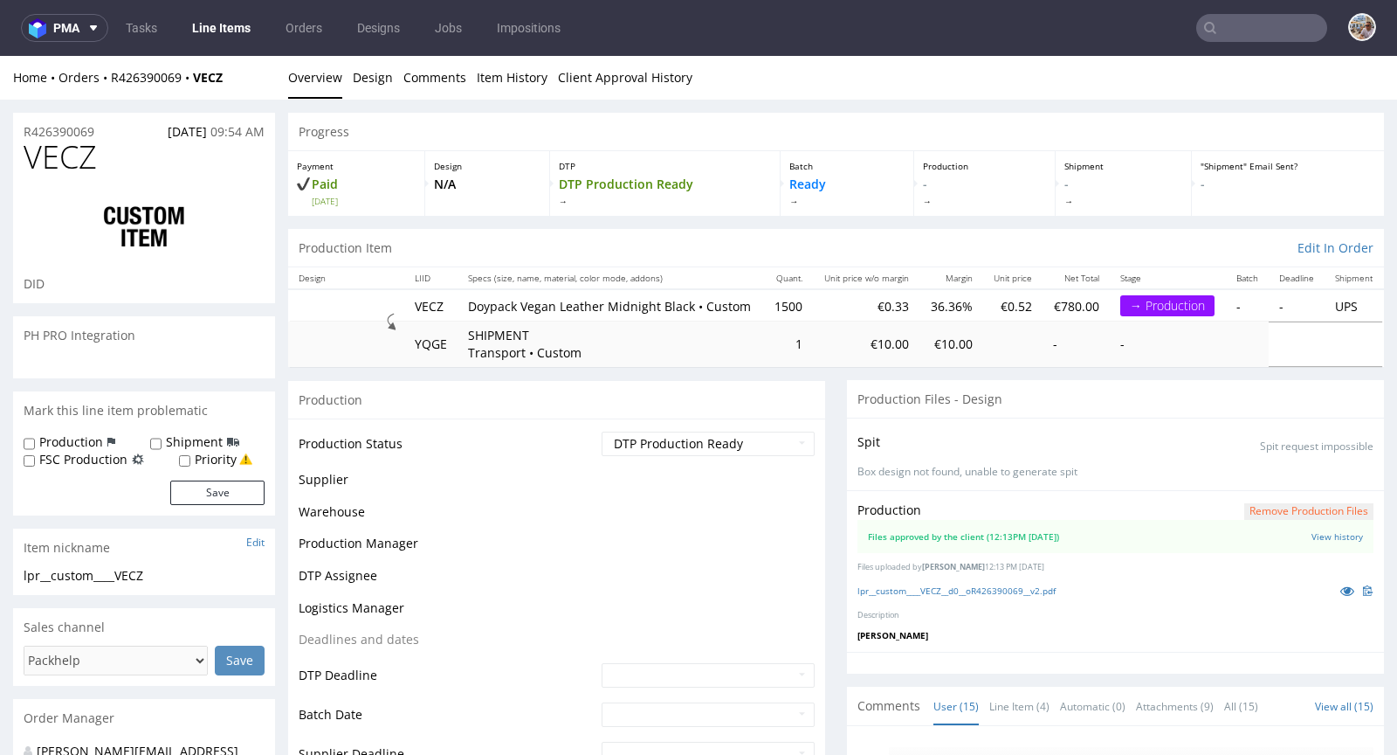
scroll to position [716, 0]
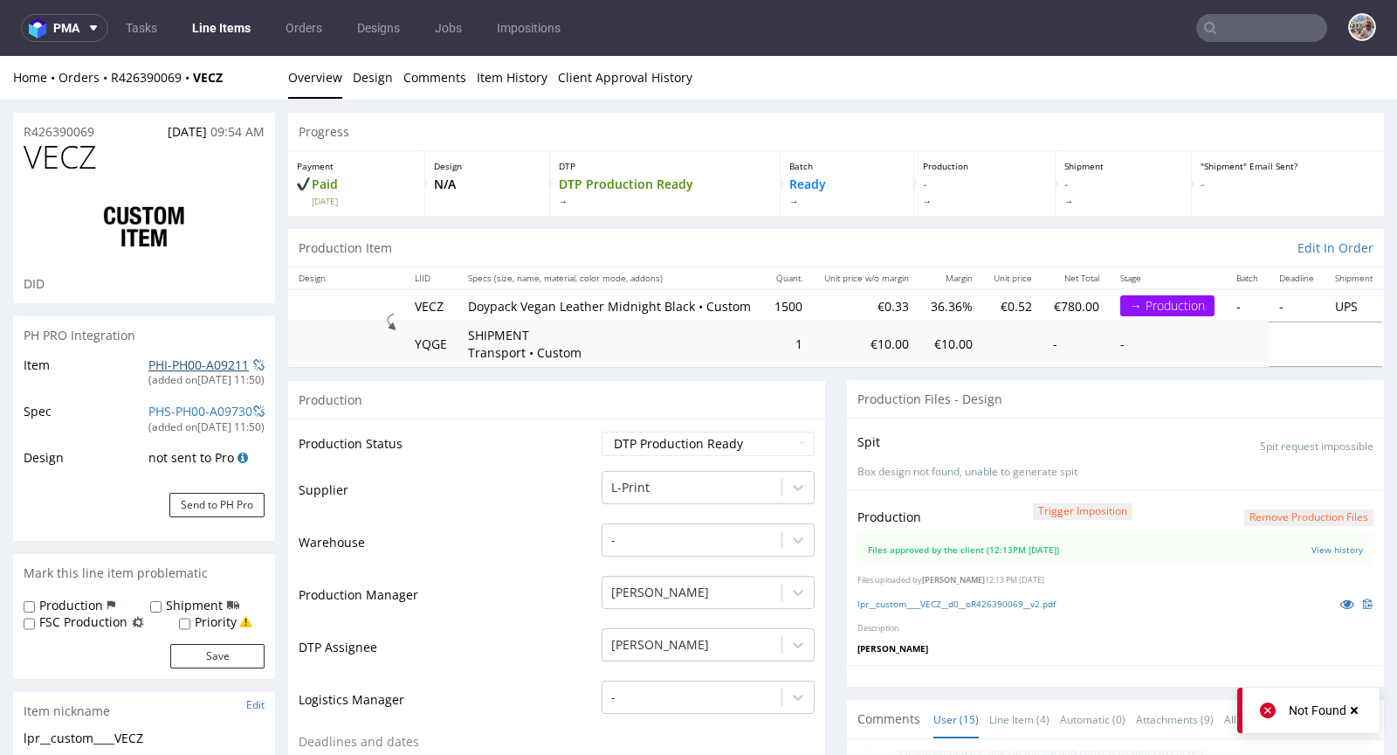
click at [187, 369] on link "PHI-PH00-A09211" at bounding box center [198, 364] width 100 height 17
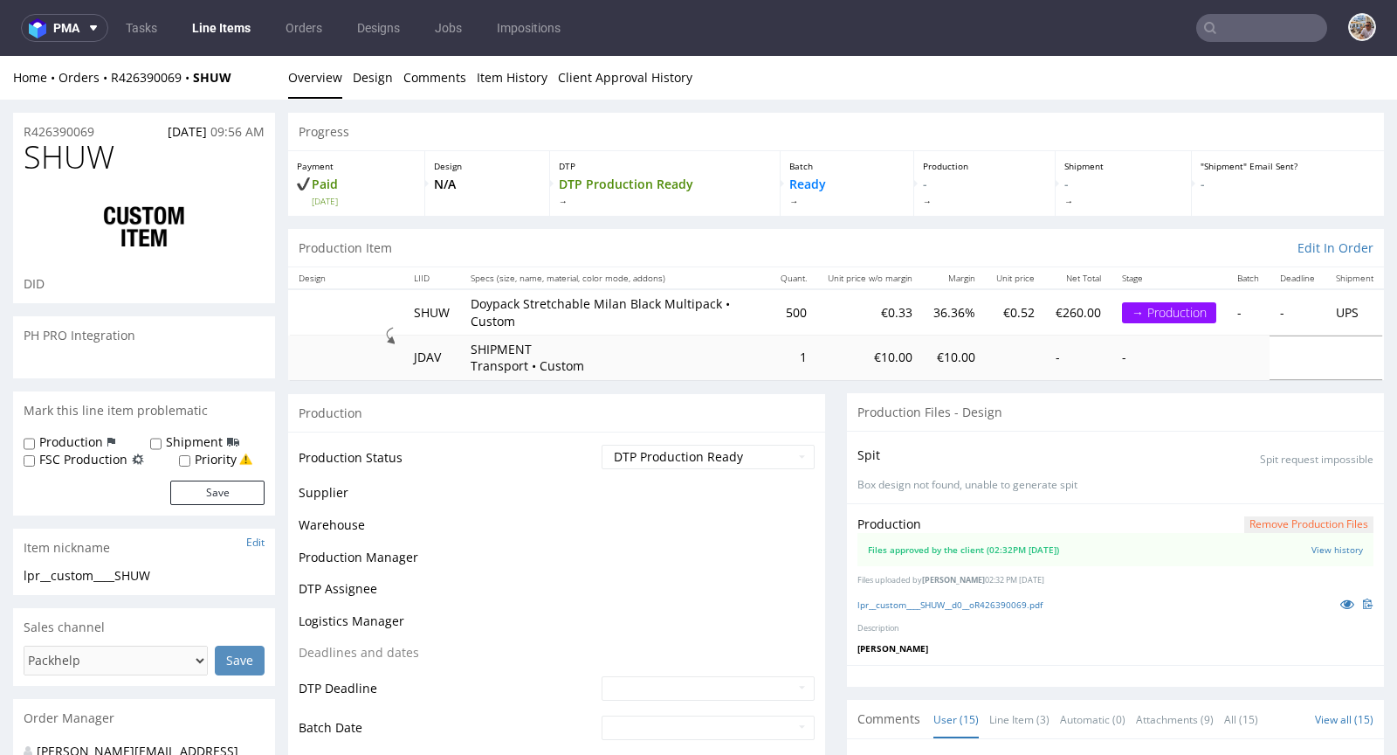
scroll to position [716, 0]
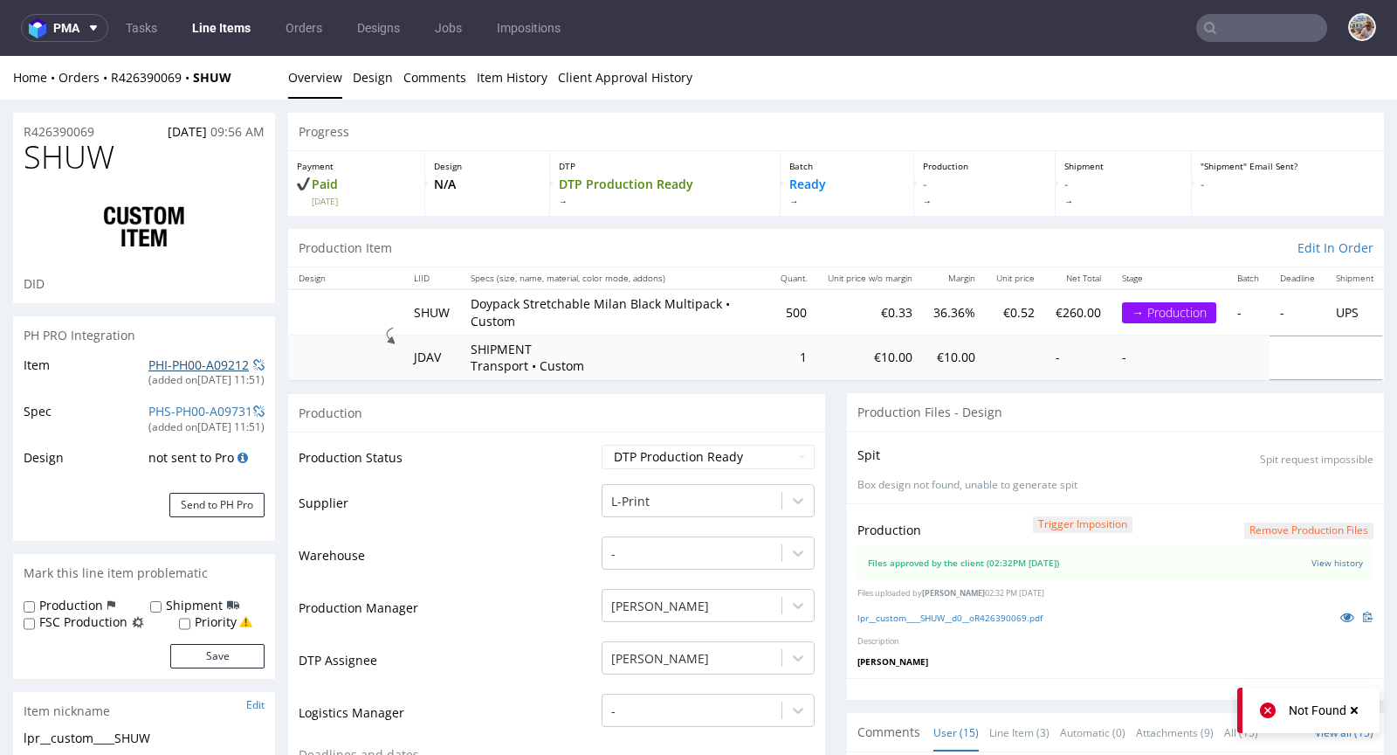
click at [215, 361] on link "PHI-PH00-A09212" at bounding box center [198, 364] width 100 height 17
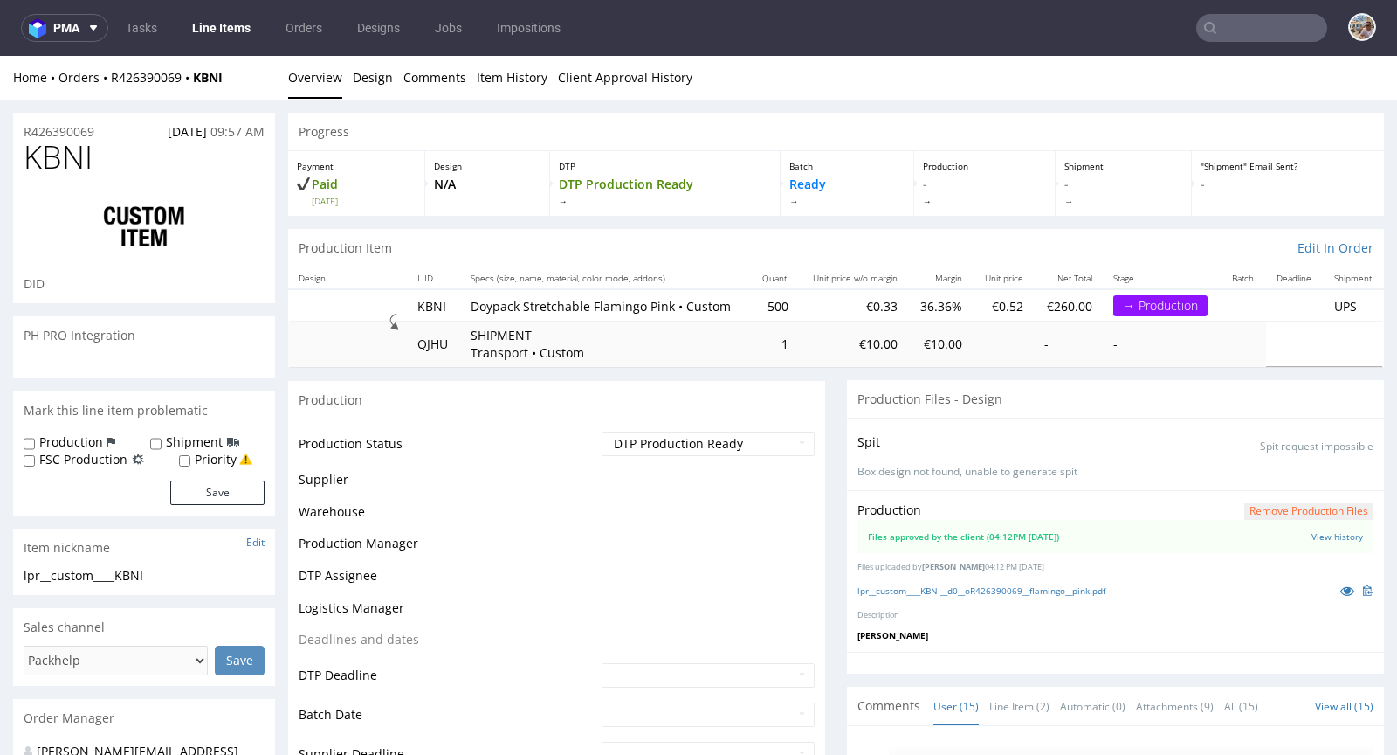
scroll to position [716, 0]
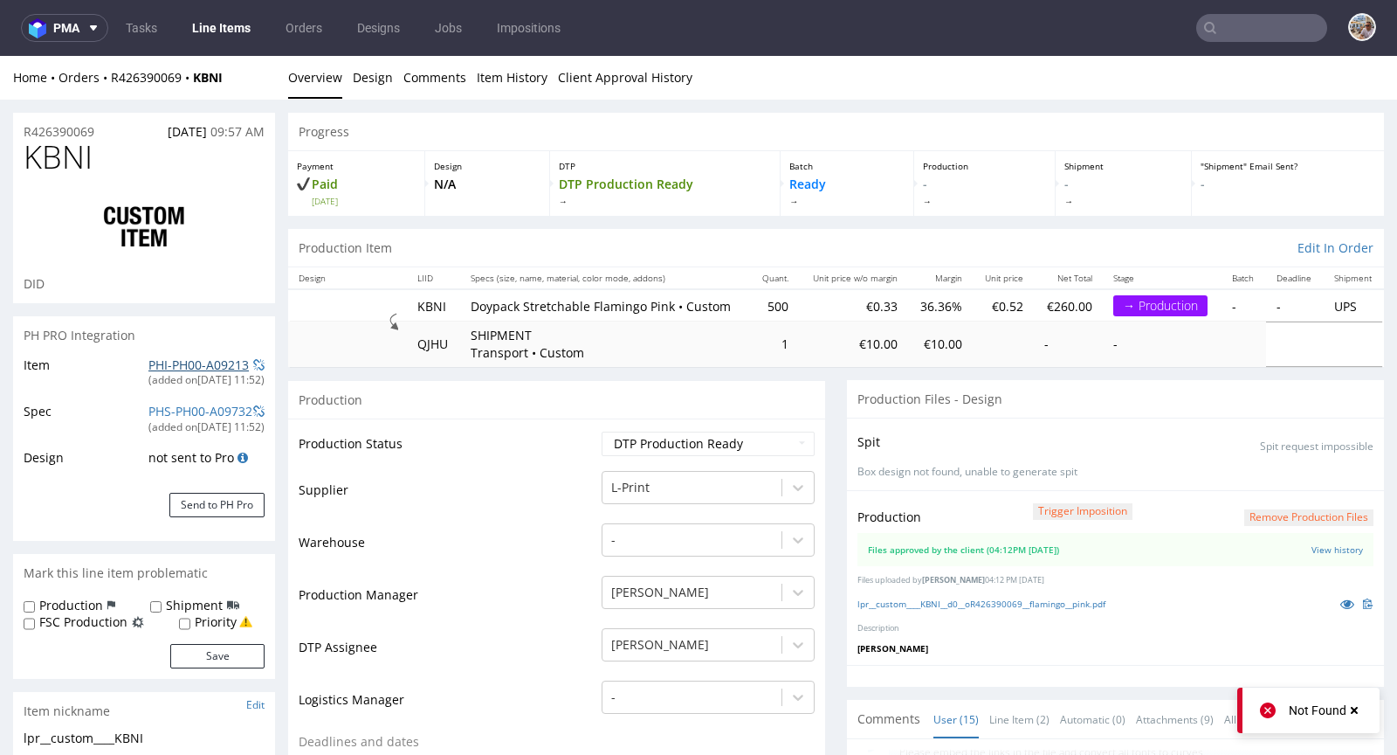
click at [198, 359] on link "PHI-PH00-A09213" at bounding box center [198, 364] width 100 height 17
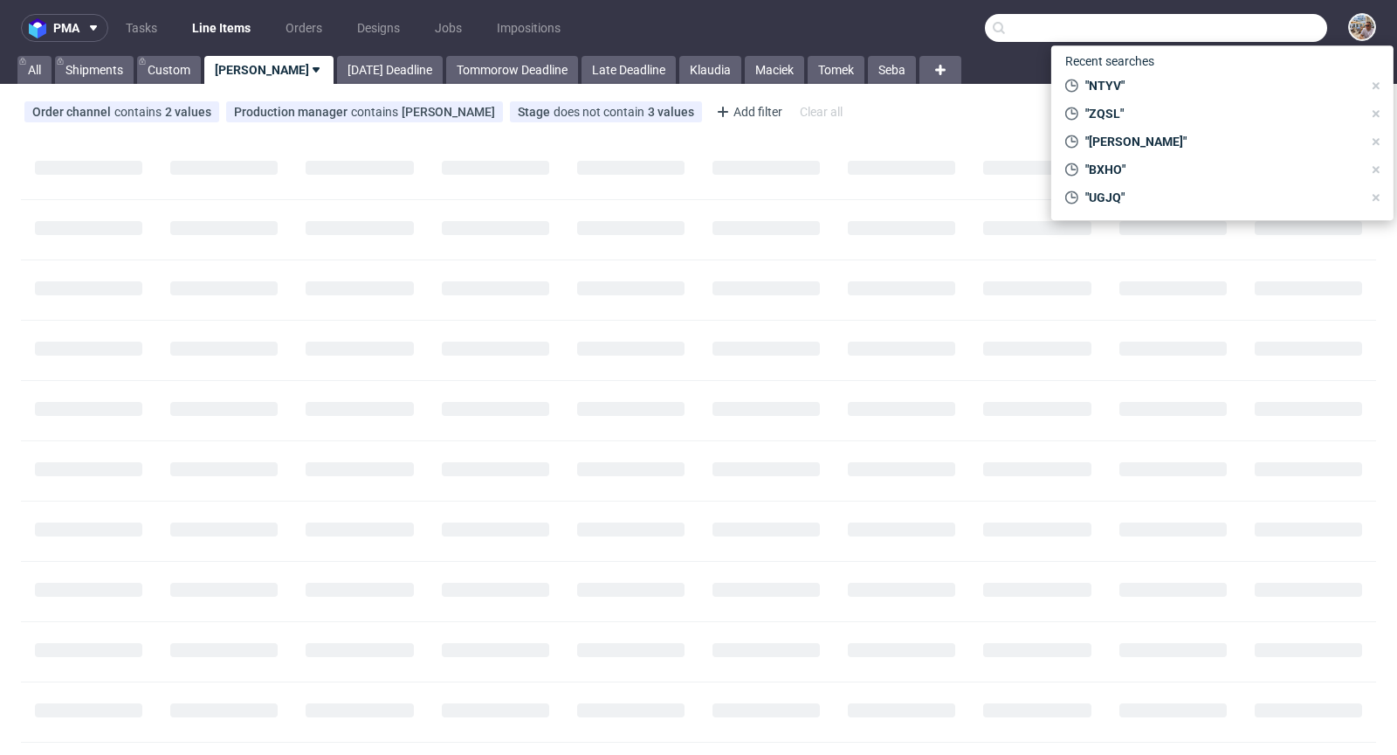
click at [1248, 29] on input "text" at bounding box center [1156, 28] width 342 height 28
paste input "HVHA"
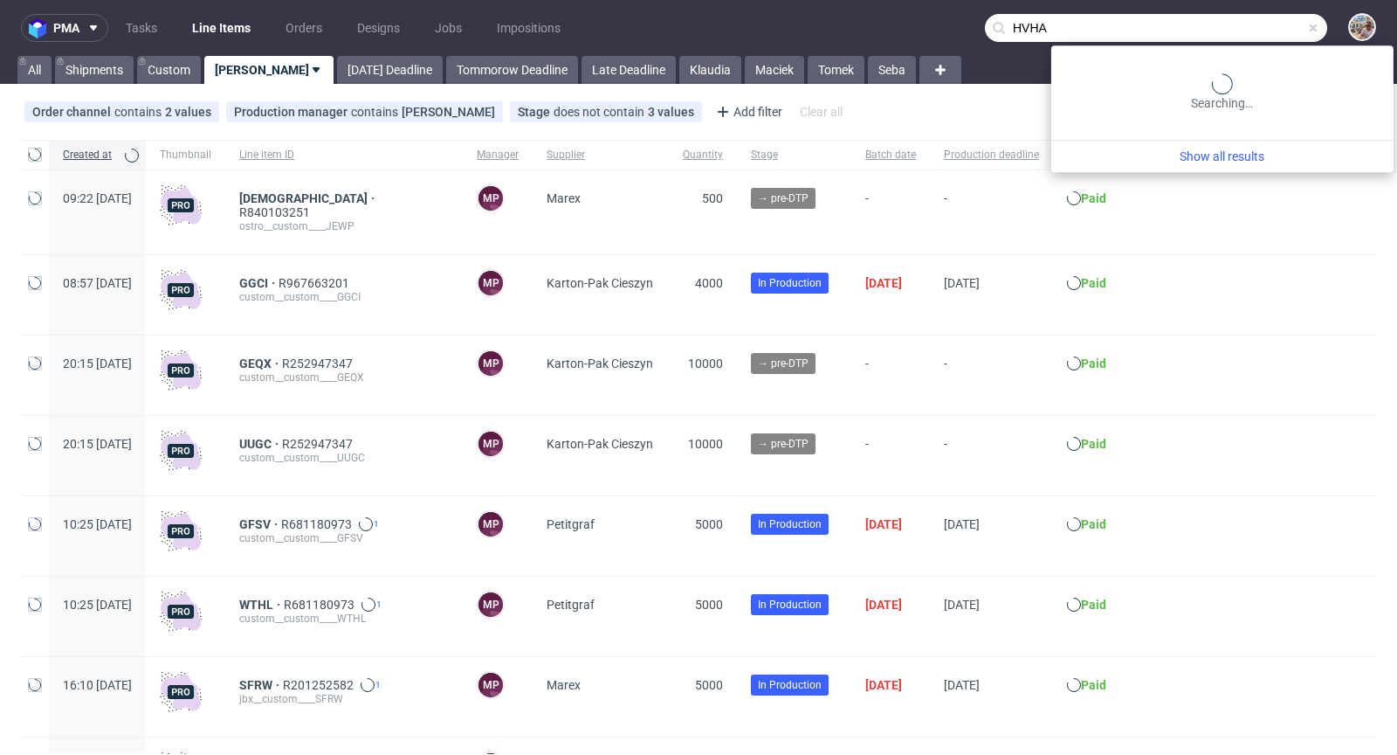
type input "HVHA"
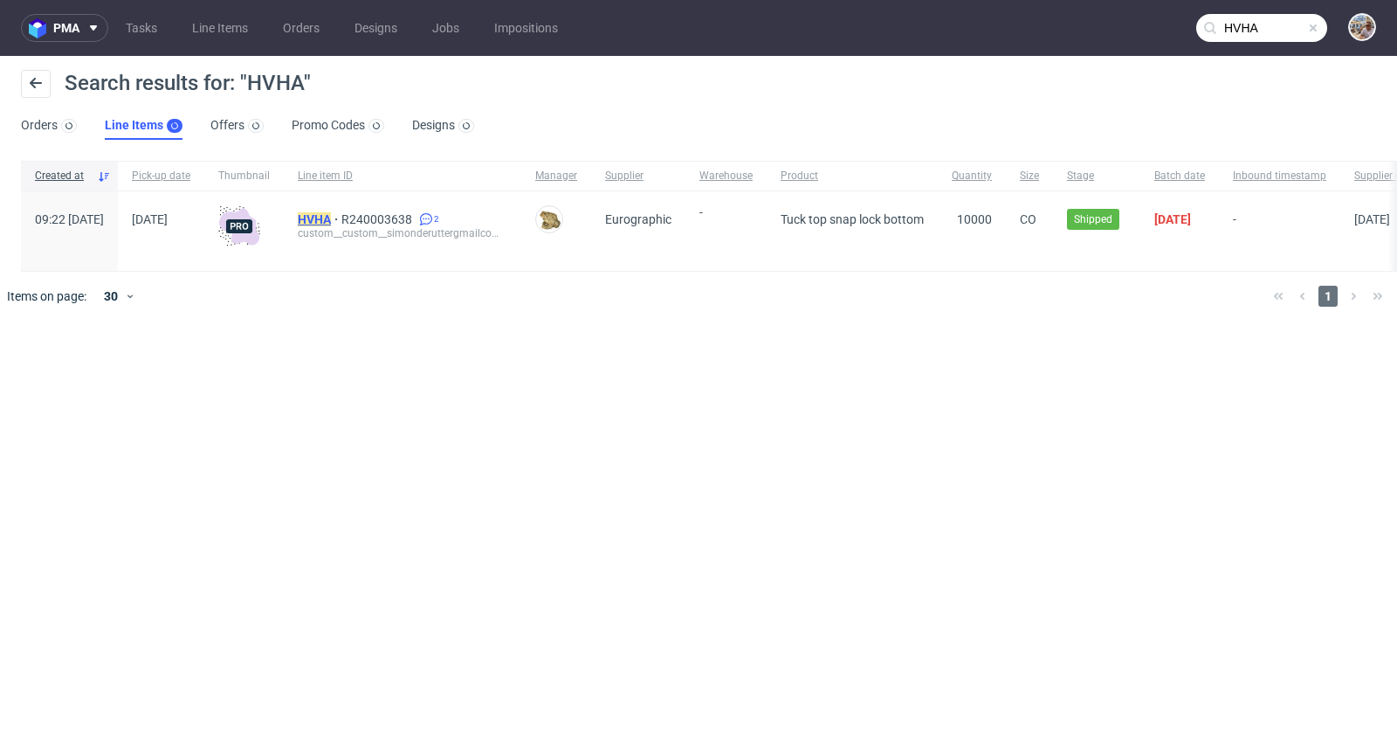
click at [331, 215] on mark "HVHA" at bounding box center [314, 219] width 33 height 14
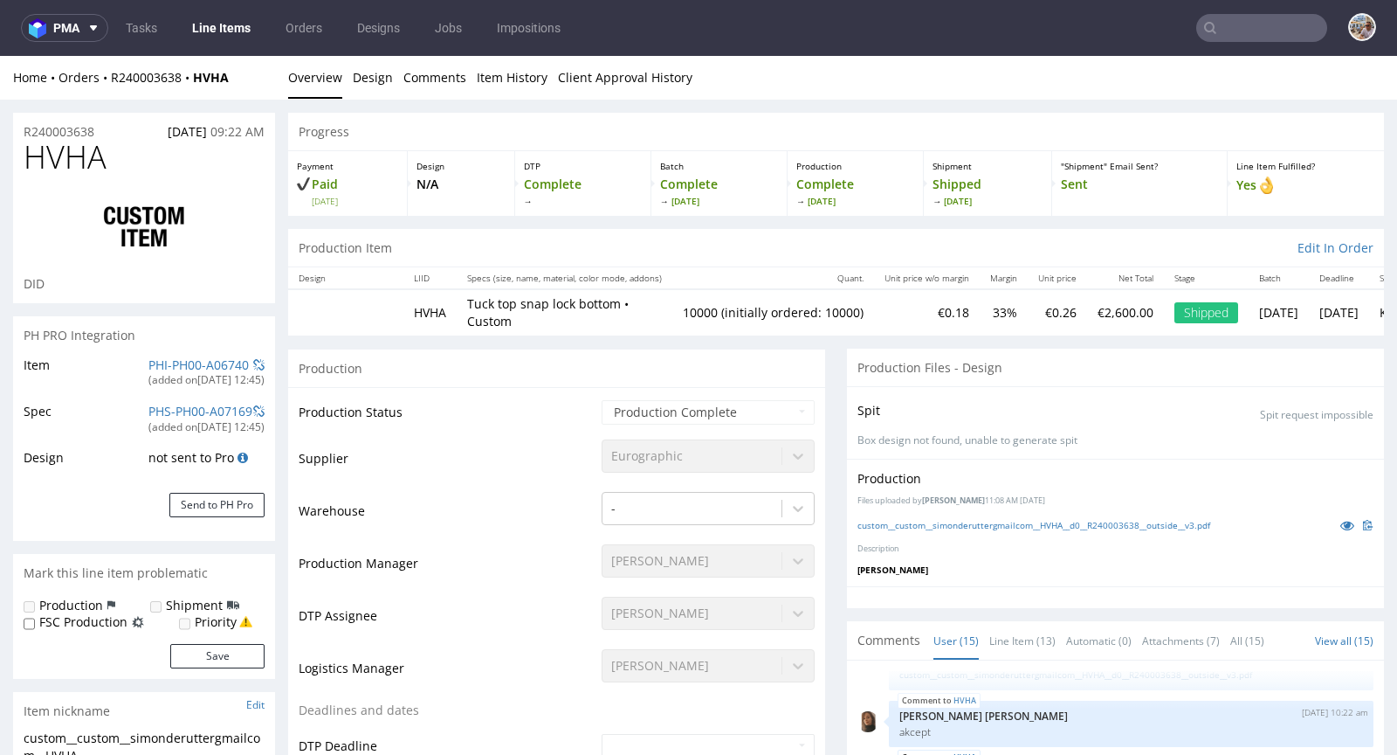
scroll to position [842, 0]
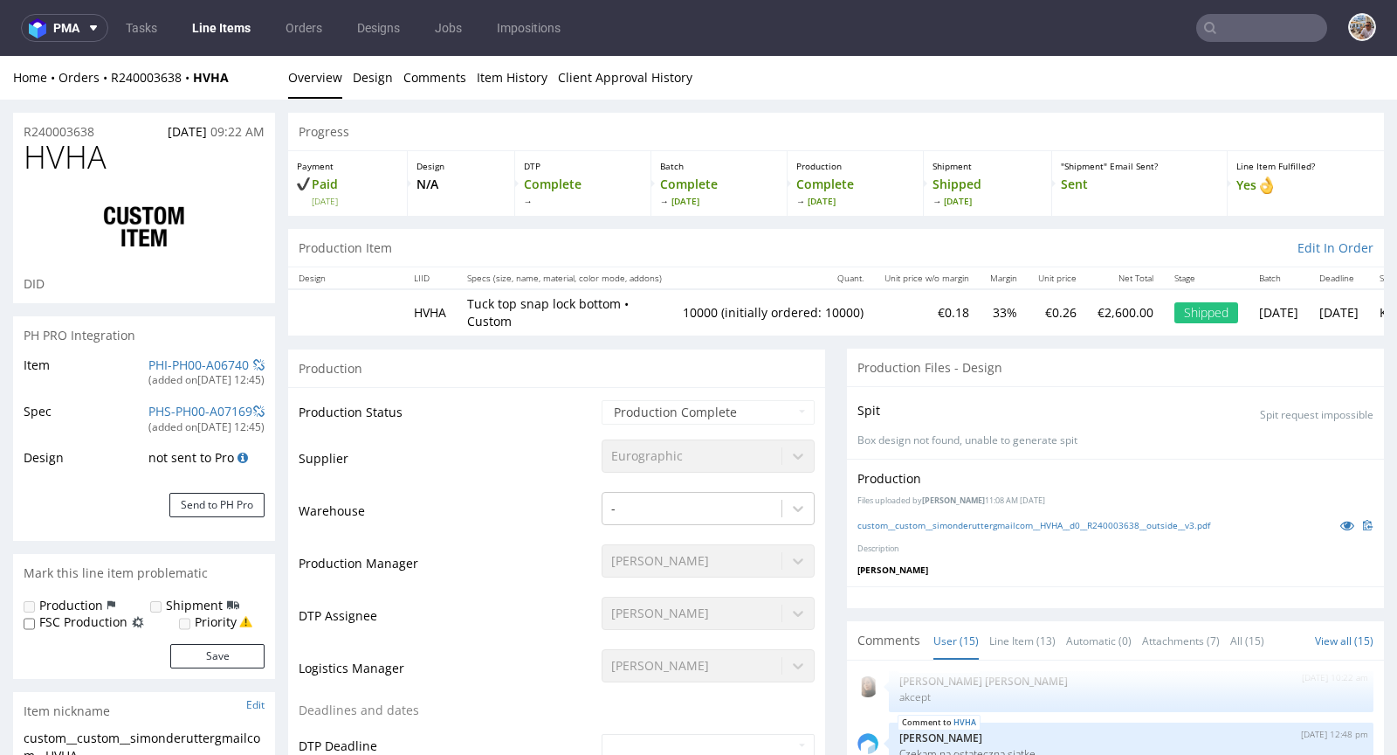
select select "in_progress"
click at [86, 140] on span "HVHA" at bounding box center [65, 157] width 83 height 35
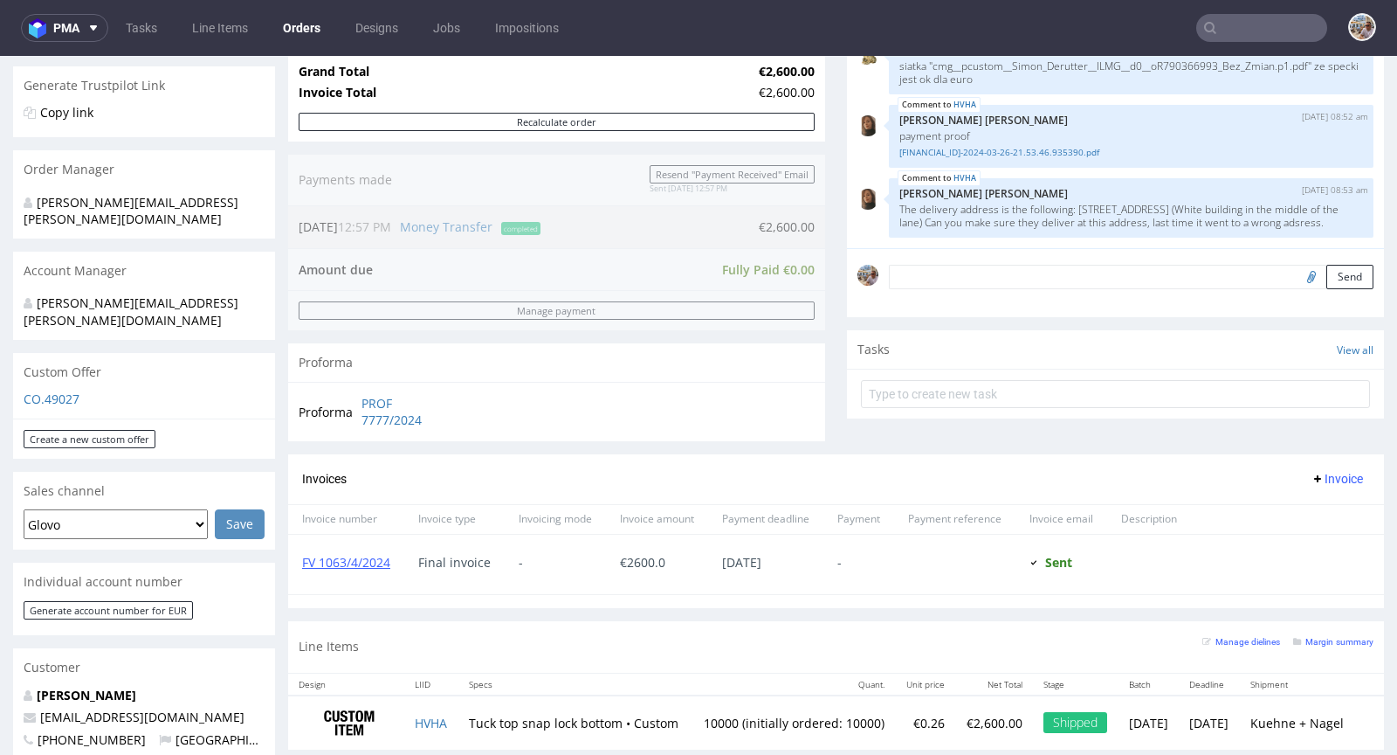
scroll to position [374, 0]
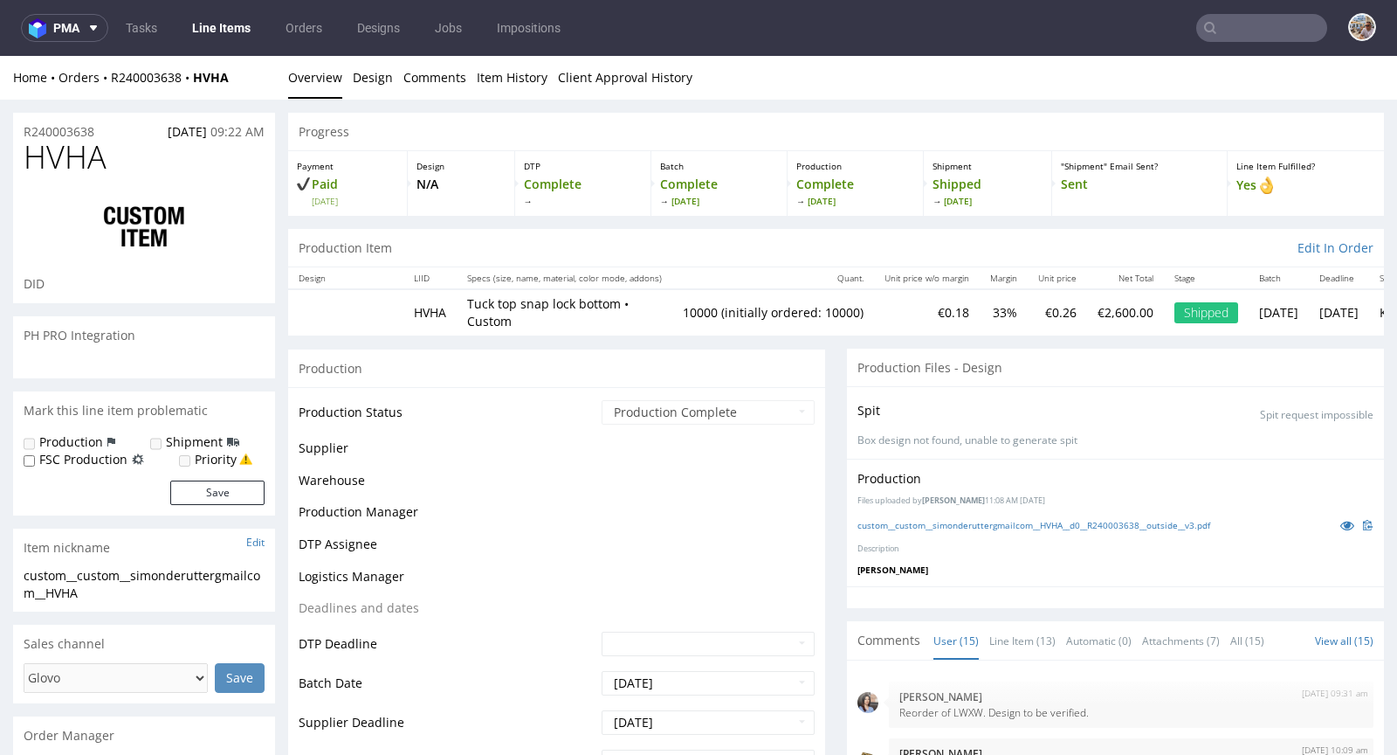
scroll to position [842, 0]
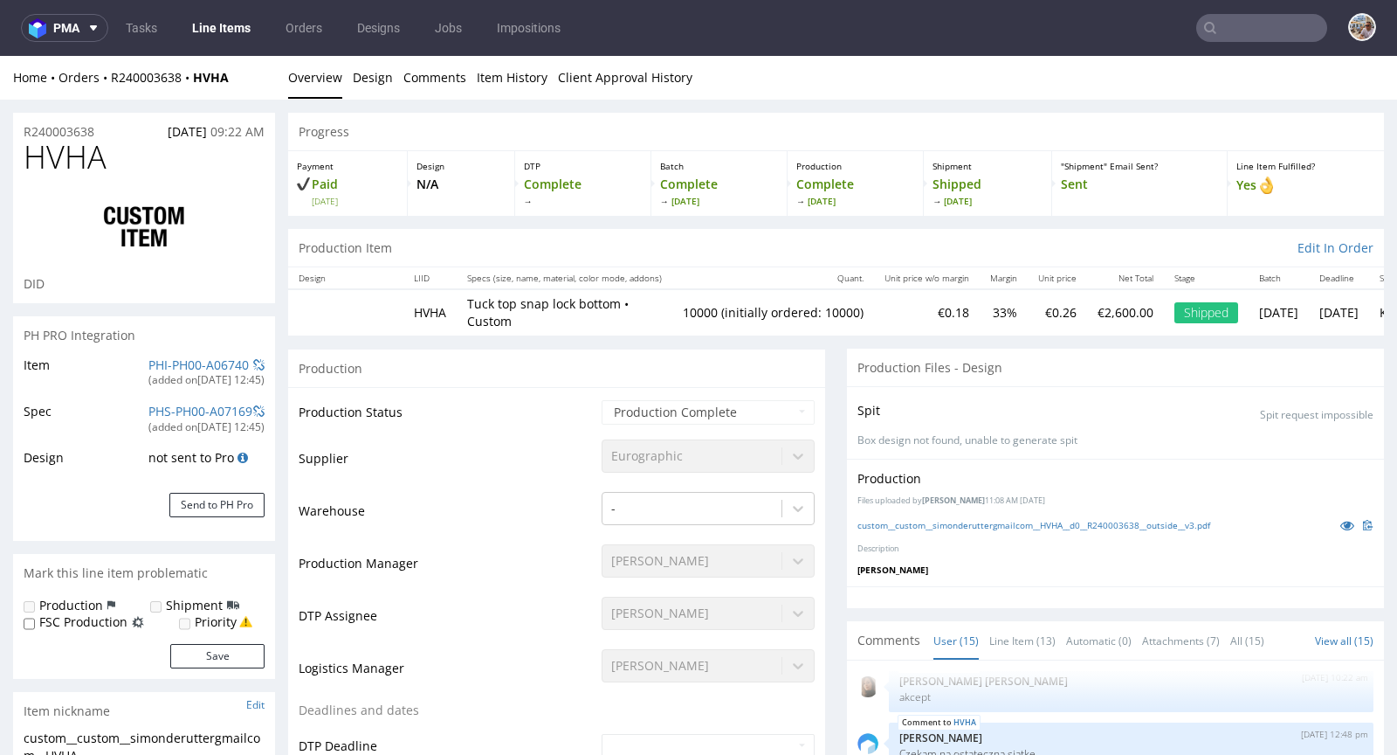
select select "in_progress"
drag, startPoint x: 242, startPoint y: 80, endPoint x: 108, endPoint y: 81, distance: 133.6
click at [108, 81] on div "Home Orders R240003638 HVHA" at bounding box center [144, 77] width 262 height 17
copy div "R240003638 HVHA"
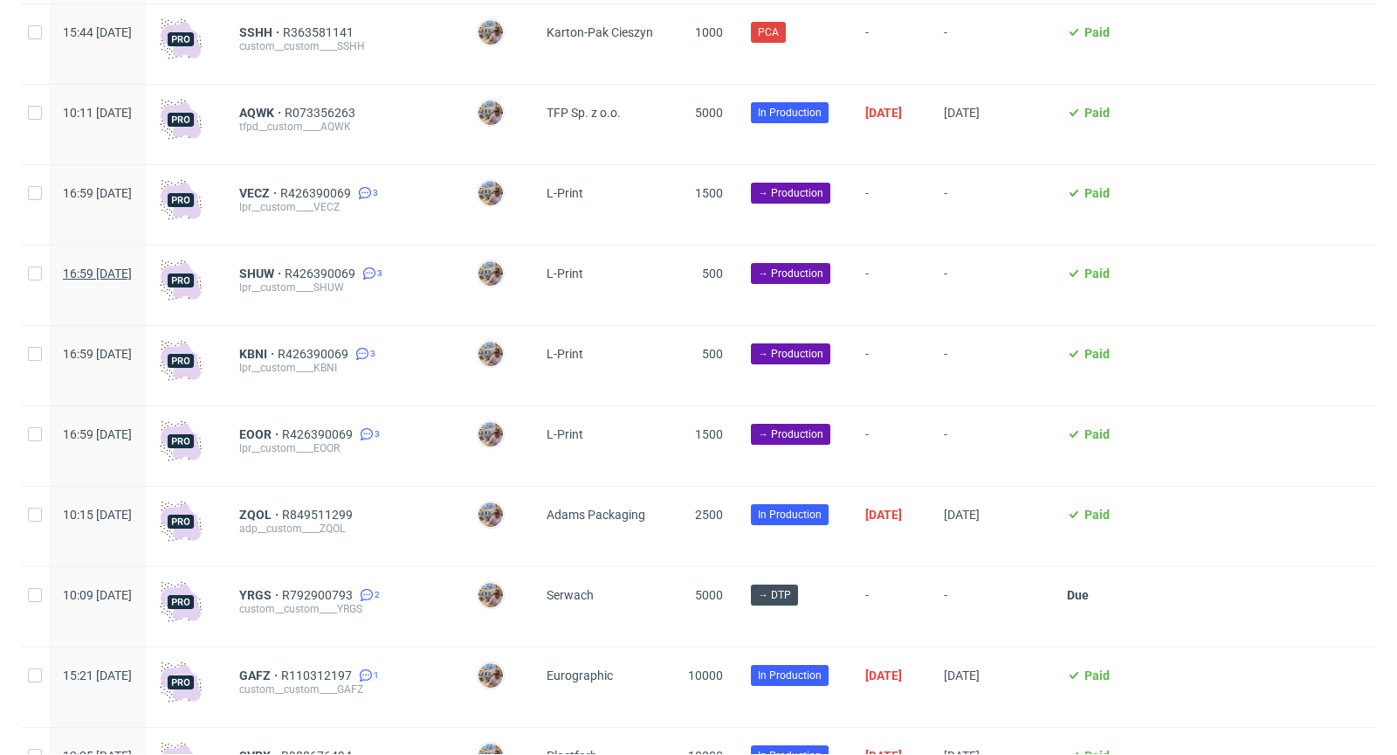
scroll to position [812, 0]
click at [40, 190] on input "checkbox" at bounding box center [35, 194] width 14 height 14
checkbox input "true"
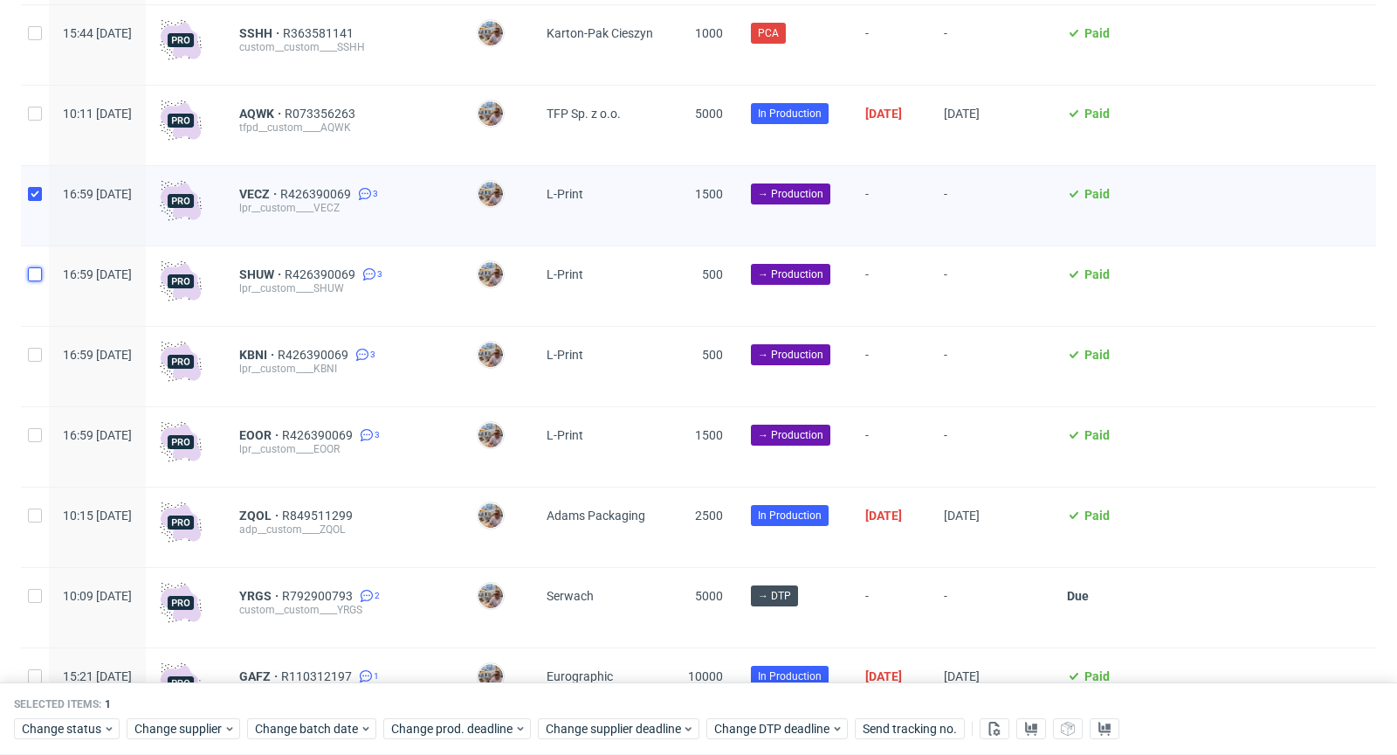
click at [38, 275] on input "checkbox" at bounding box center [35, 274] width 14 height 14
checkbox input "true"
click at [26, 358] on div at bounding box center [35, 366] width 28 height 79
checkbox input "true"
click at [28, 431] on input "checkbox" at bounding box center [35, 435] width 14 height 14
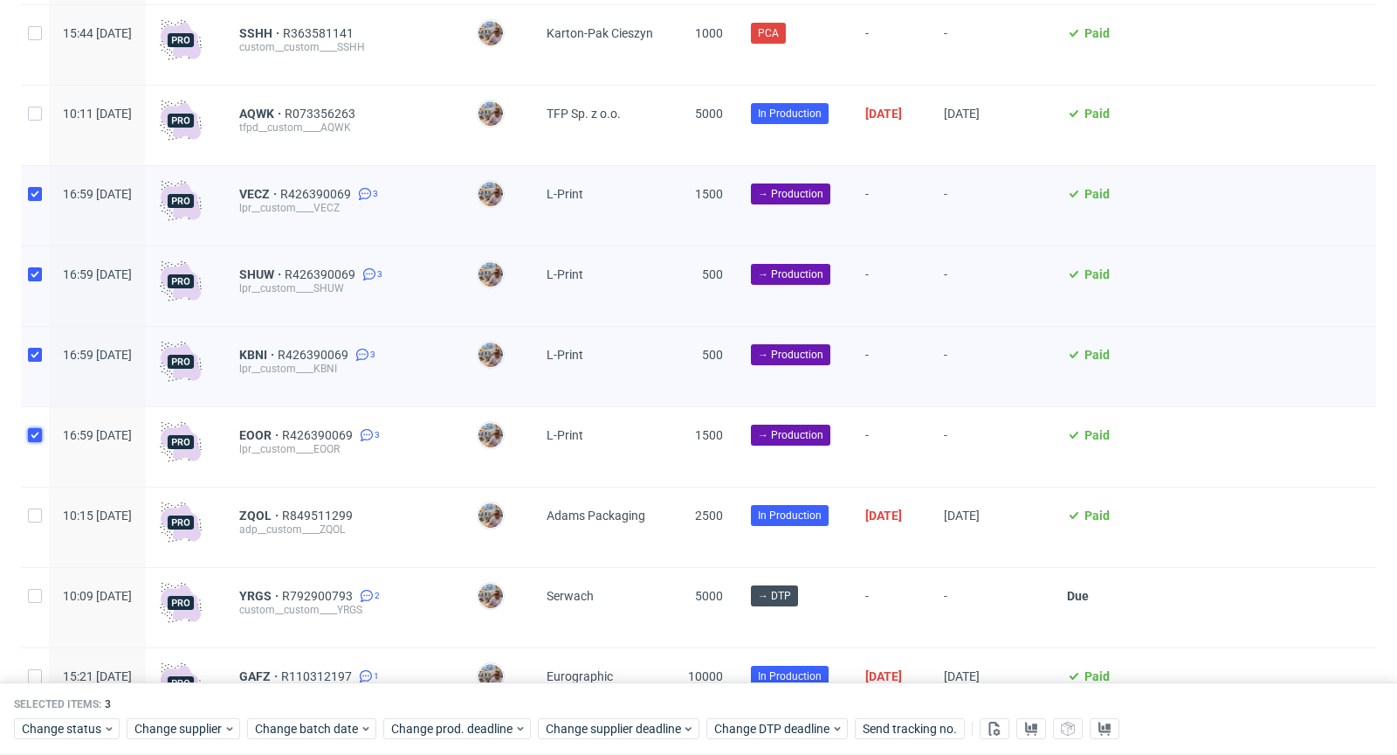
checkbox input "true"
click at [66, 732] on span "Change status" at bounding box center [62, 728] width 81 height 17
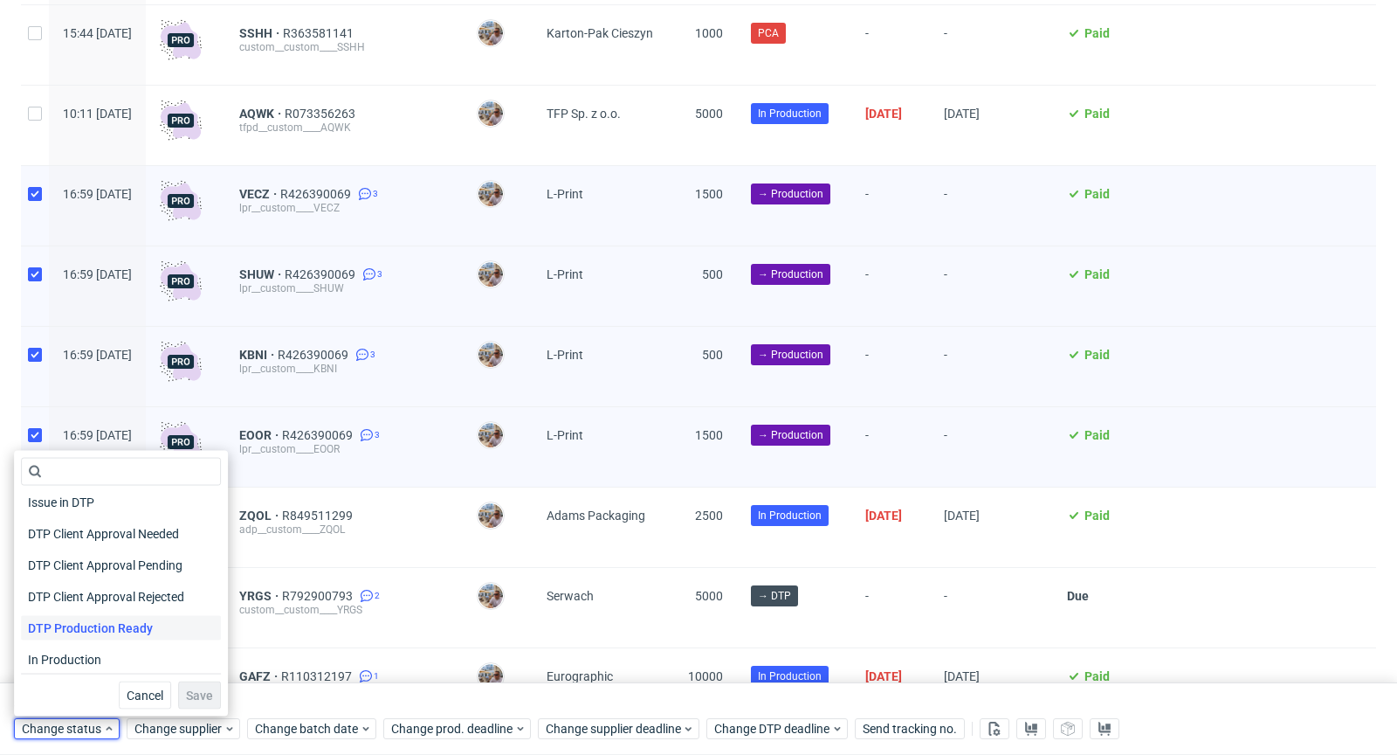
scroll to position [114, 0]
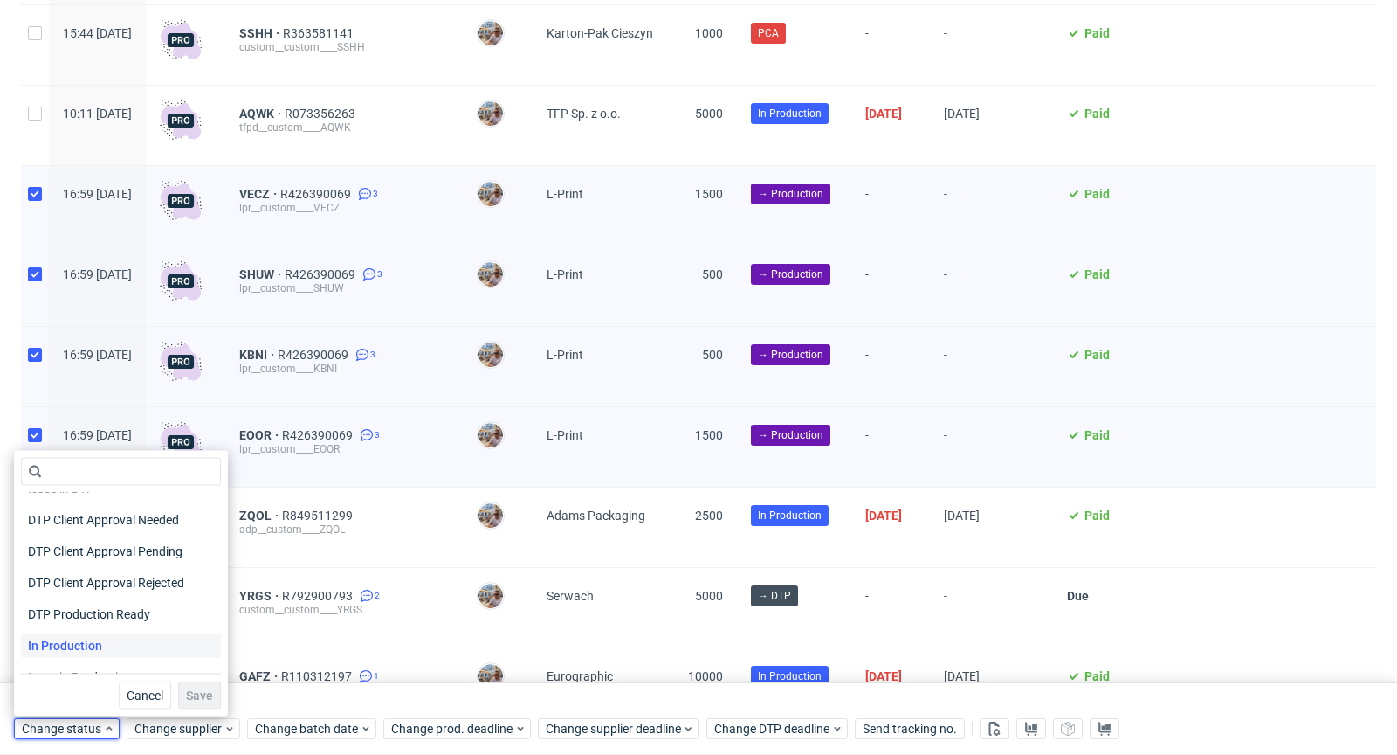
click at [66, 636] on span "In Production" at bounding box center [65, 645] width 88 height 24
click at [206, 694] on button "Save" at bounding box center [199, 695] width 43 height 28
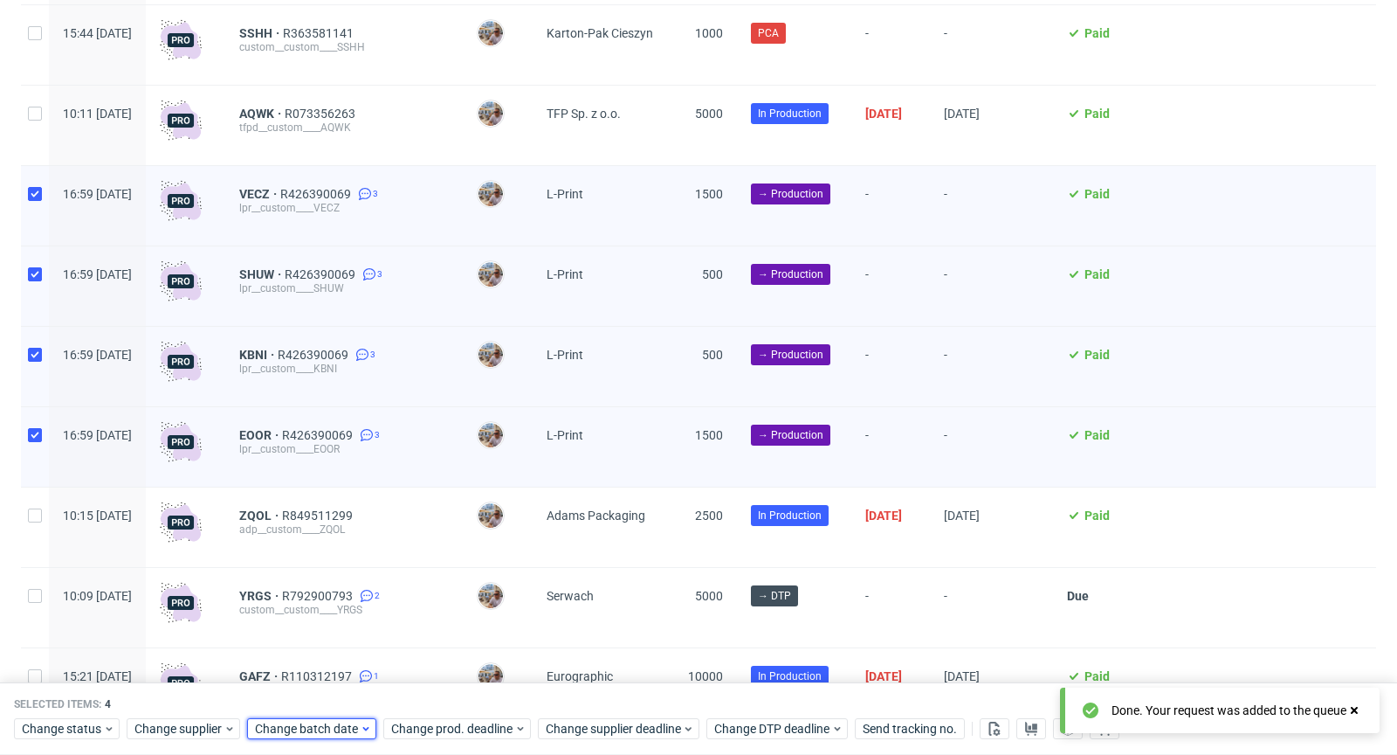
click at [322, 728] on span "Change batch date" at bounding box center [307, 728] width 105 height 17
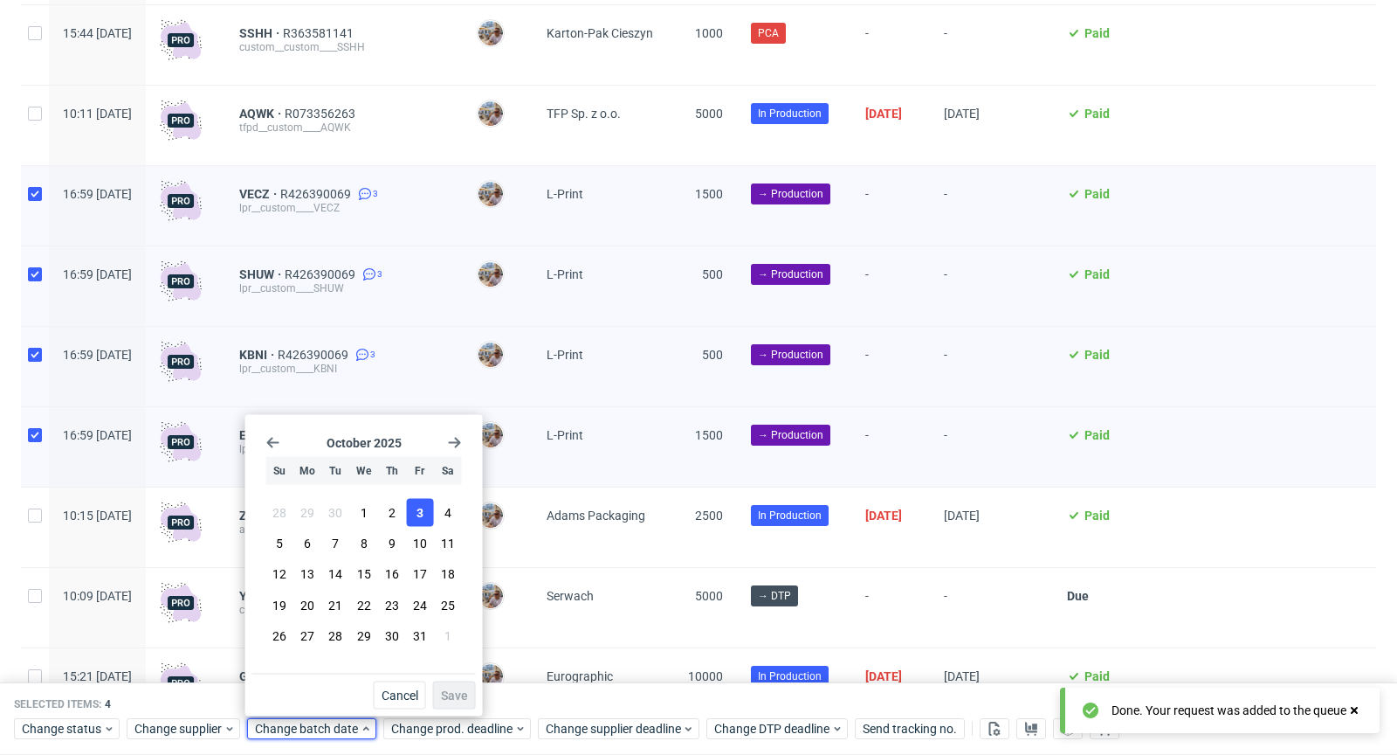
click at [422, 522] on button "3" at bounding box center [419, 513] width 27 height 28
click at [458, 695] on span "Save" at bounding box center [454, 695] width 27 height 12
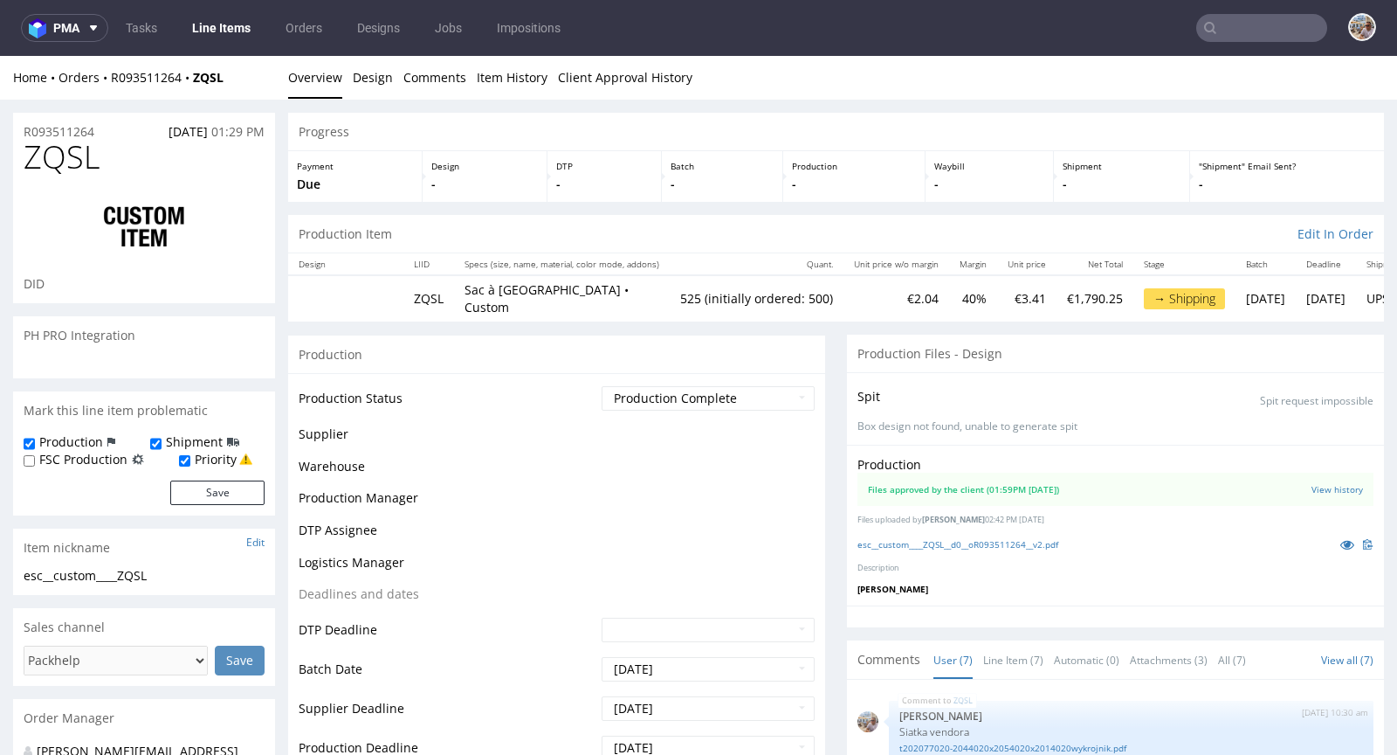
scroll to position [149, 0]
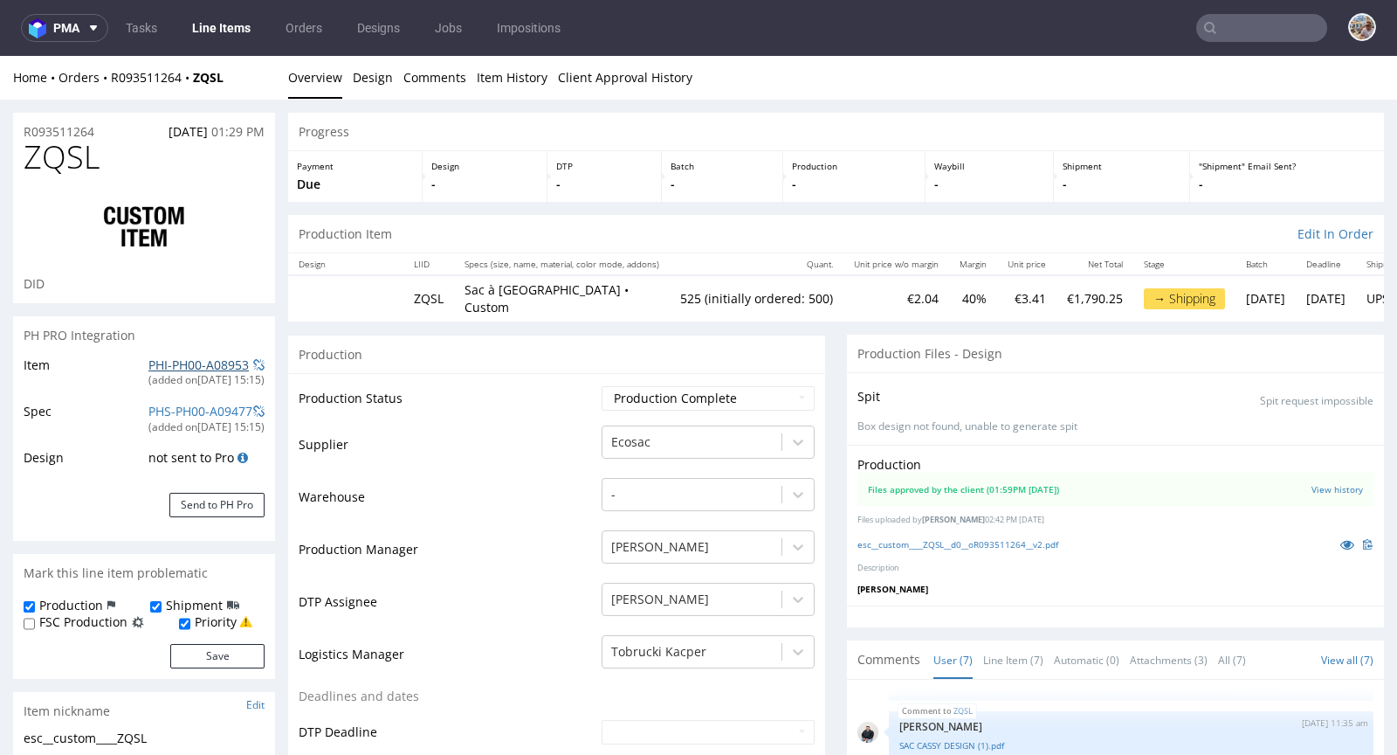
click at [189, 364] on link "PHI-PH00-A08953" at bounding box center [198, 364] width 100 height 17
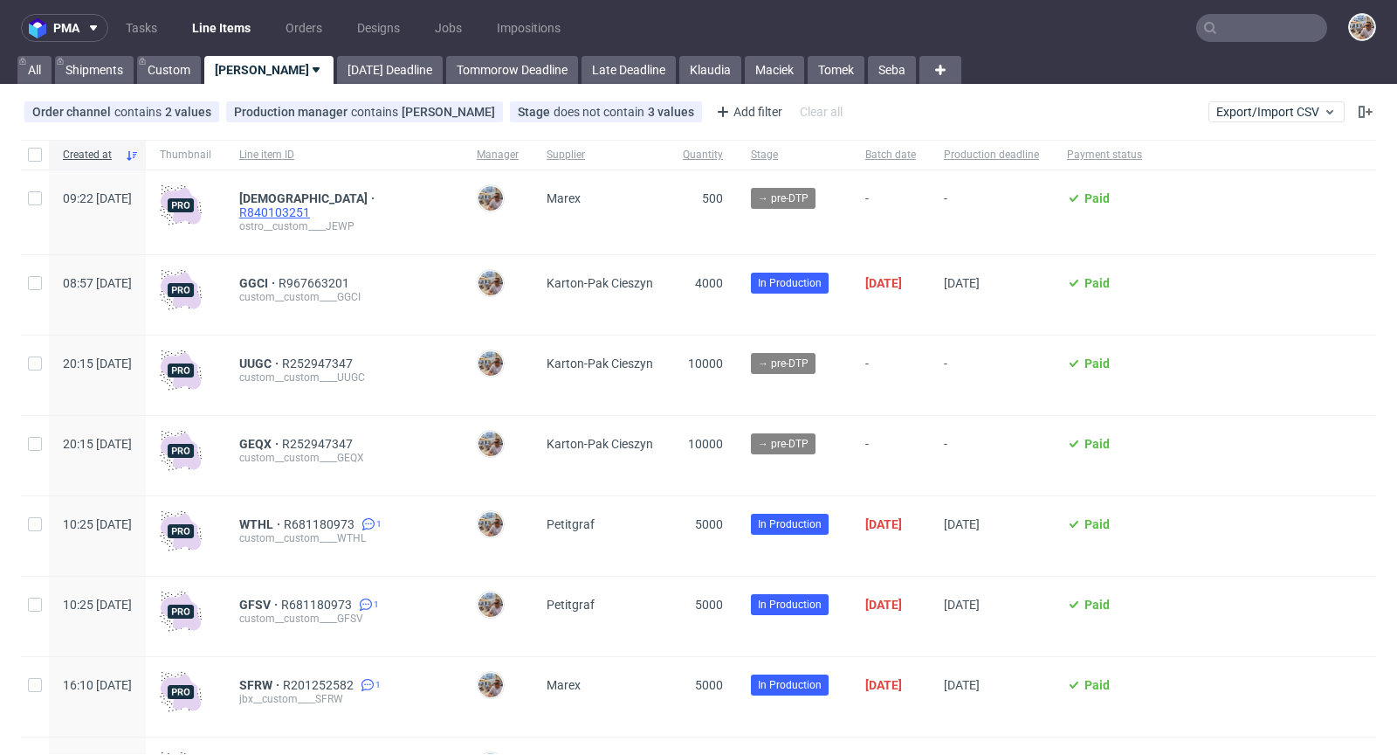
click at [314, 205] on span "R840103251" at bounding box center [276, 212] width 74 height 14
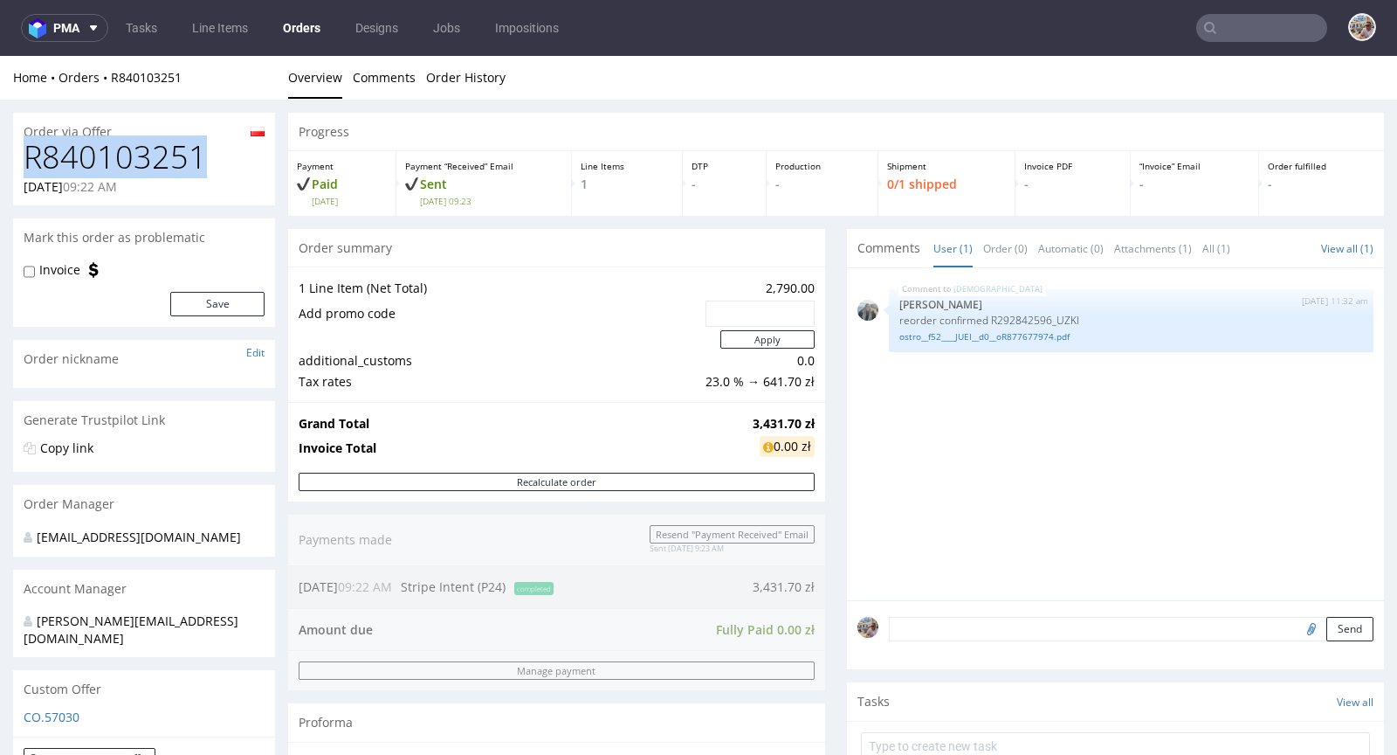
drag, startPoint x: 204, startPoint y: 156, endPoint x: 29, endPoint y: 148, distance: 175.8
click at [29, 148] on h1 "R840103251" at bounding box center [144, 157] width 241 height 35
copy h1 "R840103251"
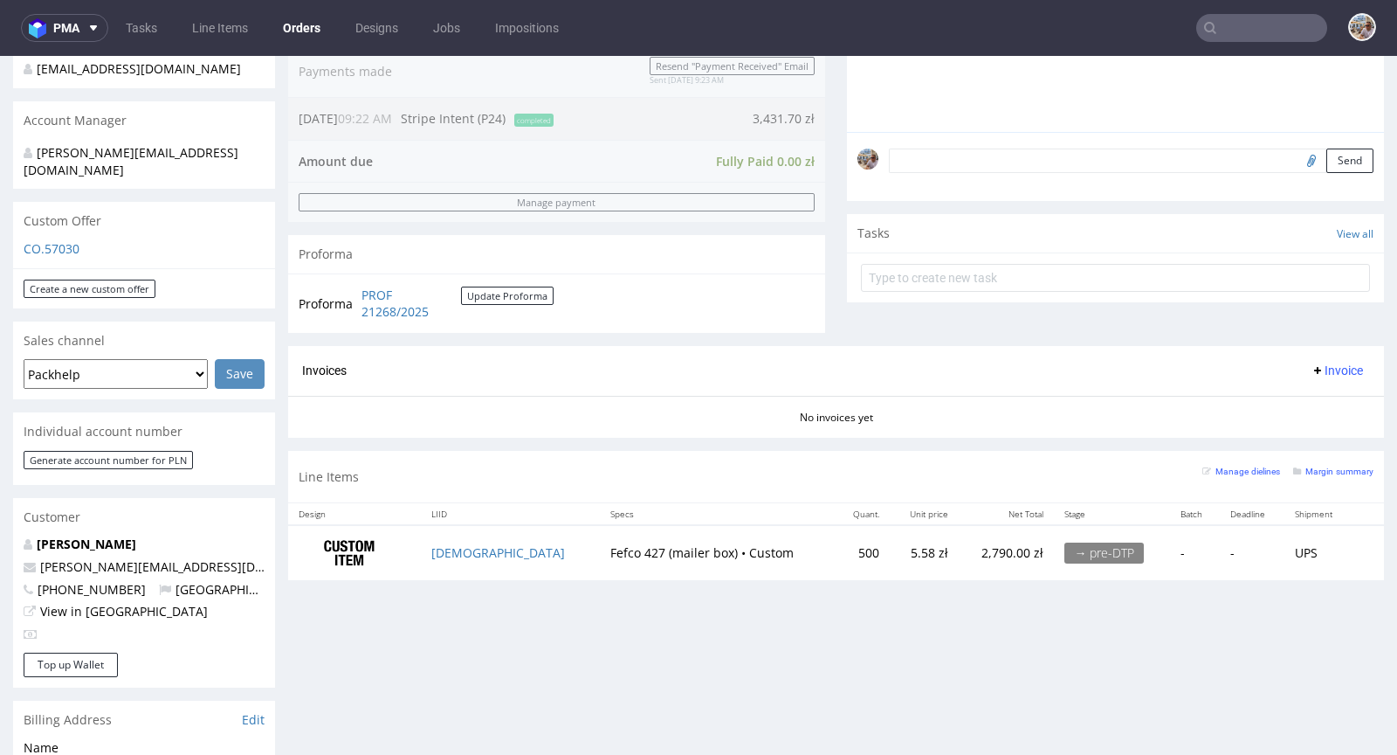
scroll to position [658, 0]
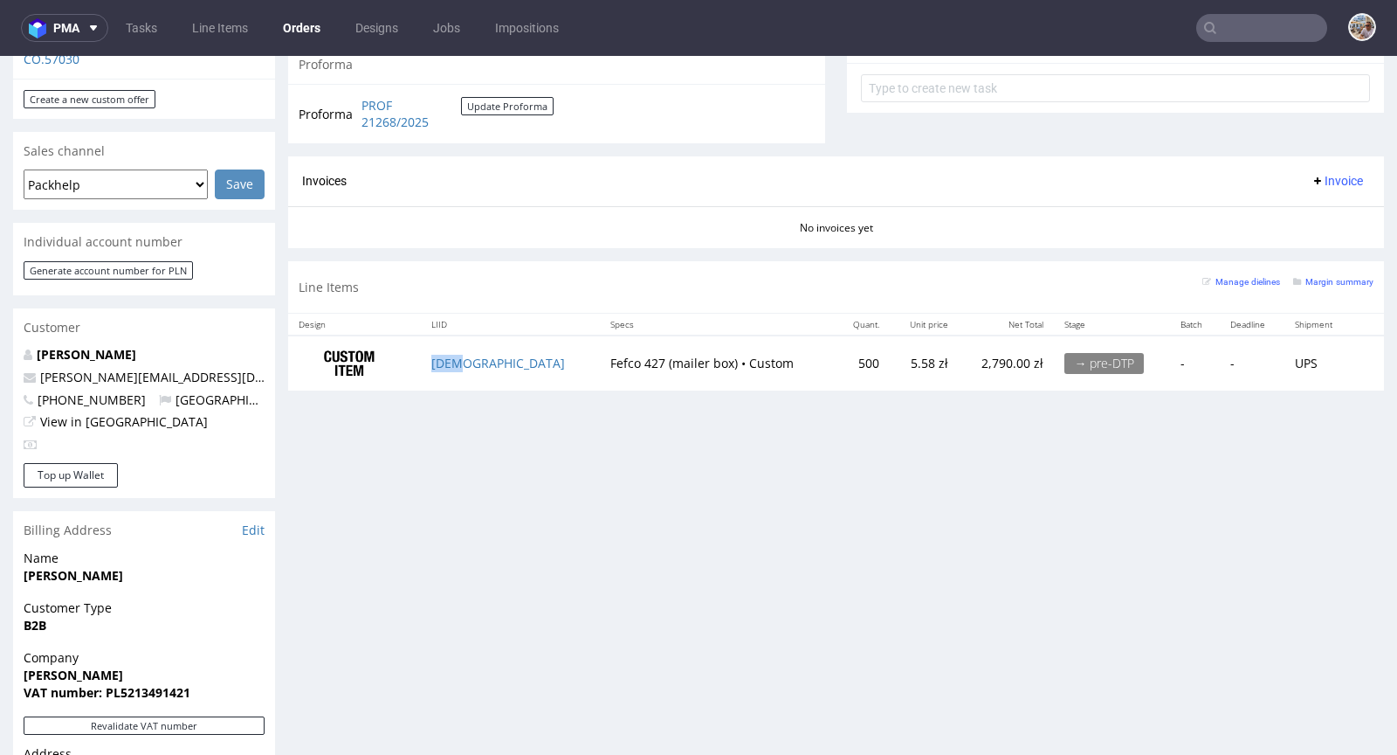
click at [485, 355] on td "[DEMOGRAPHIC_DATA]" at bounding box center [510, 362] width 178 height 55
copy link "[DEMOGRAPHIC_DATA]"
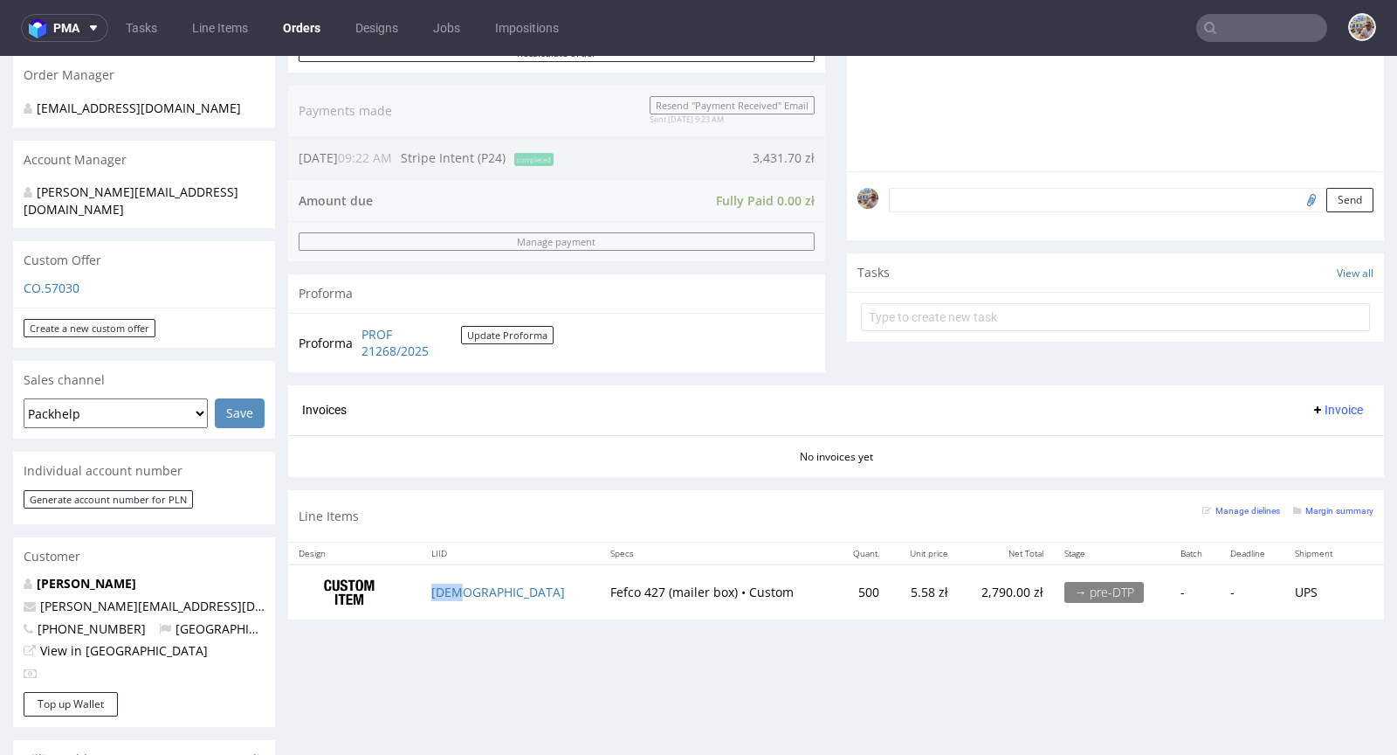
scroll to position [669, 0]
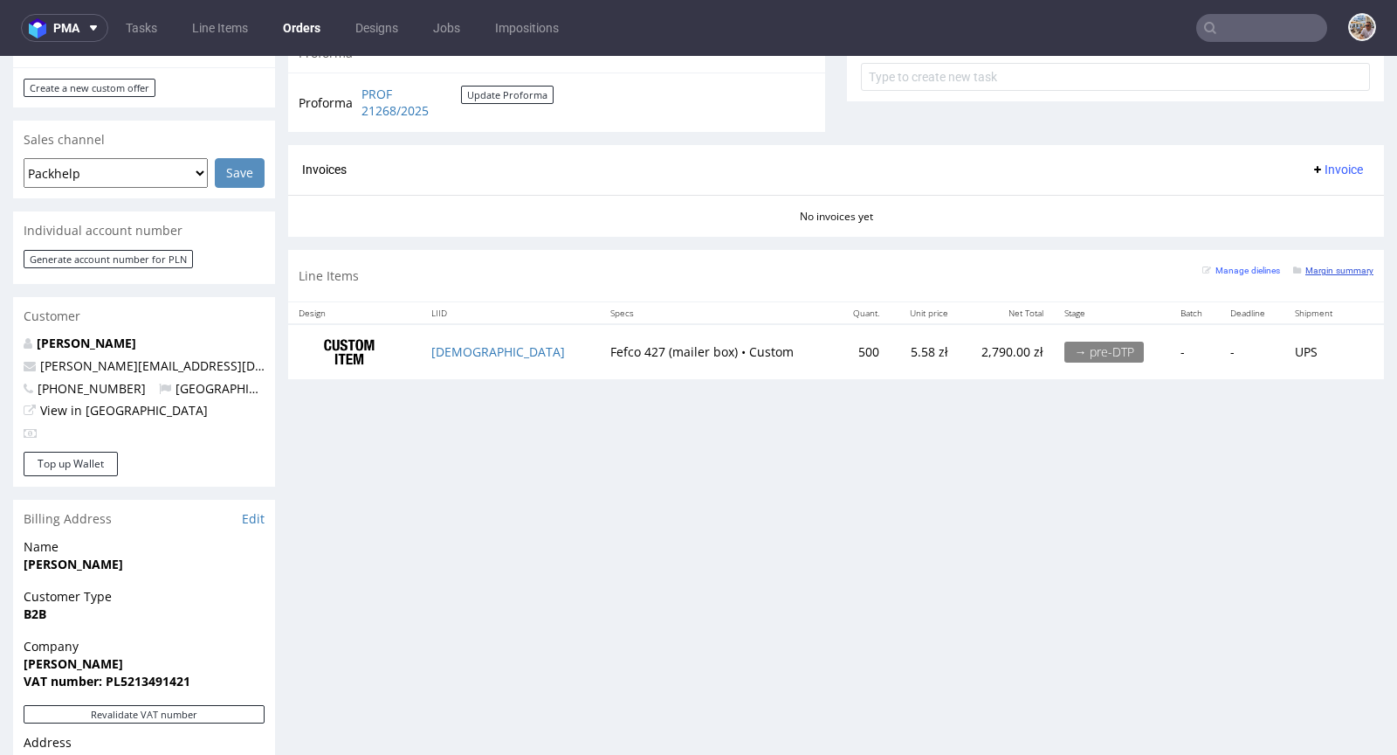
click at [1299, 269] on small "Margin summary" at bounding box center [1333, 270] width 80 height 10
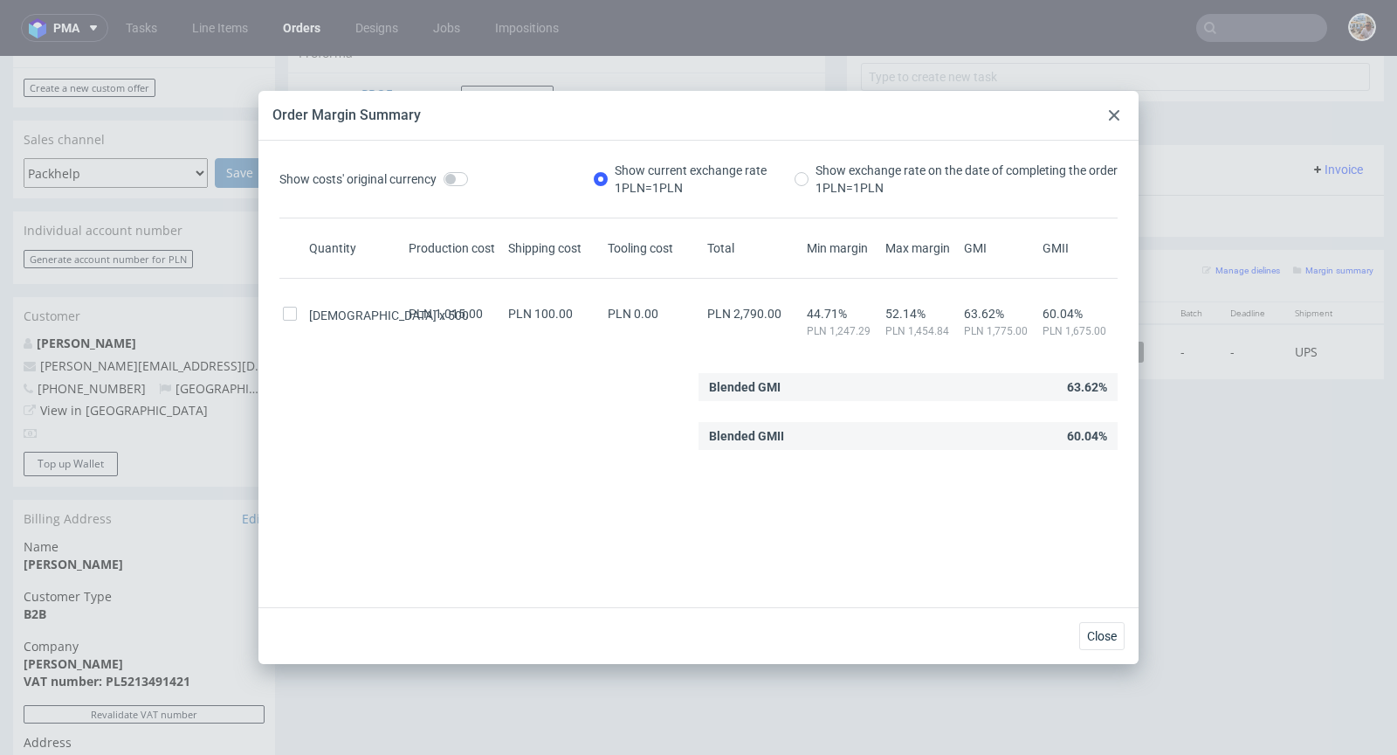
click at [1107, 119] on div at bounding box center [1114, 115] width 21 height 21
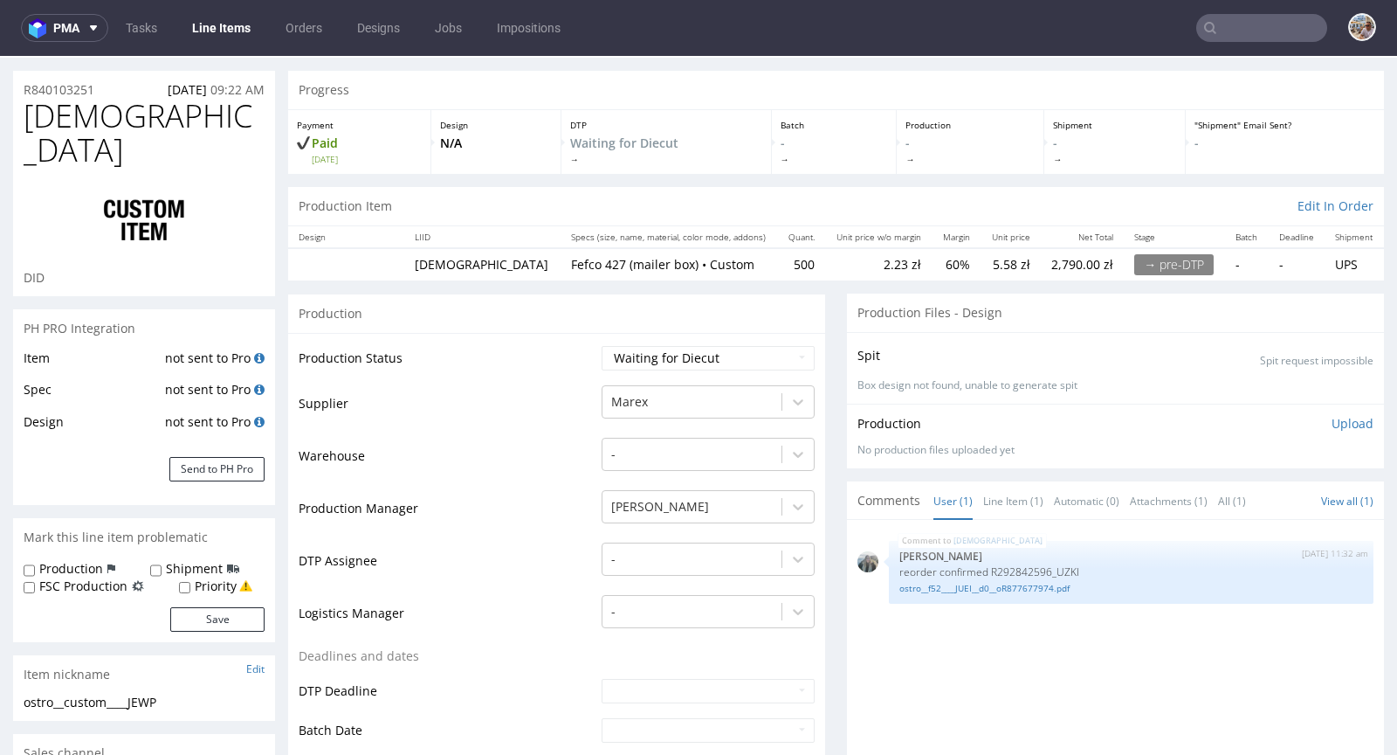
scroll to position [520, 0]
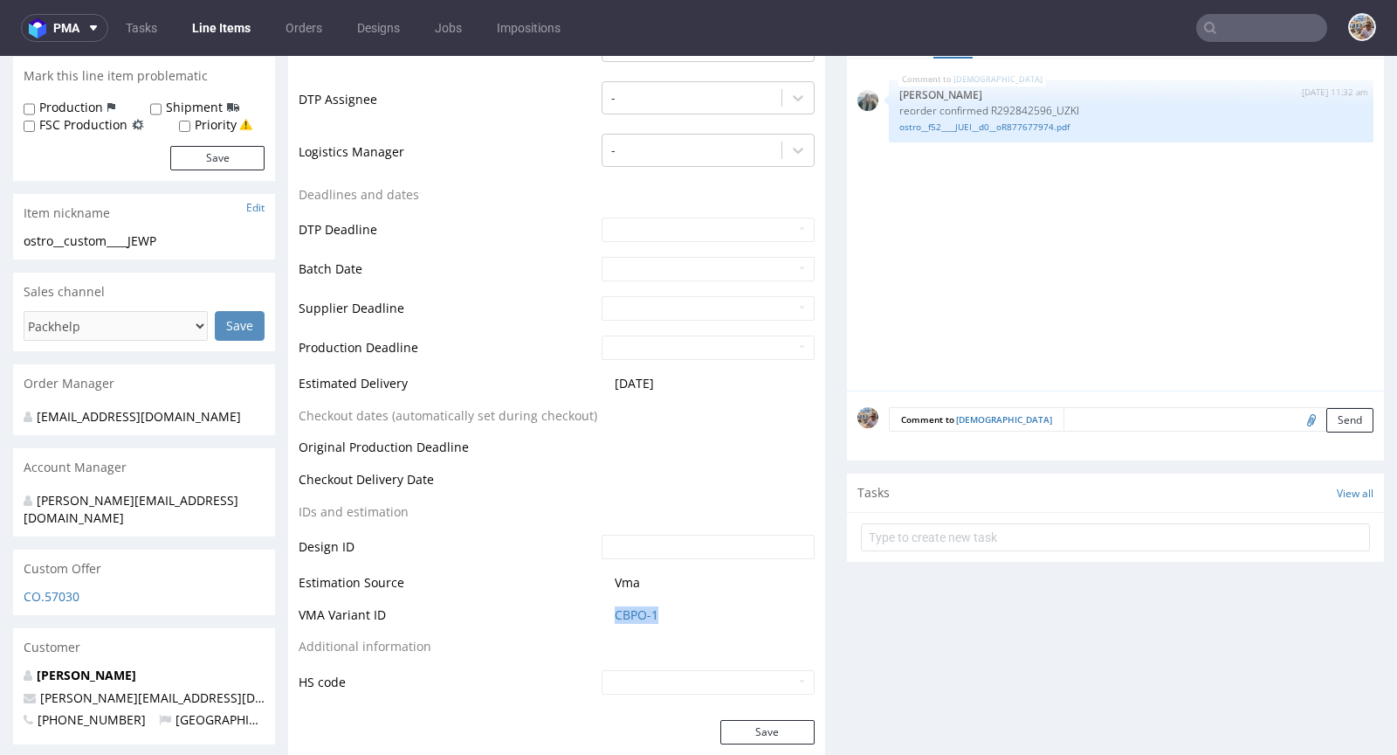
drag, startPoint x: 663, startPoint y: 594, endPoint x: 606, endPoint y: 596, distance: 56.8
click at [606, 604] on td "CBPO-1" at bounding box center [705, 620] width 217 height 32
copy link "CBPO-1"
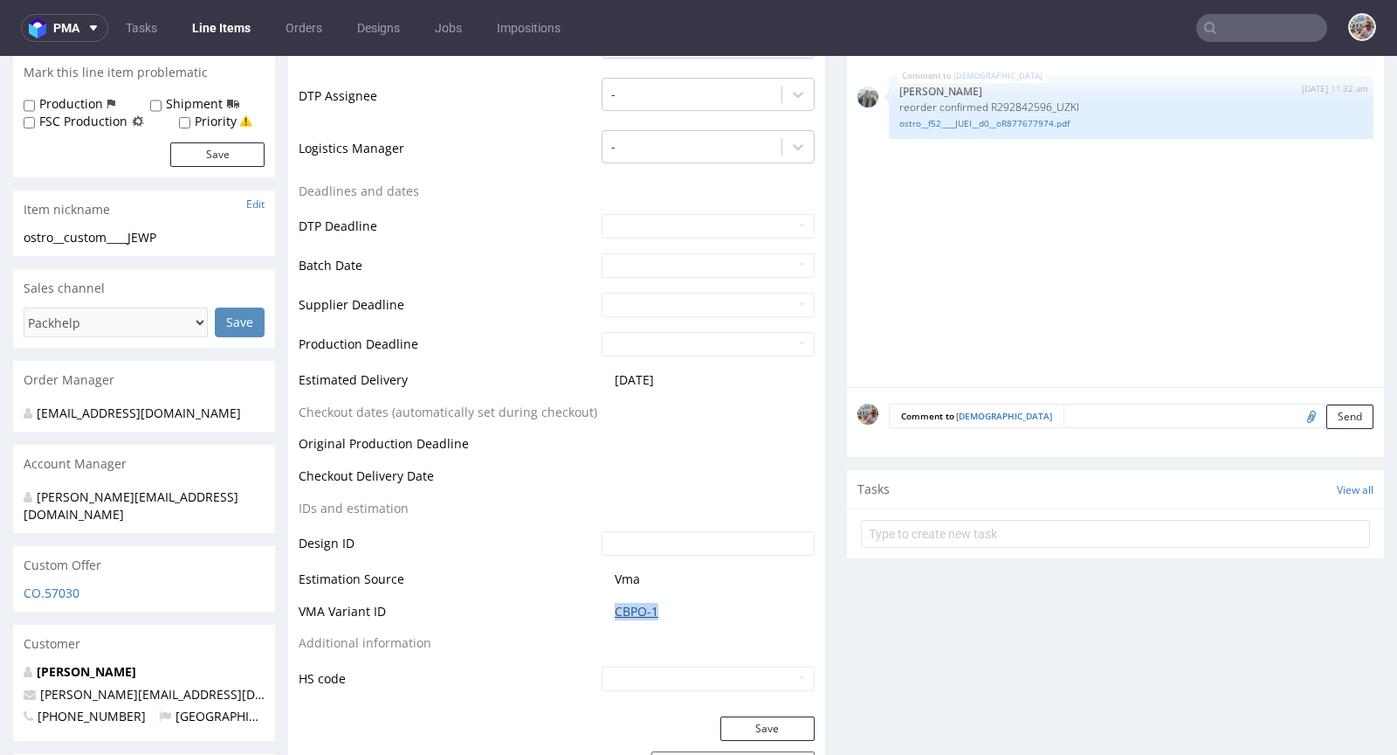
click at [646, 603] on link "CBPO-1" at bounding box center [637, 611] width 44 height 17
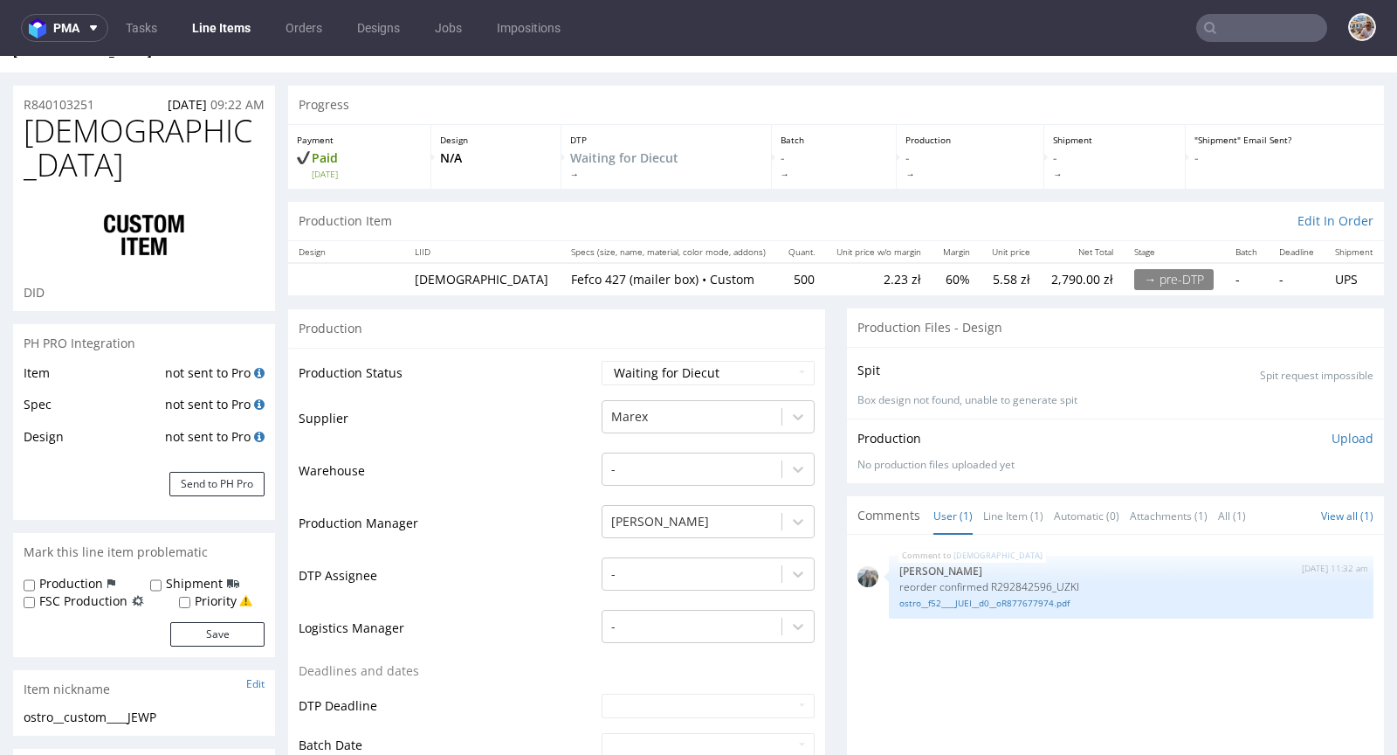
scroll to position [0, 0]
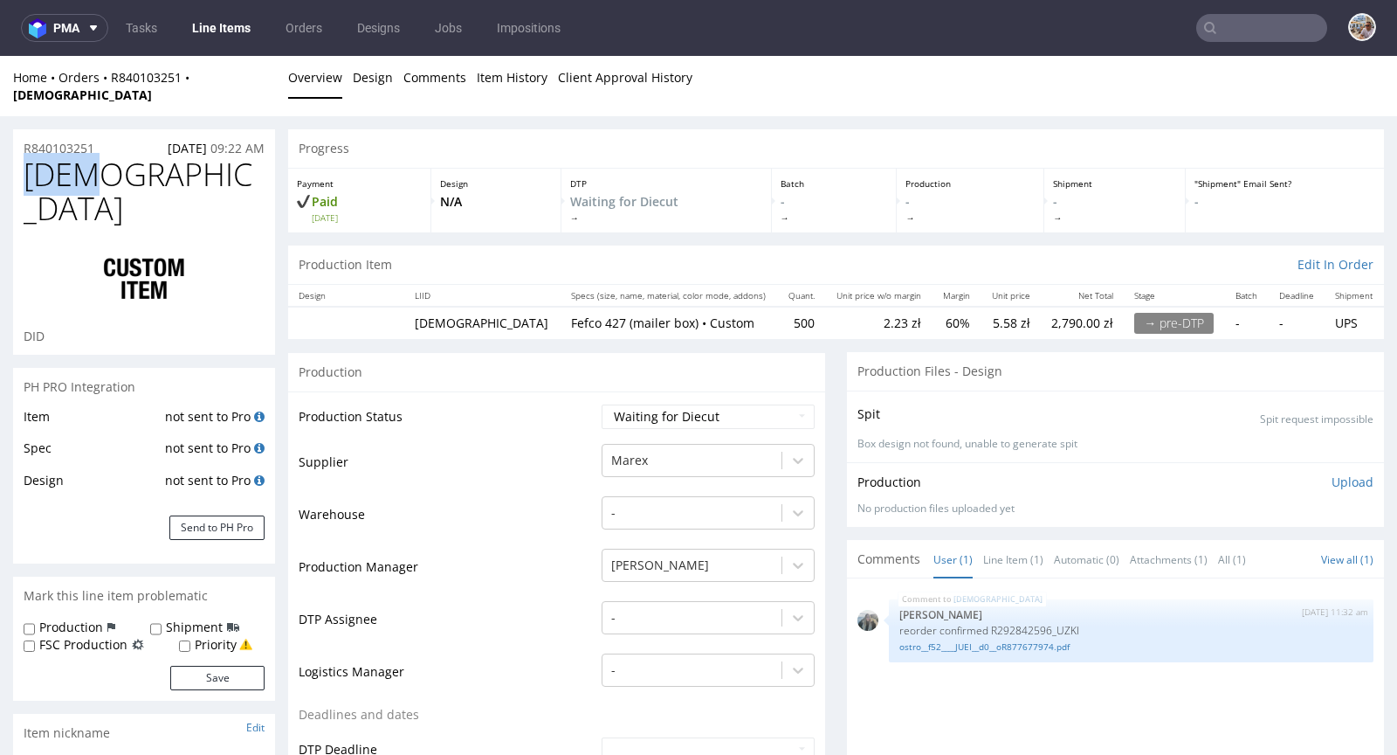
drag, startPoint x: 134, startPoint y: 159, endPoint x: 28, endPoint y: 161, distance: 106.6
click at [28, 161] on h1 "[DEMOGRAPHIC_DATA]" at bounding box center [144, 191] width 241 height 69
copy span "[DEMOGRAPHIC_DATA]"
click at [210, 515] on button "Send to PH Pro" at bounding box center [216, 527] width 95 height 24
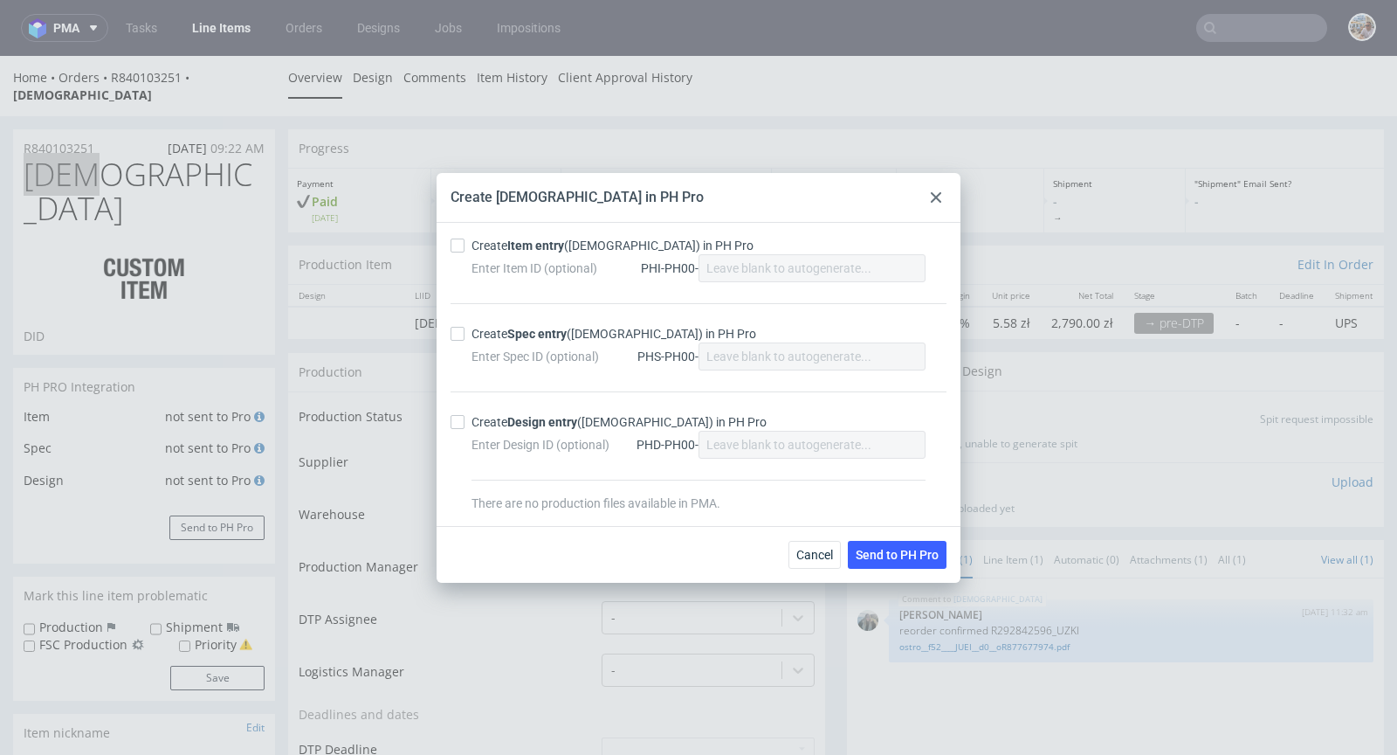
click at [536, 243] on strong "Item entry" at bounding box center [535, 245] width 57 height 14
click at [465, 243] on input "Create Item entry (JEWP) in PH Pro" at bounding box center [458, 245] width 14 height 14
checkbox input "true"
click at [522, 340] on strong "Spec entry" at bounding box center [536, 334] width 59 height 14
click at [465, 340] on input "Create Spec entry (JEWP) in PH Pro" at bounding box center [458, 334] width 14 height 14
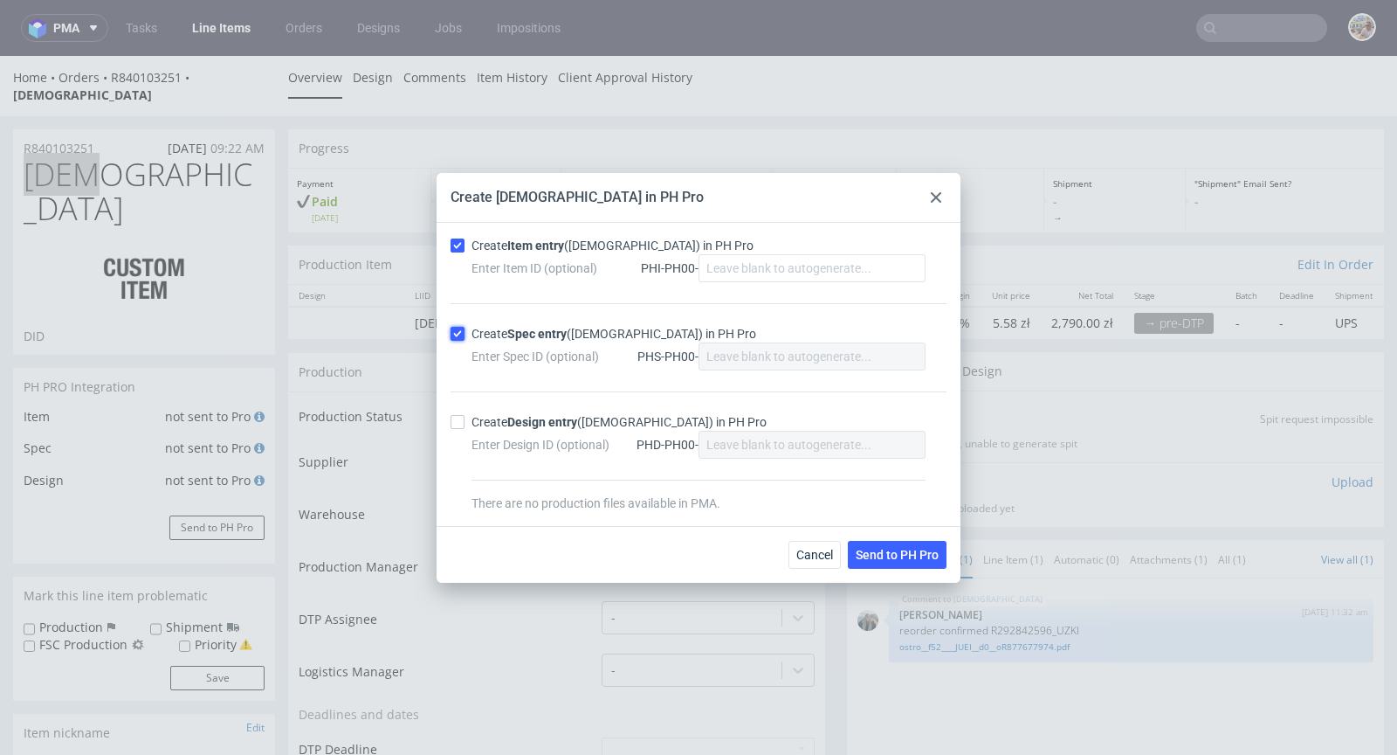
checkbox input "true"
click at [904, 552] on span "Send to PH Pro" at bounding box center [897, 554] width 83 height 12
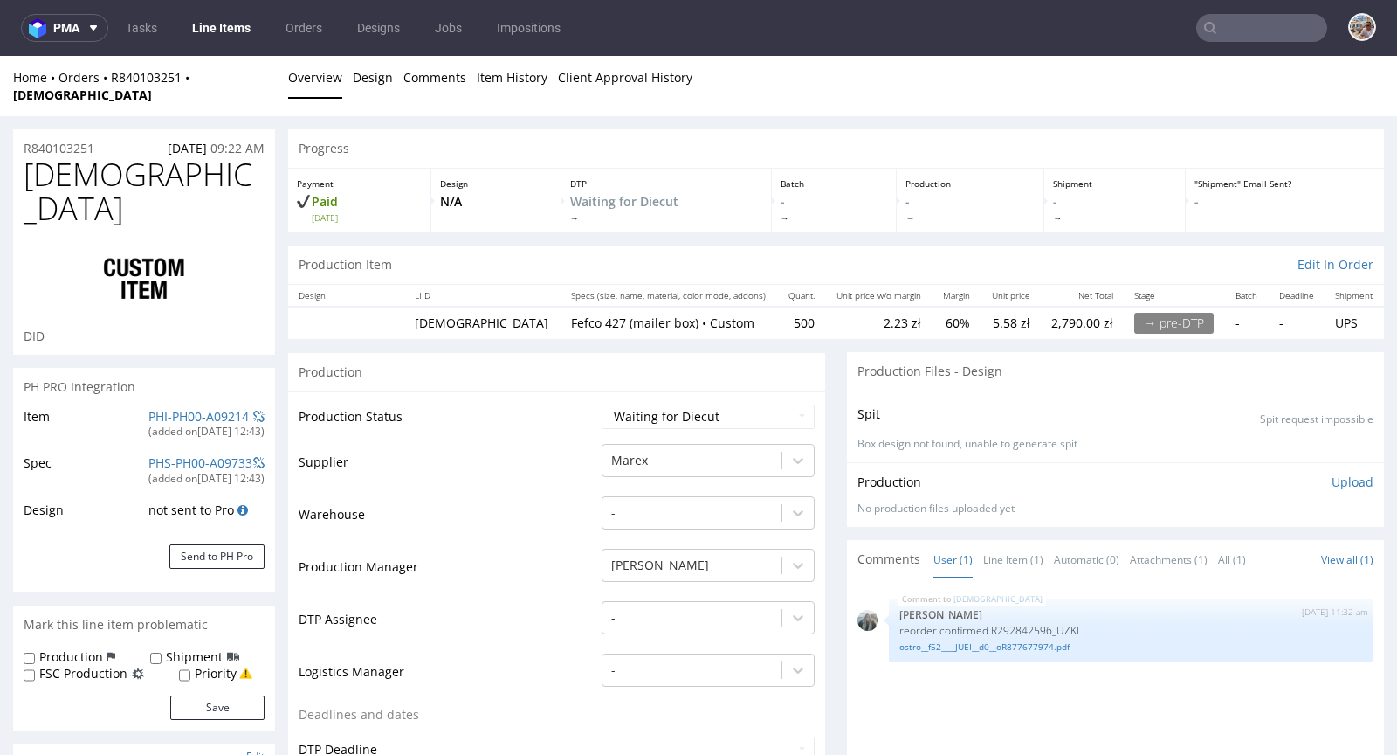
click at [177, 368] on div "PH PRO Integration" at bounding box center [144, 387] width 262 height 38
click at [179, 408] on link "PHI-PH00-A09214" at bounding box center [198, 416] width 100 height 17
drag, startPoint x: 1078, startPoint y: 609, endPoint x: 1048, endPoint y: 610, distance: 29.7
click at [1048, 624] on p "reorder confirmed R292842596_UZKI" at bounding box center [1132, 630] width 464 height 13
copy p "UZKI"
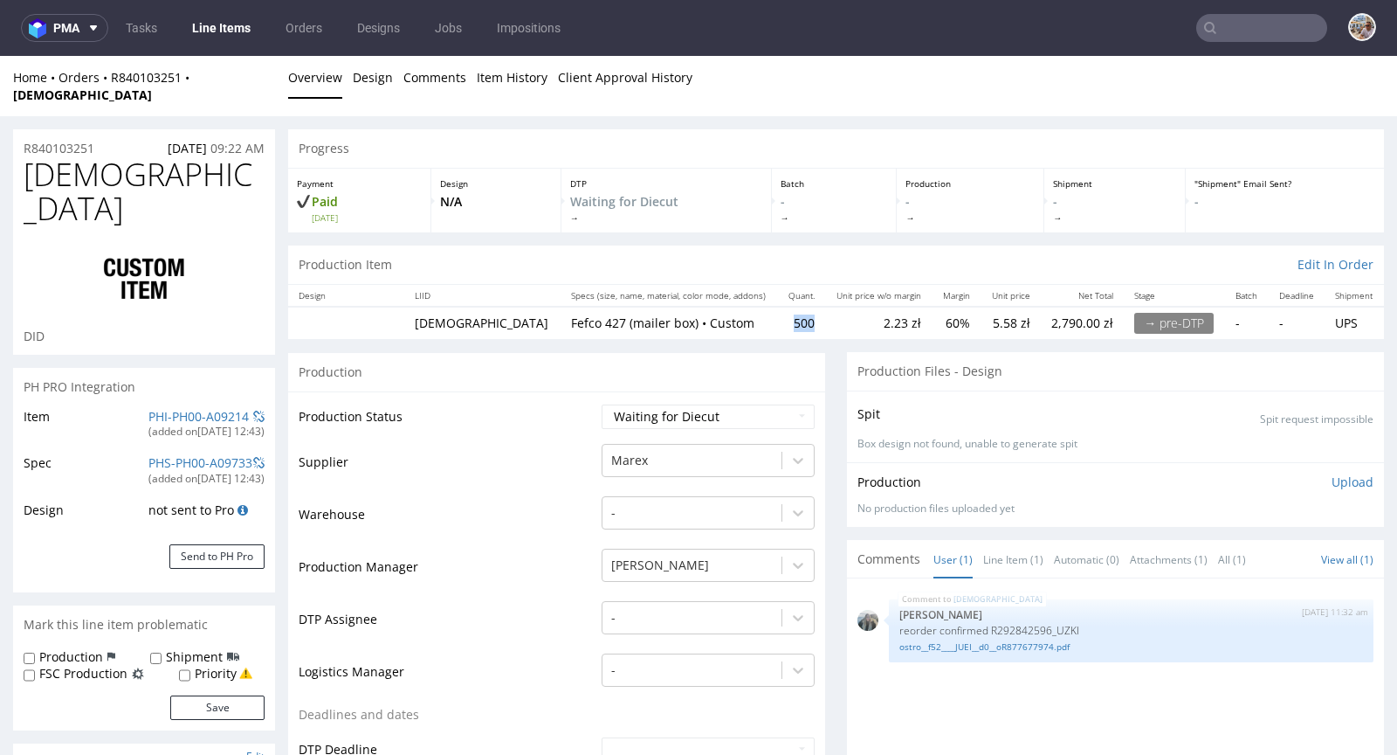
drag, startPoint x: 753, startPoint y: 305, endPoint x: 714, endPoint y: 305, distance: 39.3
click at [778, 307] on td "500" at bounding box center [801, 323] width 47 height 32
copy td "500"
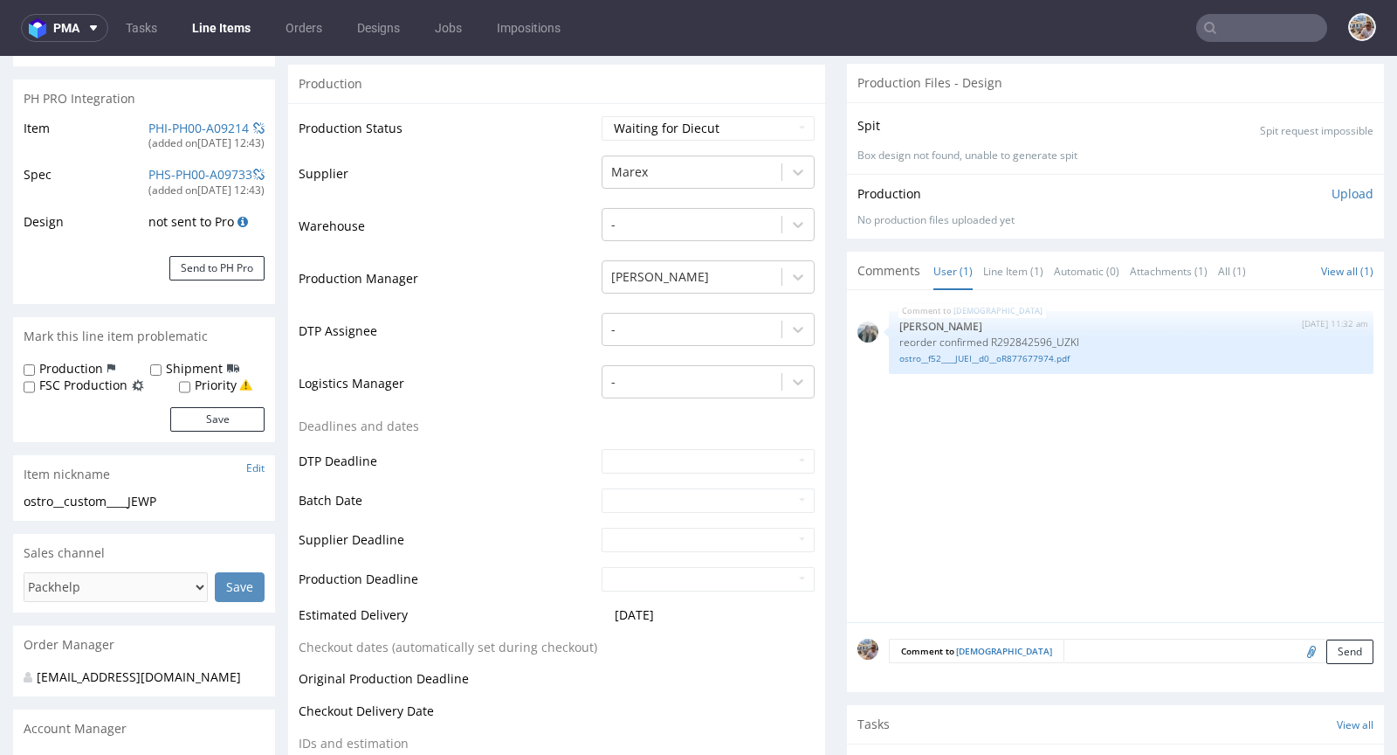
scroll to position [658, 0]
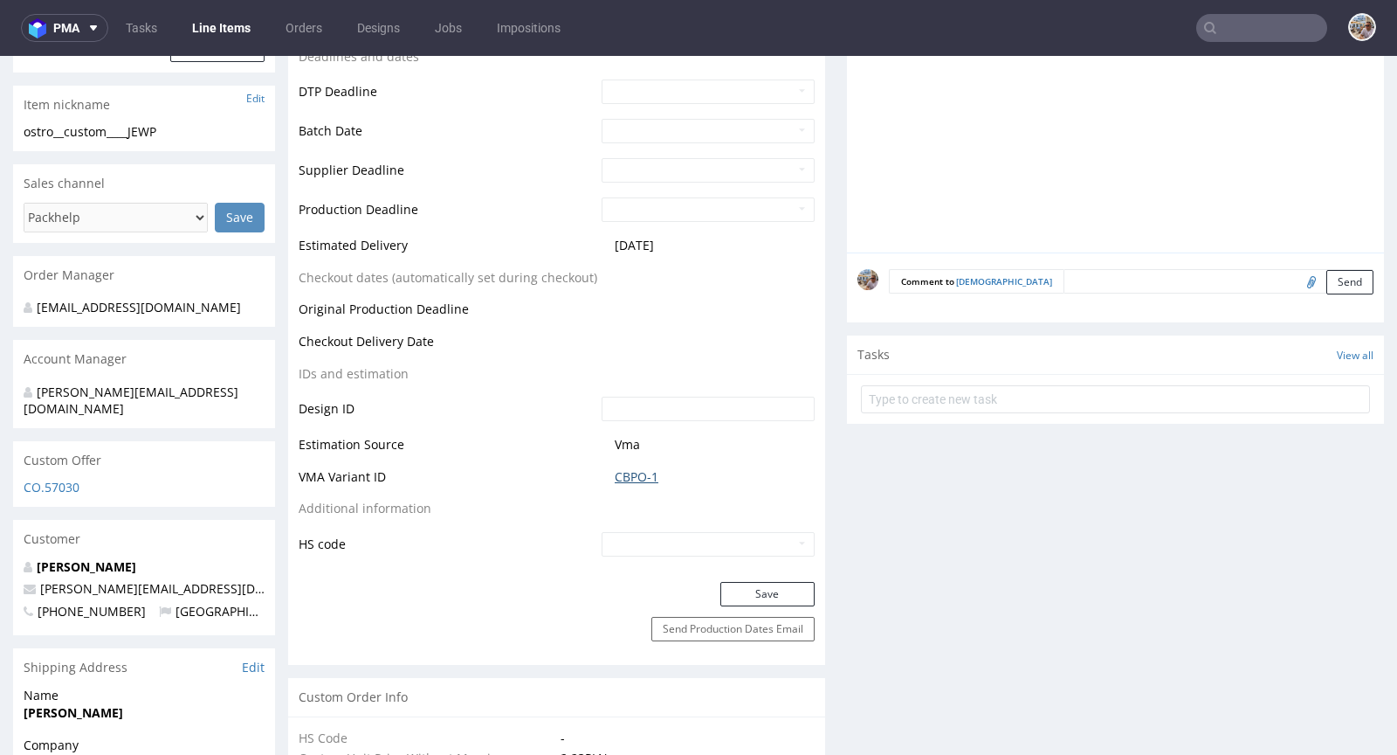
click at [642, 468] on link "CBPO-1" at bounding box center [637, 476] width 44 height 17
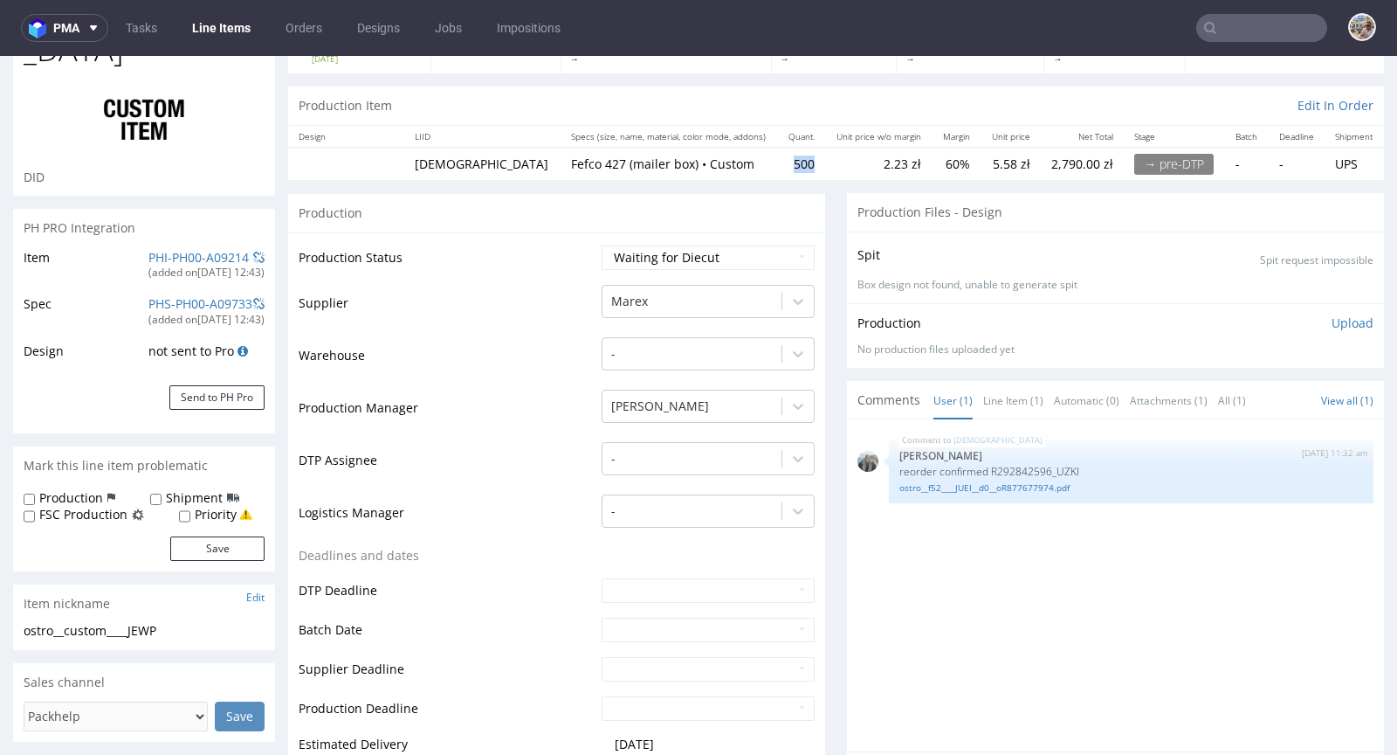
scroll to position [0, 0]
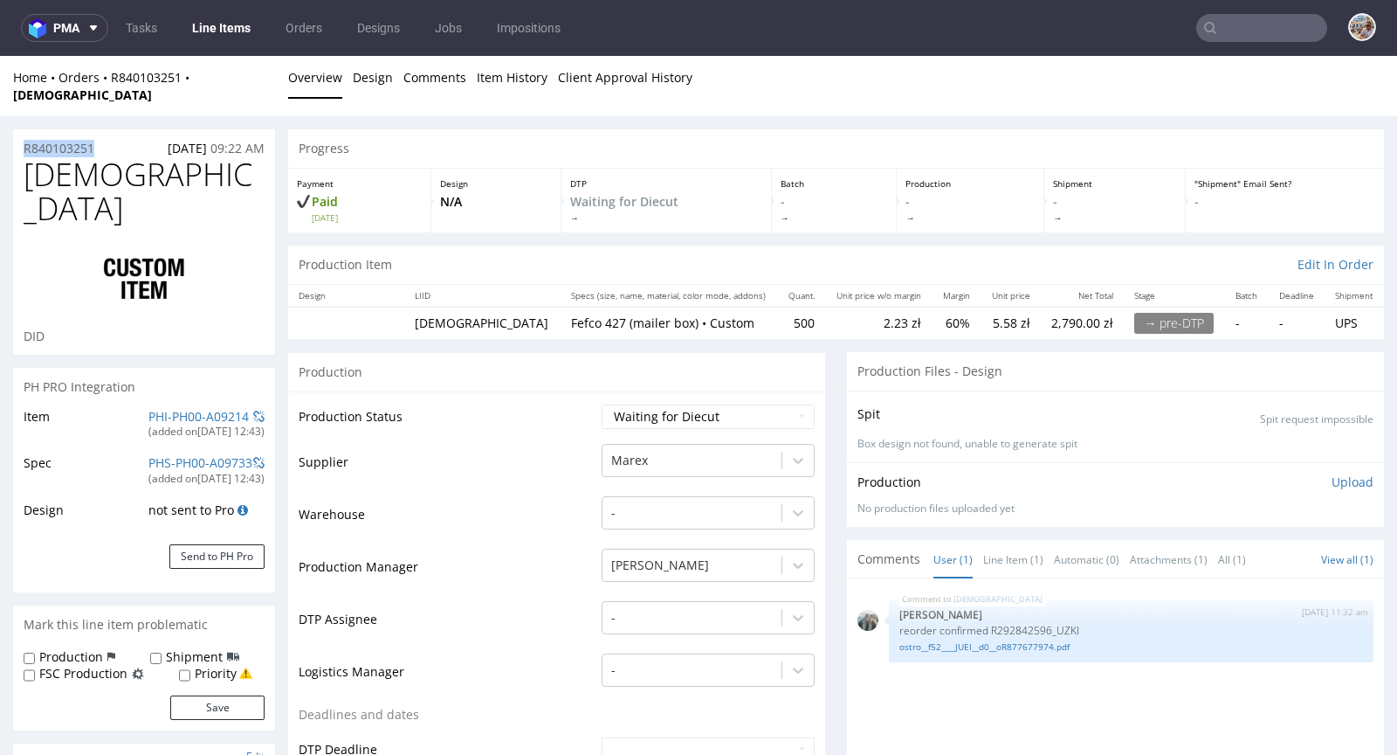
drag, startPoint x: 105, startPoint y: 131, endPoint x: 19, endPoint y: 128, distance: 85.6
click at [19, 129] on div "R840103251 [DATE] 09:22 AM" at bounding box center [144, 143] width 262 height 28
copy p "R840103251"
drag, startPoint x: 115, startPoint y: 170, endPoint x: 17, endPoint y: 157, distance: 99.6
click at [17, 157] on div "[DEMOGRAPHIC_DATA] DID" at bounding box center [144, 255] width 262 height 197
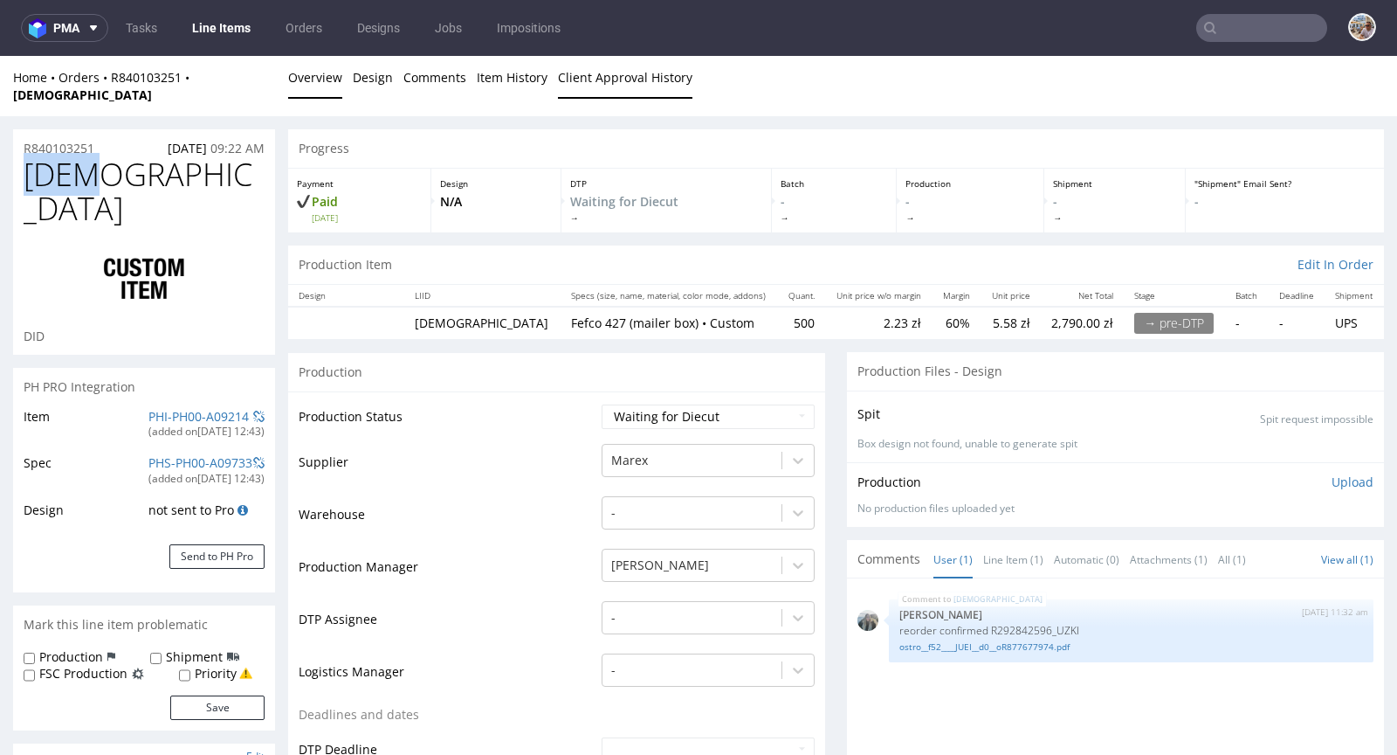
copy span "[DEMOGRAPHIC_DATA]"
click at [649, 406] on select "Waiting for Artwork Waiting for Diecut Waiting for Mockup Waiting for DTP Waiti…" at bounding box center [708, 416] width 213 height 24
select select "production_in_process"
click at [602, 404] on select "Waiting for Artwork Waiting for Diecut Waiting for Mockup Waiting for DTP Waiti…" at bounding box center [708, 416] width 213 height 24
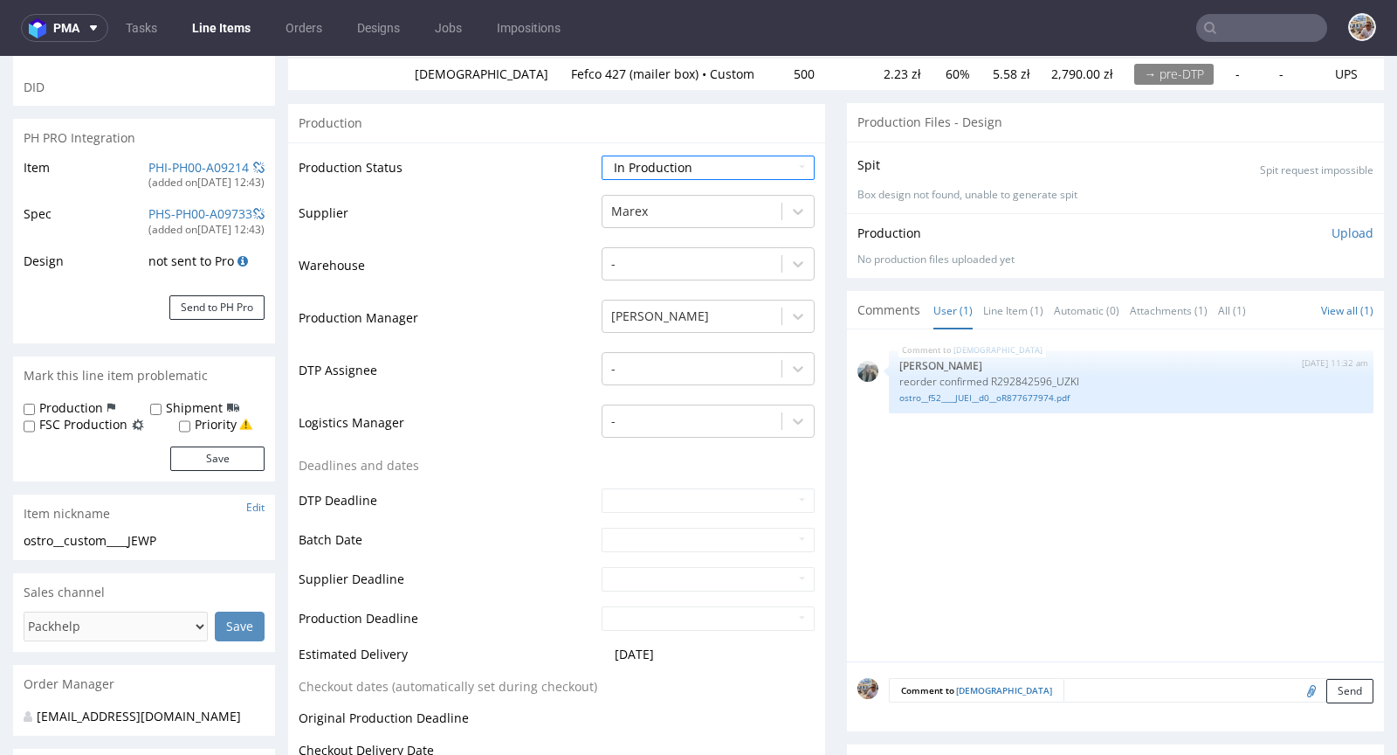
scroll to position [316, 0]
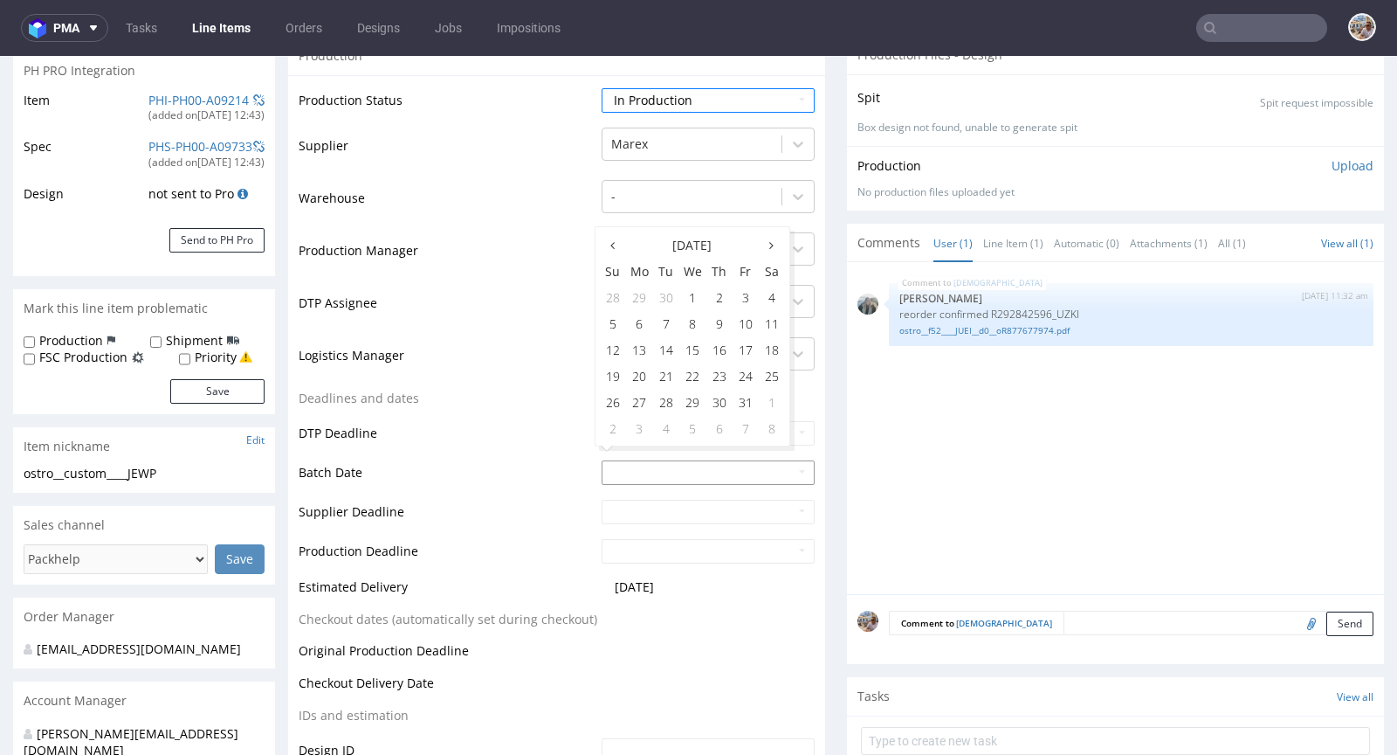
click at [628, 460] on input "text" at bounding box center [708, 472] width 213 height 24
click at [741, 288] on td "3" at bounding box center [746, 297] width 26 height 26
type input "[DATE]"
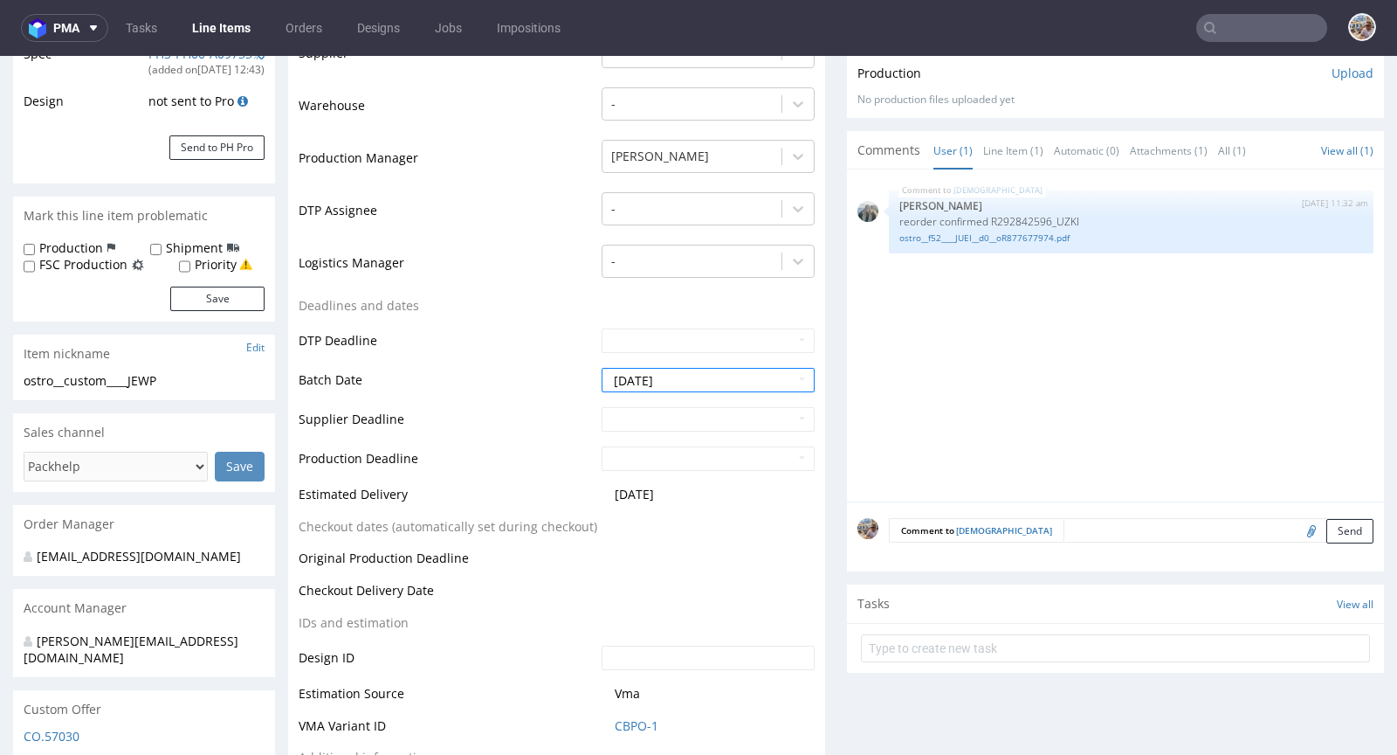
scroll to position [655, 0]
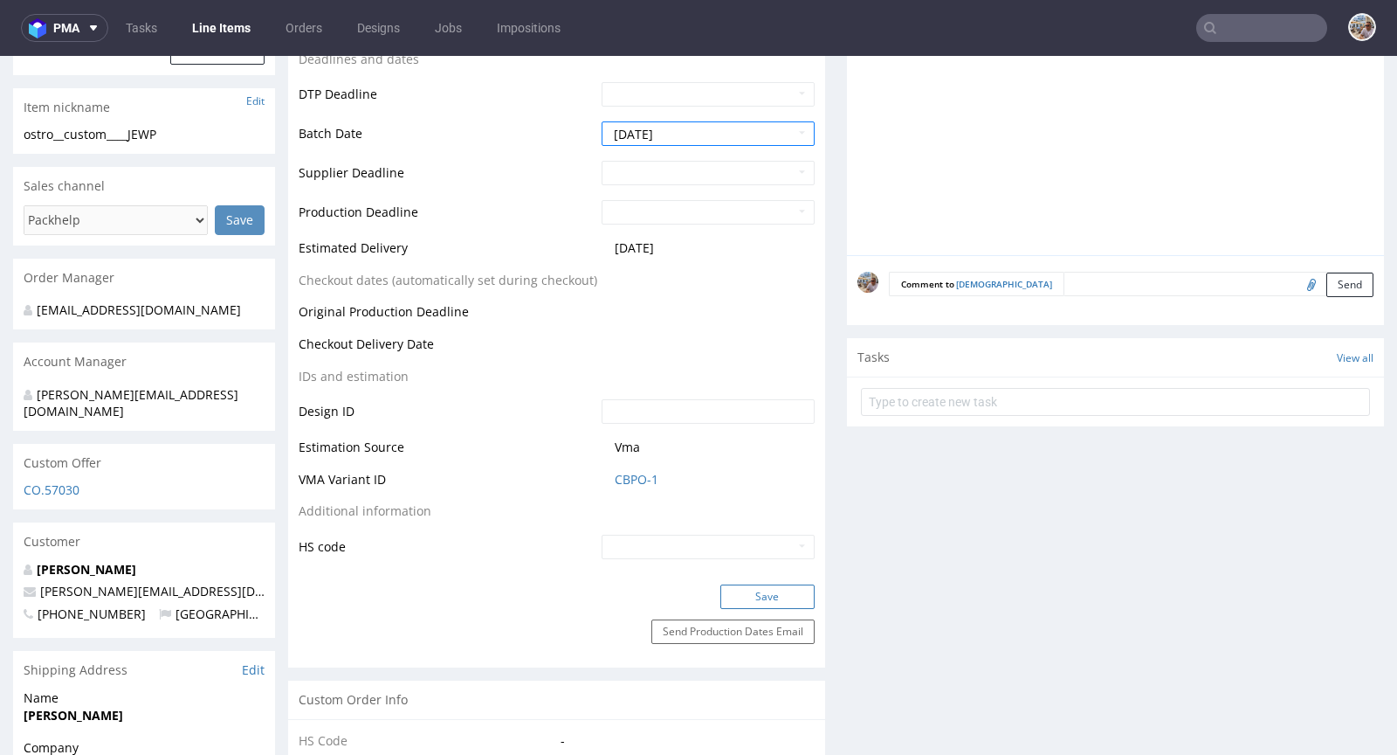
click at [769, 584] on button "Save" at bounding box center [767, 596] width 94 height 24
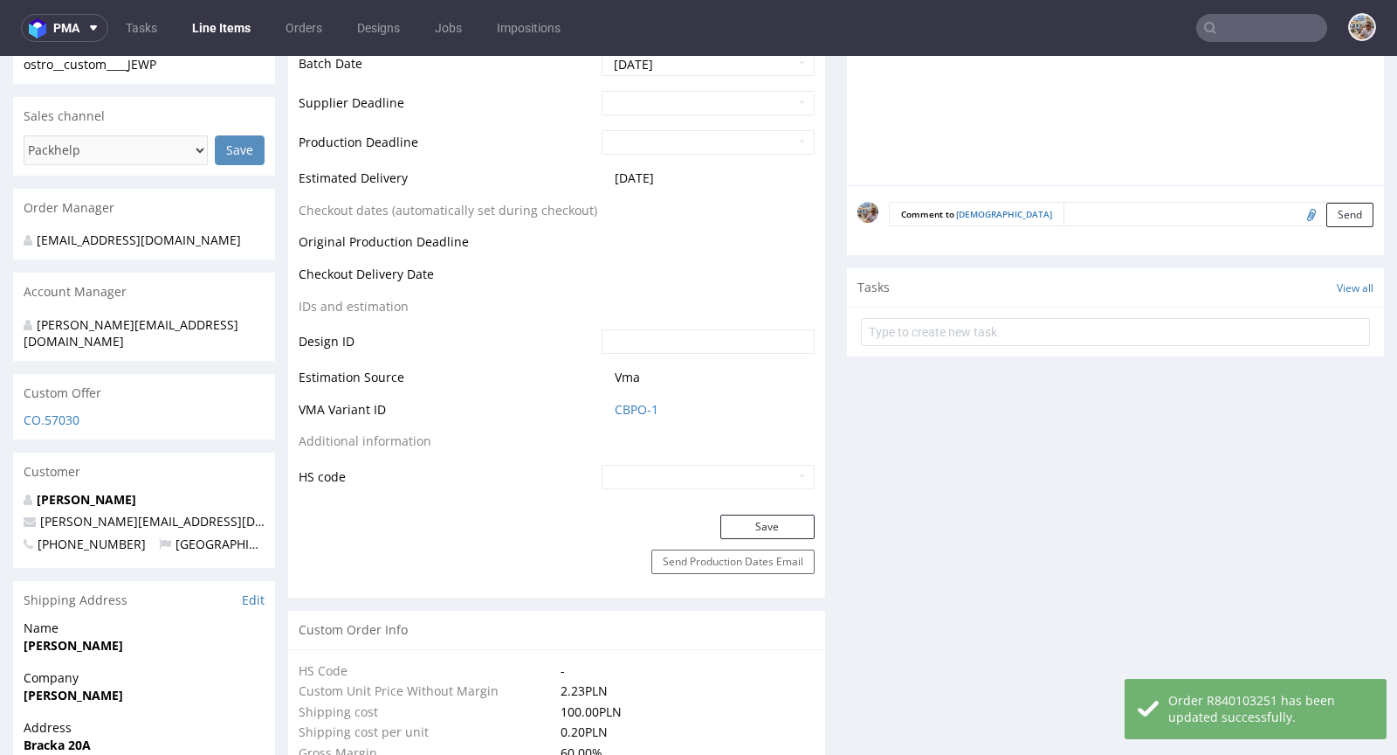
scroll to position [0, 0]
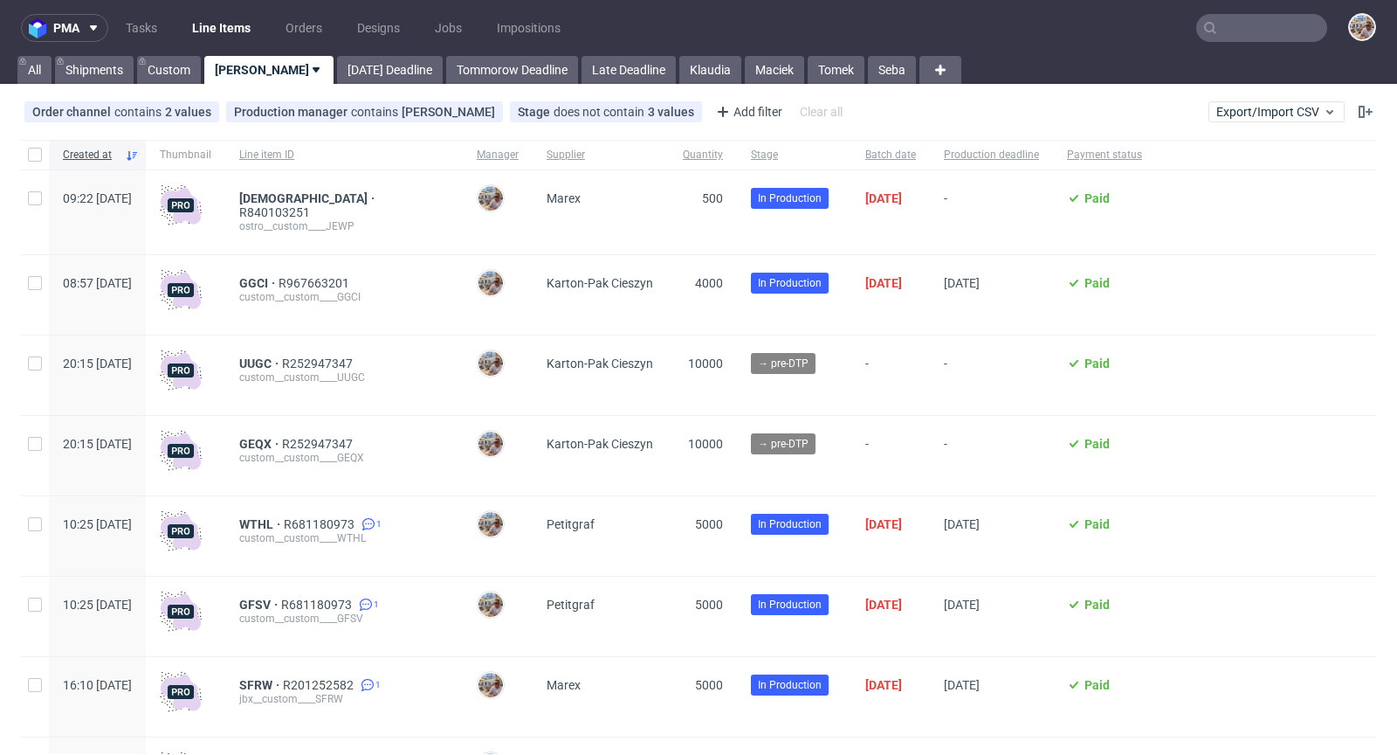
click at [1231, 37] on input "text" at bounding box center [1261, 28] width 131 height 28
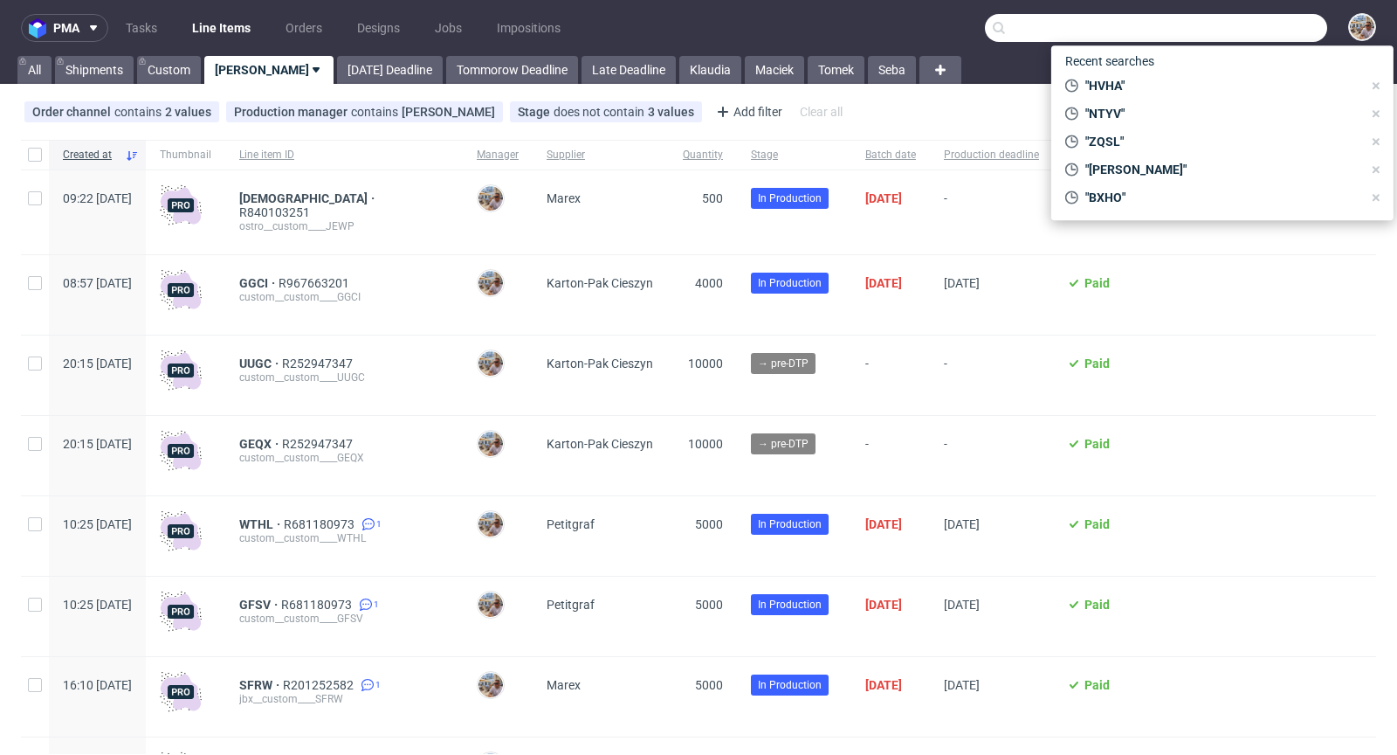
paste input "EIKL"
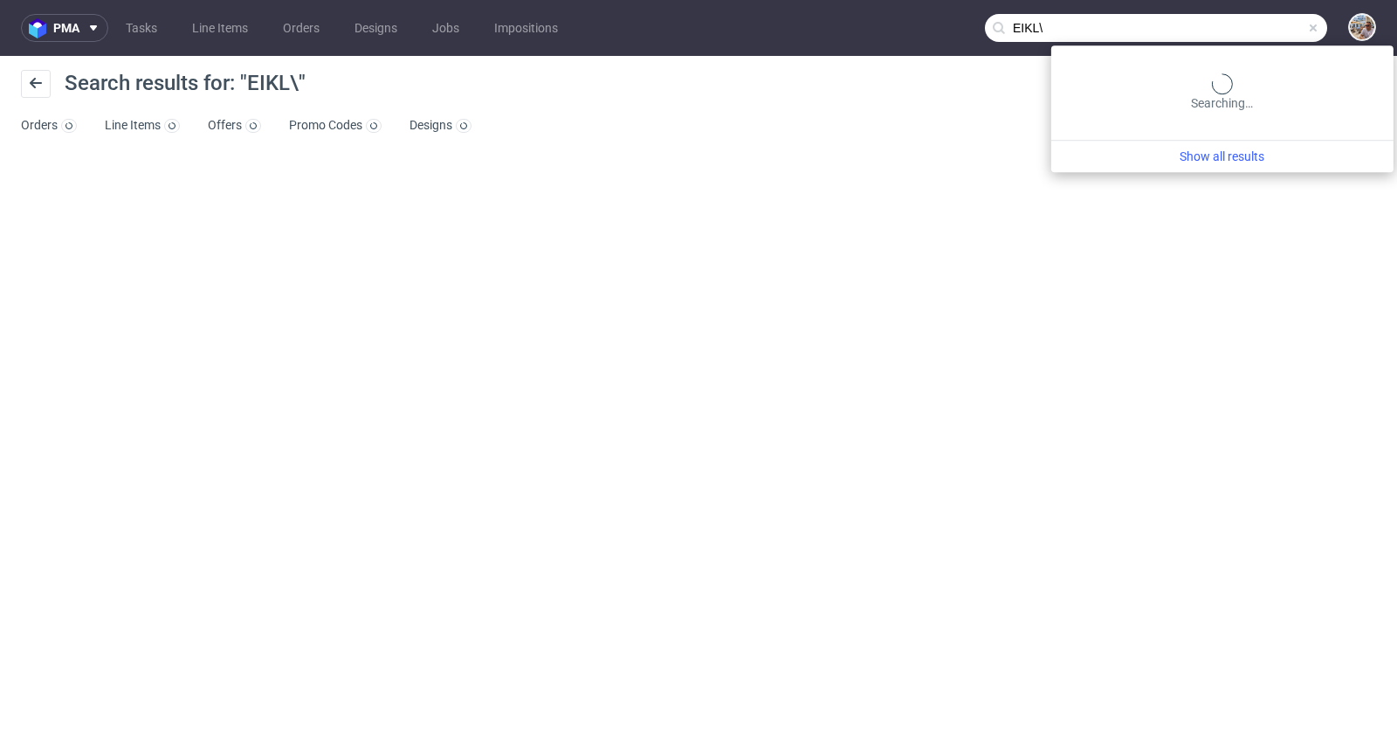
click at [1279, 30] on input "EIKL\" at bounding box center [1156, 28] width 342 height 28
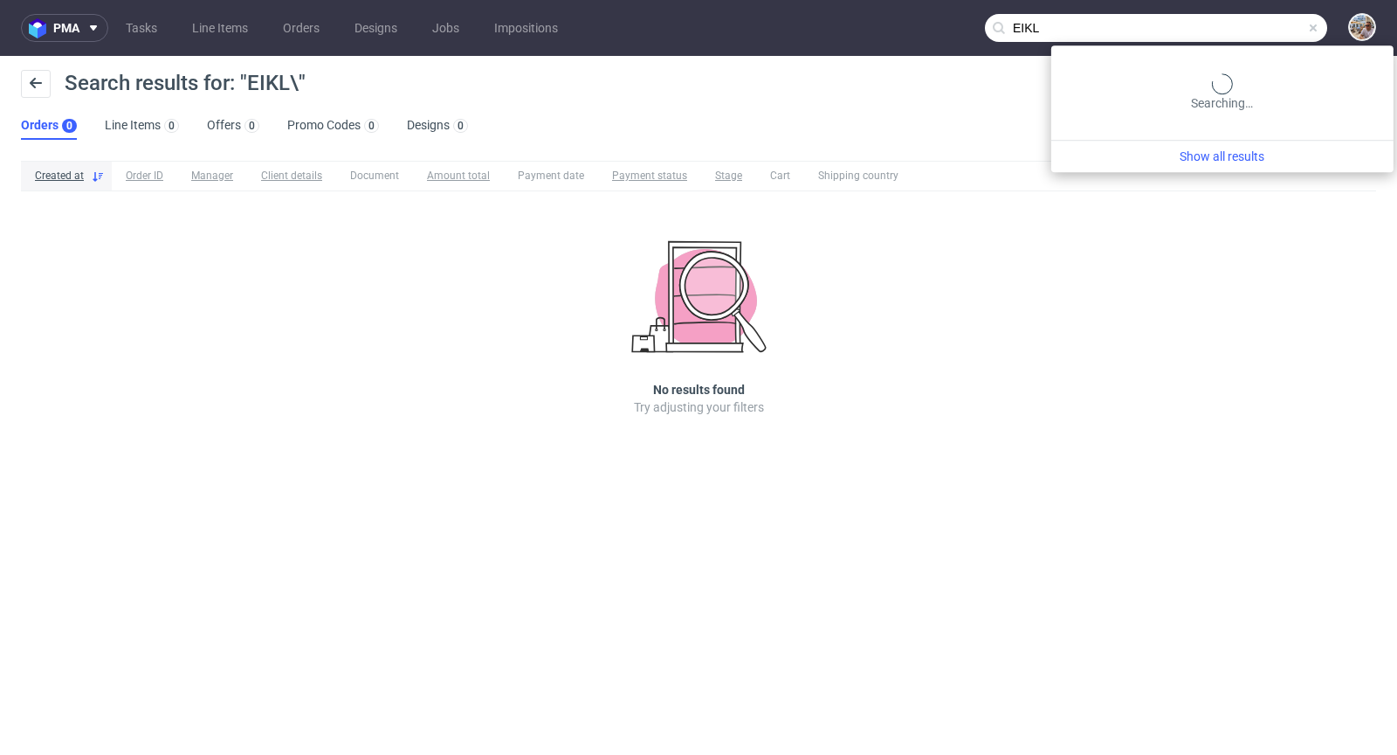
type input "EIKL"
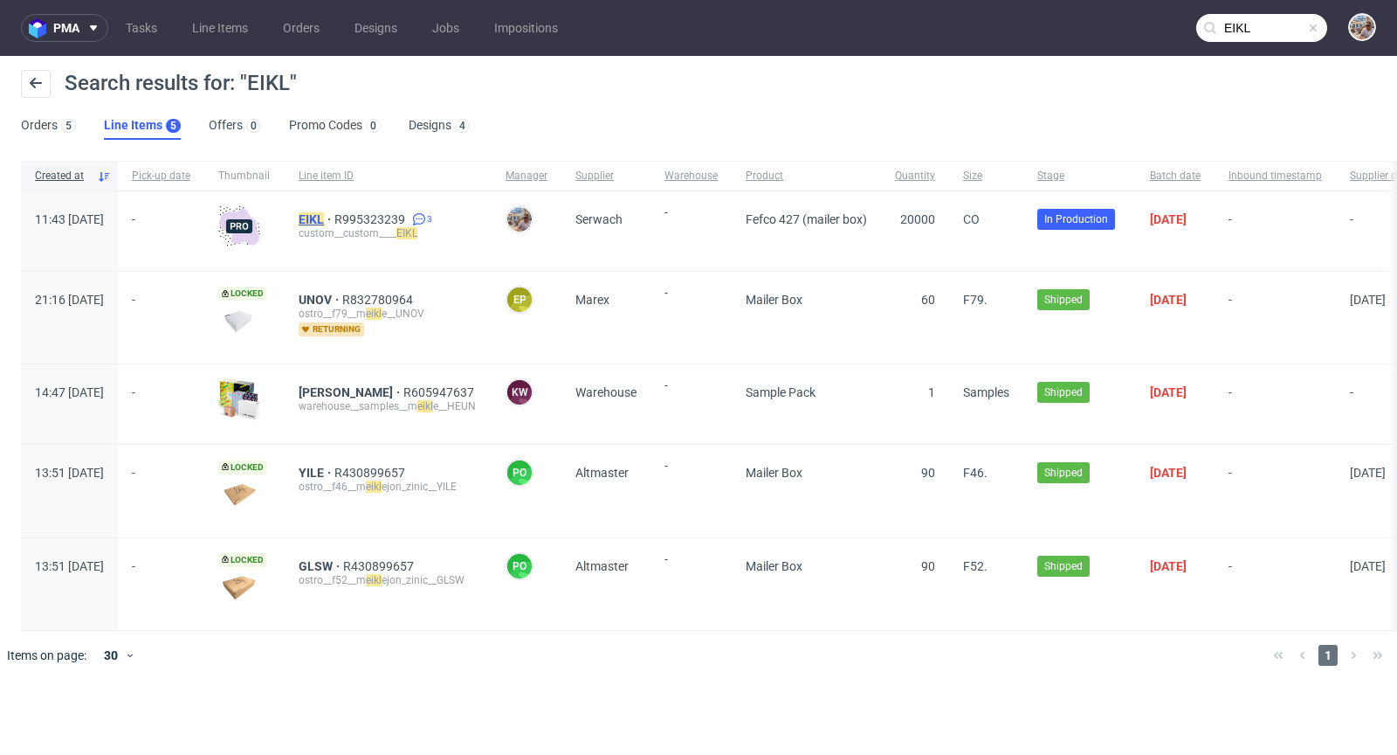
click at [324, 212] on mark "EIKL" at bounding box center [311, 219] width 25 height 14
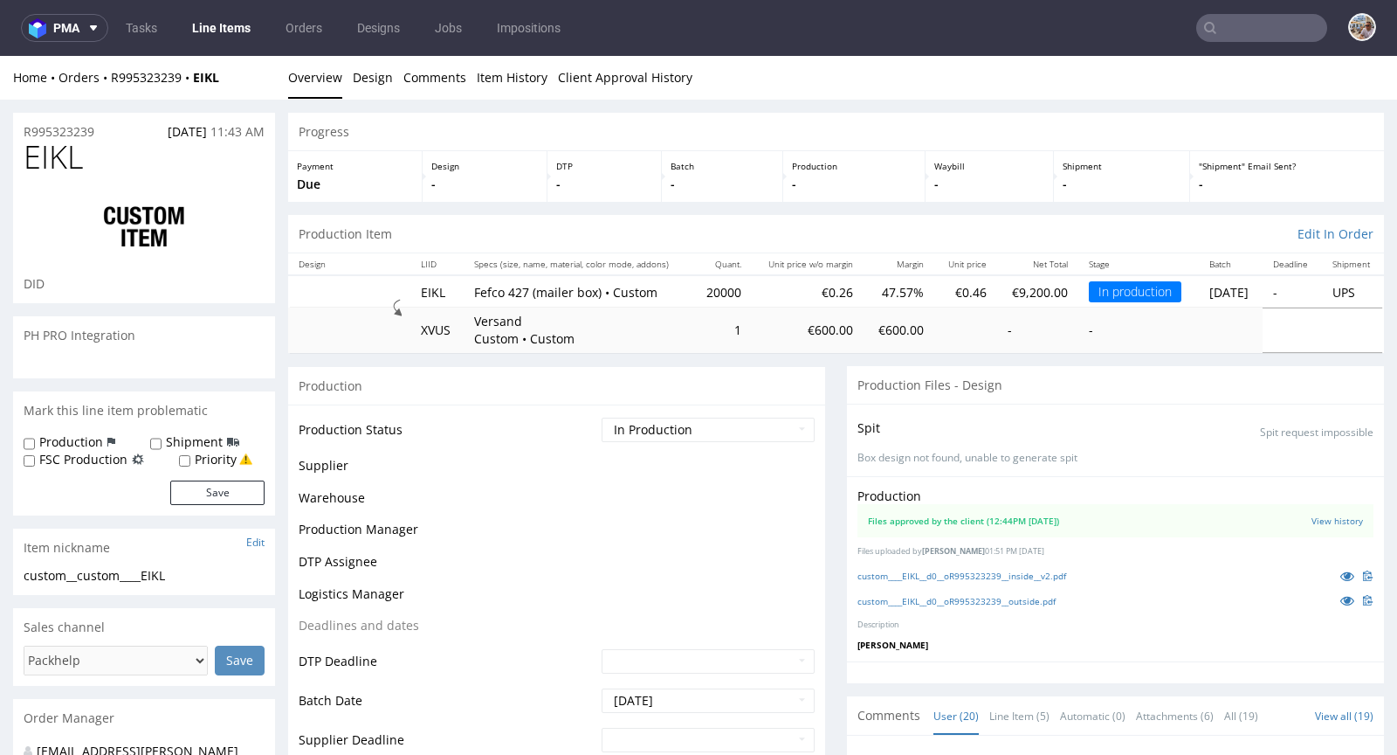
scroll to position [1015, 0]
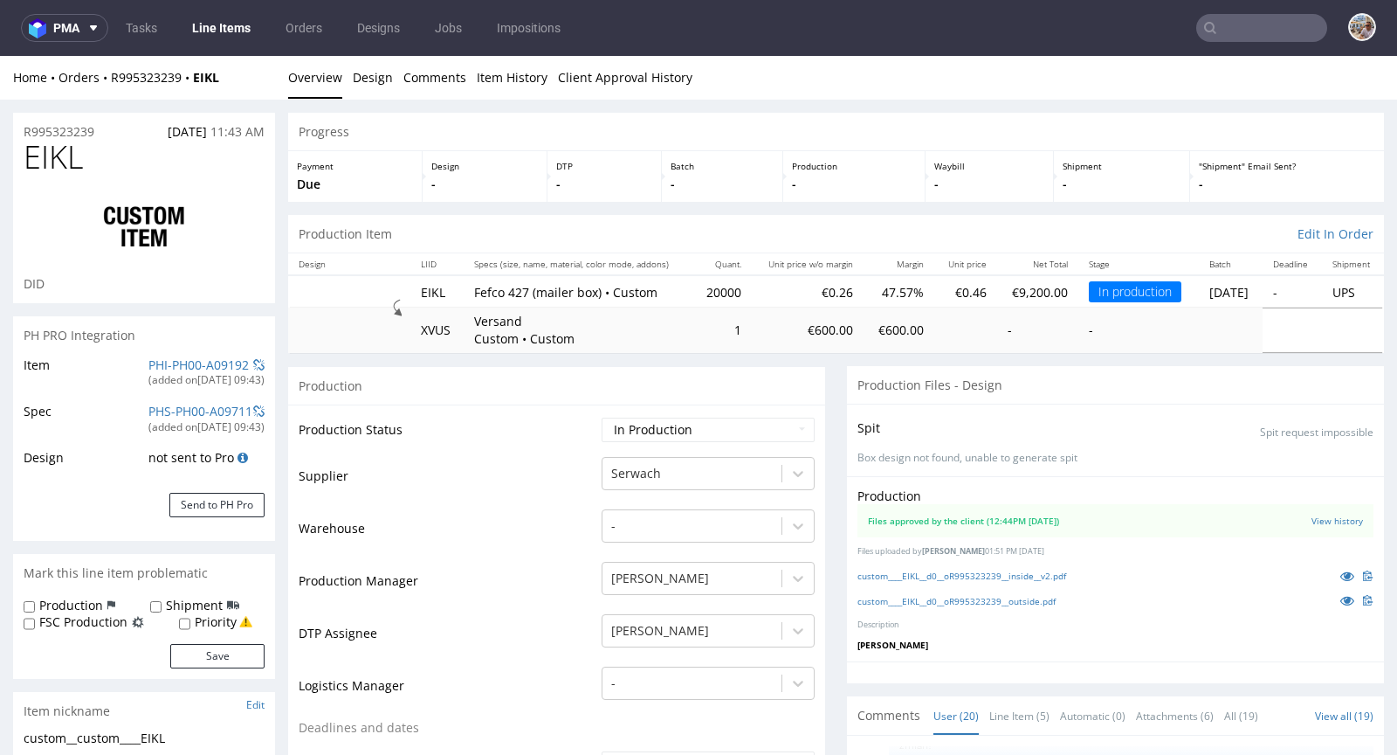
click at [1245, 31] on input "text" at bounding box center [1261, 28] width 131 height 28
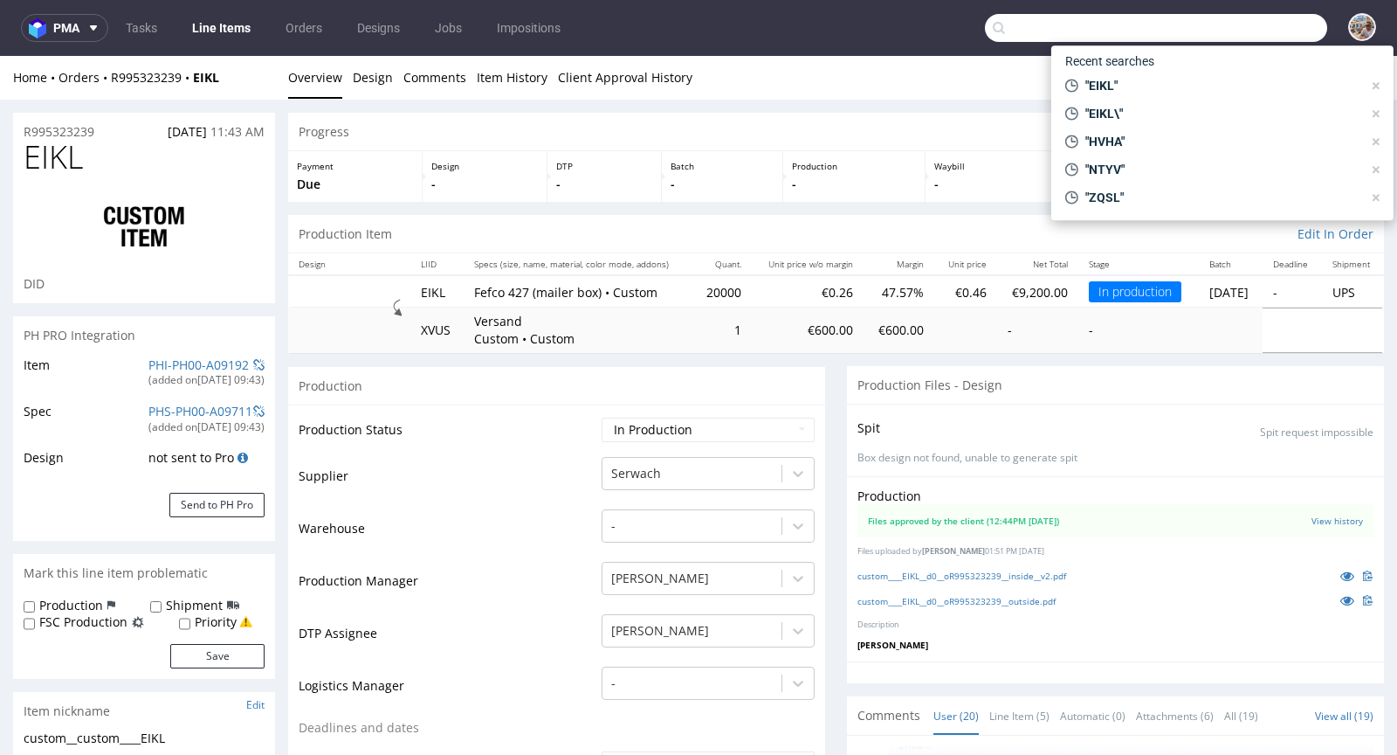
paste input "GAFZ"
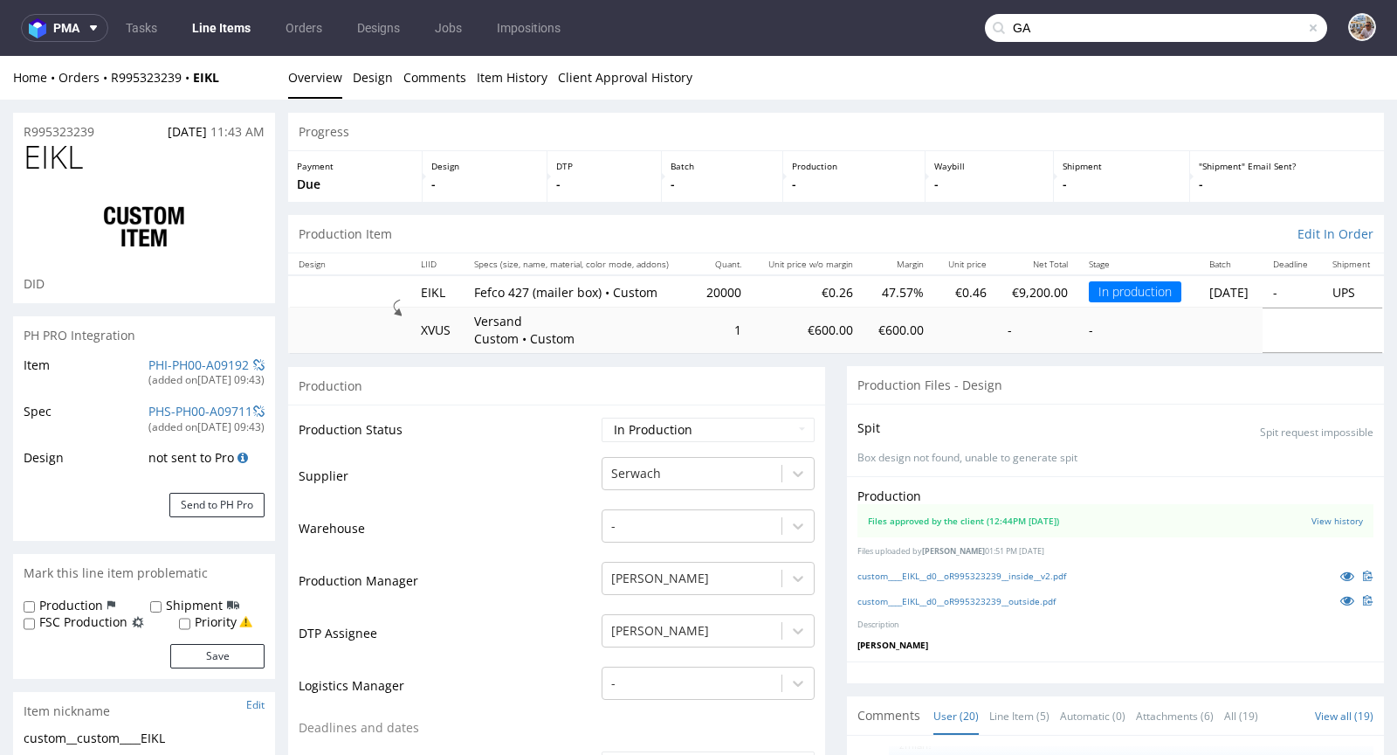
type input "G"
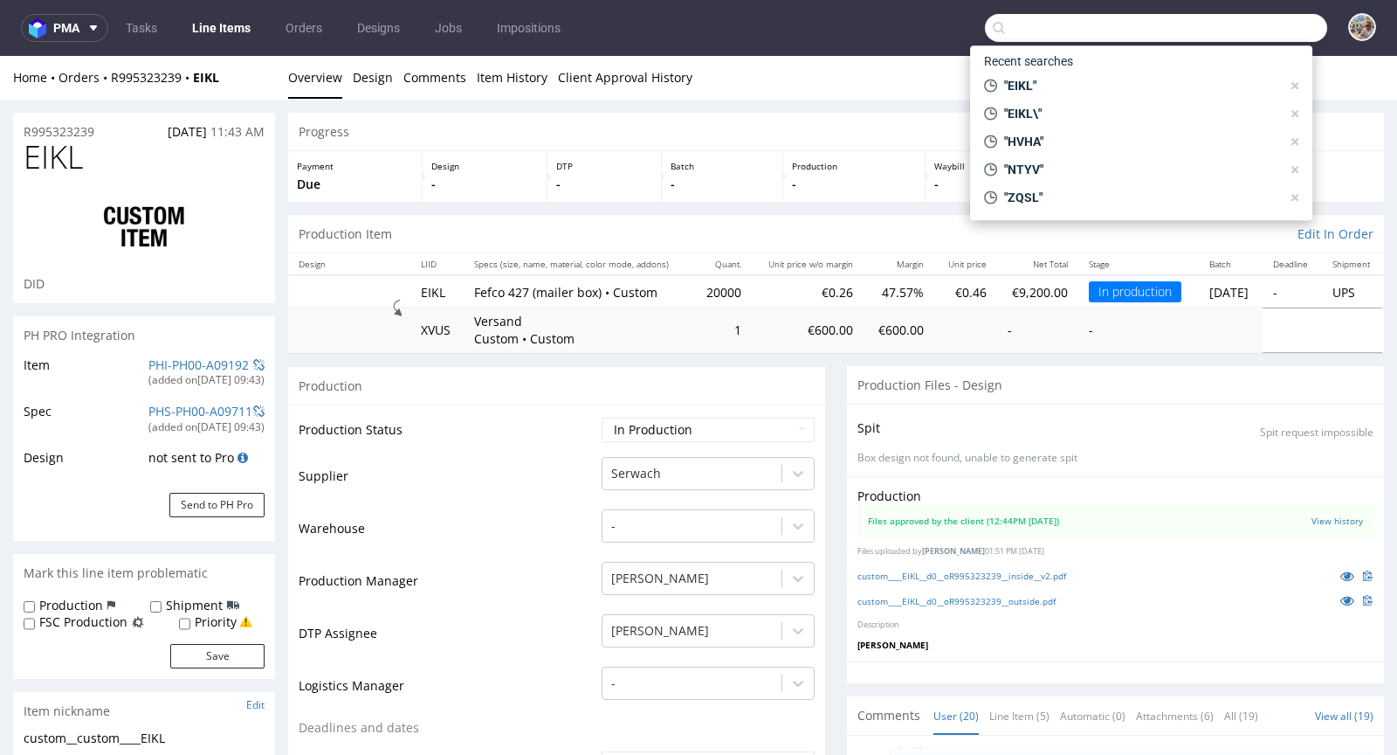
click at [796, 65] on div "Home Orders R995323239 EIKL Overview Design Comments Item History Client Approv…" at bounding box center [698, 78] width 1397 height 44
click at [1191, 595] on div "custom____EIKL__d0__oR995323239__outside.pdf" at bounding box center [1116, 599] width 516 height 19
click at [693, 128] on div "Progress" at bounding box center [836, 132] width 1096 height 38
click at [458, 425] on td "Production Status" at bounding box center [448, 435] width 299 height 39
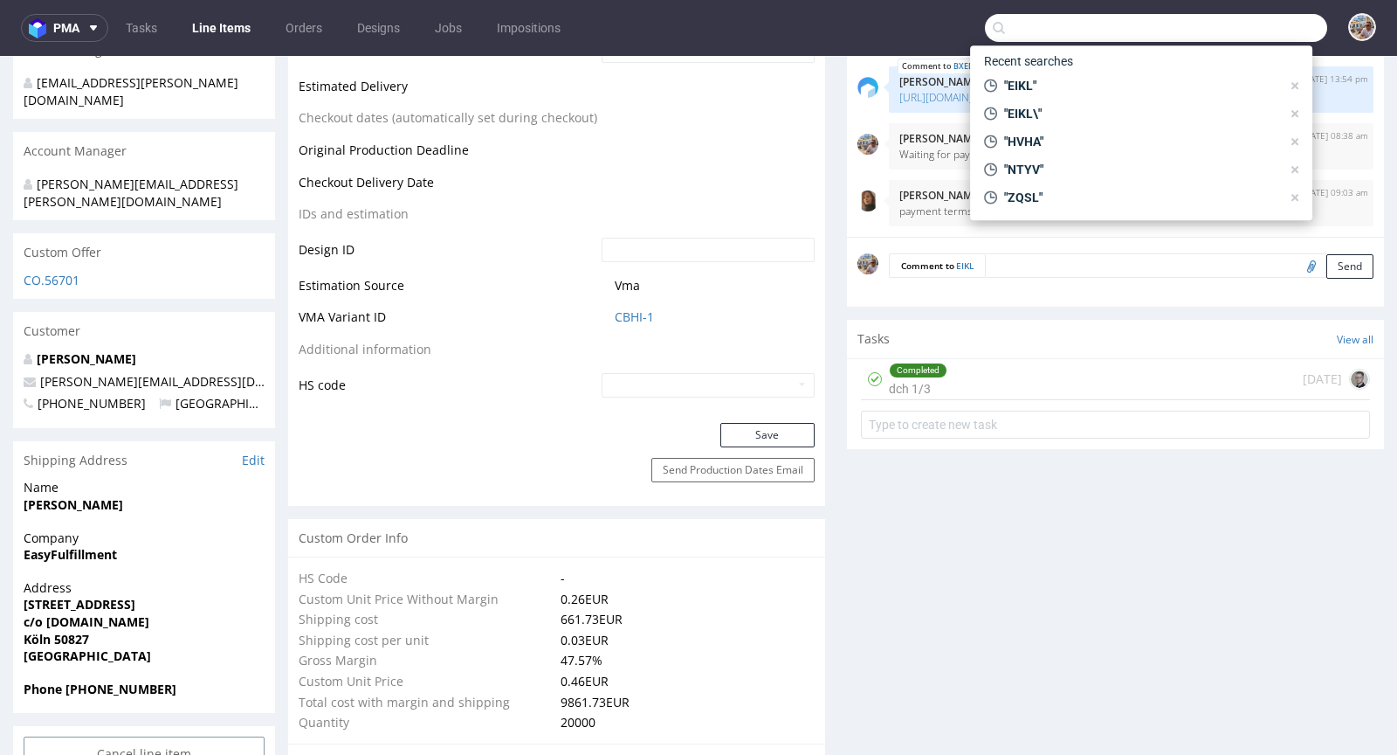
scroll to position [0, 0]
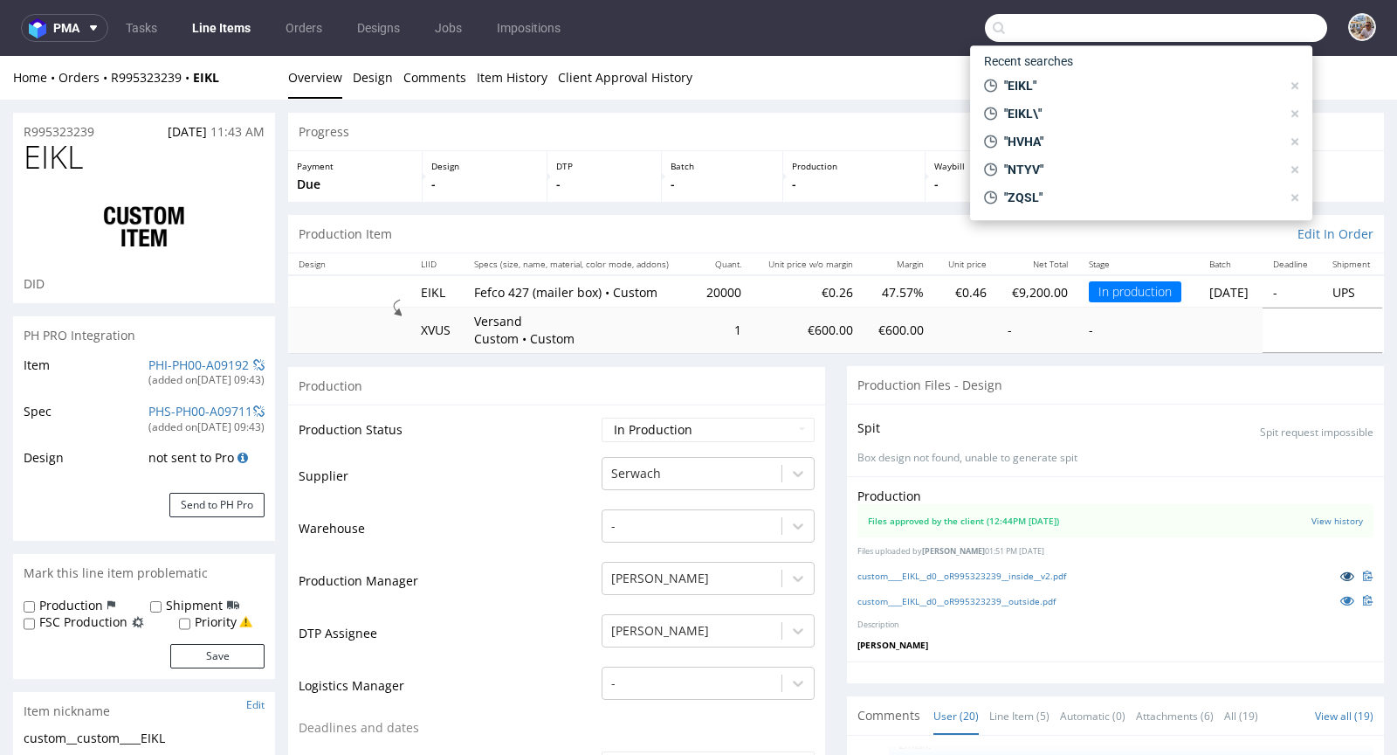
click at [1332, 566] on link at bounding box center [1347, 575] width 31 height 19
click at [1341, 571] on icon at bounding box center [1348, 575] width 14 height 12
click at [1341, 595] on icon at bounding box center [1348, 600] width 14 height 12
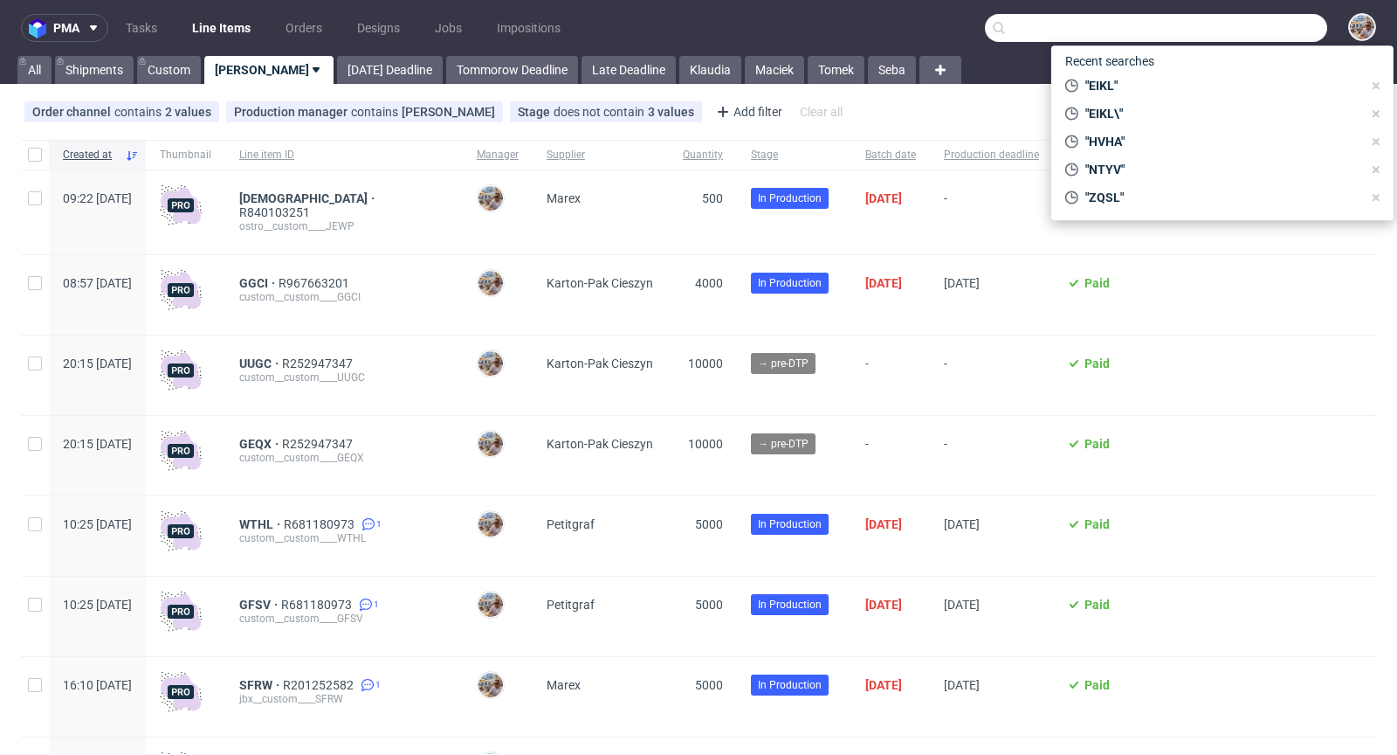
click at [1253, 21] on input "text" at bounding box center [1156, 28] width 342 height 28
paste input "GAFZ"
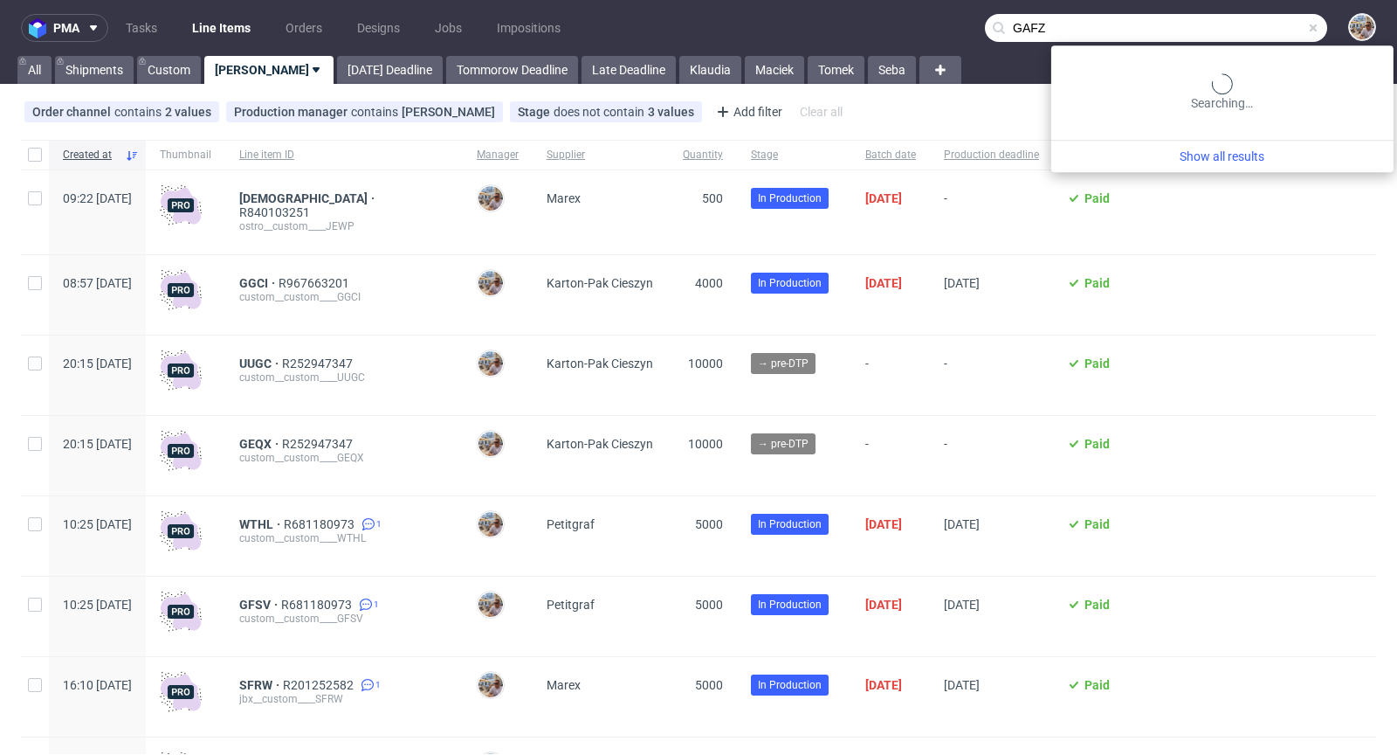
type input "GAFZ"
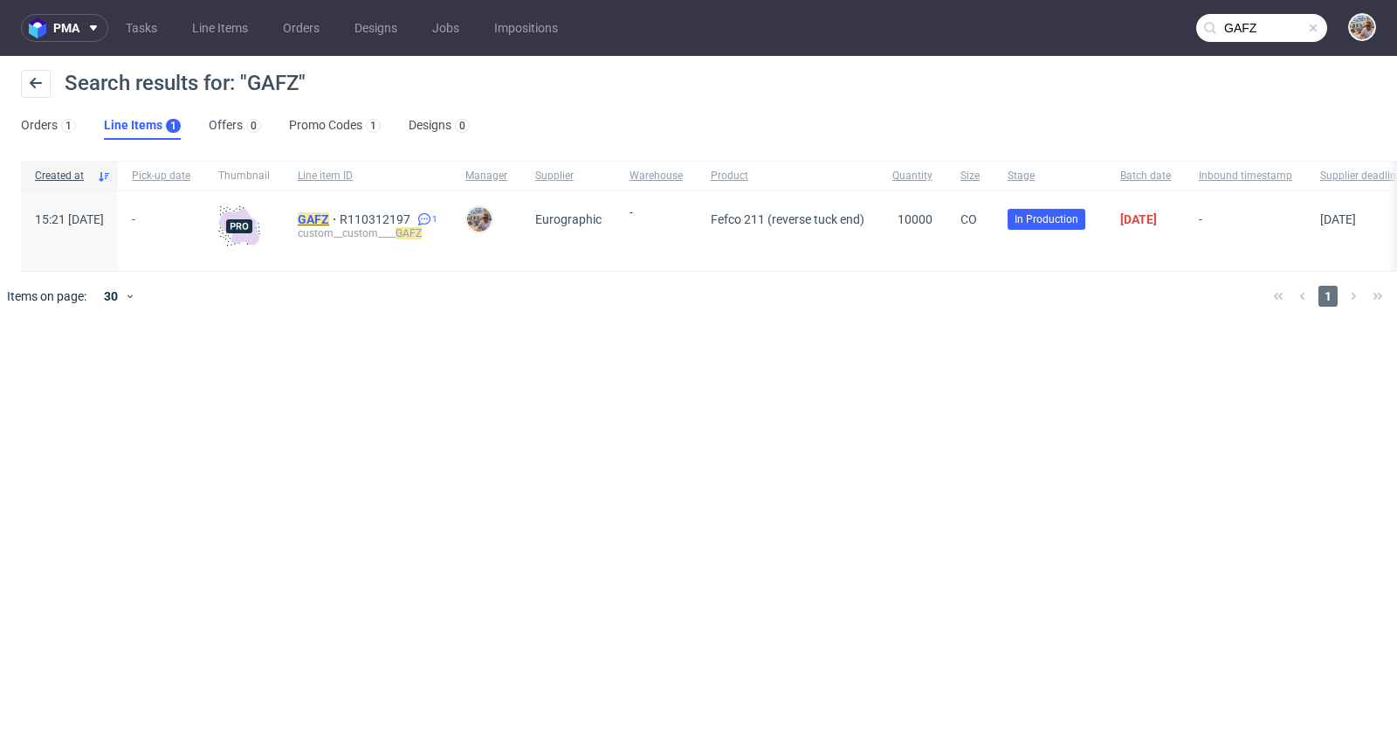
click at [329, 219] on mark "GAFZ" at bounding box center [313, 219] width 31 height 14
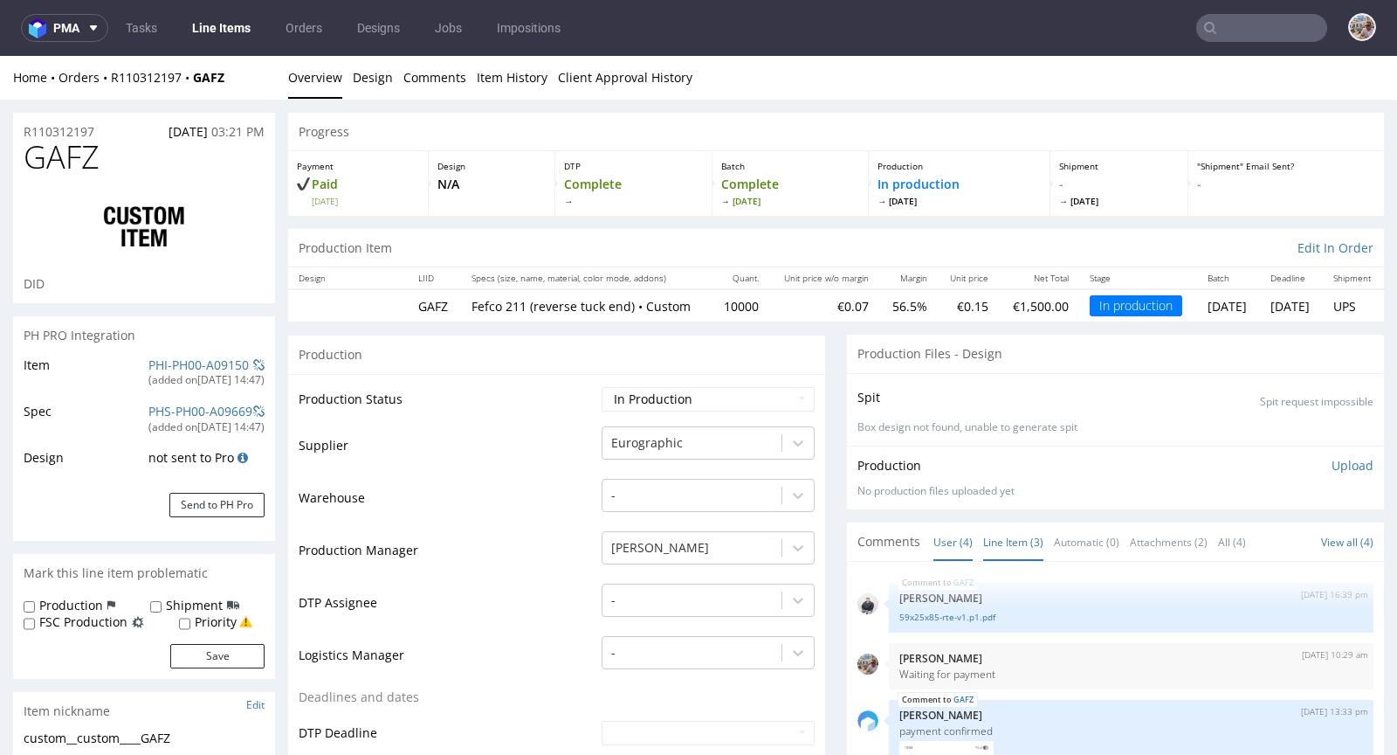
click at [1010, 549] on link "Line Item (3)" at bounding box center [1013, 542] width 60 height 38
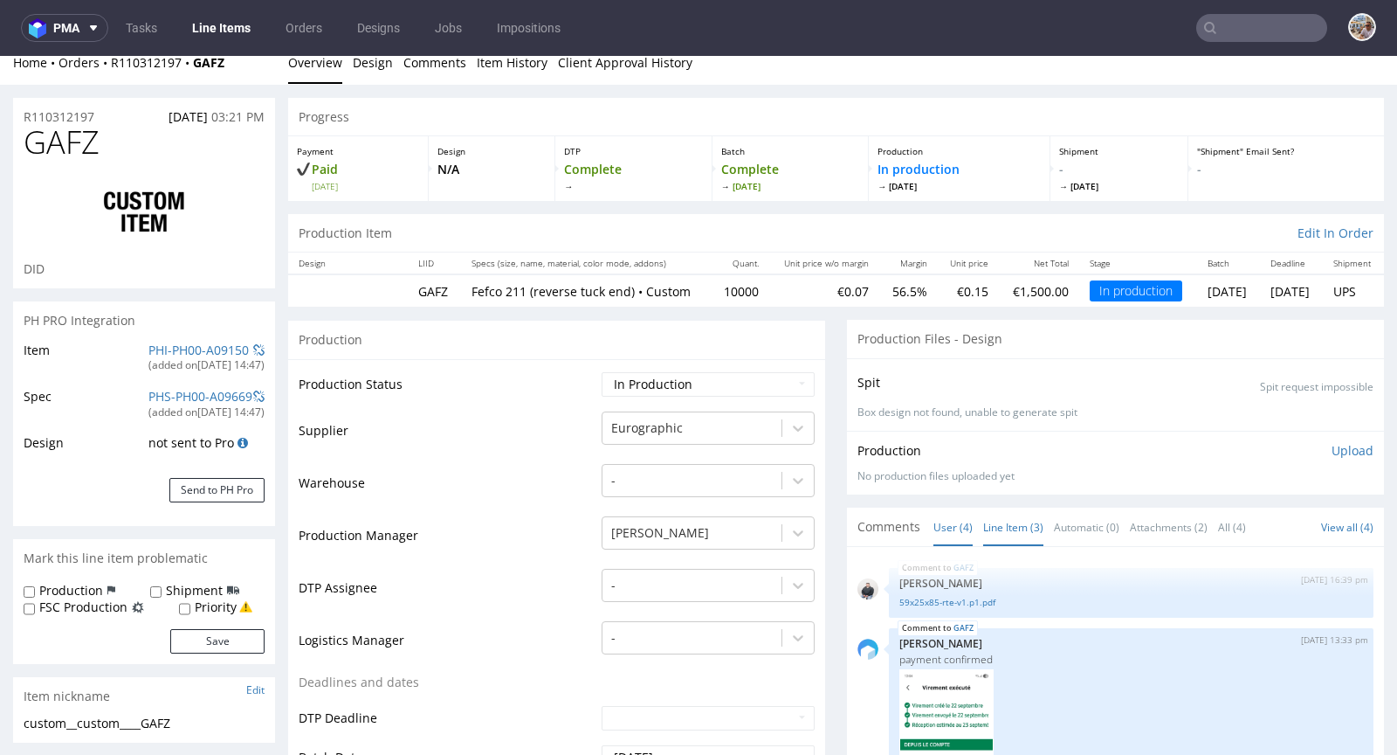
scroll to position [38, 0]
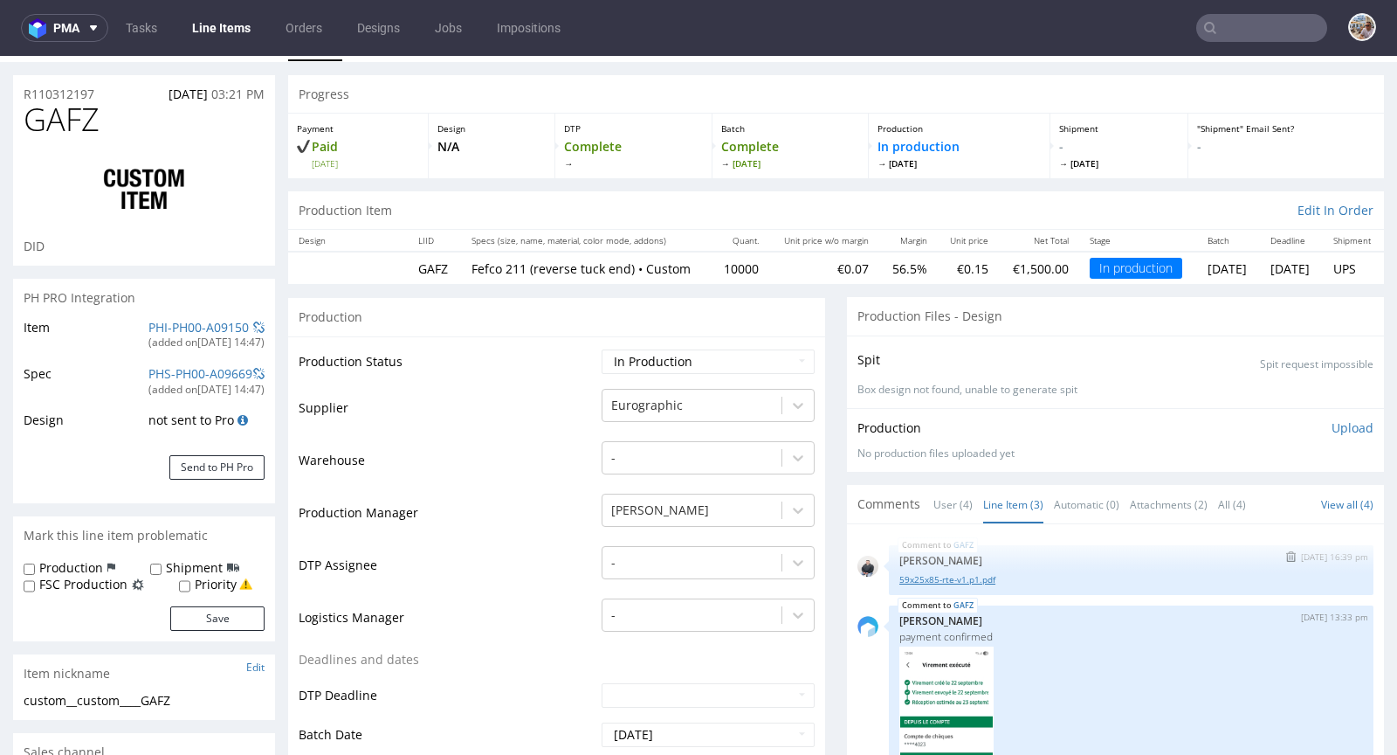
click at [953, 586] on link "59x25x85-rte-v1.p1.pdf" at bounding box center [1132, 579] width 464 height 13
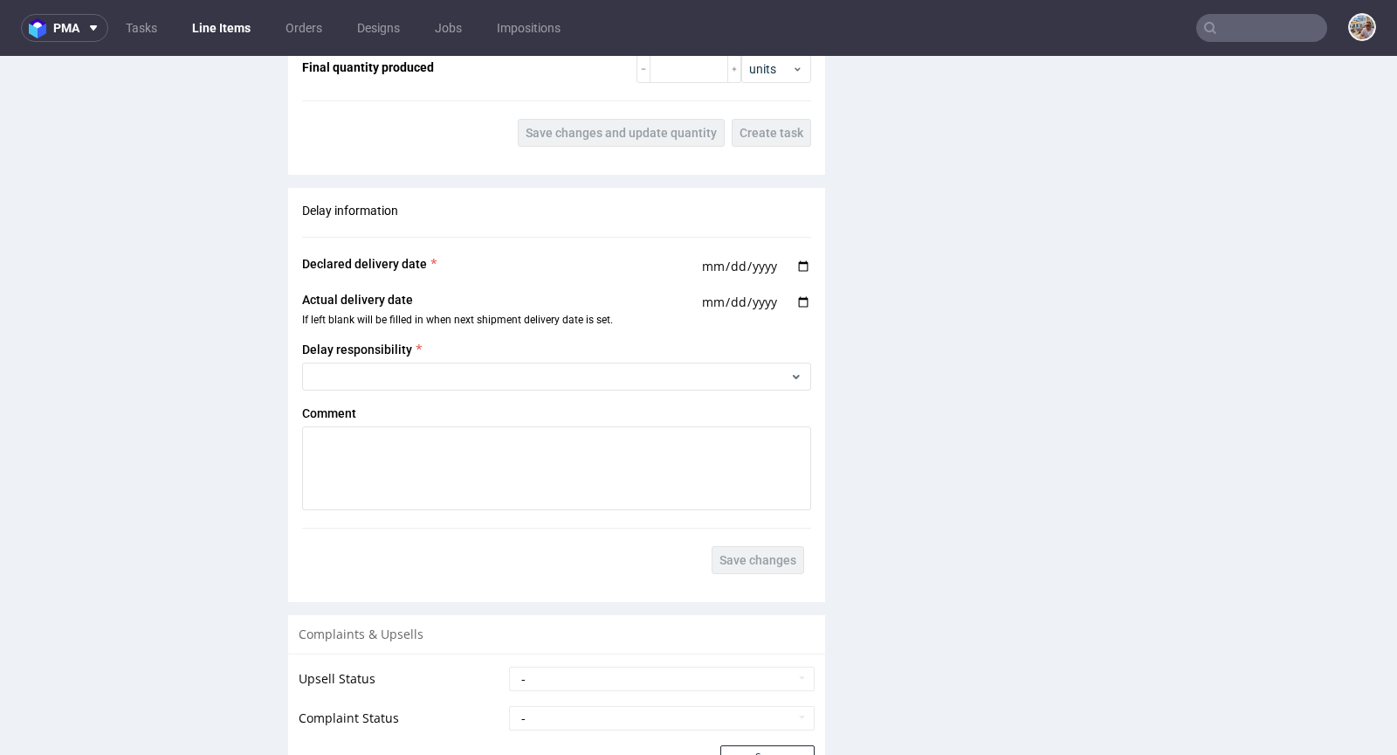
scroll to position [2566, 0]
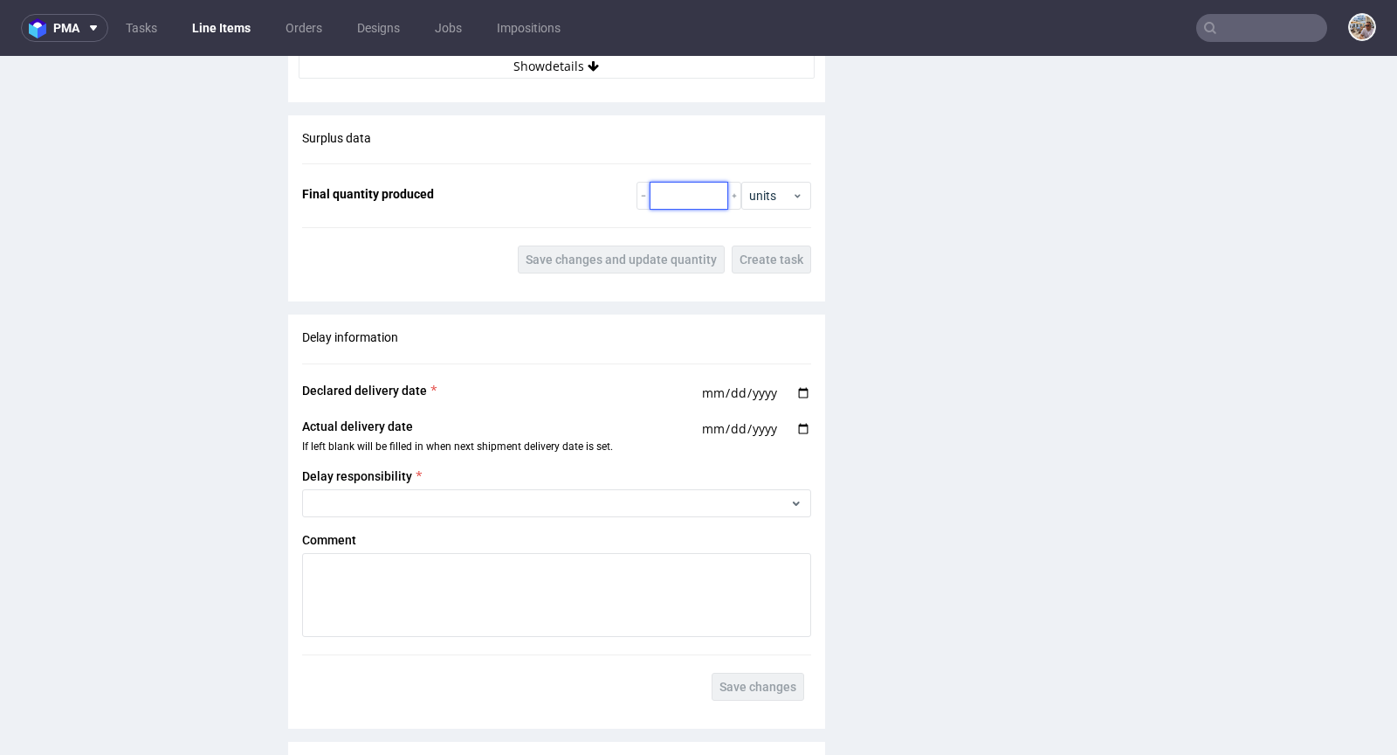
click at [679, 208] on input "number" at bounding box center [689, 196] width 79 height 28
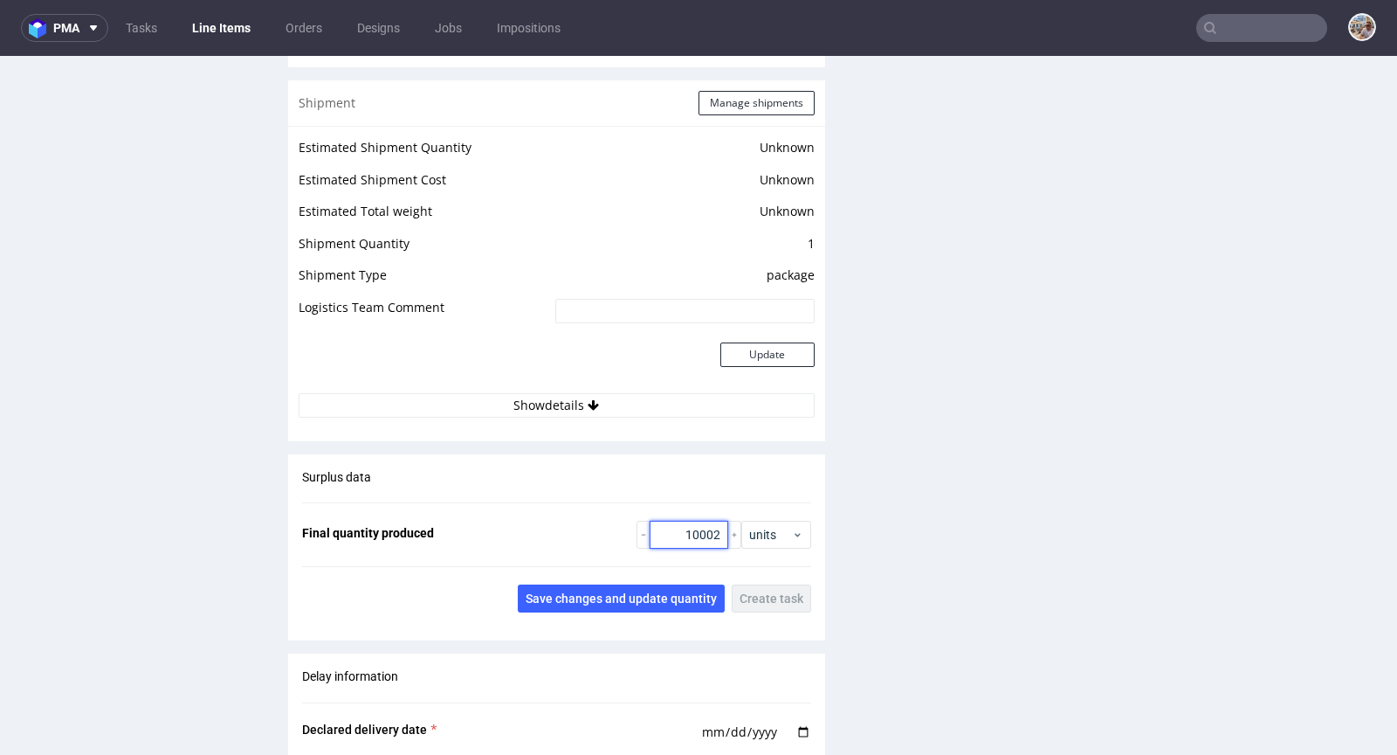
scroll to position [2368, 0]
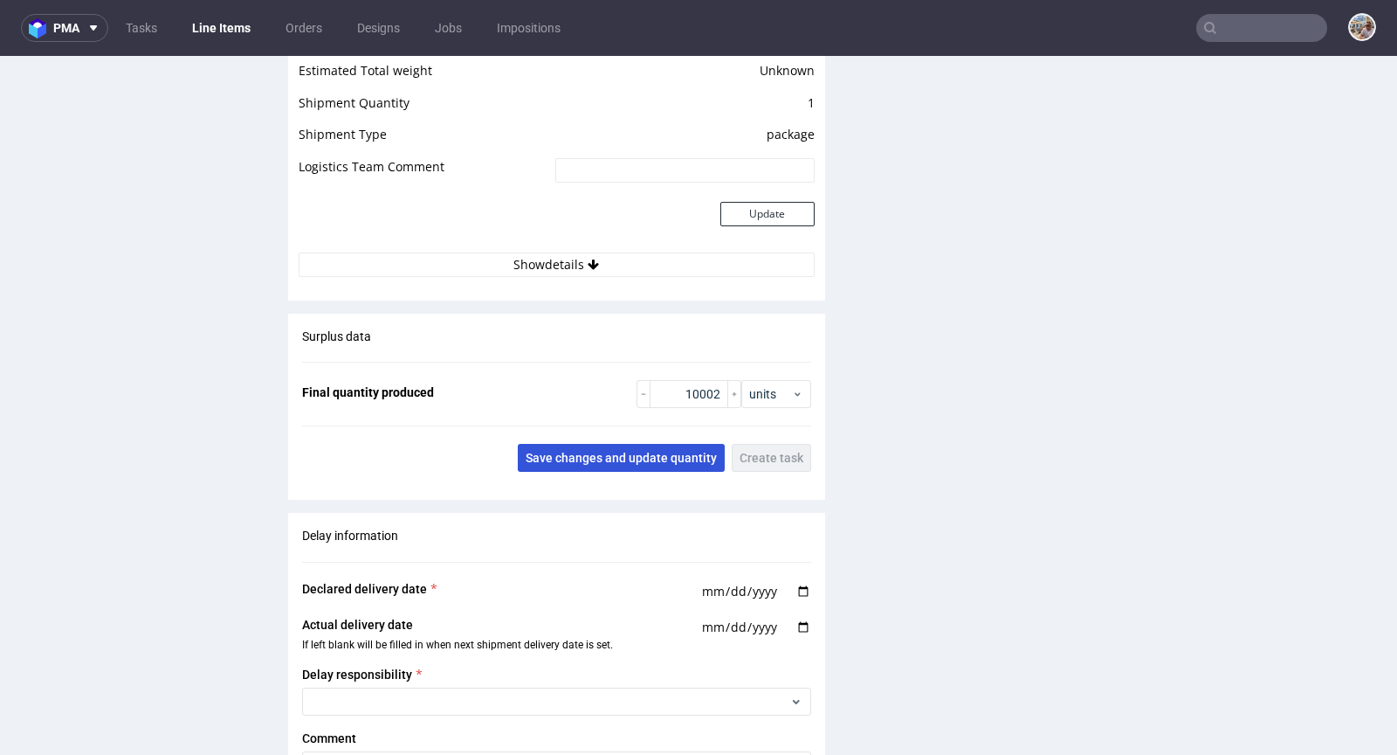
click at [621, 457] on button "Save changes and update quantity" at bounding box center [621, 458] width 207 height 28
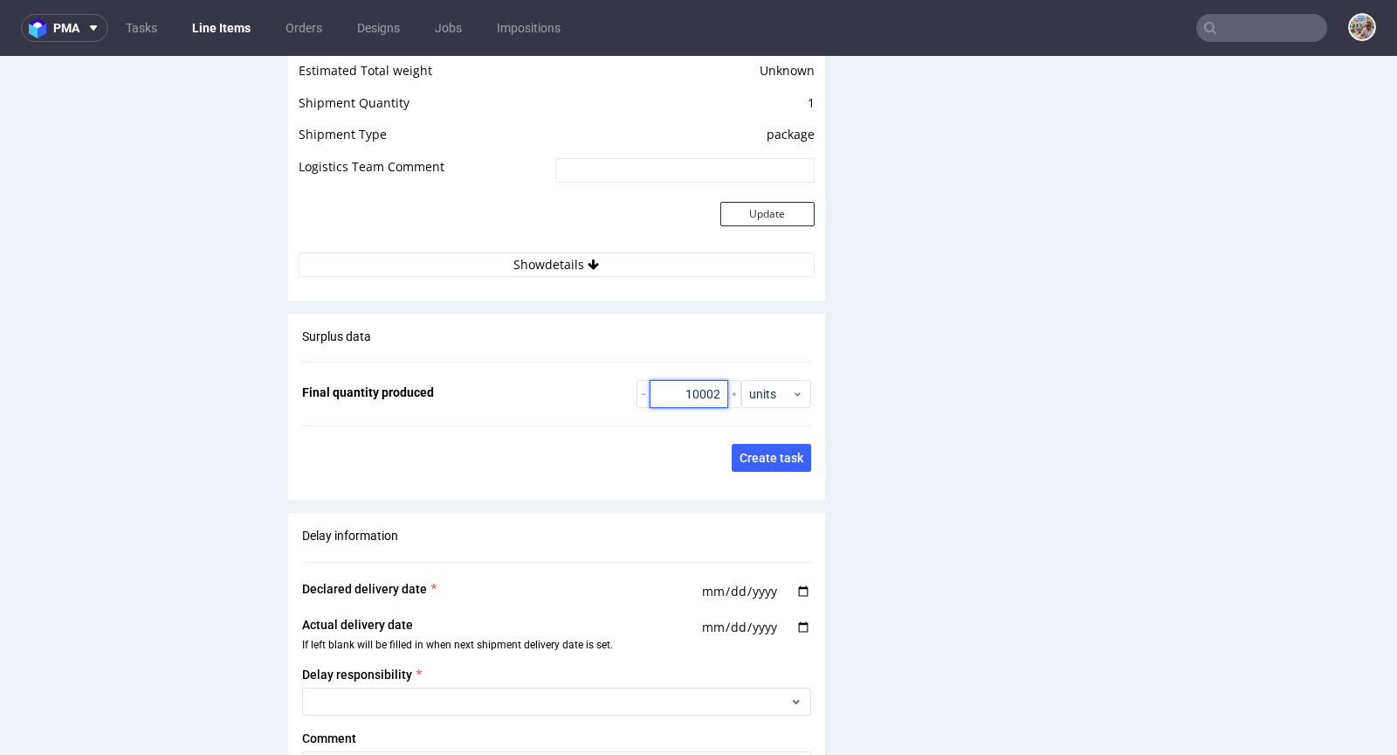
drag, startPoint x: 667, startPoint y: 403, endPoint x: 710, endPoint y: 408, distance: 43.0
click at [710, 408] on input "10002" at bounding box center [689, 394] width 79 height 28
type input "10000"
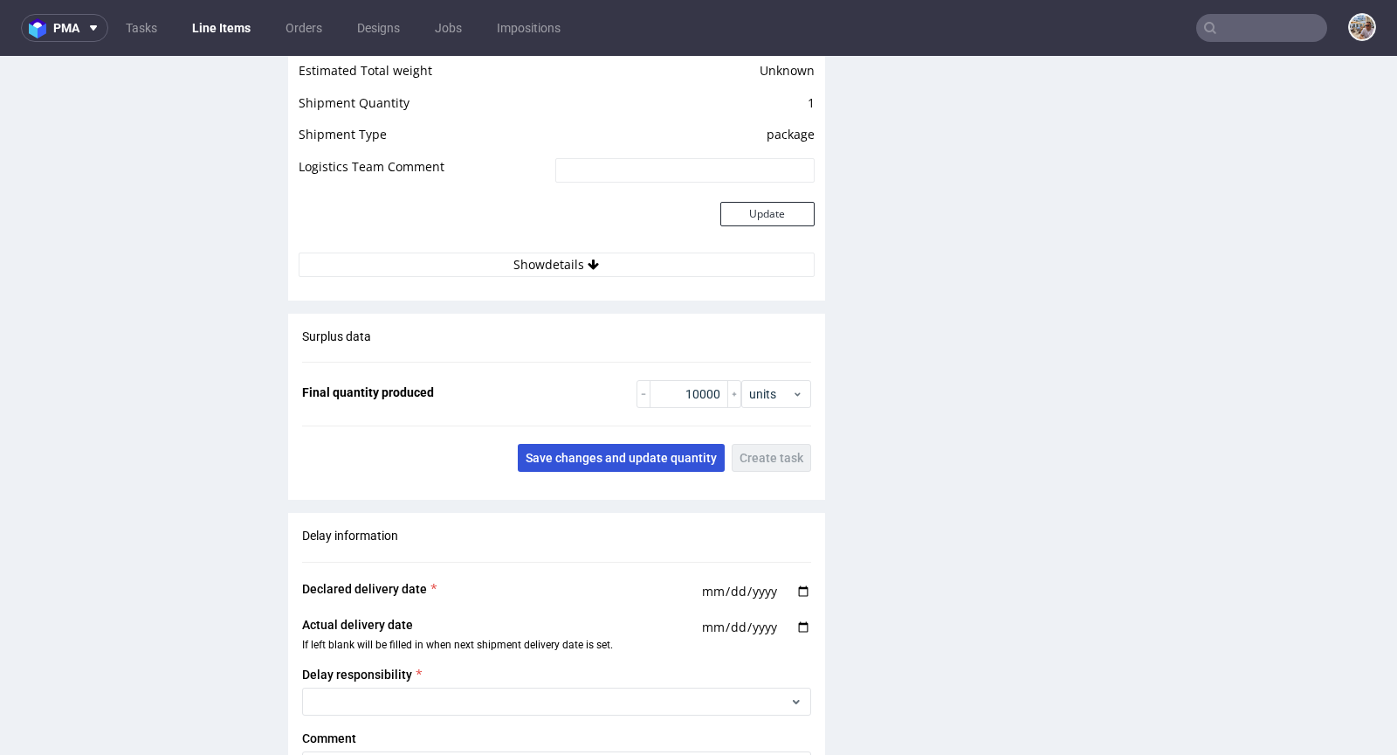
click at [651, 455] on button "Save changes and update quantity" at bounding box center [621, 458] width 207 height 28
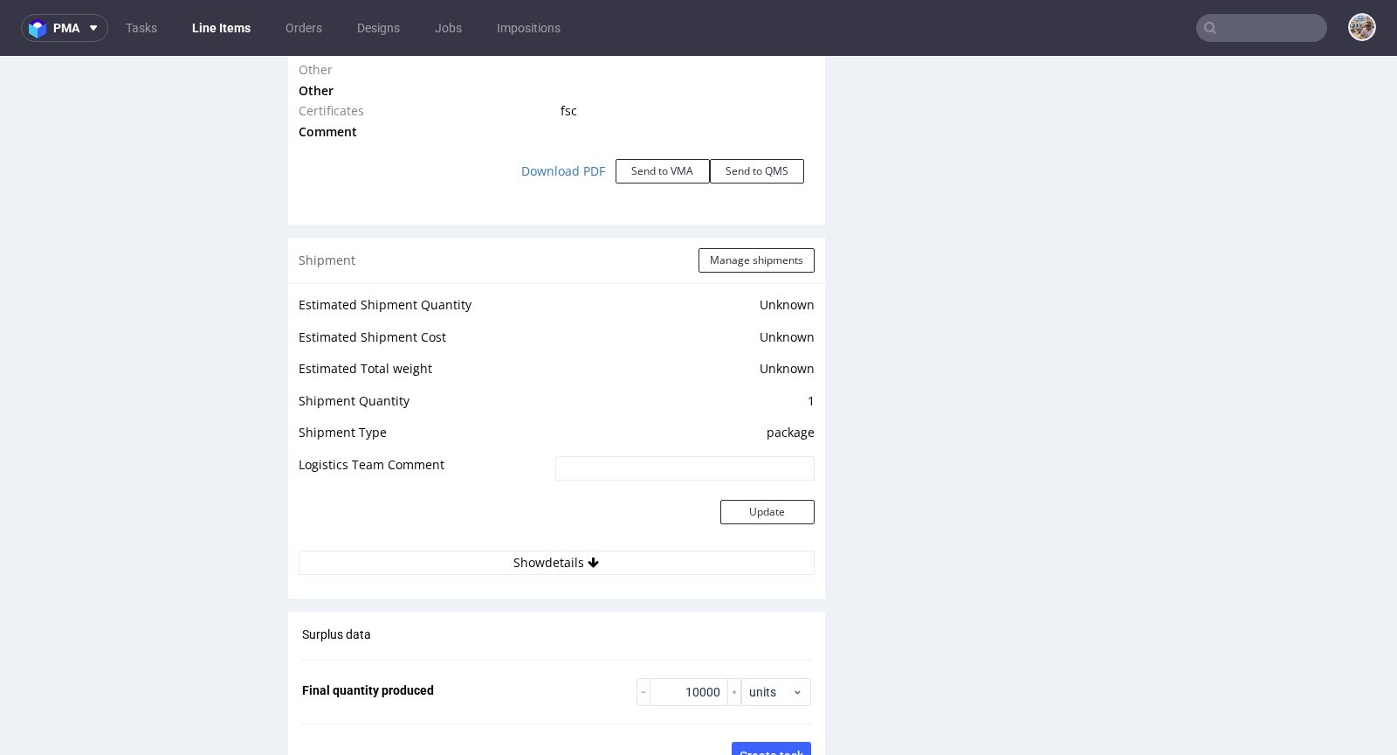
scroll to position [1998, 0]
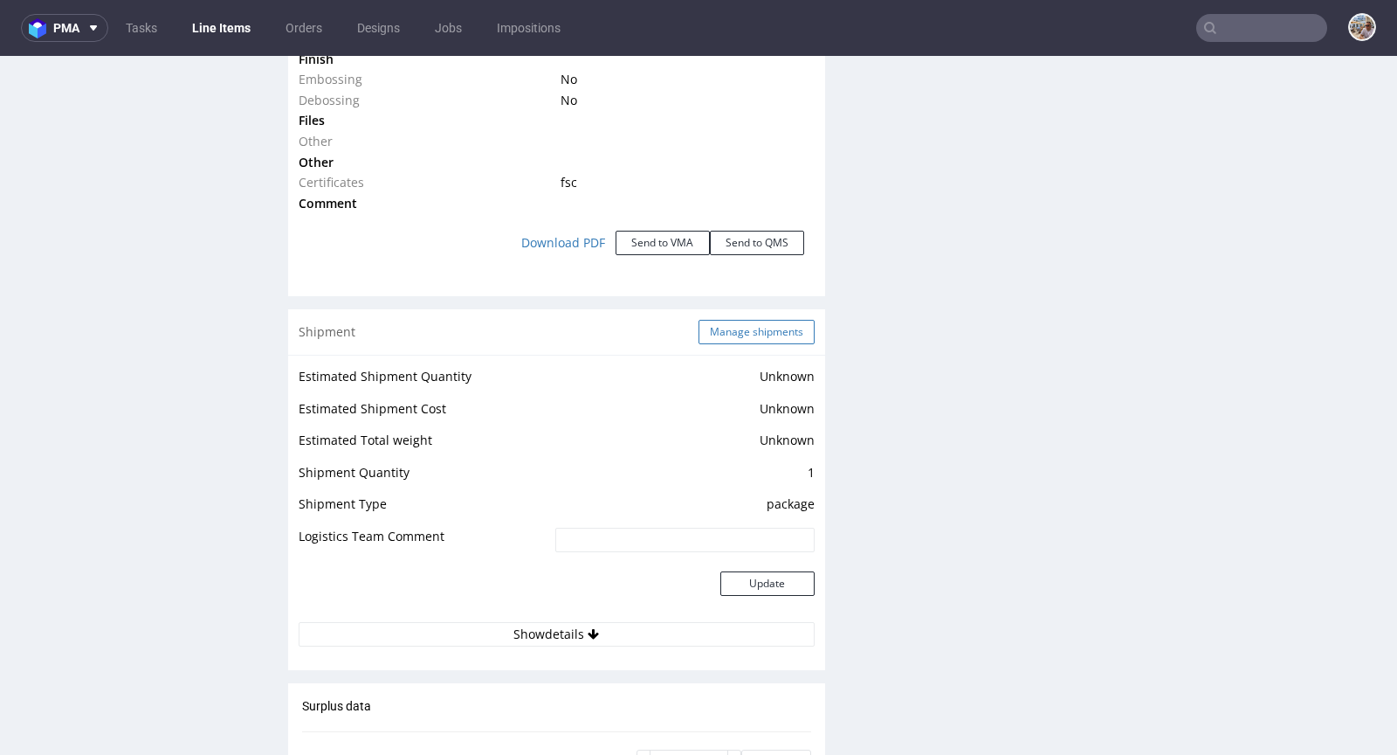
click at [745, 332] on button "Manage shipments" at bounding box center [757, 332] width 116 height 24
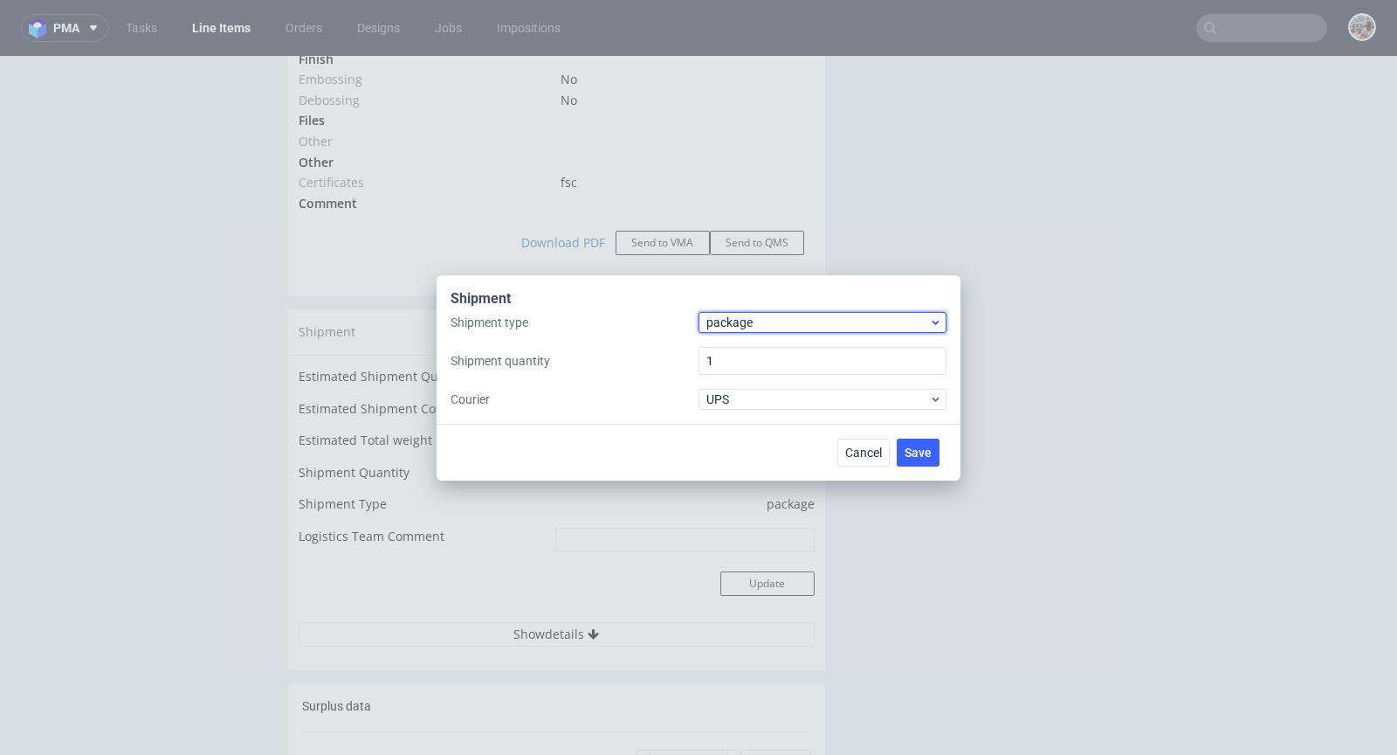
click at [788, 326] on span "package" at bounding box center [818, 322] width 223 height 17
click at [773, 351] on div "pallet" at bounding box center [823, 358] width 234 height 31
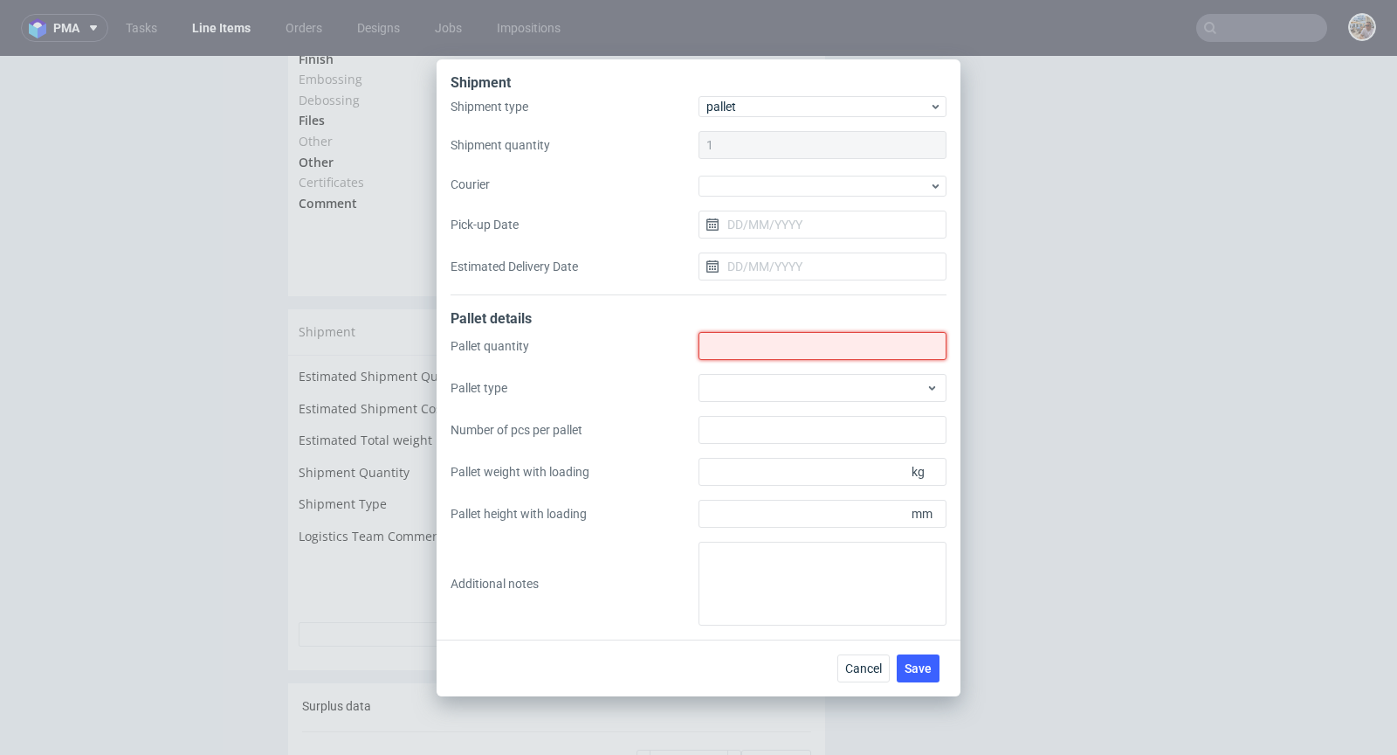
click at [744, 348] on input "Shipment type" at bounding box center [823, 346] width 248 height 28
type input "1"
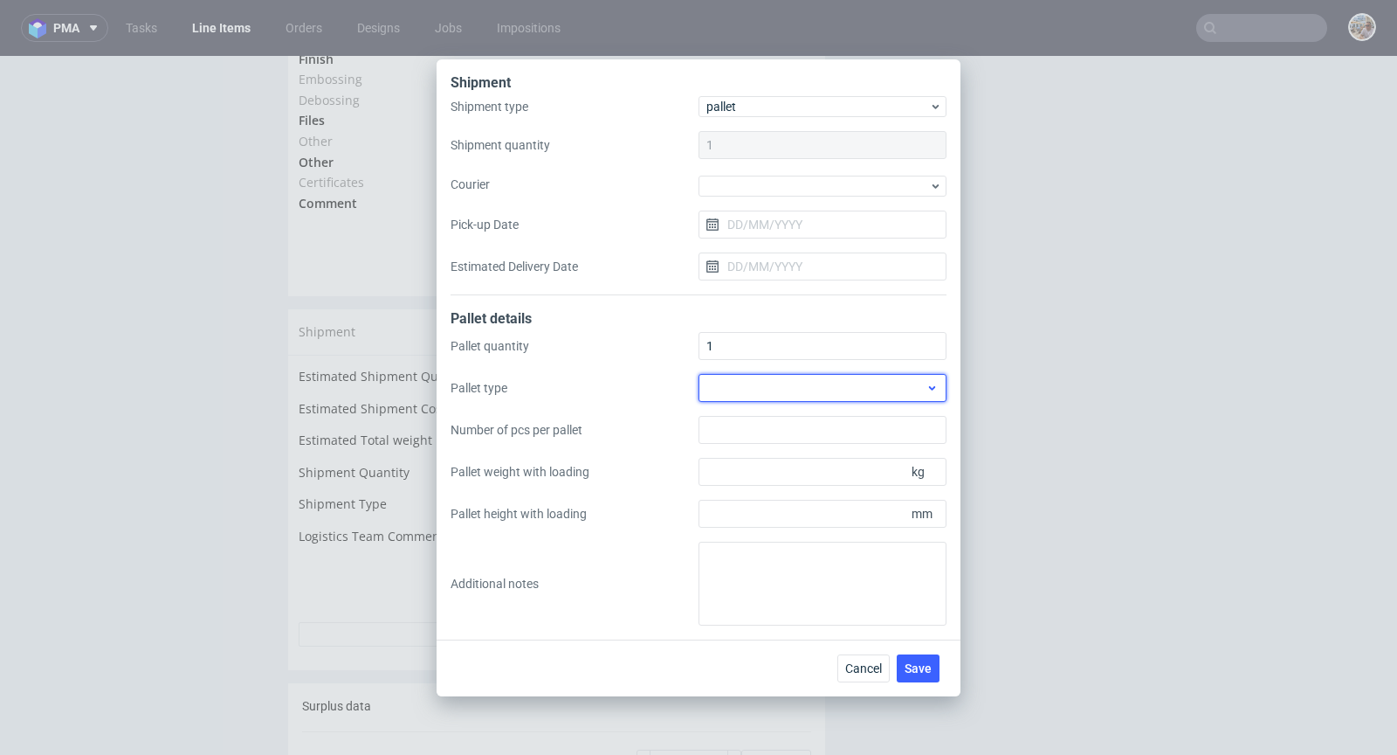
click at [897, 391] on div at bounding box center [823, 388] width 248 height 28
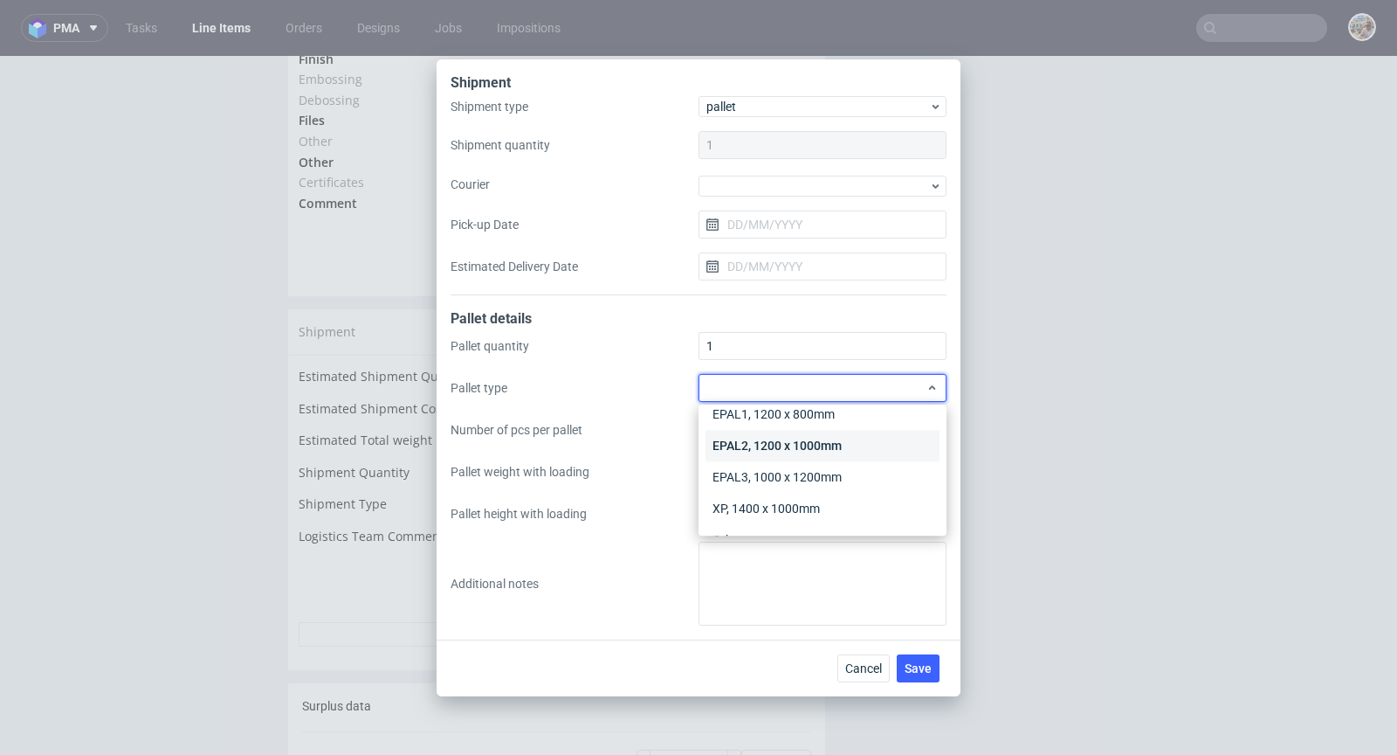
scroll to position [40, 0]
click at [776, 500] on div "Other" at bounding box center [823, 512] width 234 height 31
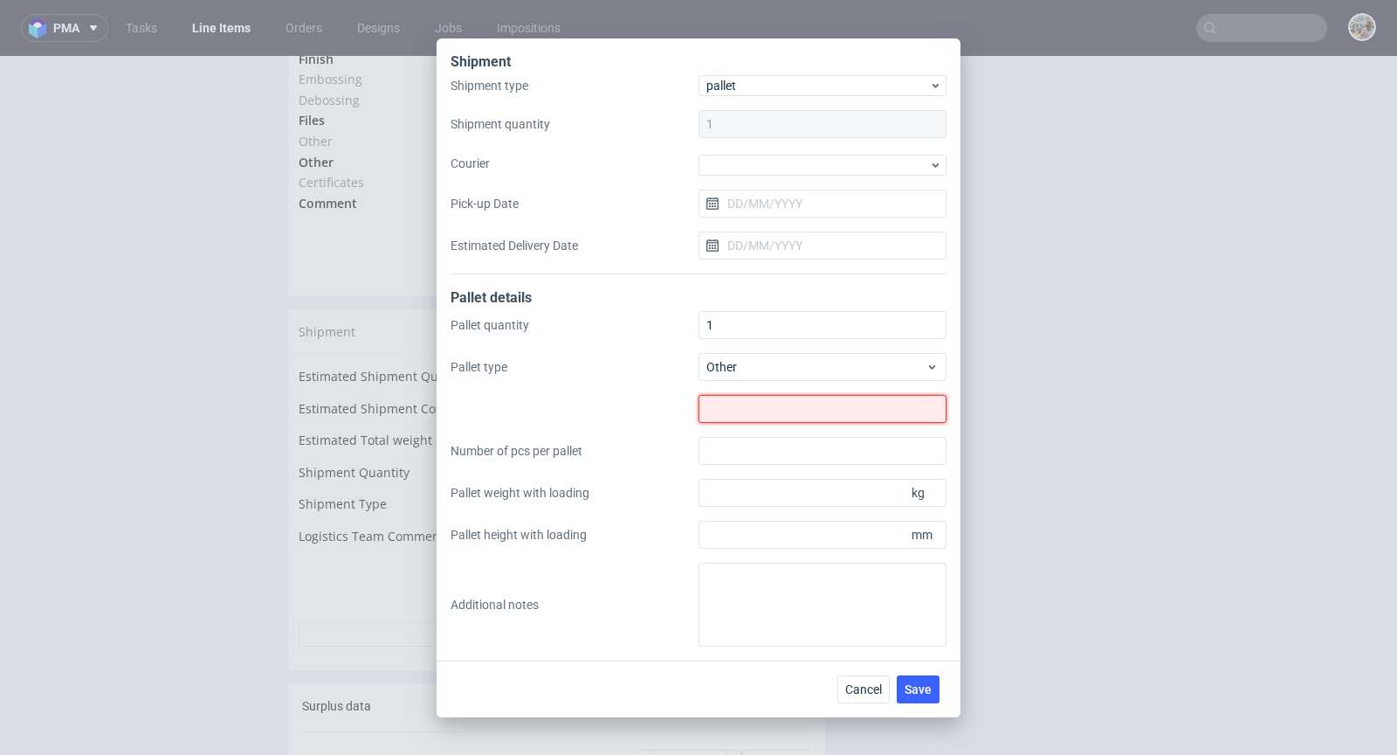
click at [790, 417] on input "text" at bounding box center [823, 409] width 248 height 28
type input "1050x790"
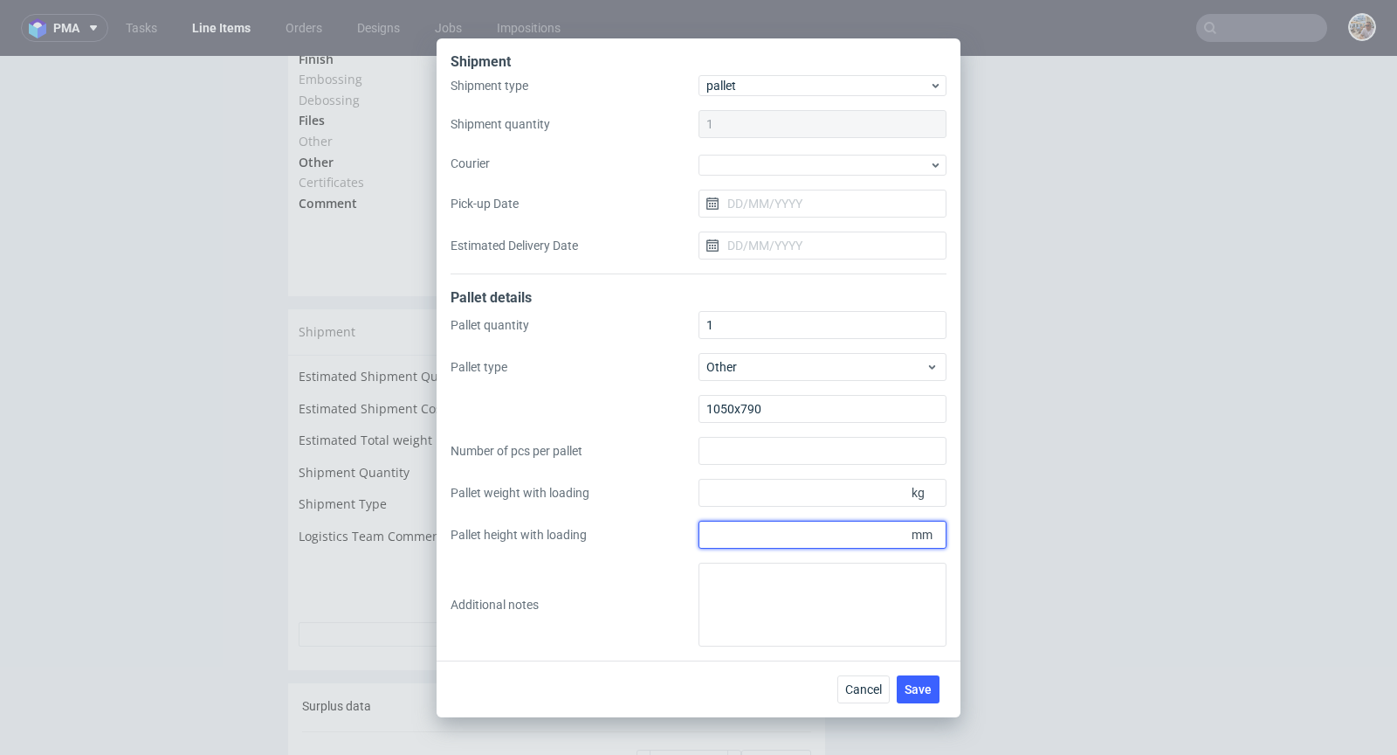
click at [792, 530] on input "Pallet height with loading" at bounding box center [823, 534] width 248 height 28
type input "690"
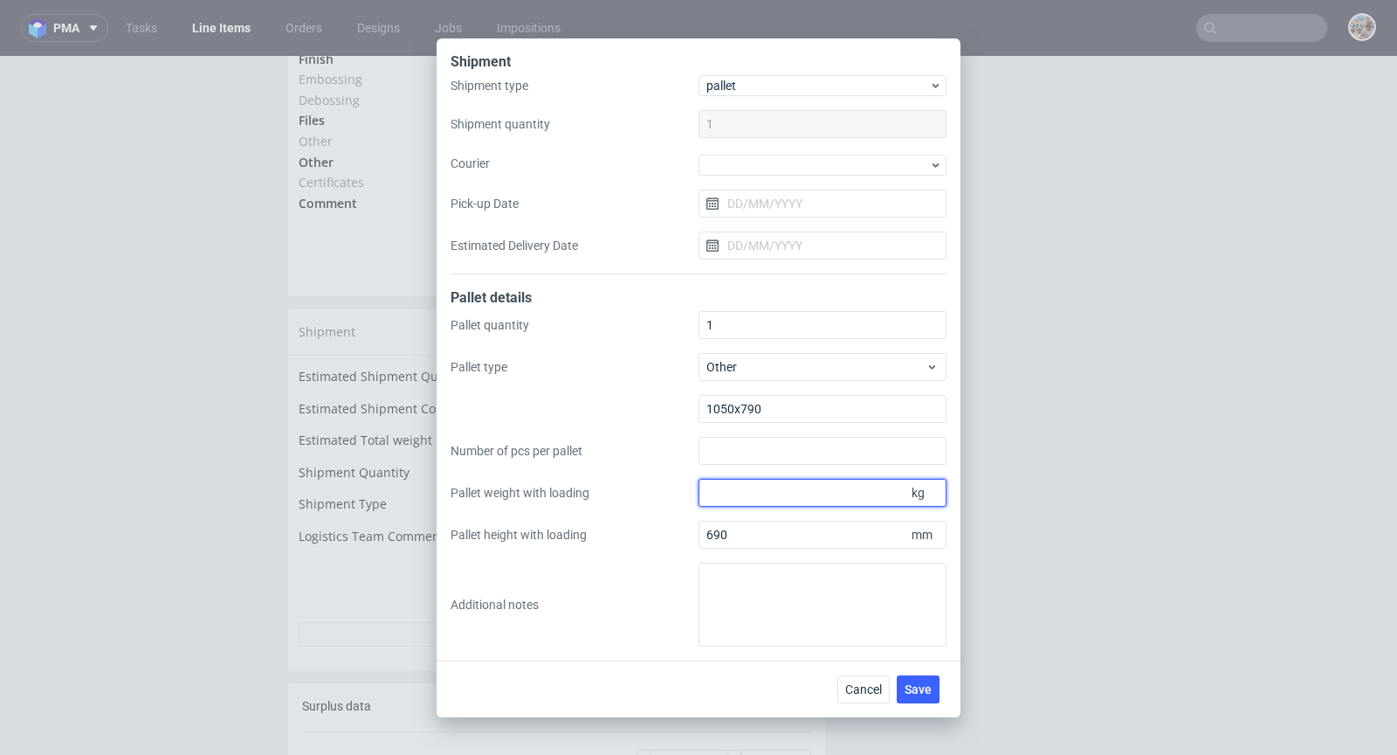
click at [802, 489] on input "Pallet weight with loading" at bounding box center [823, 493] width 248 height 28
type input "78"
click at [910, 675] on button "Save" at bounding box center [918, 689] width 43 height 28
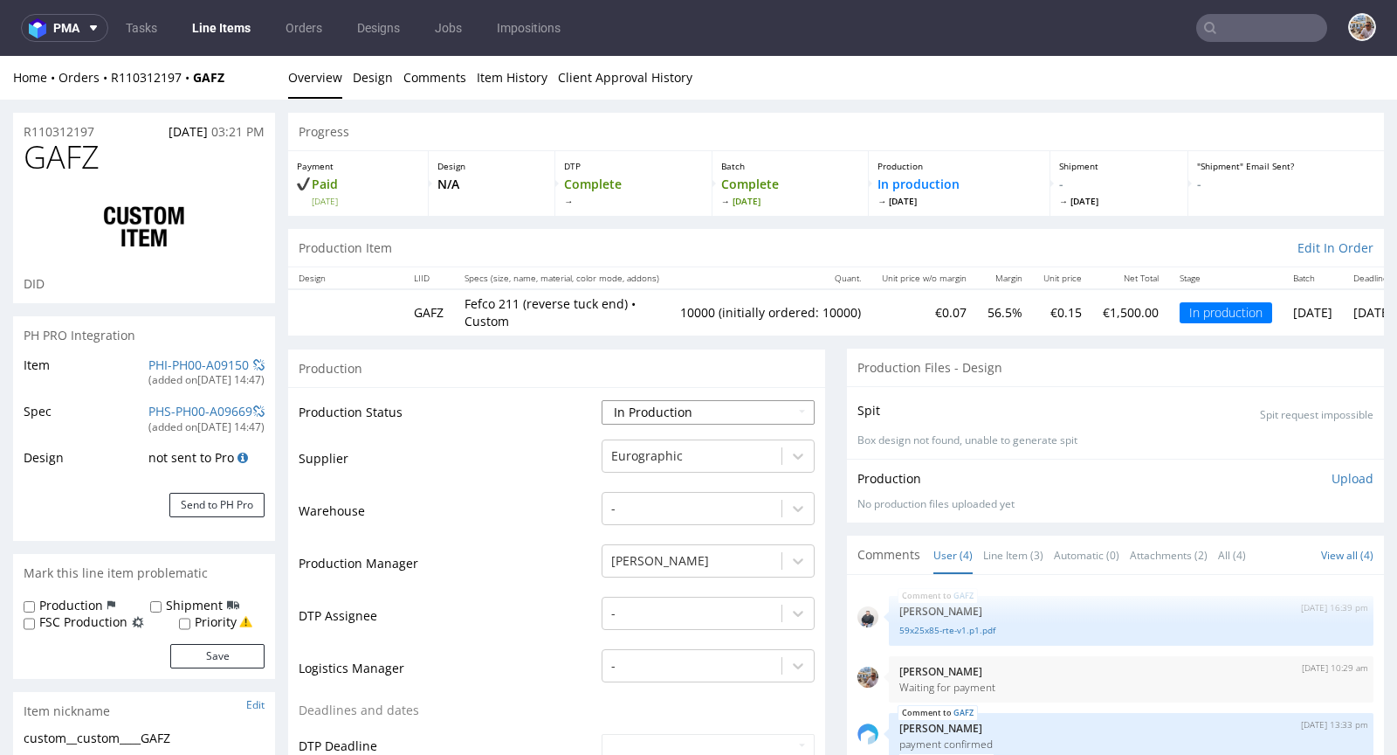
click at [632, 412] on select "Waiting for Artwork Waiting for Diecut Waiting for Mockup Waiting for DTP Waiti…" at bounding box center [708, 412] width 213 height 24
select select "production_complete"
click at [602, 400] on select "Waiting for Artwork Waiting for Diecut Waiting for Mockup Waiting for DTP Waiti…" at bounding box center [708, 412] width 213 height 24
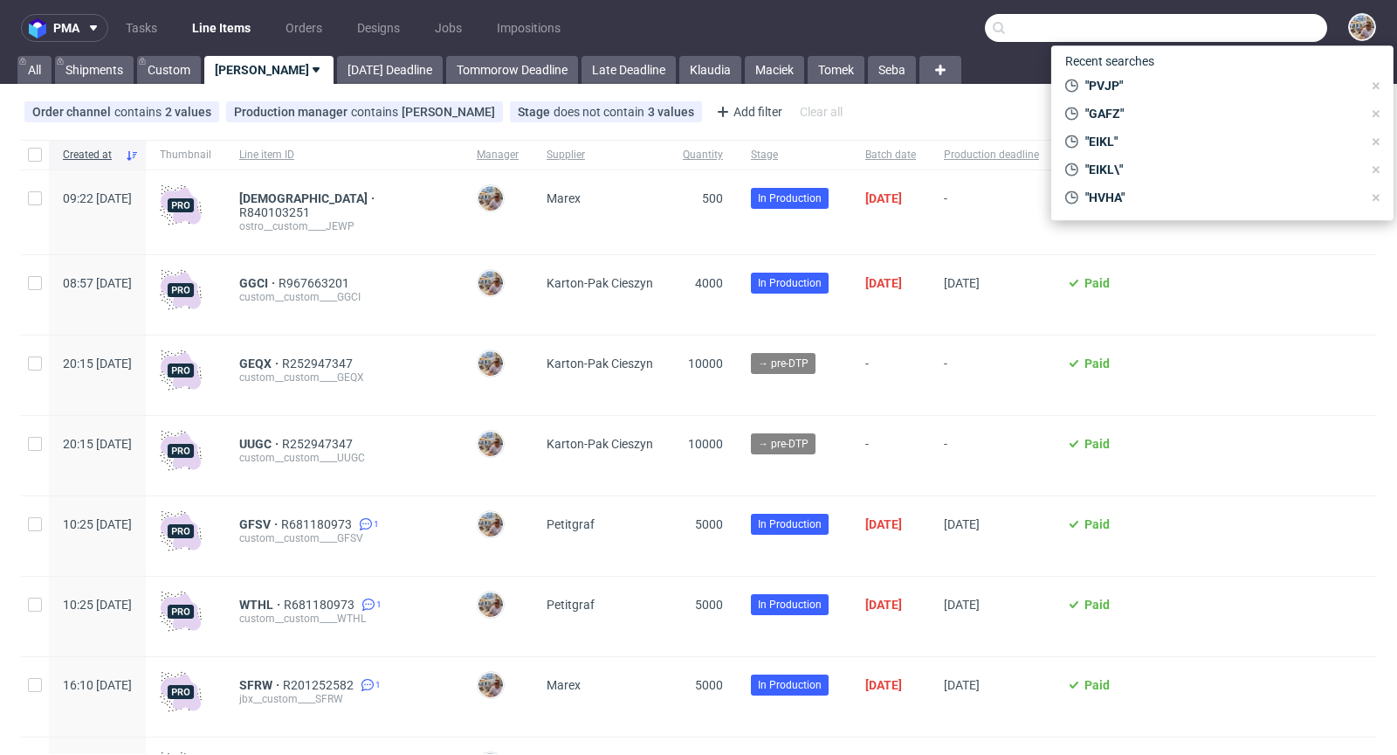
click at [1302, 20] on input "text" at bounding box center [1156, 28] width 342 height 28
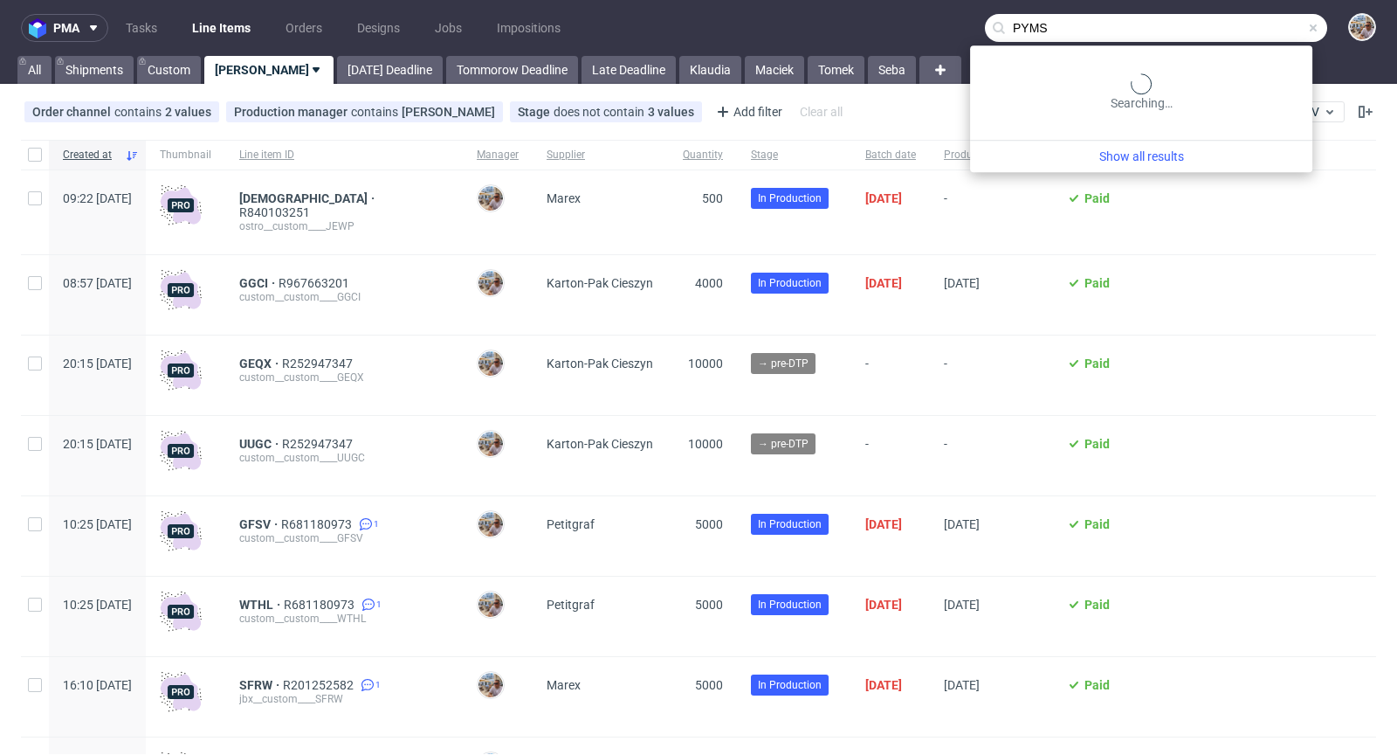
type input "PYMS"
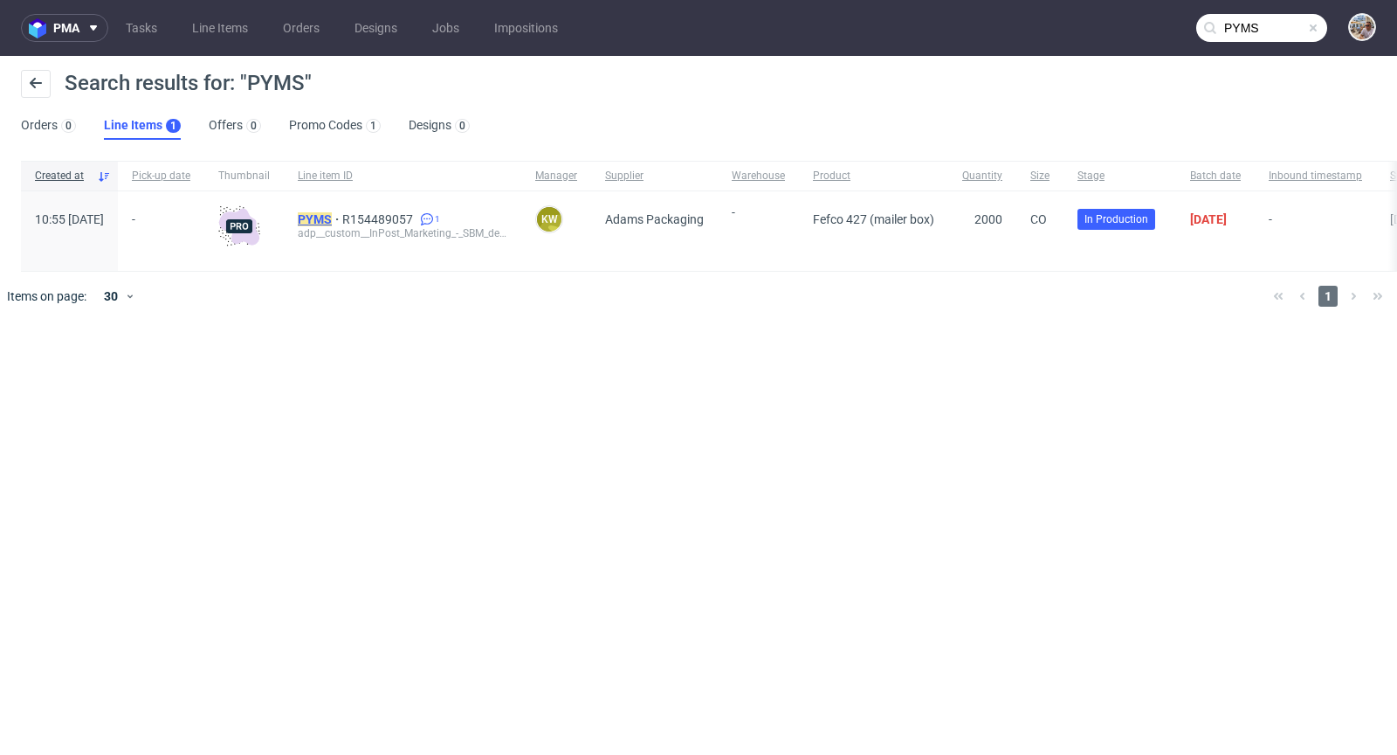
click at [332, 217] on mark "PYMS" at bounding box center [315, 219] width 34 height 14
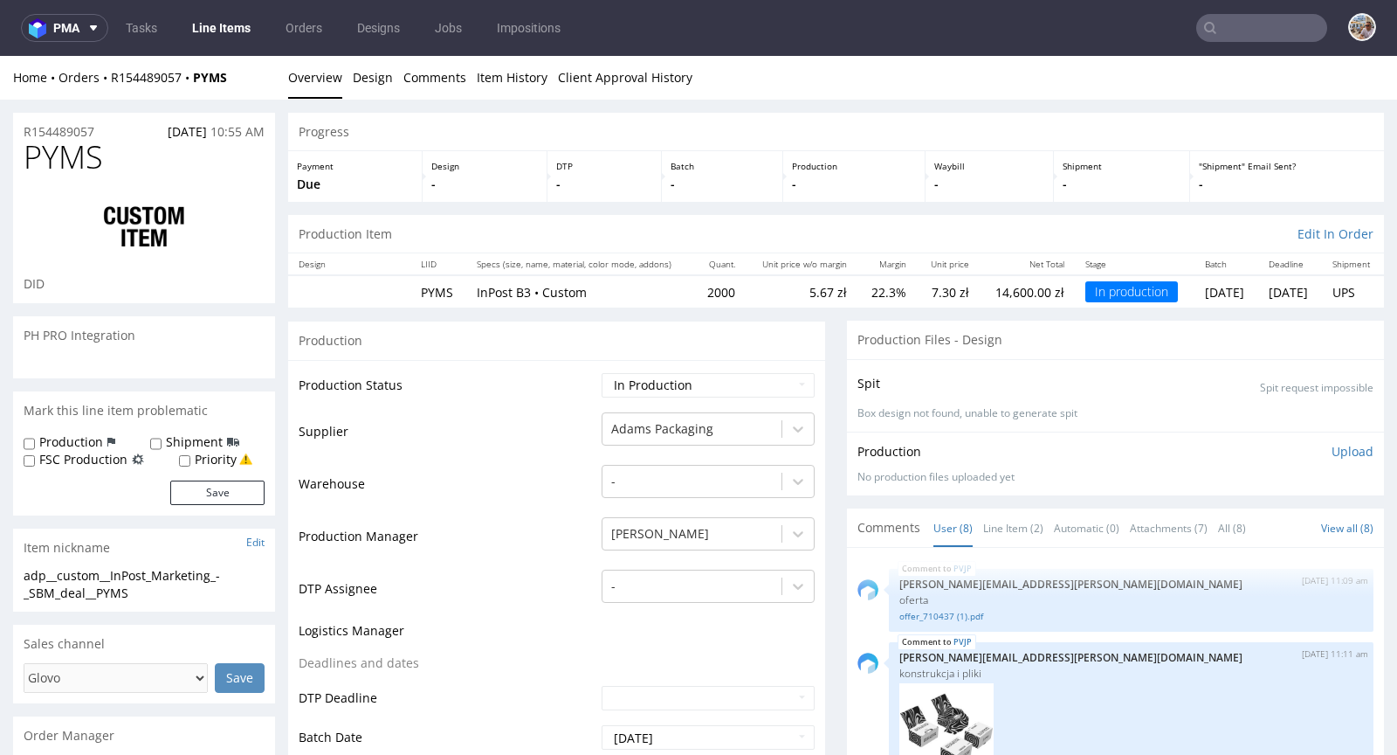
scroll to position [567, 0]
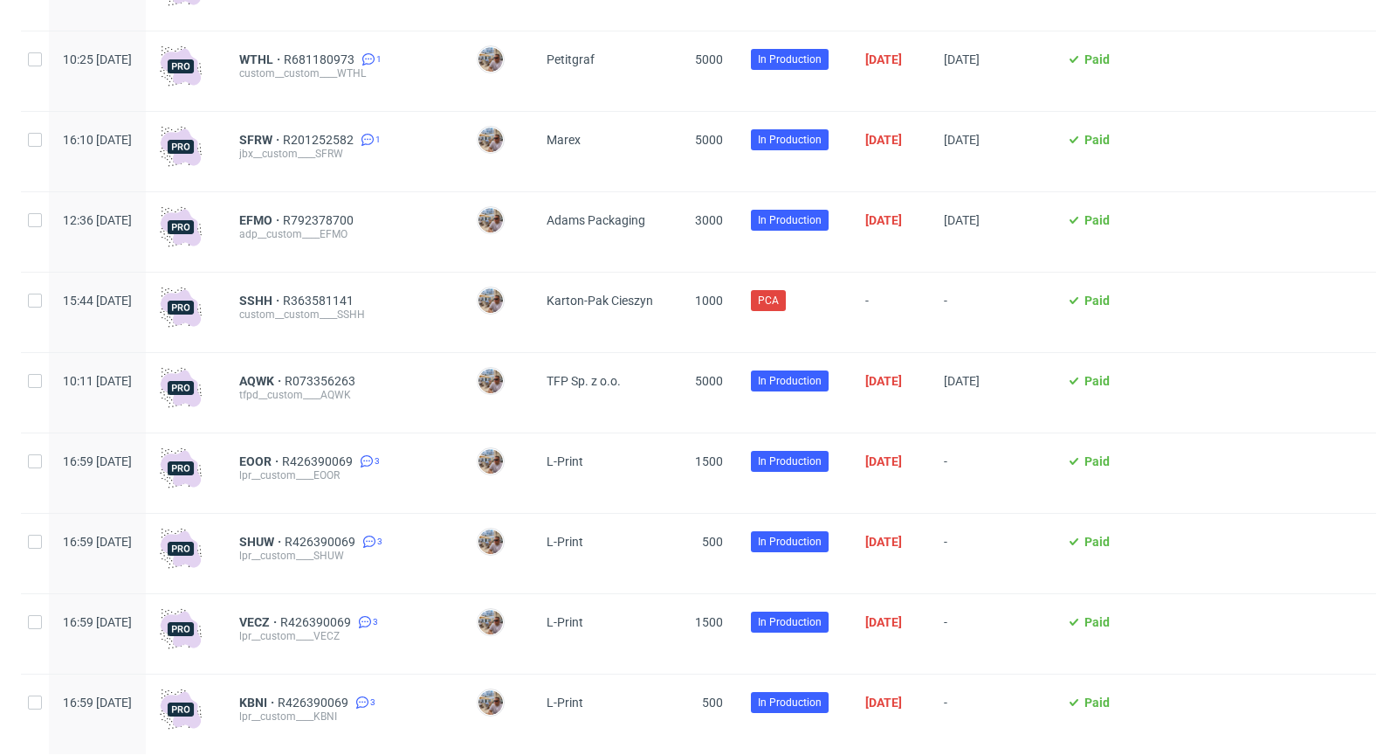
scroll to position [818, 0]
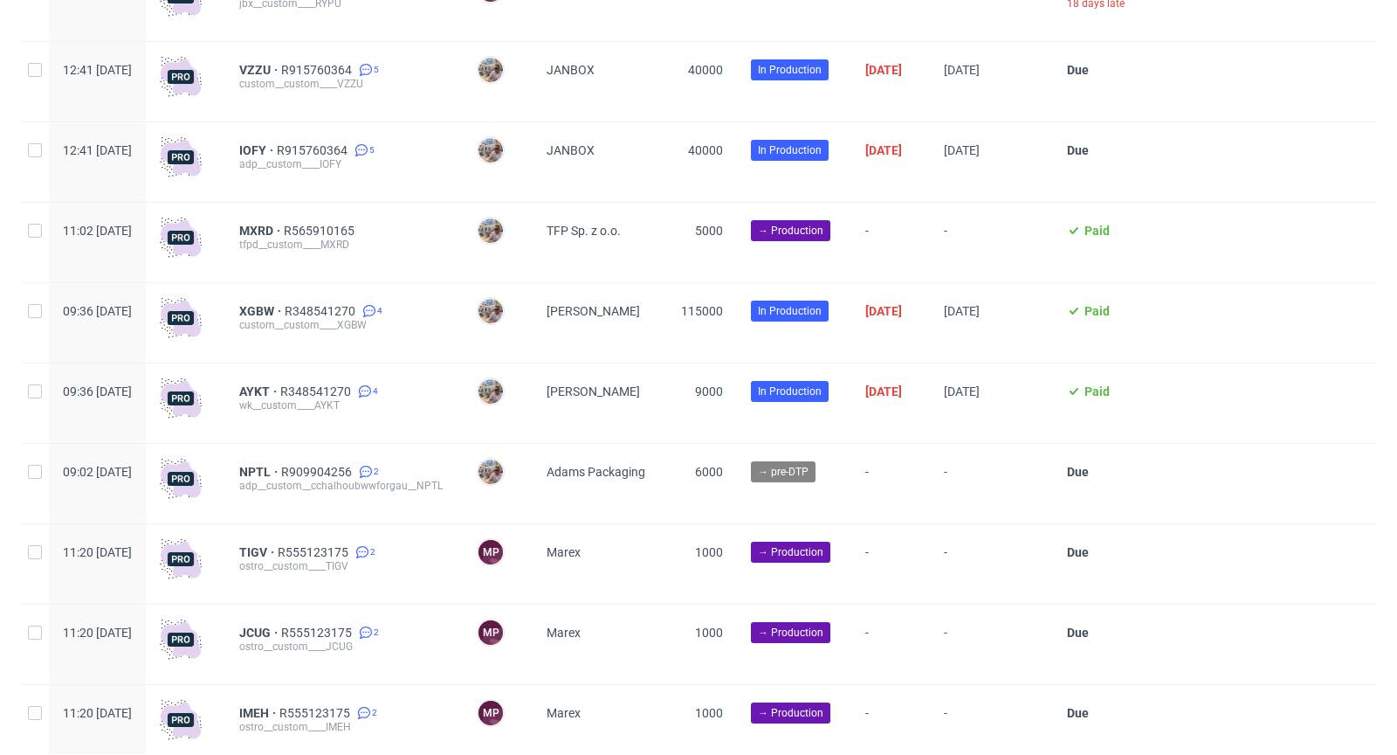
scroll to position [4228, 0]
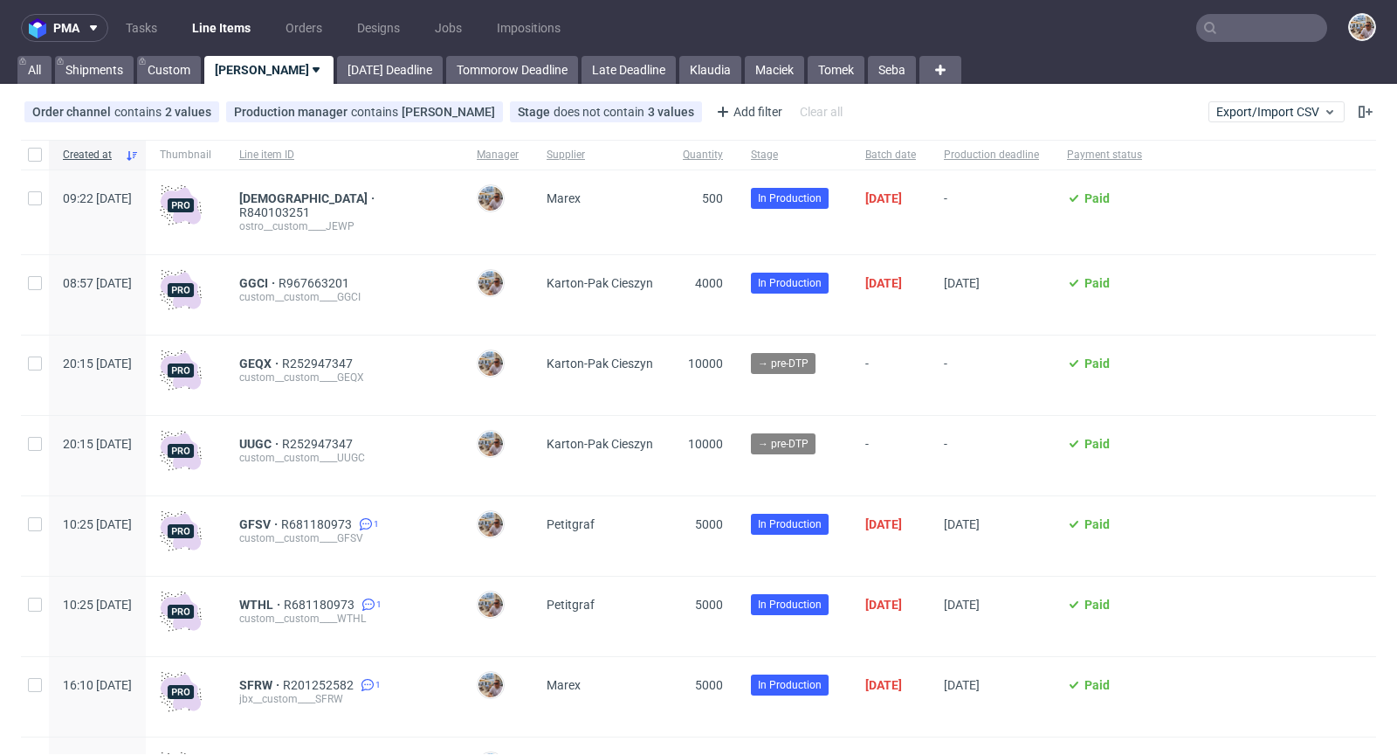
click at [1236, 24] on input "text" at bounding box center [1261, 28] width 131 height 28
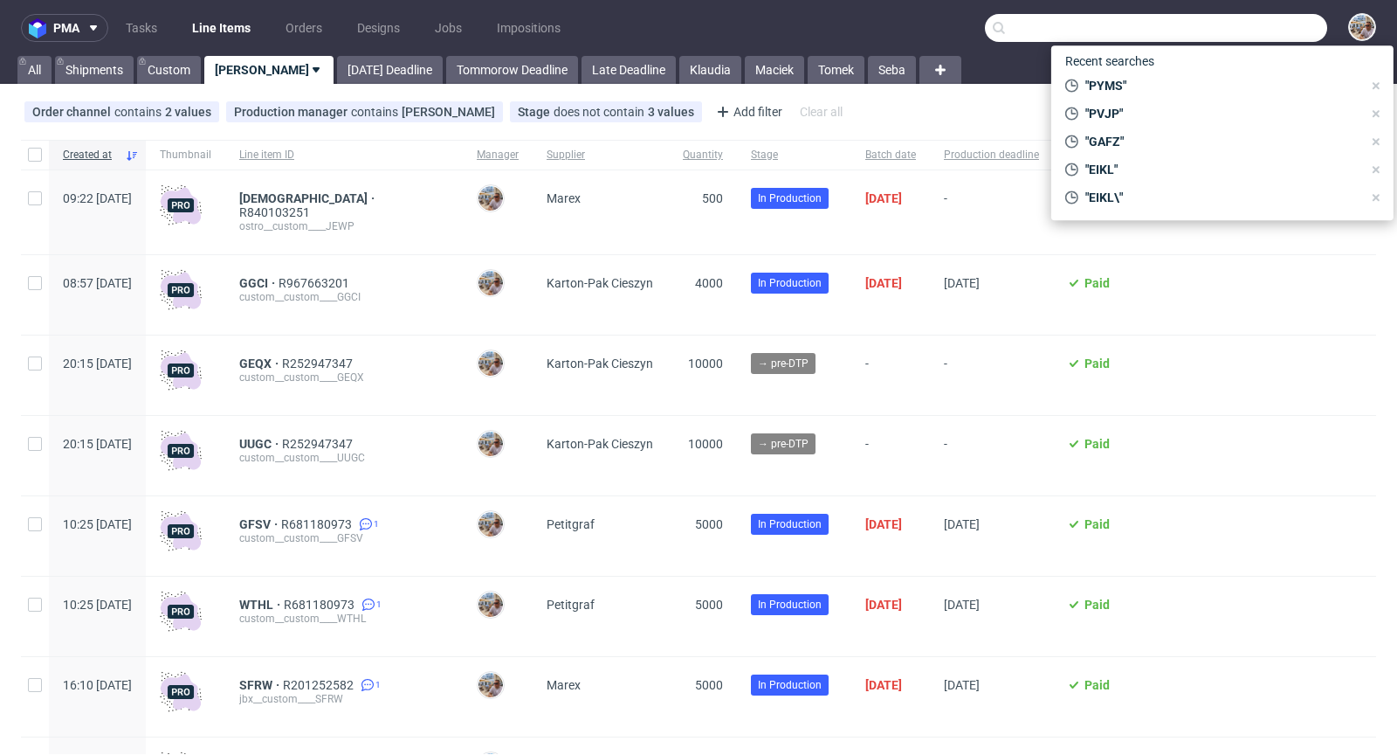
paste input "IZXD"
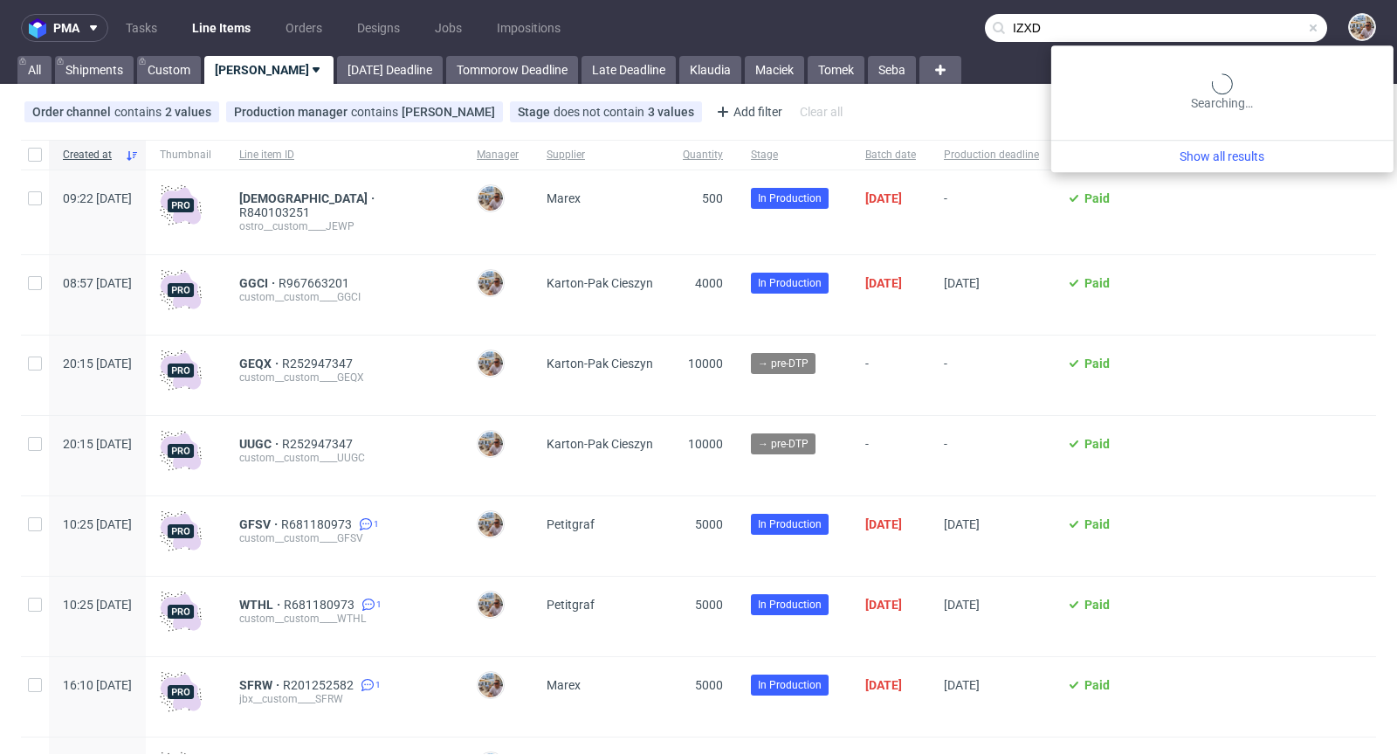
type input "IZXD"
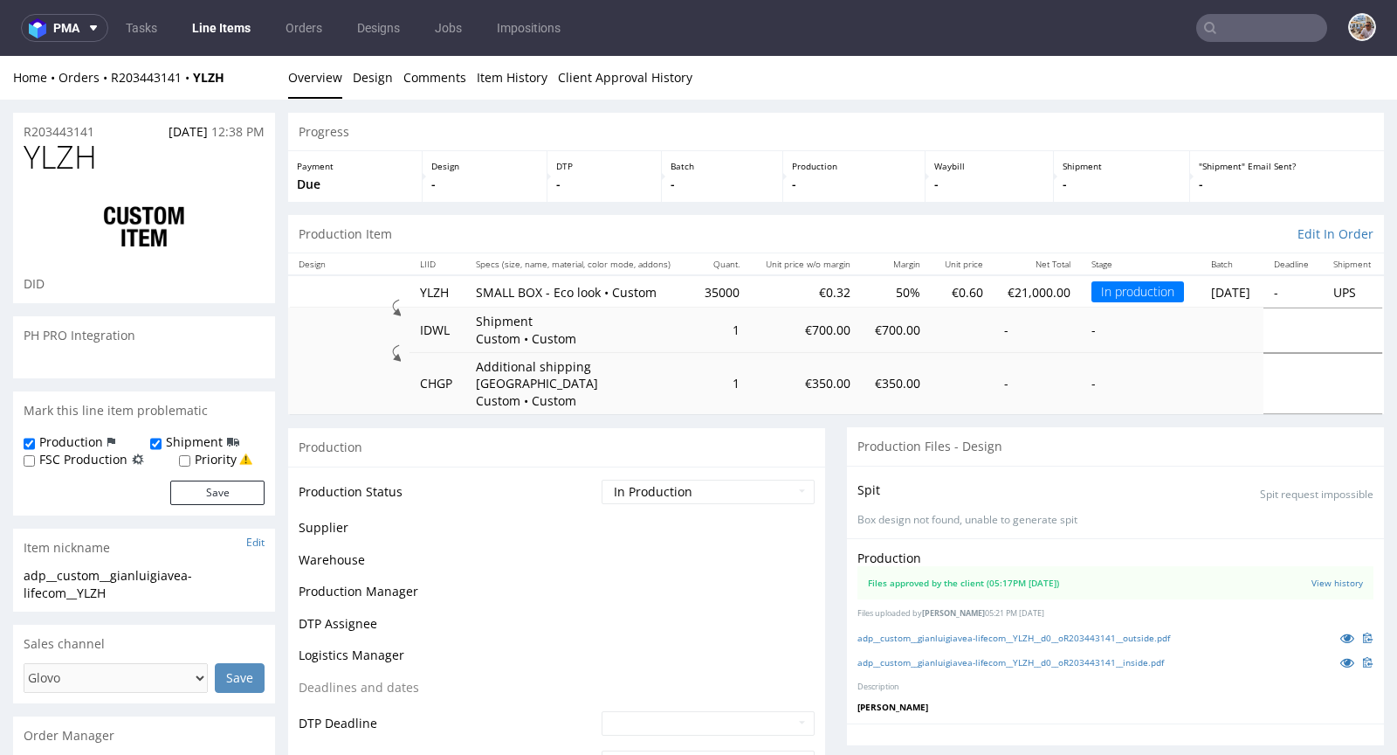
scroll to position [989, 0]
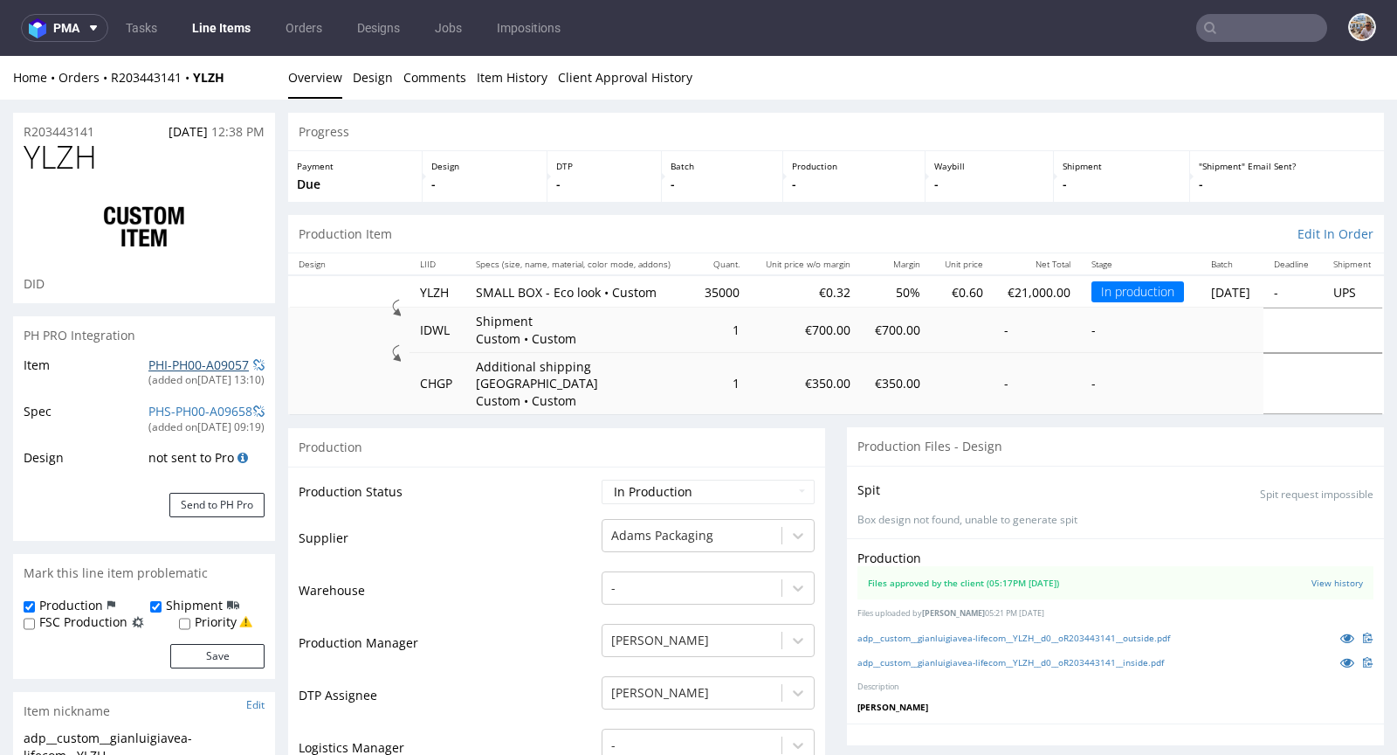
click at [163, 361] on link "PHI-PH00-A09057" at bounding box center [198, 364] width 100 height 17
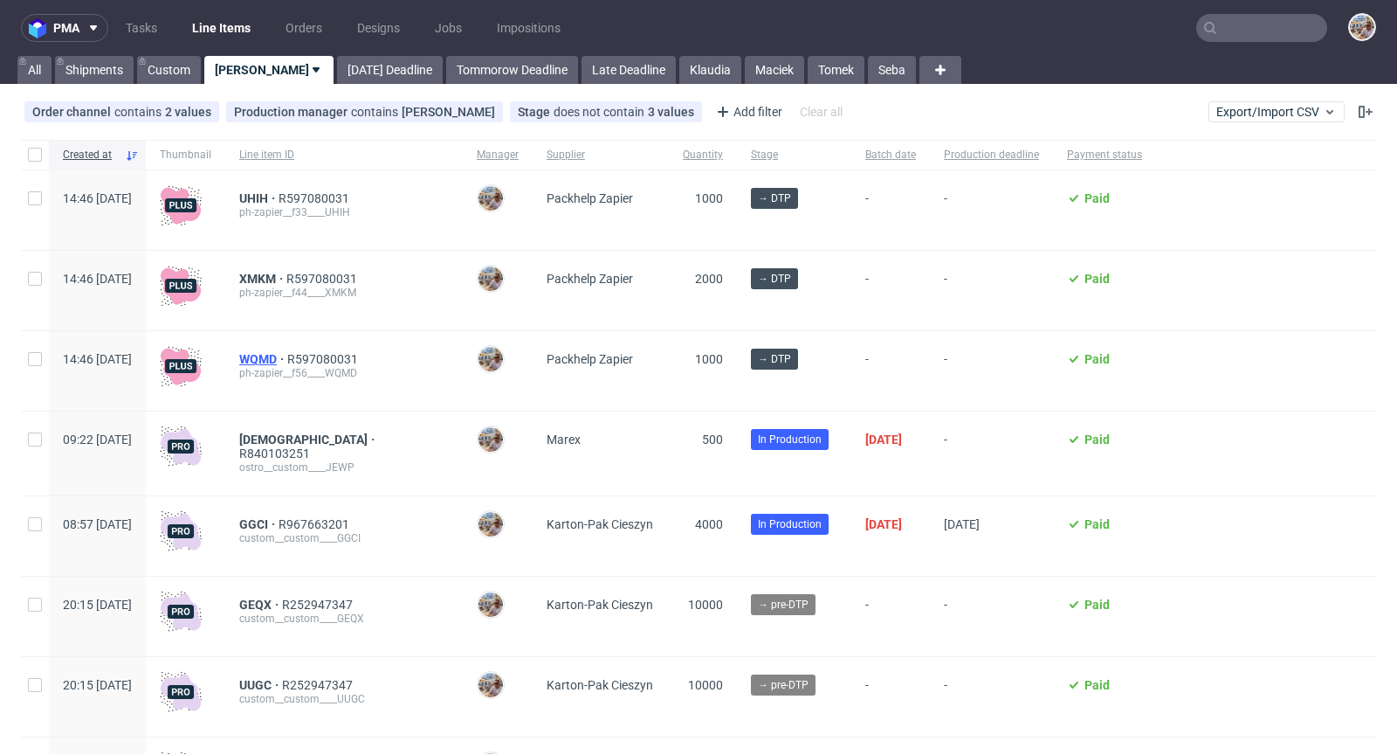
click at [287, 360] on span "WQMD" at bounding box center [263, 359] width 48 height 14
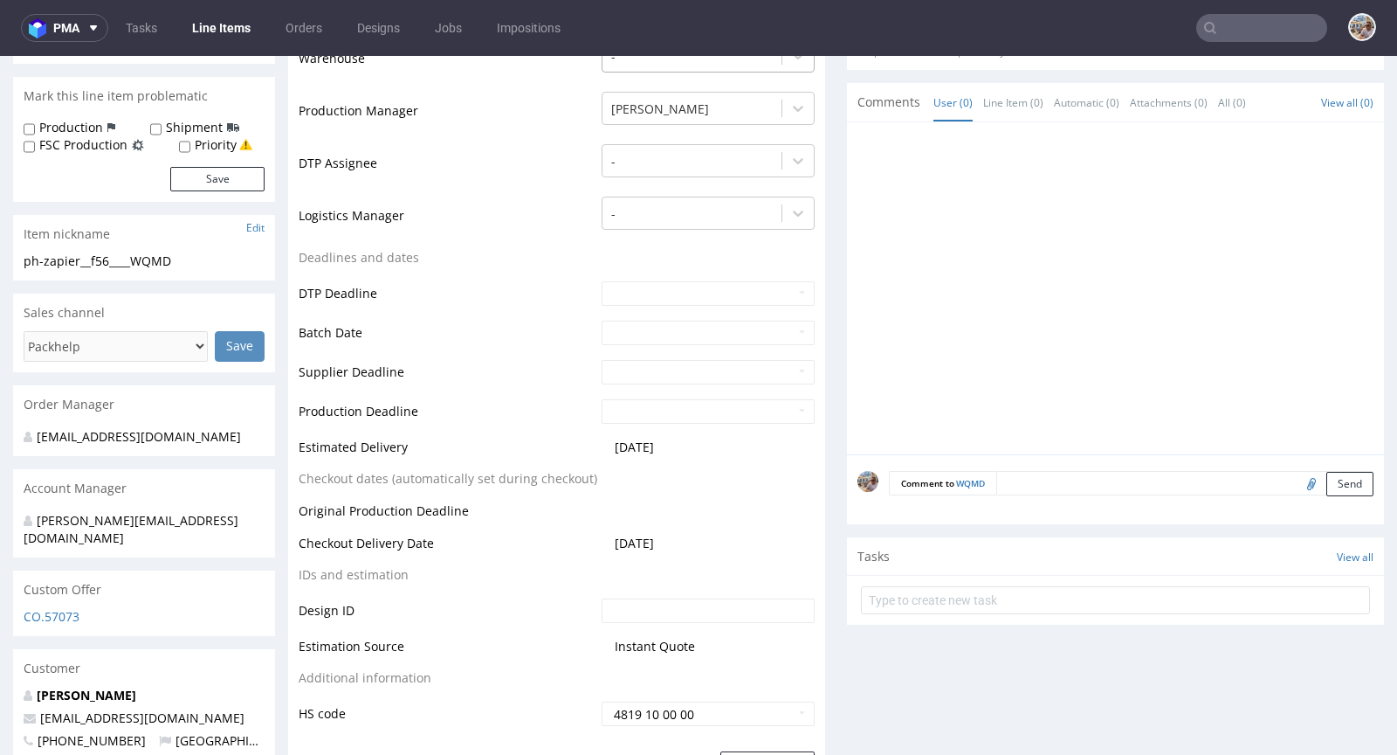
scroll to position [83, 0]
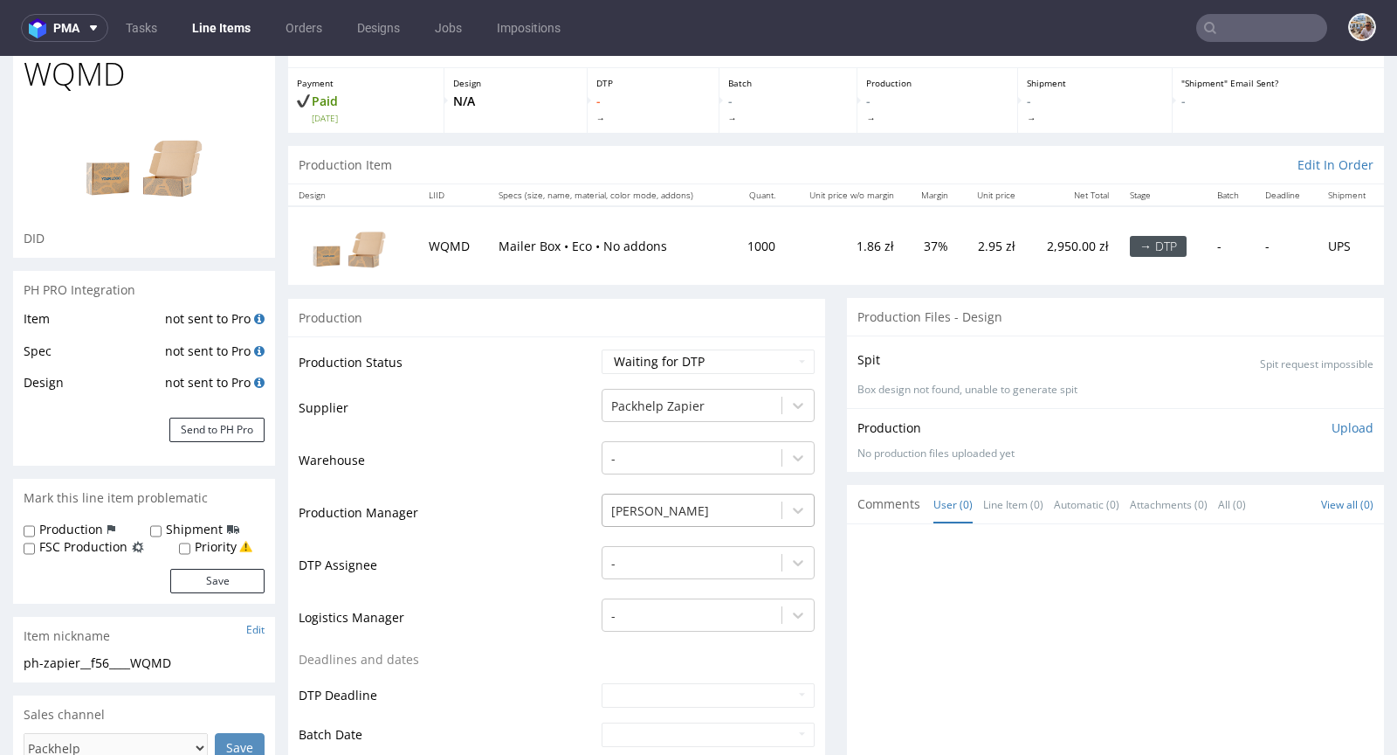
click at [662, 514] on div "[PERSON_NAME]" at bounding box center [708, 505] width 213 height 24
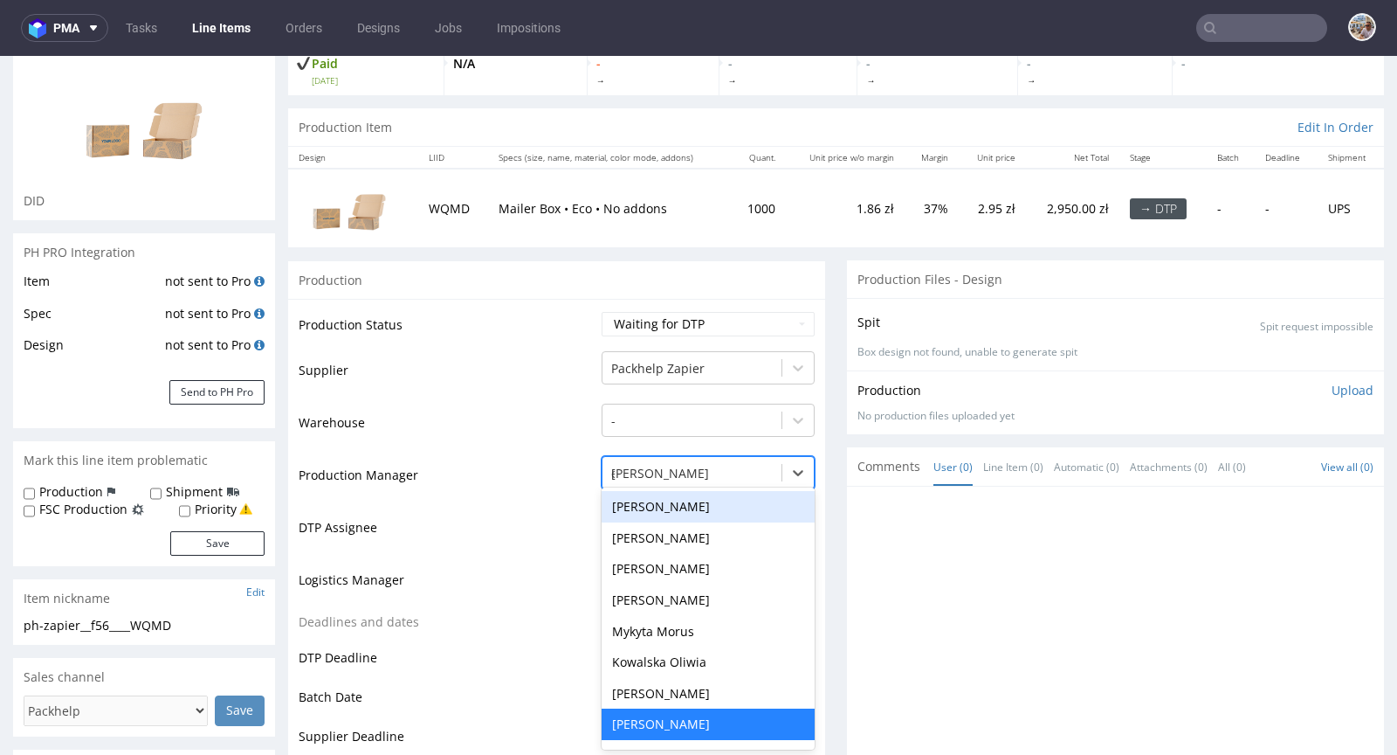
scroll to position [0, 0]
type input "ewa"
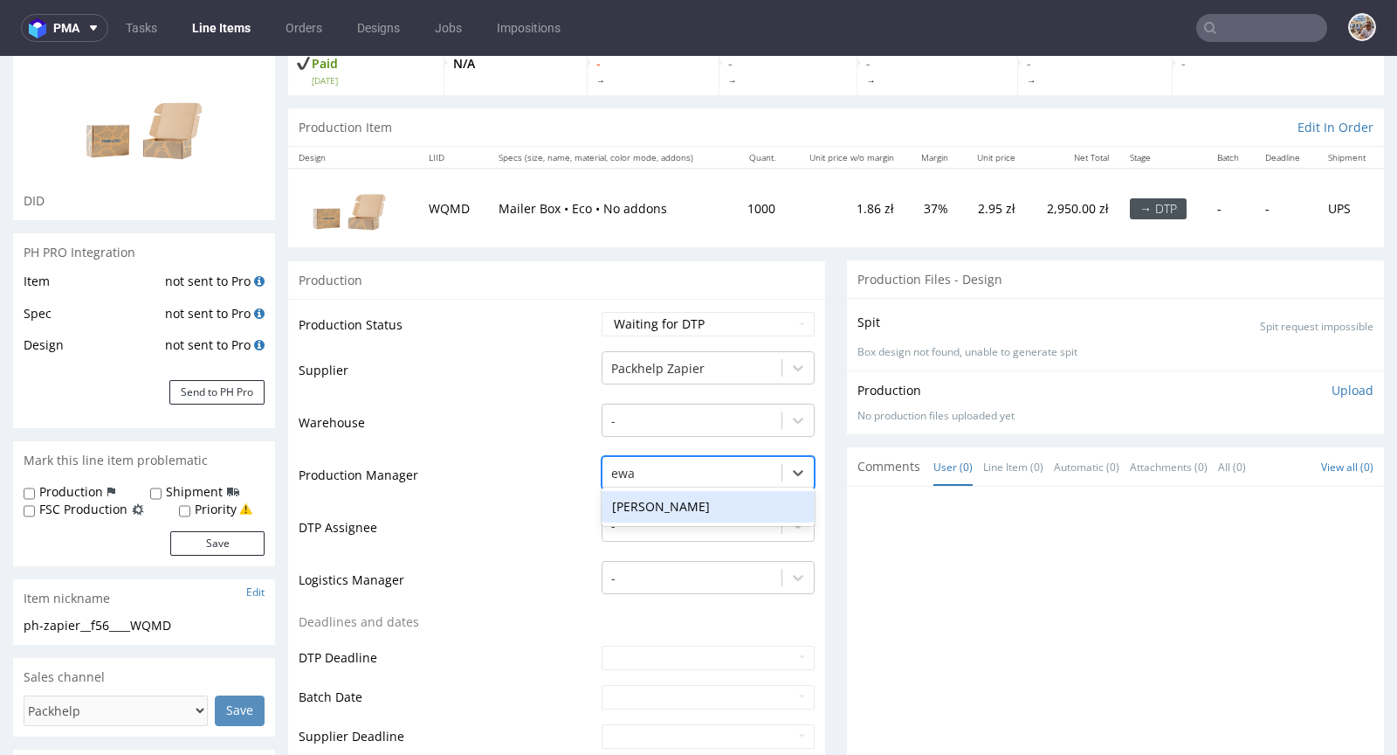
click at [651, 513] on div "Ewa Prus" at bounding box center [708, 506] width 213 height 31
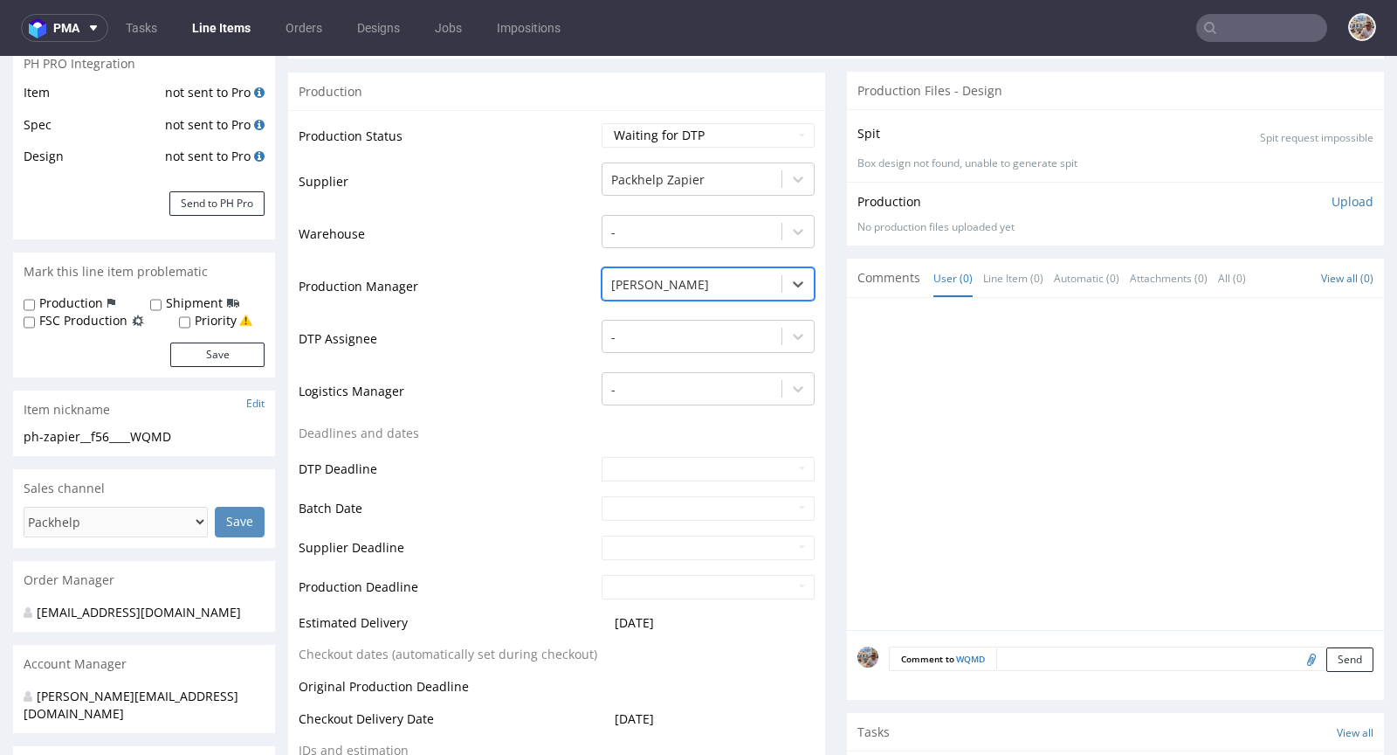
scroll to position [744, 0]
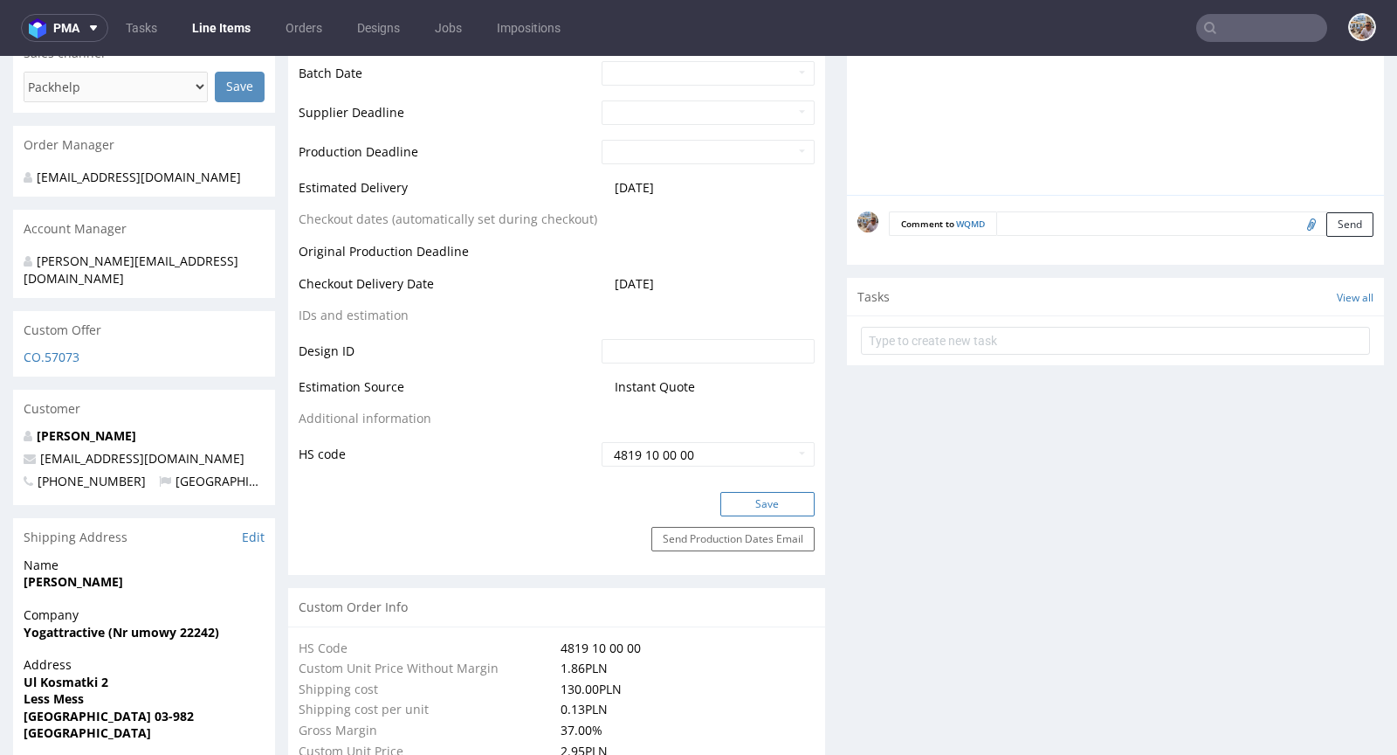
click at [748, 496] on button "Save" at bounding box center [767, 504] width 94 height 24
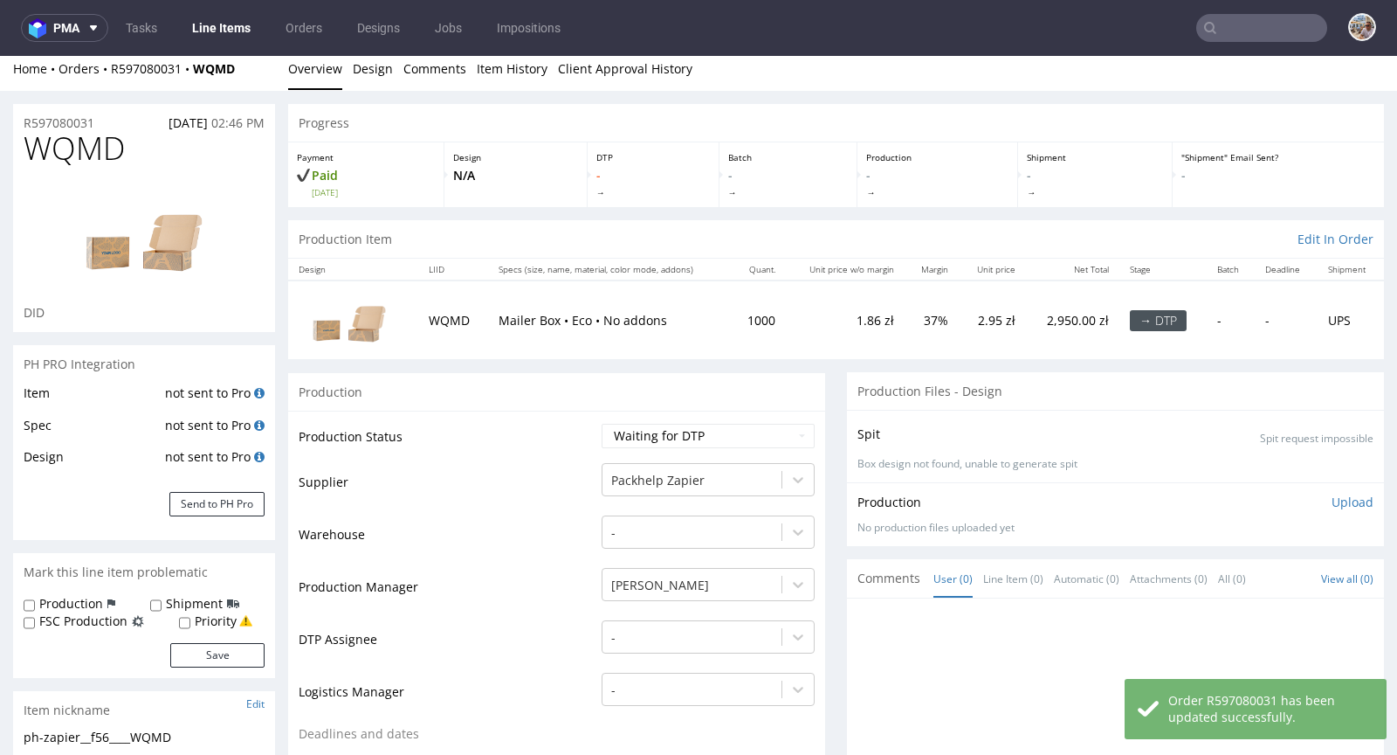
scroll to position [0, 0]
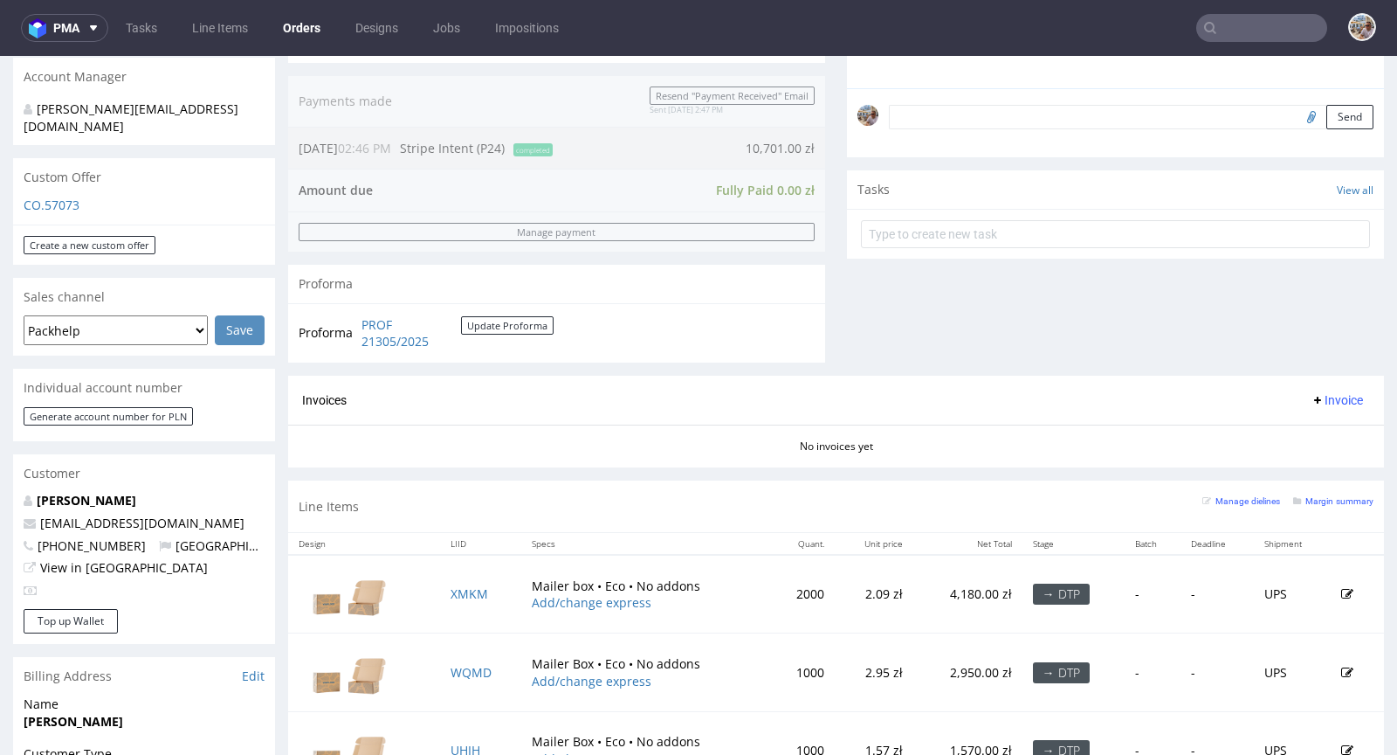
scroll to position [958, 0]
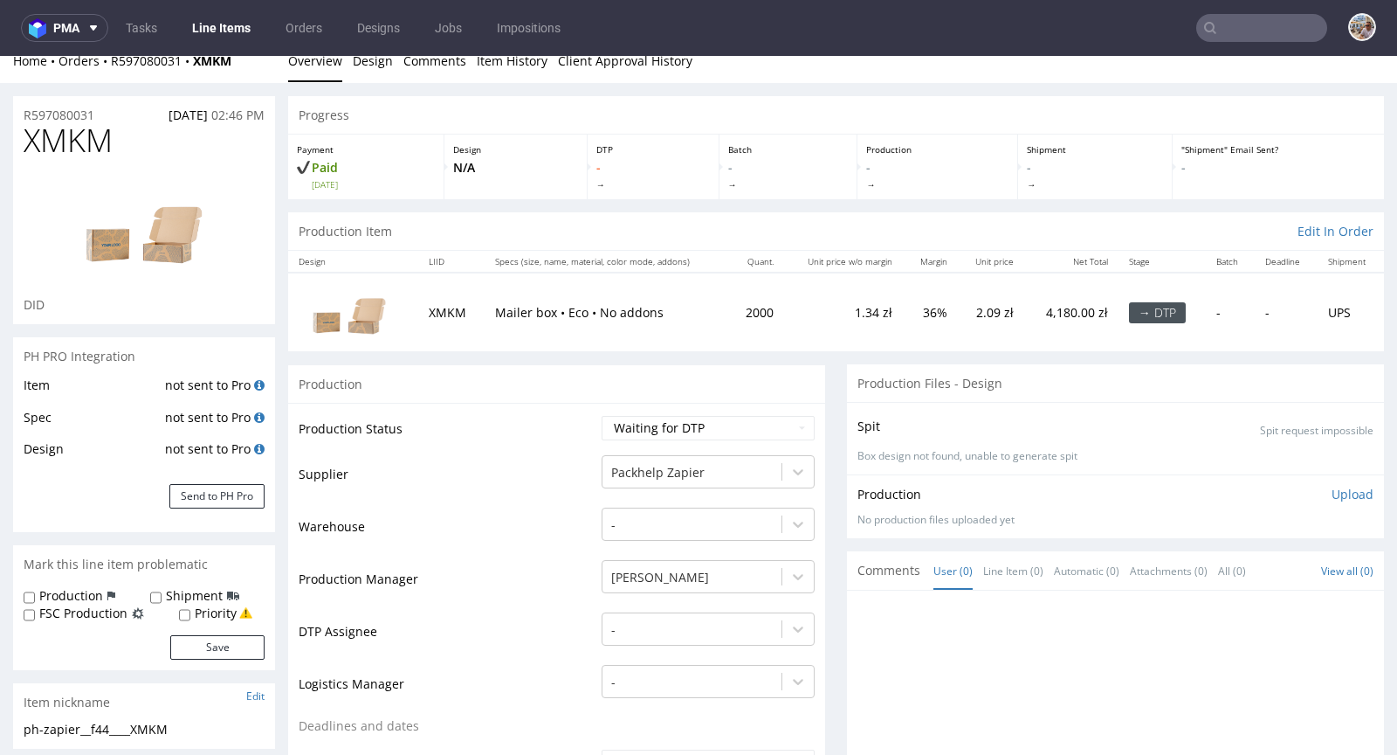
scroll to position [170, 0]
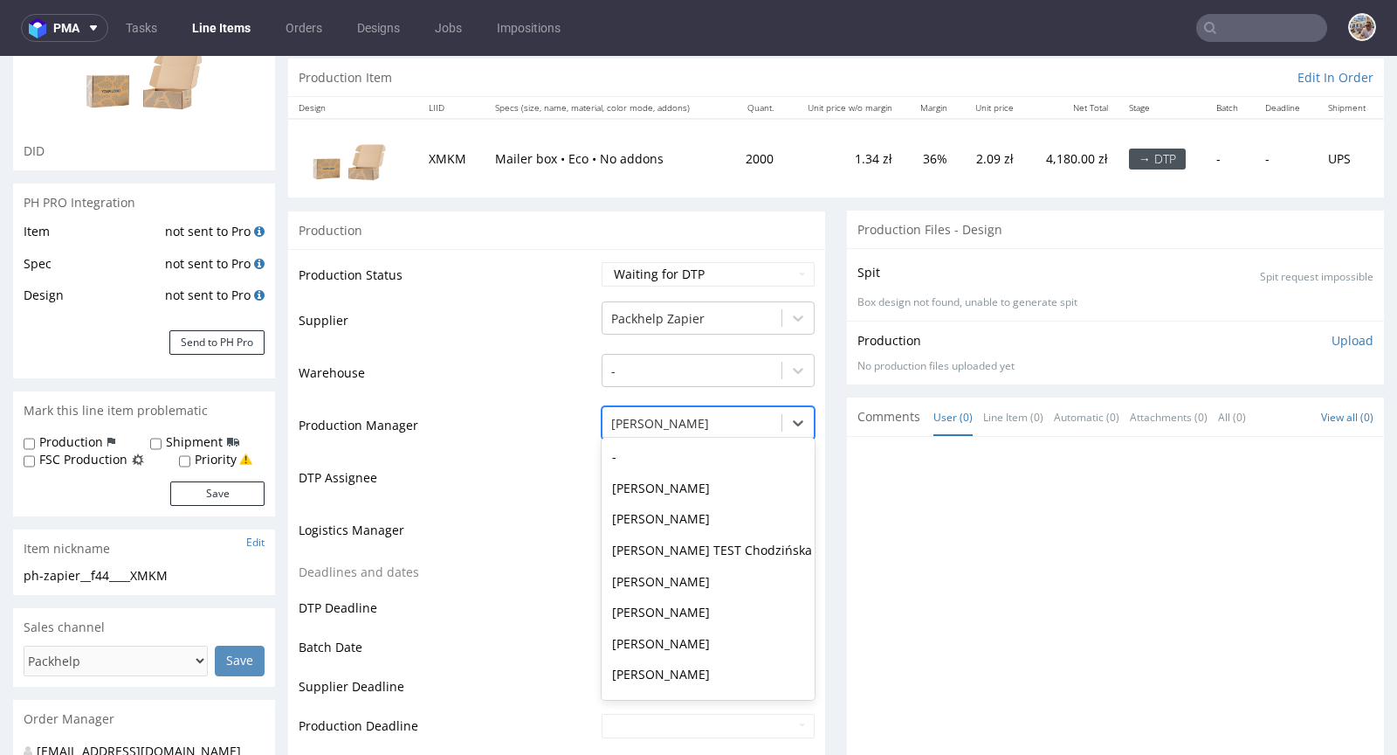
click at [705, 424] on div at bounding box center [692, 423] width 162 height 21
type input "ewa"
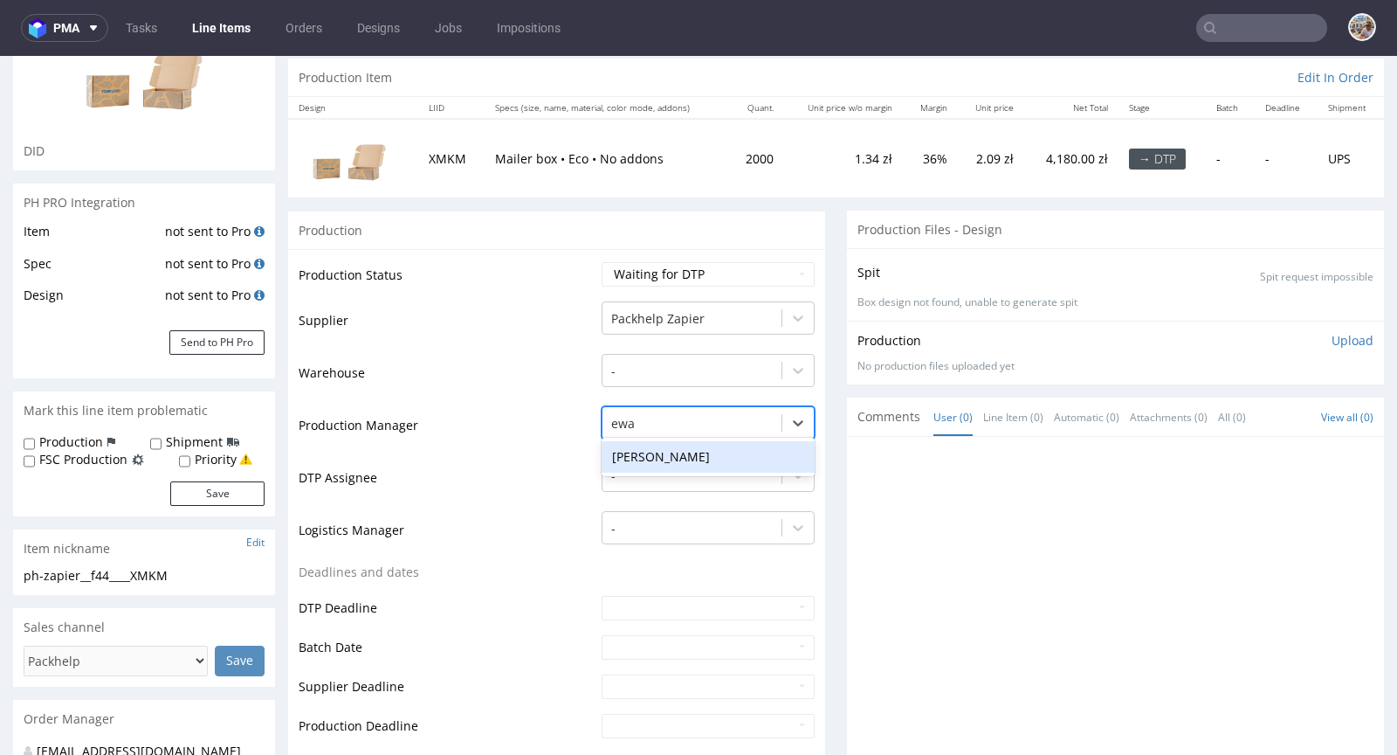
click at [690, 445] on div "[PERSON_NAME]" at bounding box center [708, 456] width 213 height 31
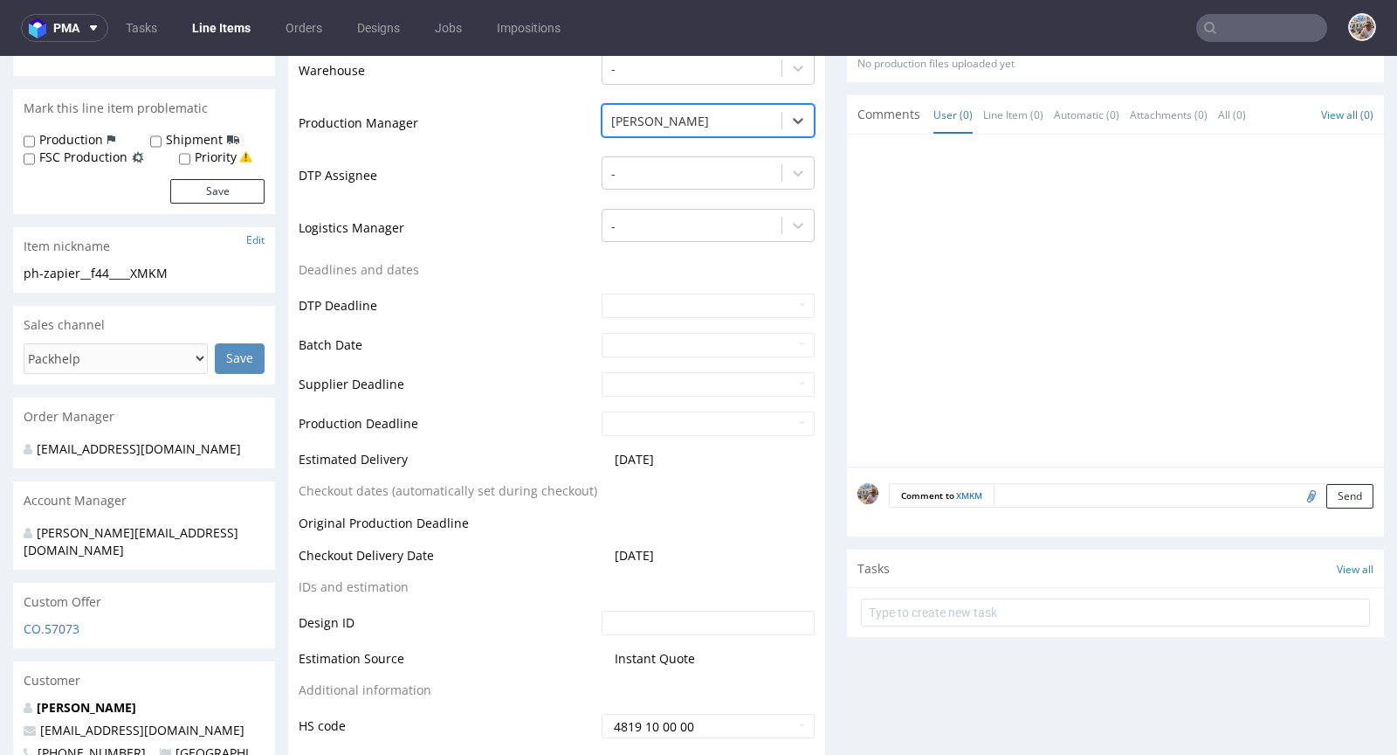
scroll to position [567, 0]
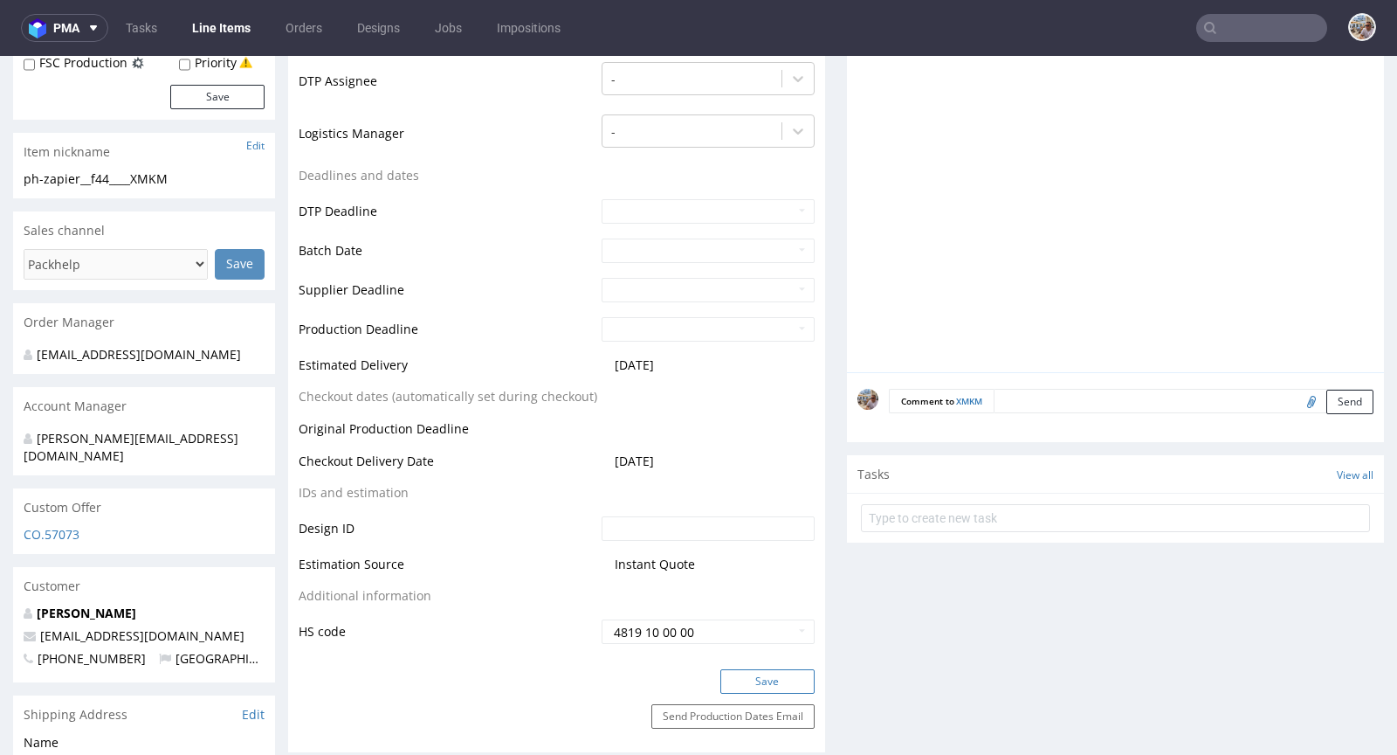
click at [765, 670] on button "Save" at bounding box center [767, 681] width 94 height 24
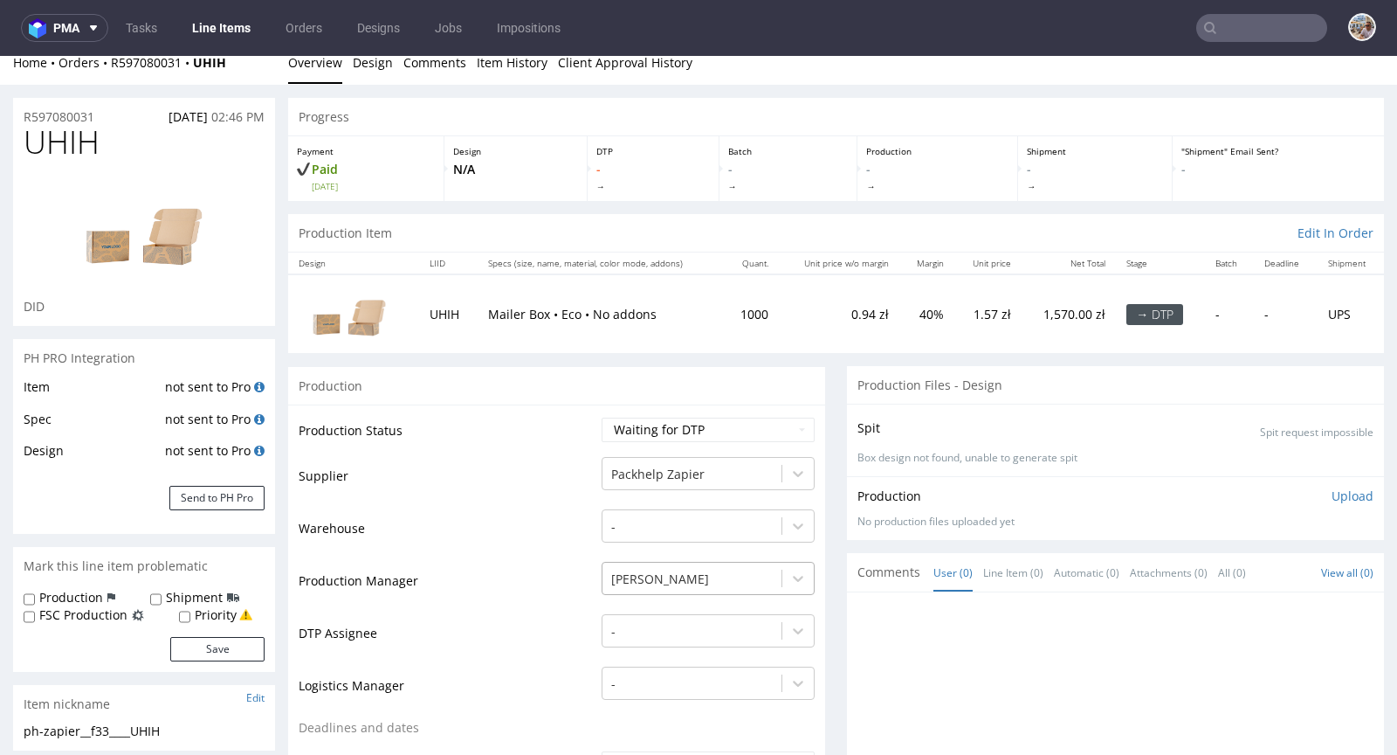
click at [678, 565] on div "[PERSON_NAME]" at bounding box center [708, 574] width 213 height 24
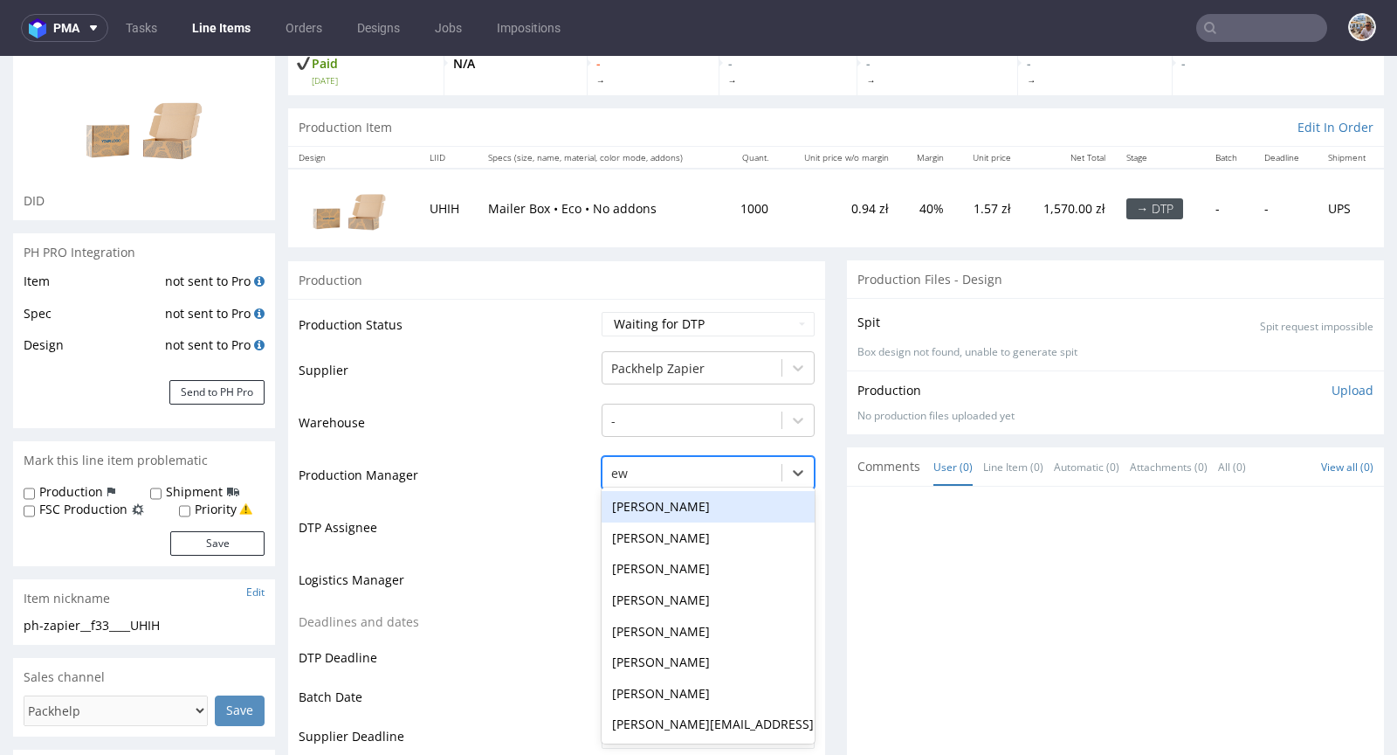
type input "ewa"
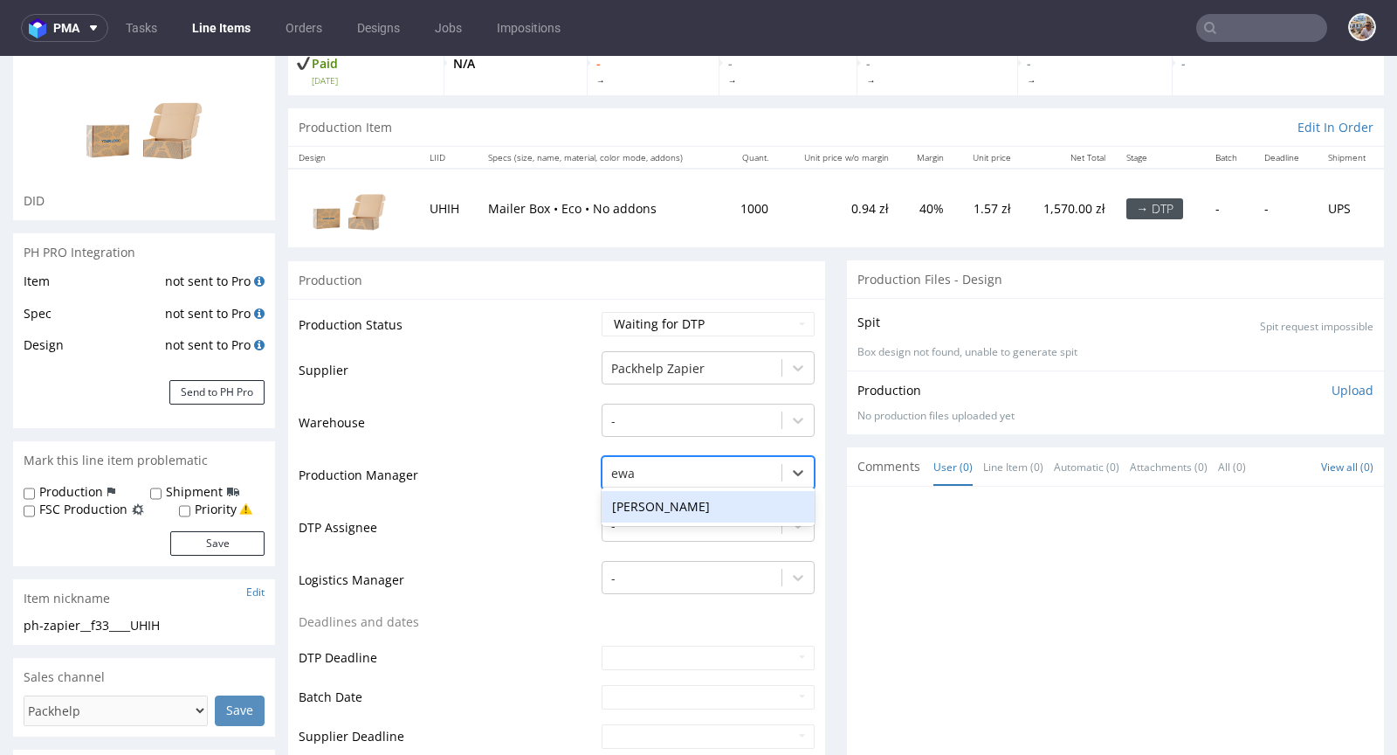
click at [670, 507] on div "Ewa Prus" at bounding box center [708, 506] width 213 height 31
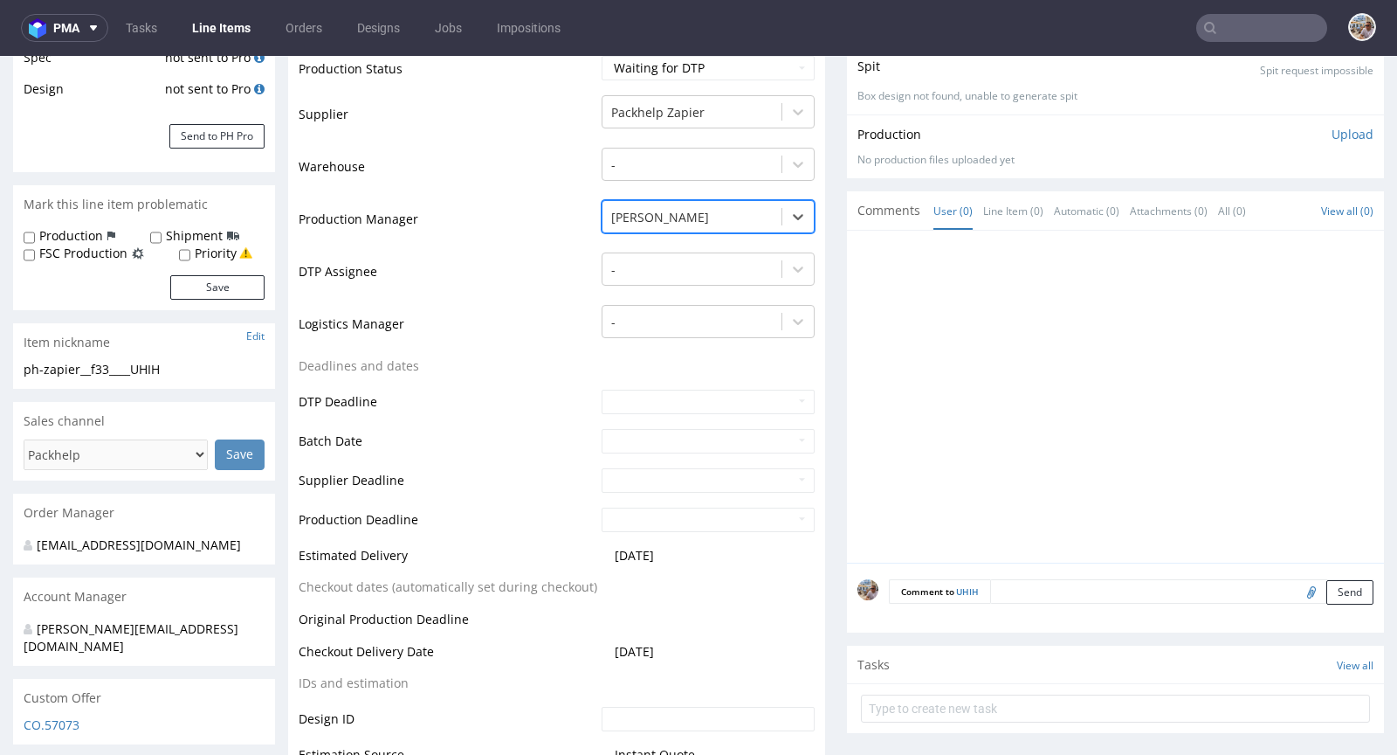
scroll to position [723, 0]
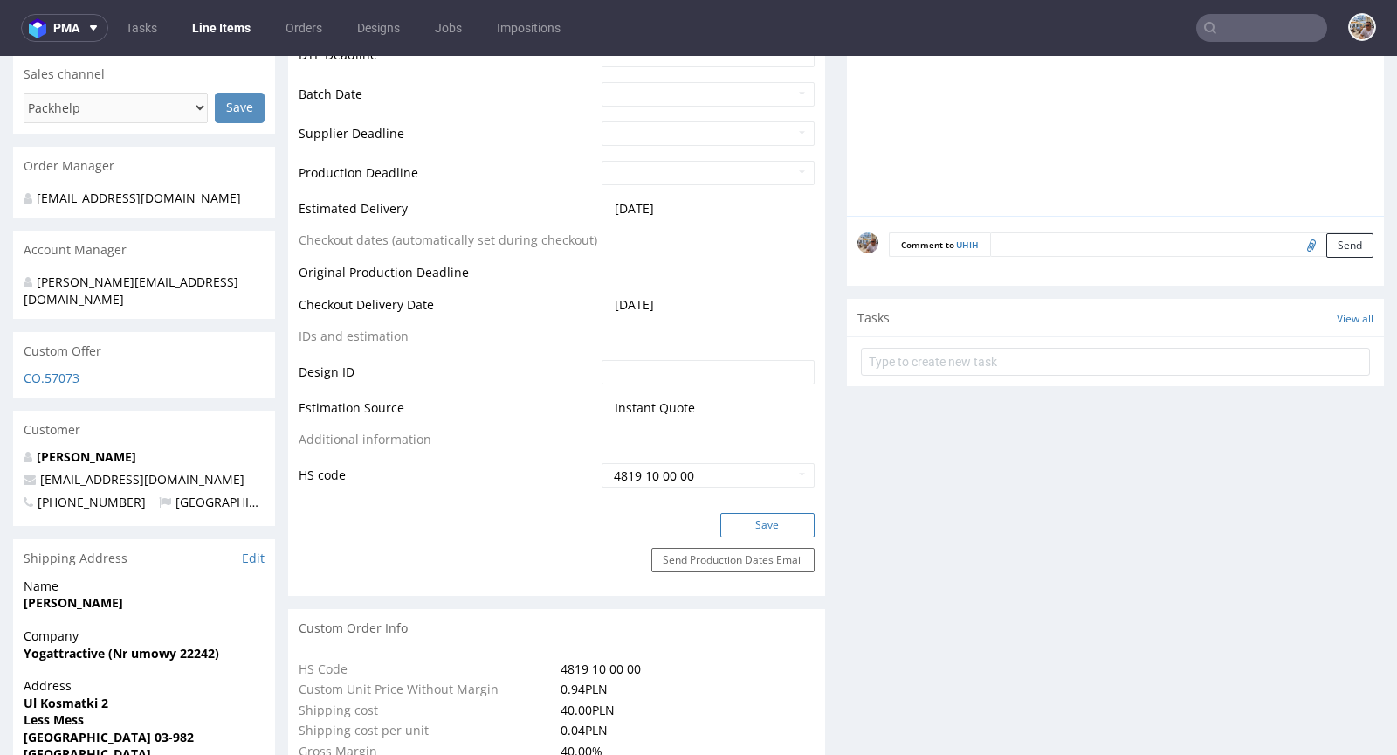
click at [769, 521] on button "Save" at bounding box center [767, 525] width 94 height 24
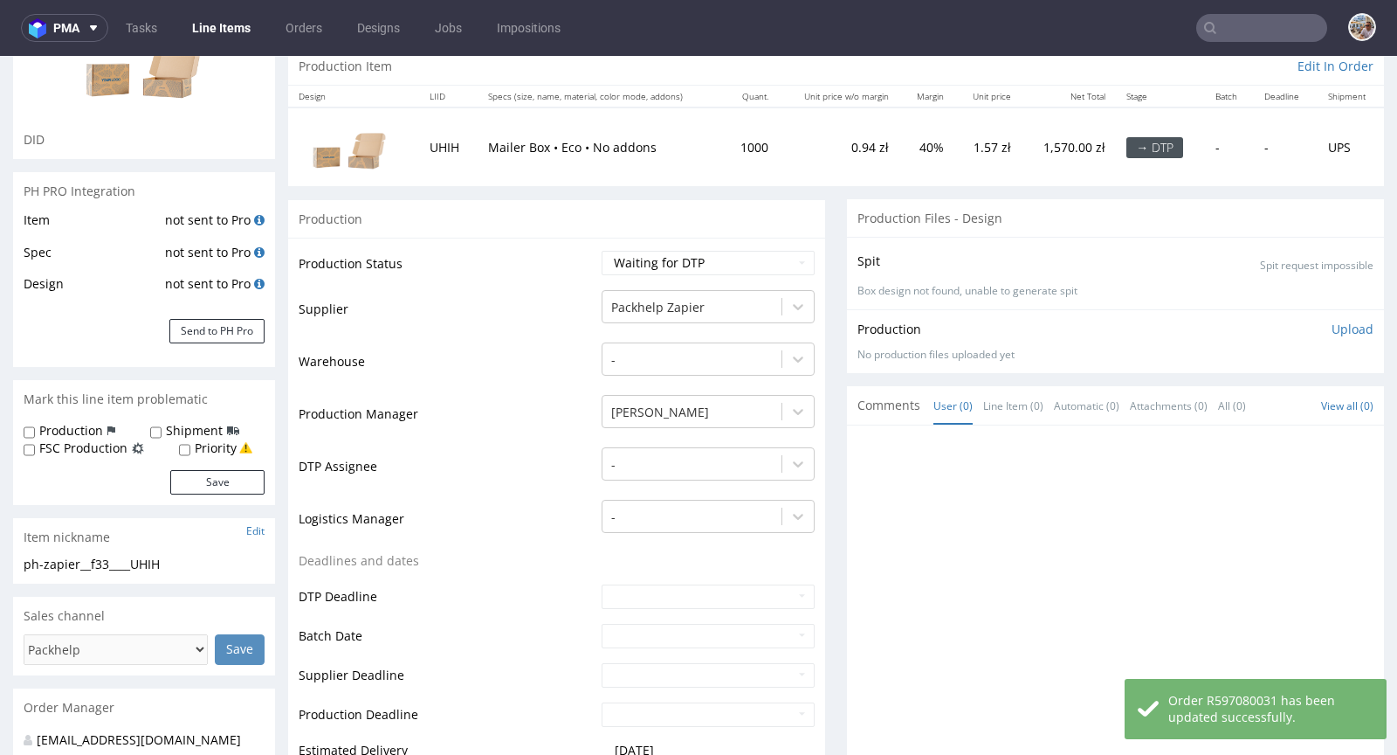
scroll to position [42, 0]
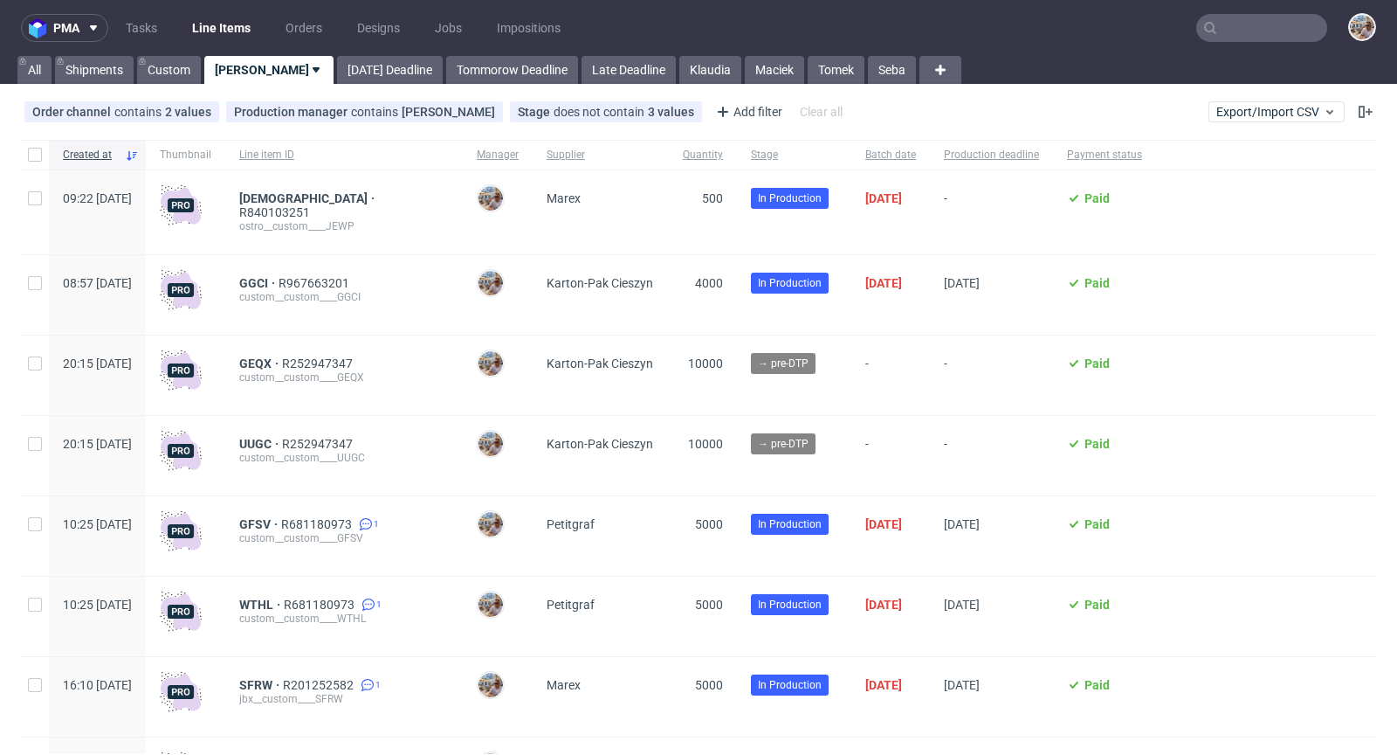
click at [1238, 24] on input "text" at bounding box center [1261, 28] width 131 height 28
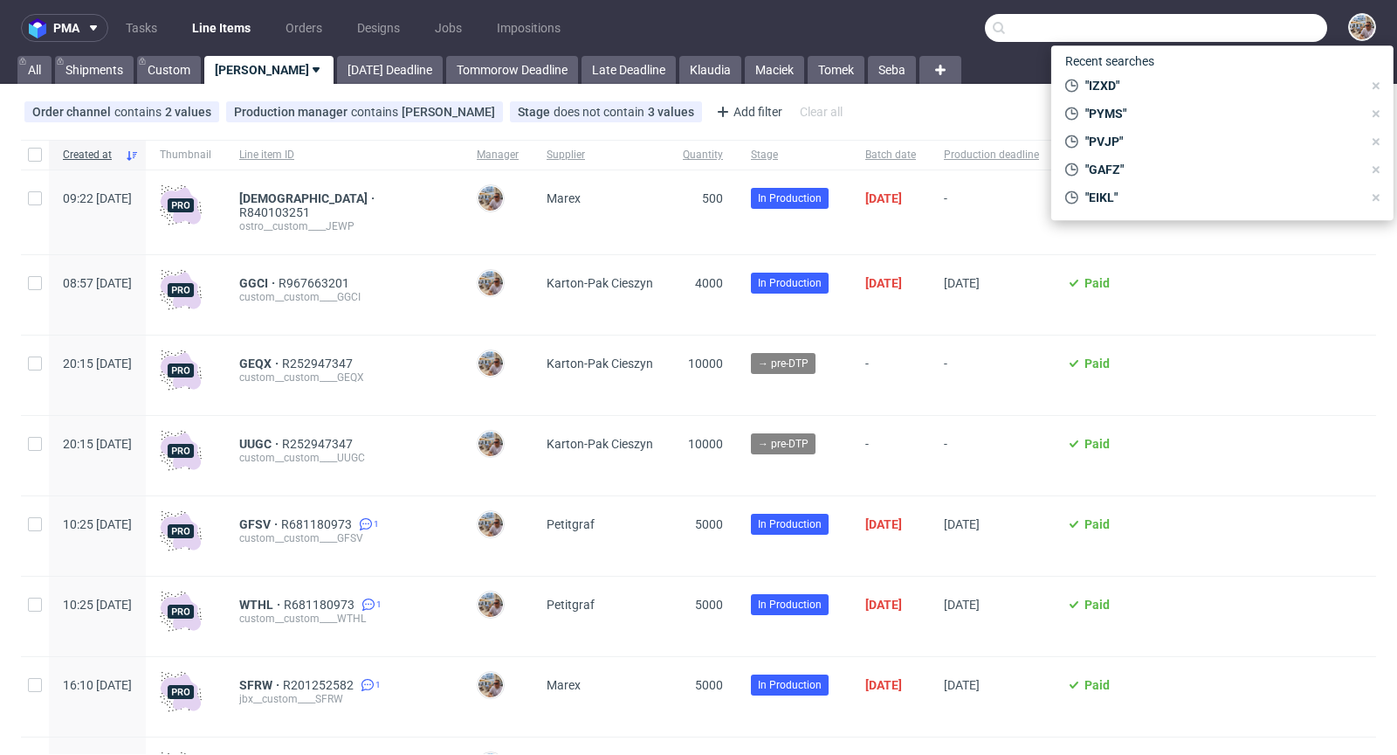
paste input "HVHA"
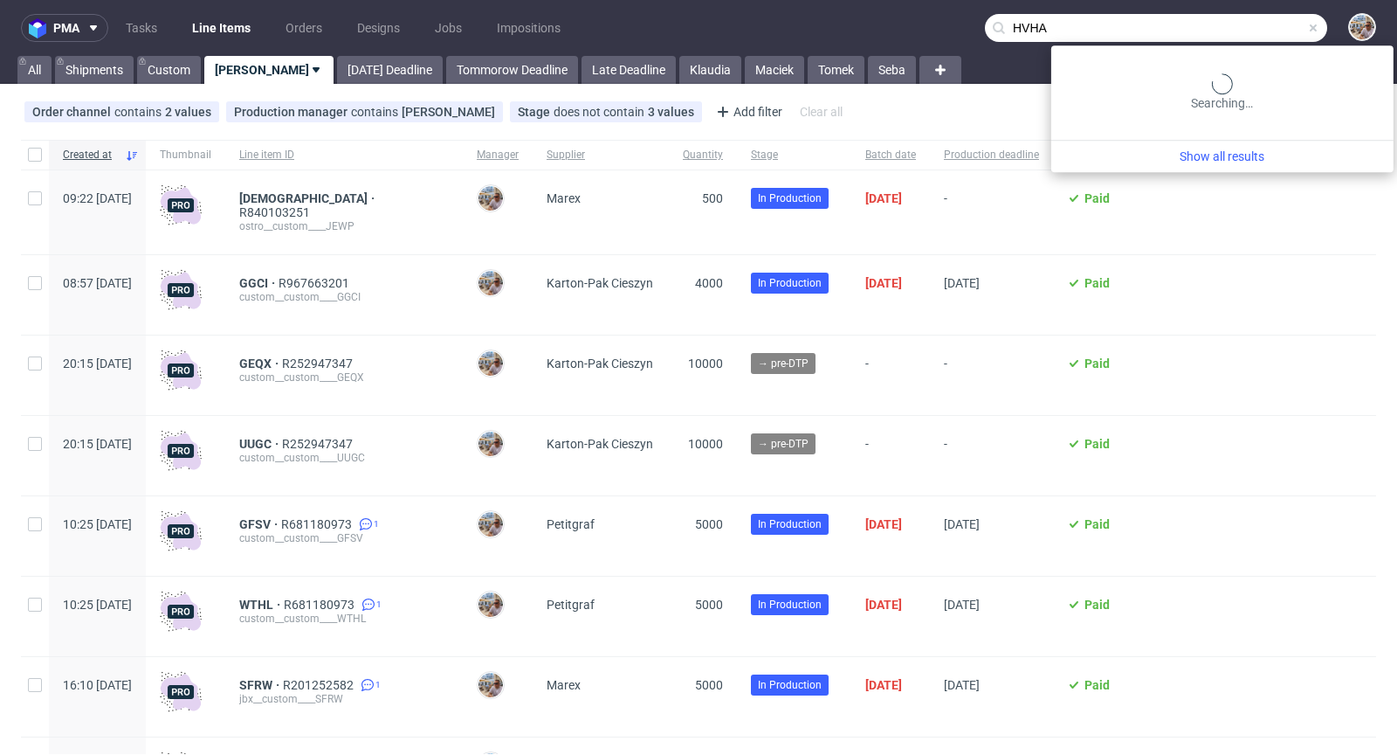
type input "HVHA"
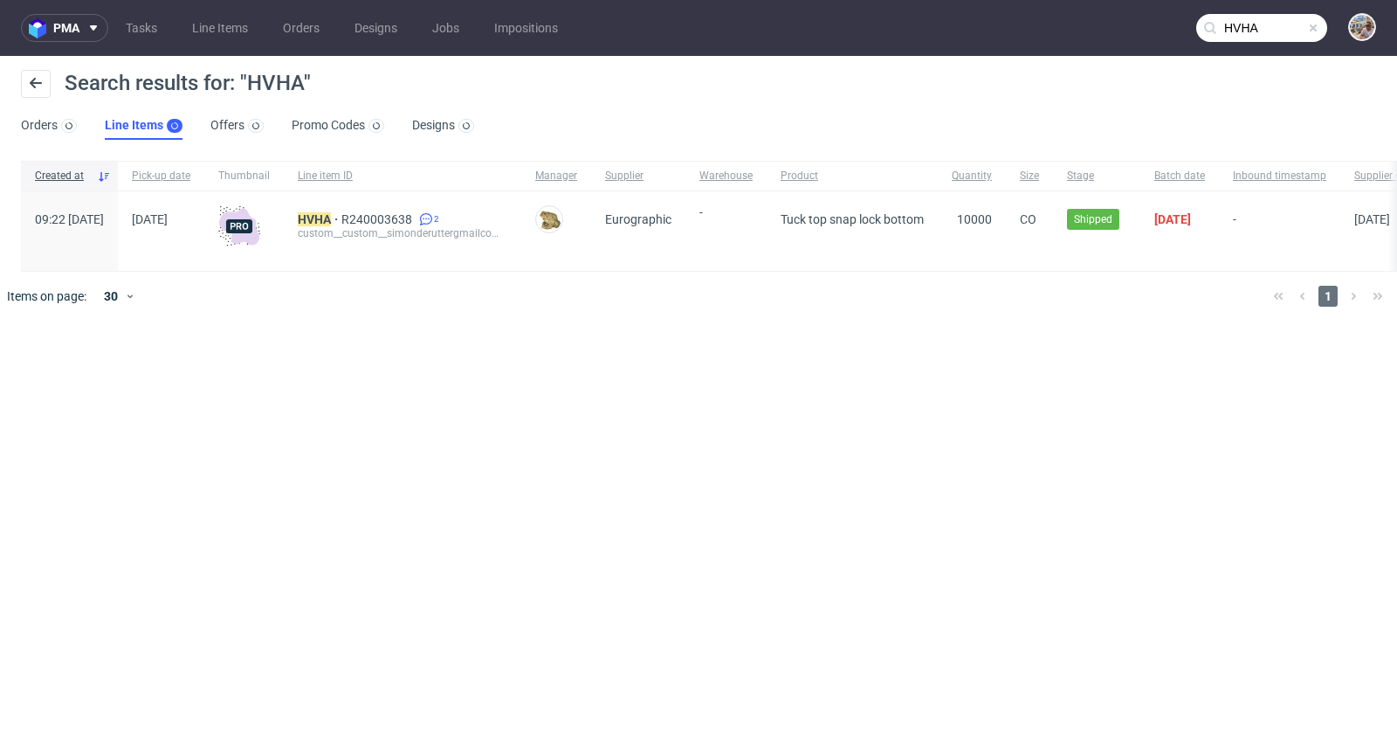
click at [366, 209] on div "HVHA R240003638 2 custom__custom__simonderuttergmailcom__ HVHA" at bounding box center [403, 230] width 238 height 79
click at [331, 220] on mark "HVHA" at bounding box center [314, 219] width 33 height 14
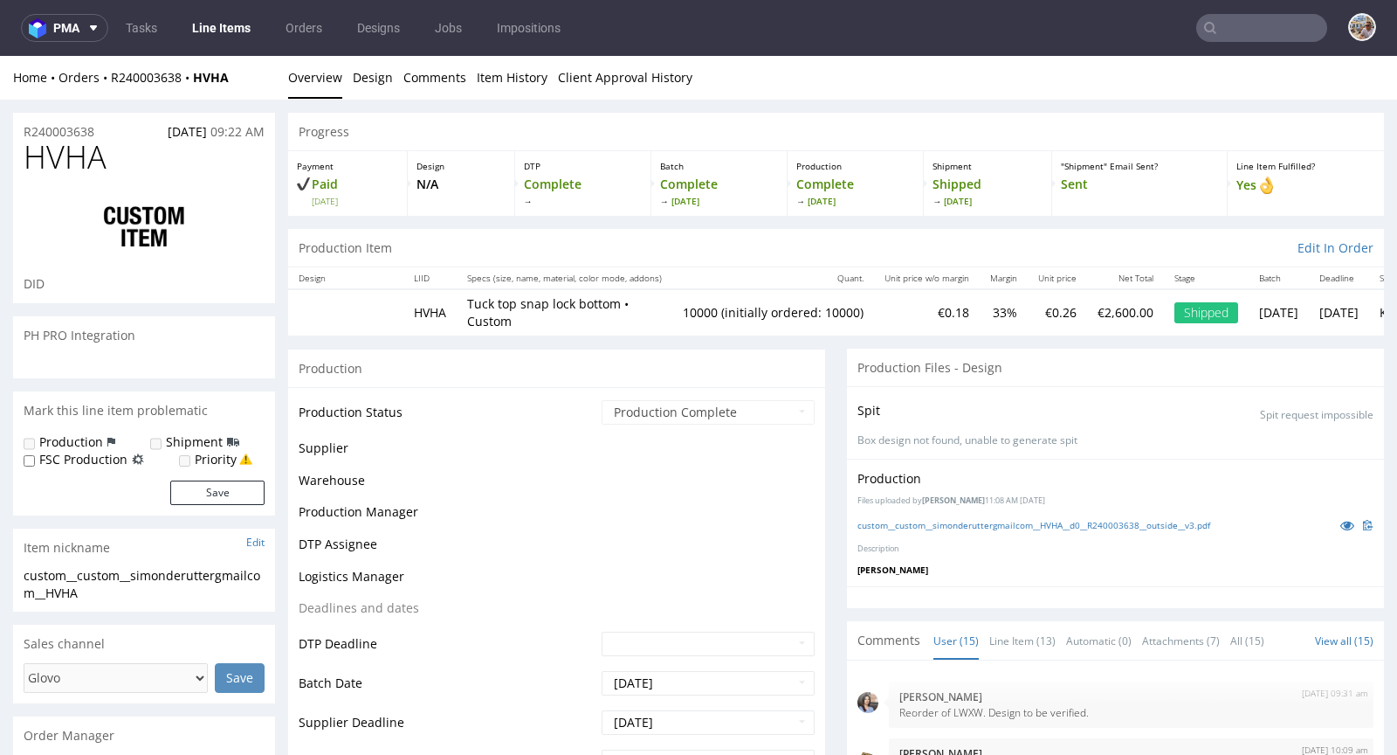
scroll to position [842, 0]
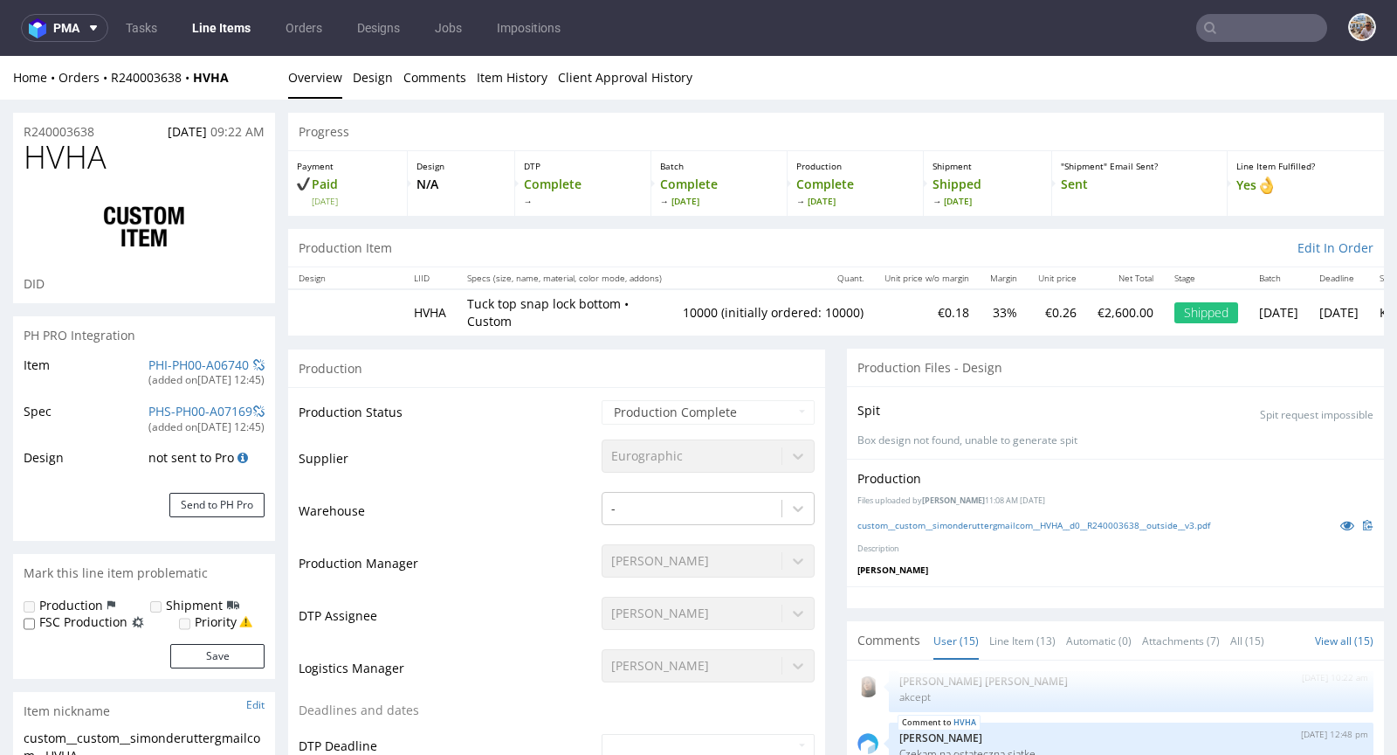
select select "in_progress"
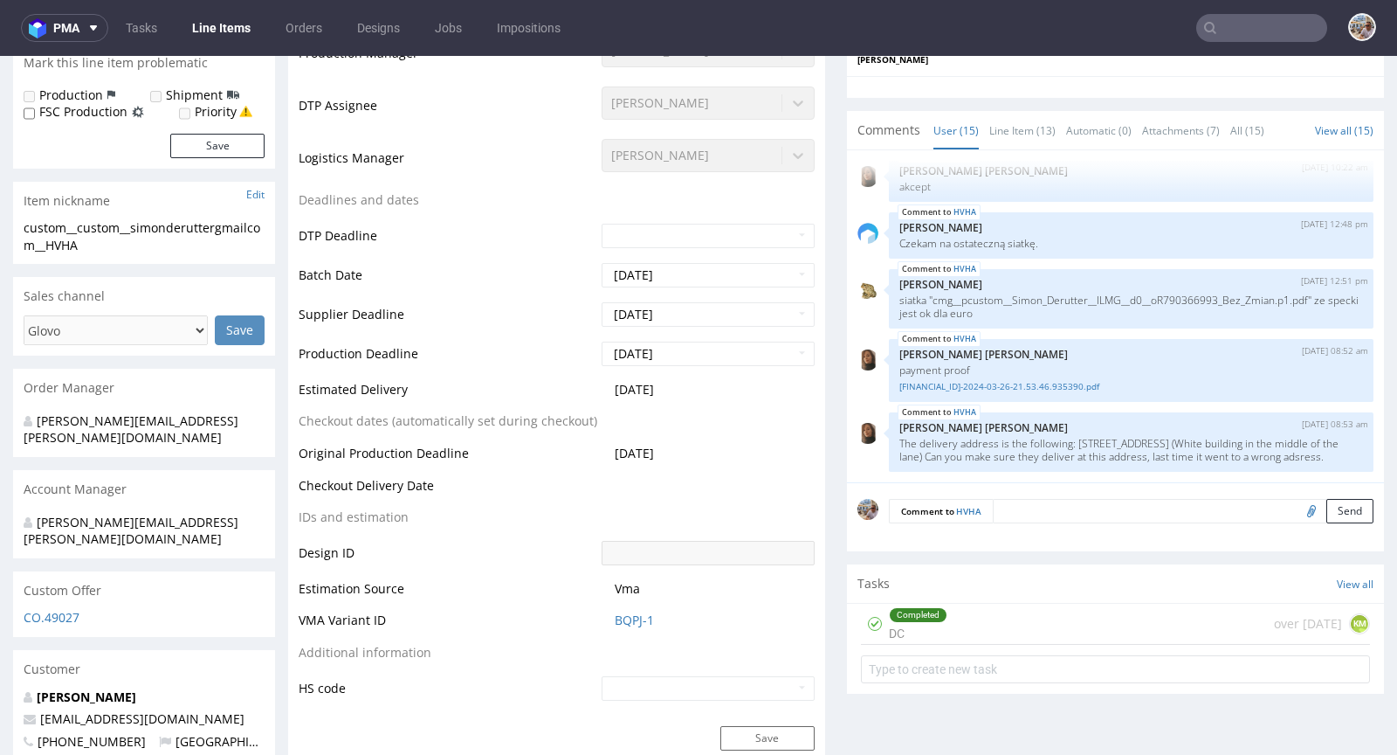
scroll to position [684, 0]
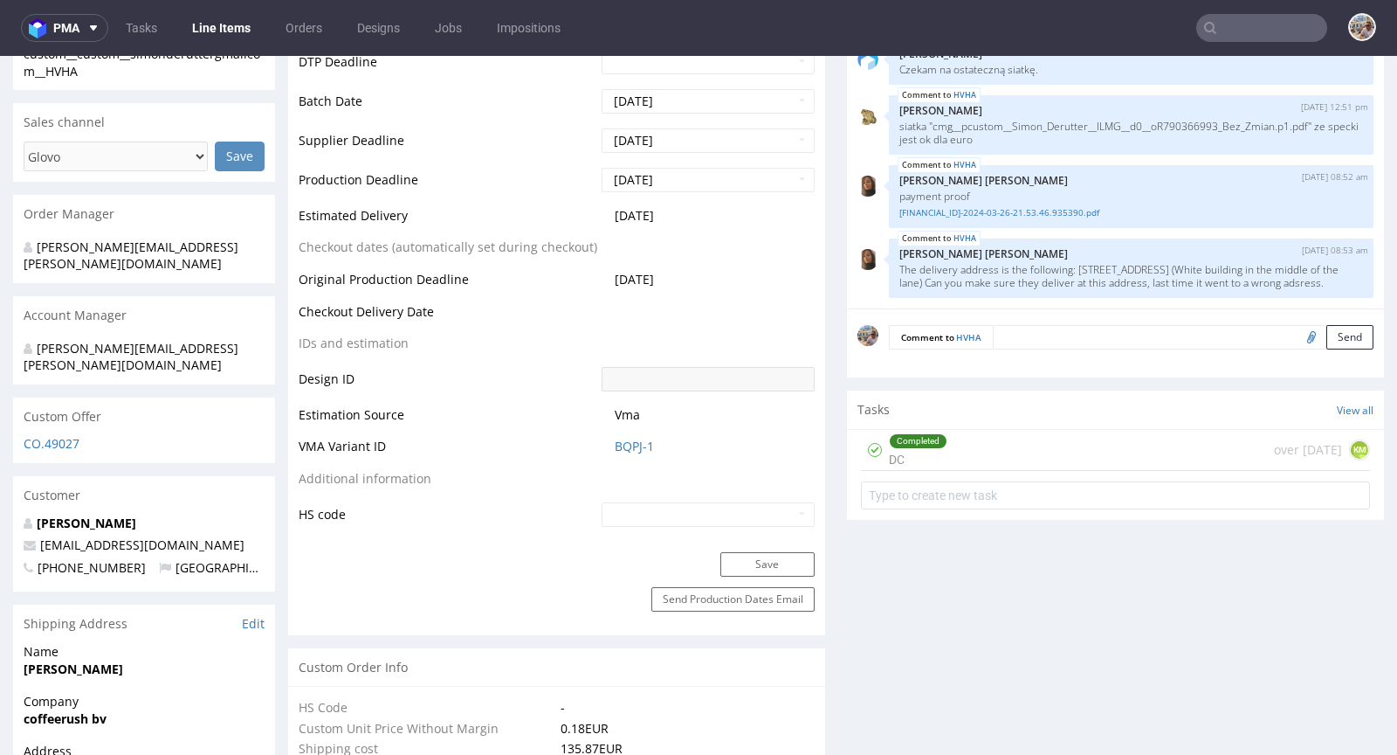
click at [653, 438] on span "BQPJ-1" at bounding box center [715, 446] width 200 height 17
click at [644, 438] on link "BQPJ-1" at bounding box center [634, 446] width 39 height 17
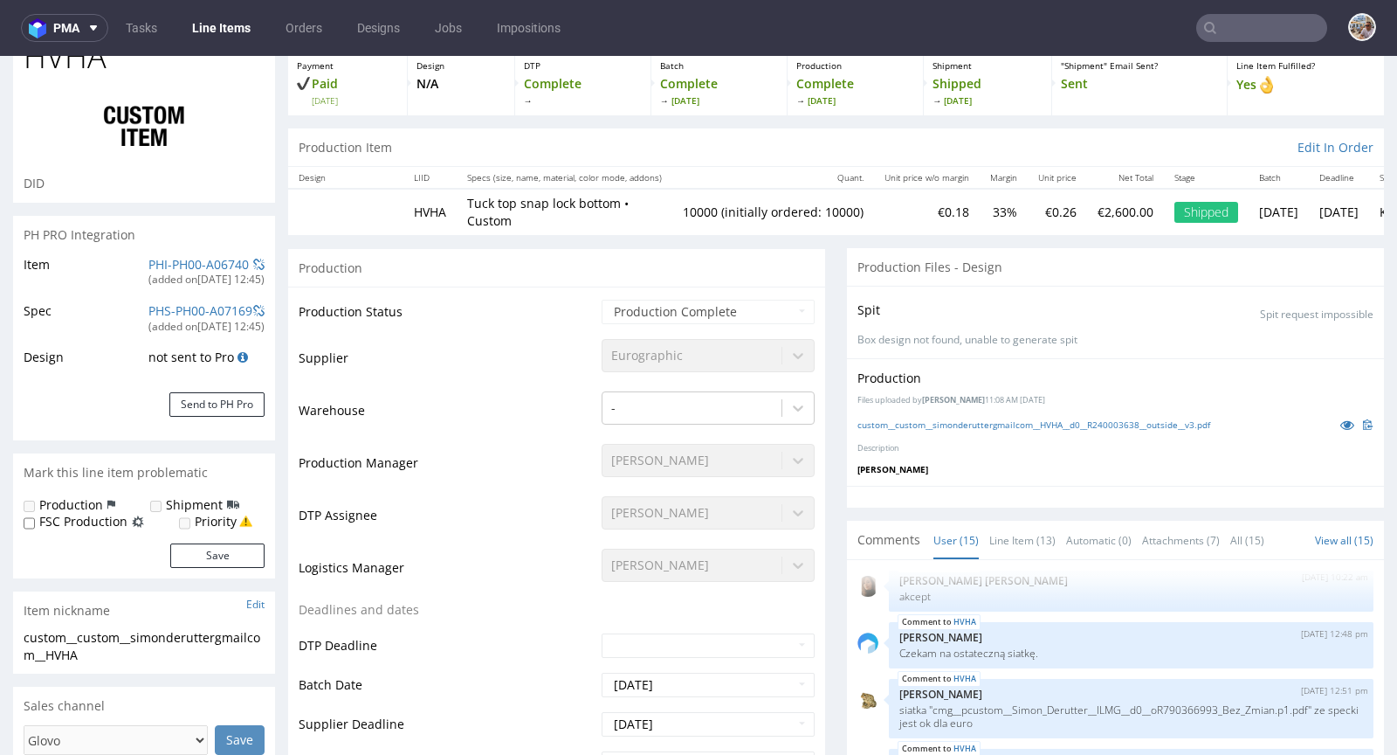
scroll to position [0, 0]
